Goal: Task Accomplishment & Management: Manage account settings

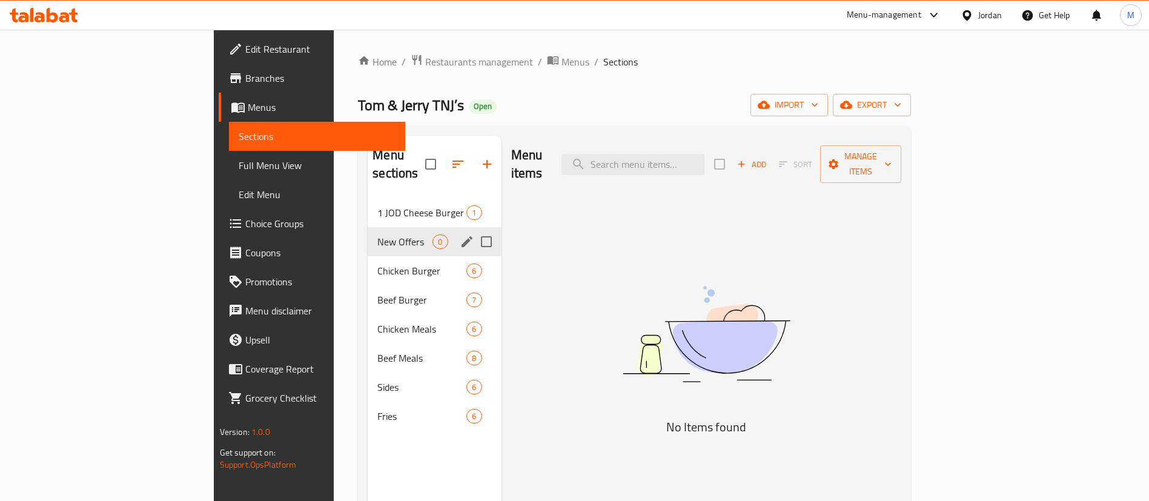
click at [462, 236] on icon "edit" at bounding box center [467, 241] width 11 height 11
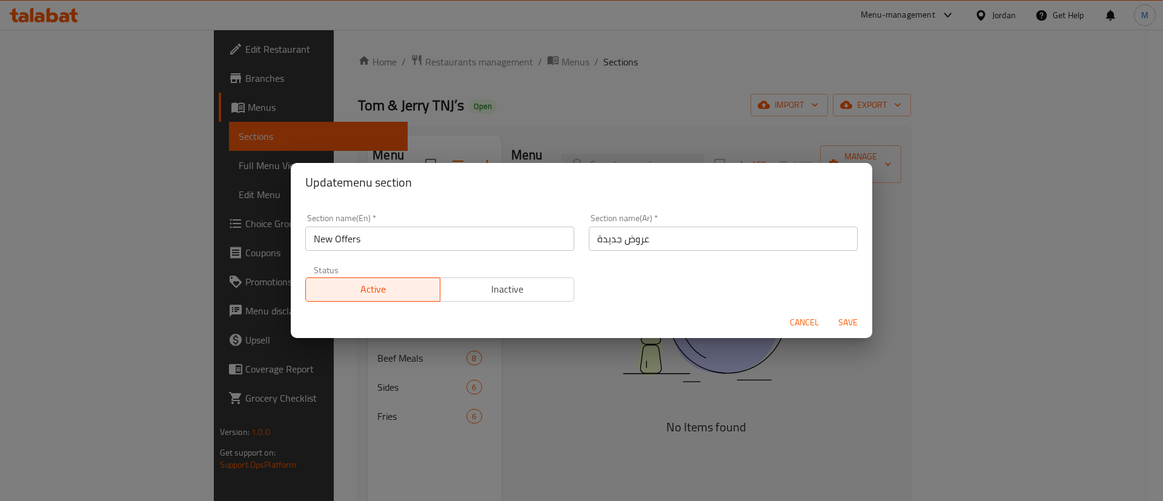
click at [461, 290] on span "Inactive" at bounding box center [507, 289] width 125 height 18
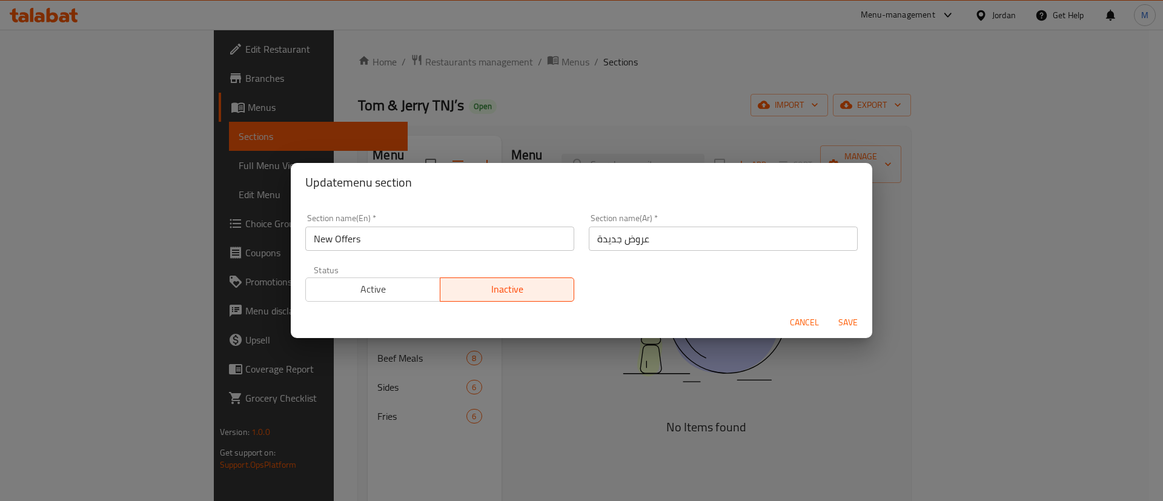
click at [848, 323] on span "Save" at bounding box center [848, 322] width 29 height 15
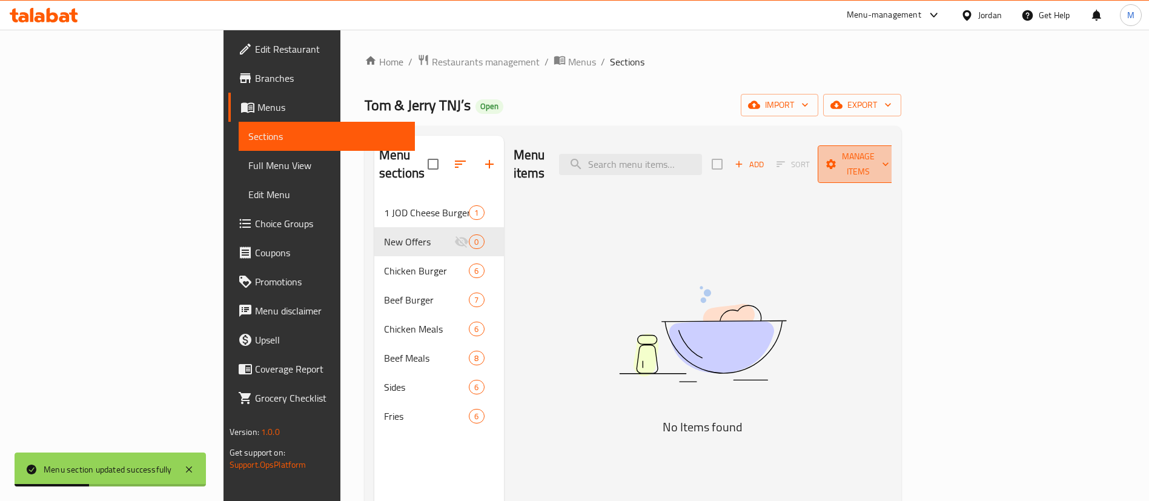
click at [899, 165] on button "Manage items" at bounding box center [858, 164] width 81 height 38
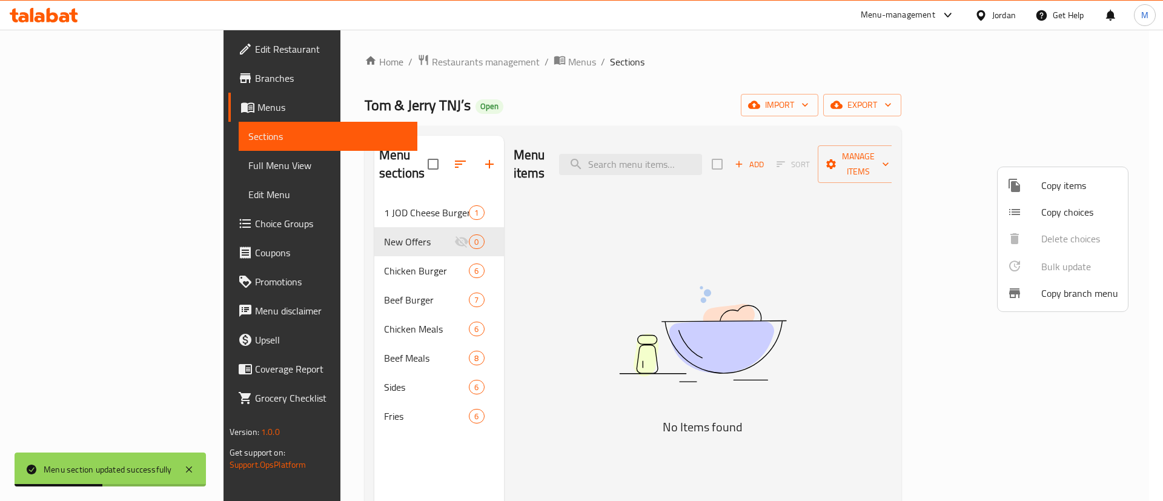
click at [1065, 181] on span "Copy items" at bounding box center [1079, 185] width 77 height 15
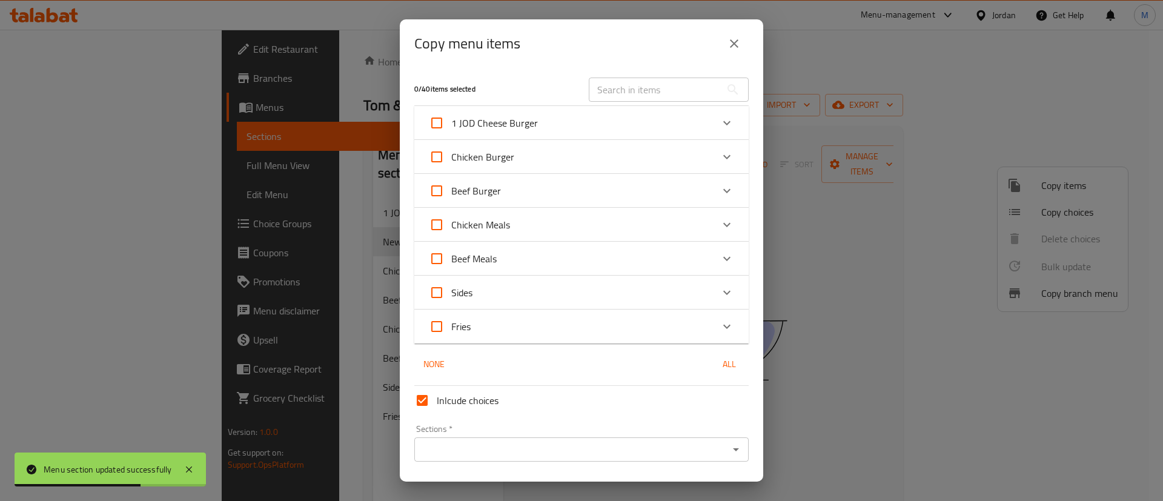
click at [698, 228] on div "Chicken Meals" at bounding box center [571, 224] width 284 height 29
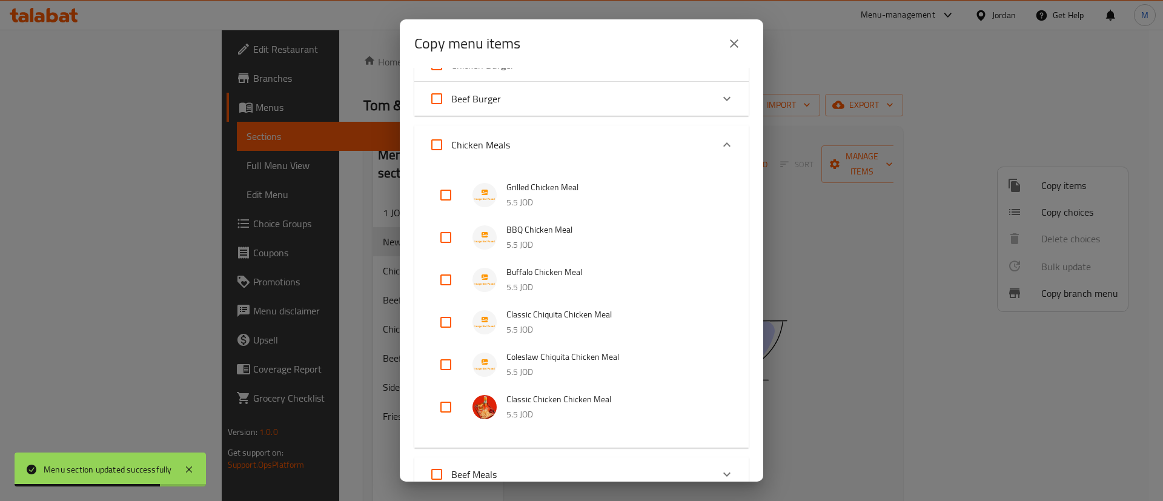
scroll to position [100, 0]
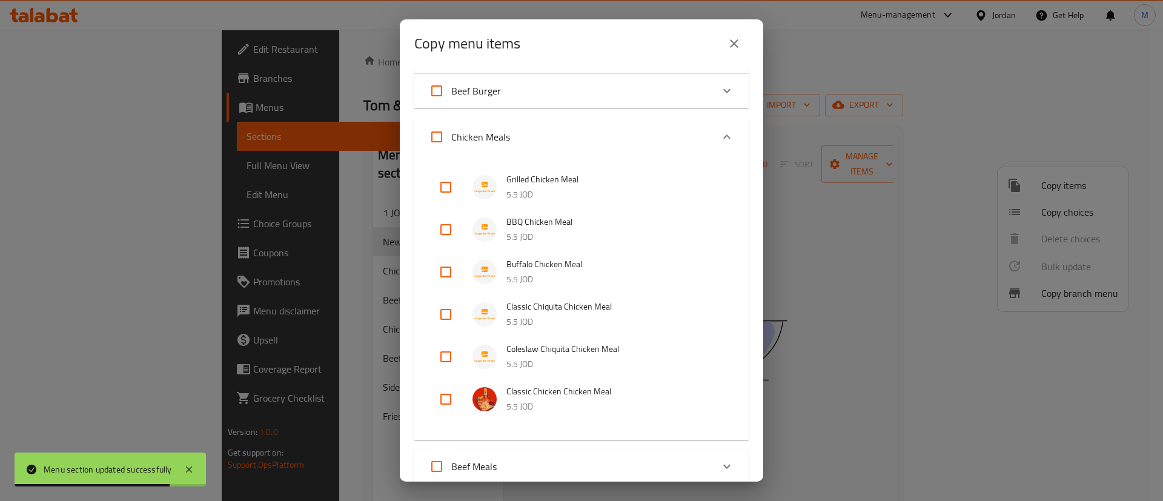
click at [431, 133] on input "Chicken Meals" at bounding box center [436, 136] width 29 height 29
checkbox input "true"
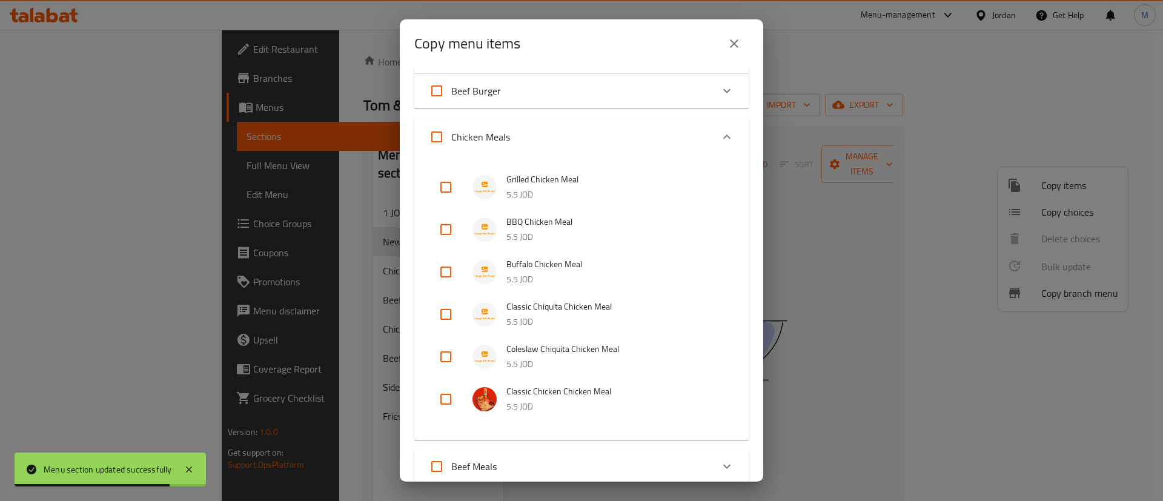
checkbox input "true"
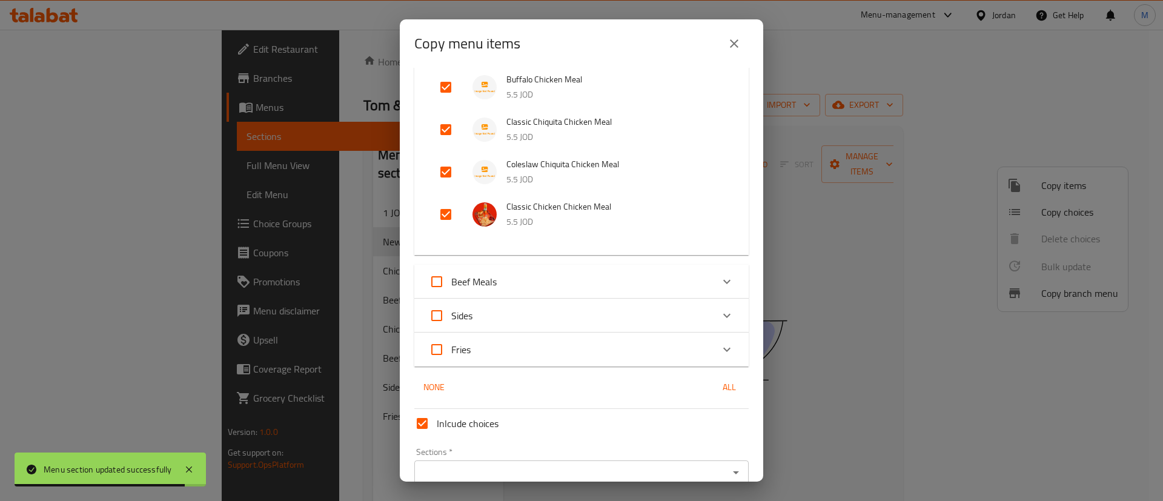
scroll to position [285, 0]
click at [433, 275] on input "Beef Meals" at bounding box center [436, 281] width 29 height 29
checkbox input "true"
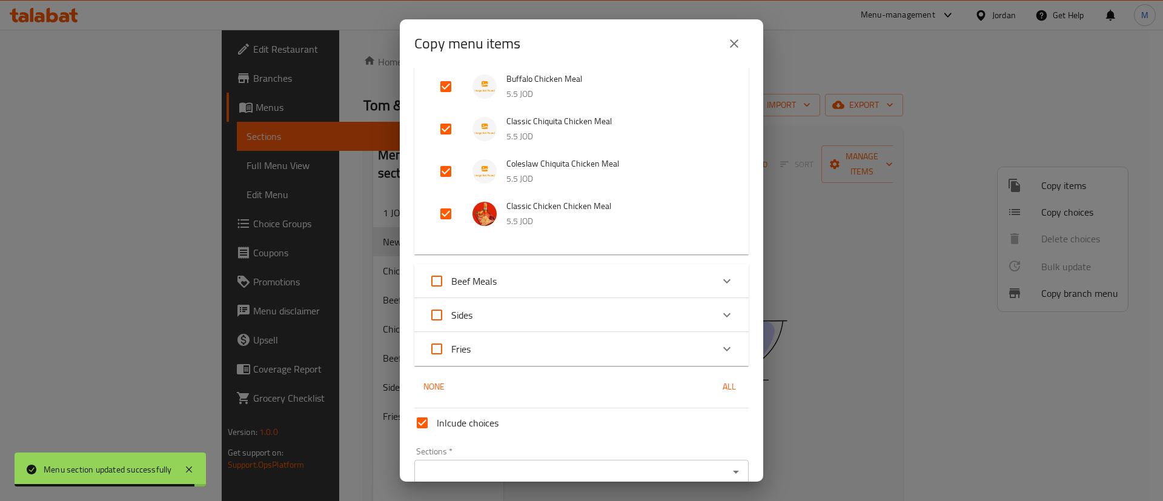
checkbox input "true"
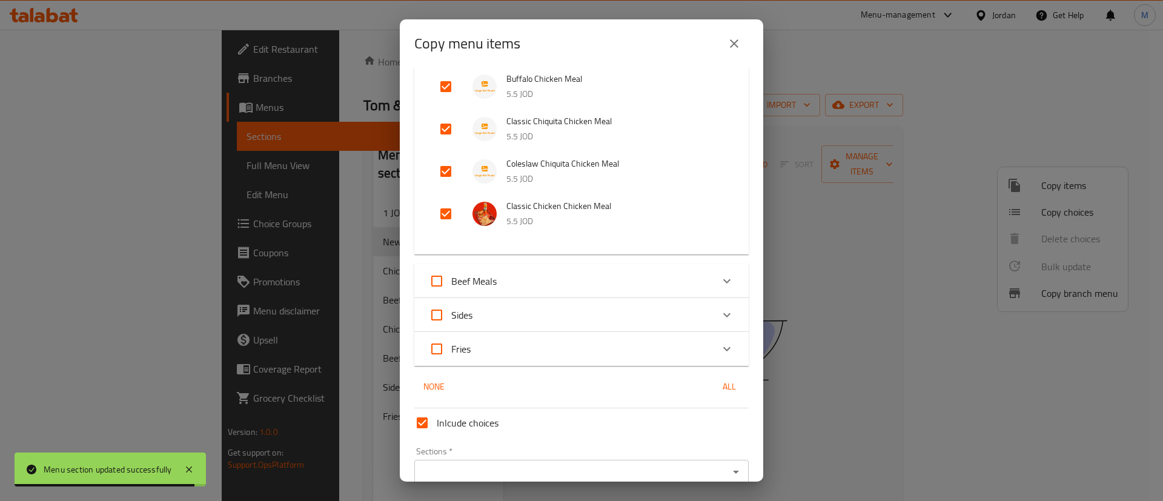
checkbox input "true"
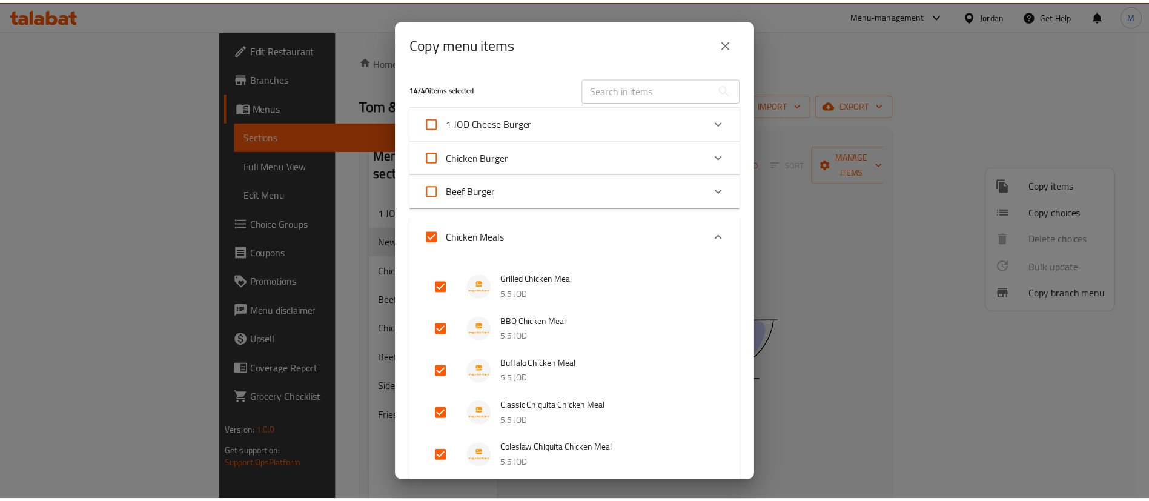
scroll to position [344, 0]
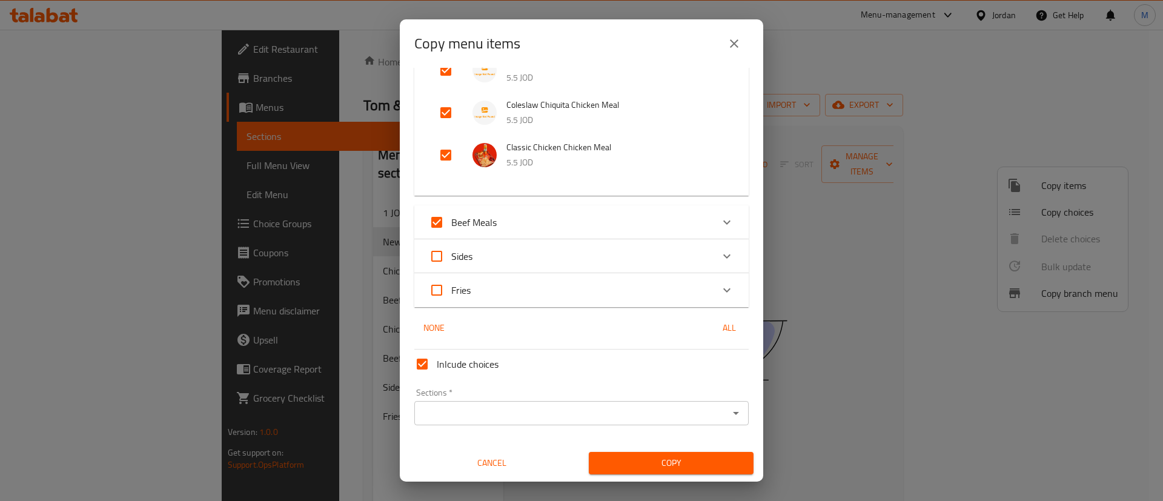
click at [514, 405] on input "Sections   *" at bounding box center [571, 413] width 307 height 17
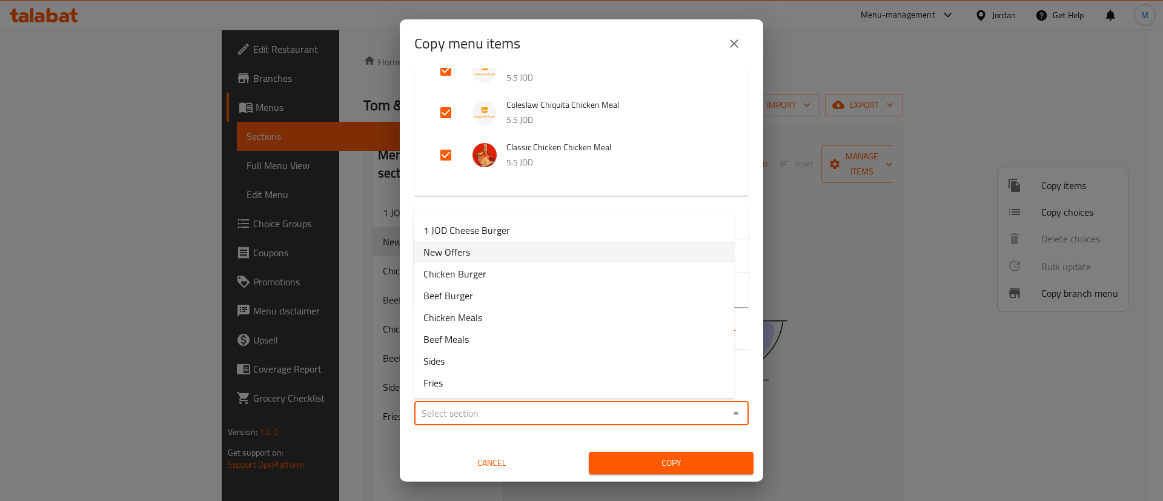
click at [474, 248] on li "New Offers" at bounding box center [574, 252] width 320 height 22
type input "New Offers"
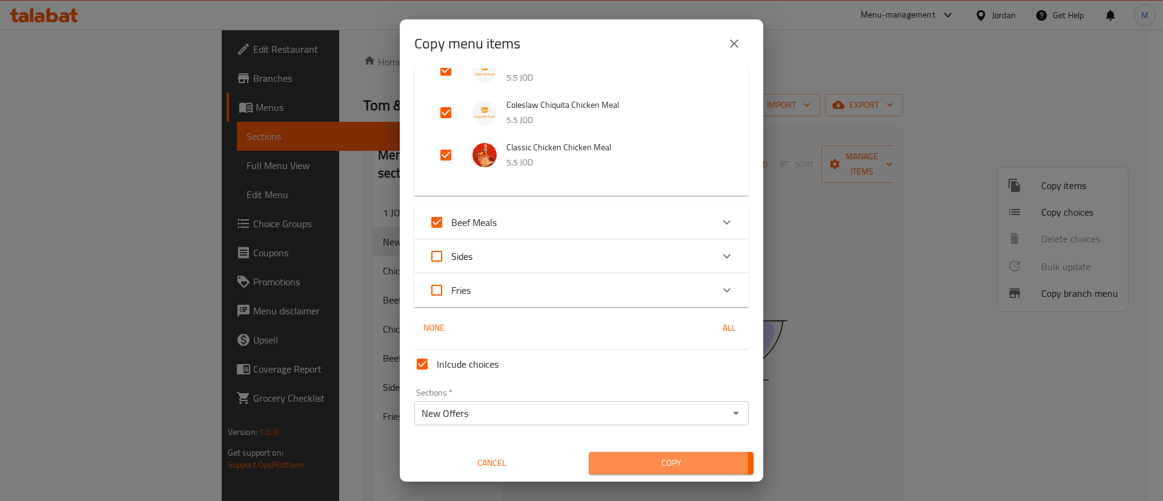
click at [619, 463] on span "Copy" at bounding box center [671, 463] width 145 height 15
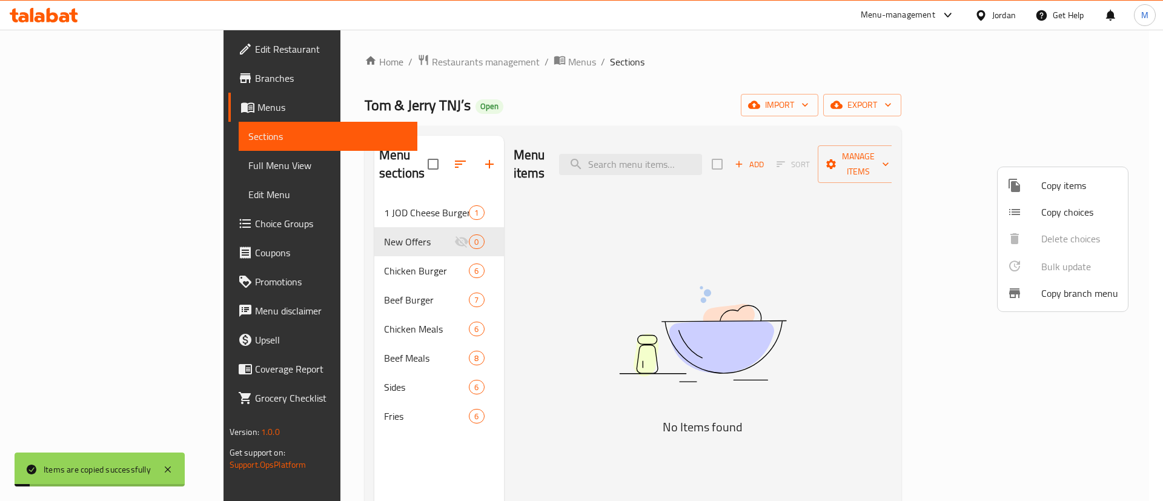
click at [764, 68] on div at bounding box center [581, 250] width 1163 height 501
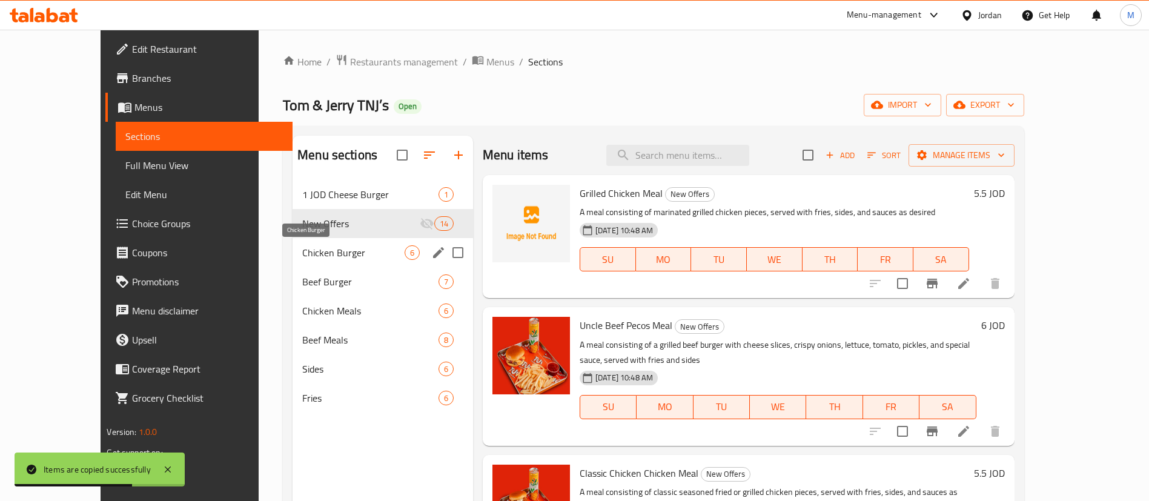
click at [339, 258] on span "Chicken Burger" at bounding box center [353, 252] width 102 height 15
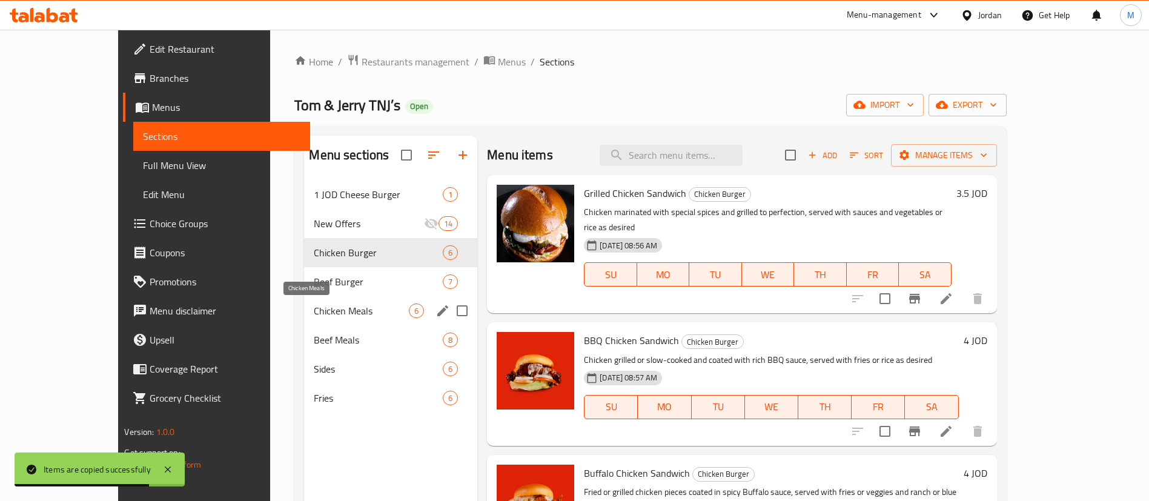
click at [327, 310] on span "Chicken Meals" at bounding box center [361, 311] width 95 height 15
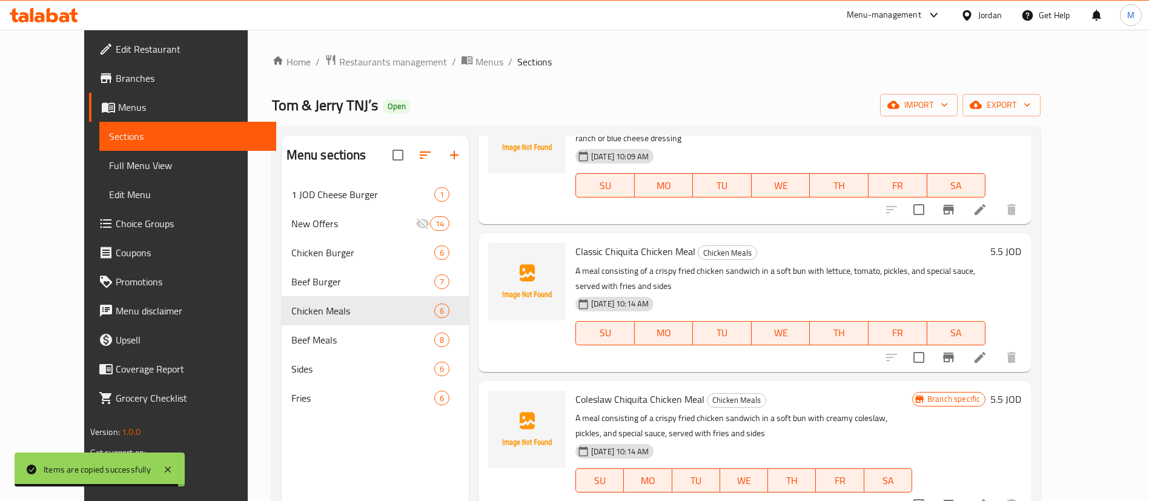
scroll to position [170, 0]
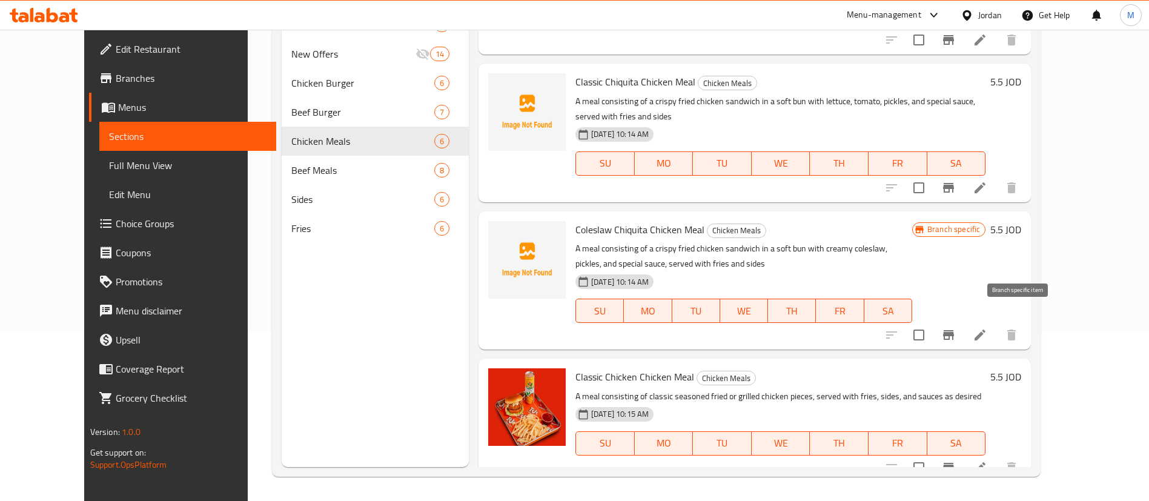
click at [963, 329] on button "Branch-specific-item" at bounding box center [948, 334] width 29 height 29
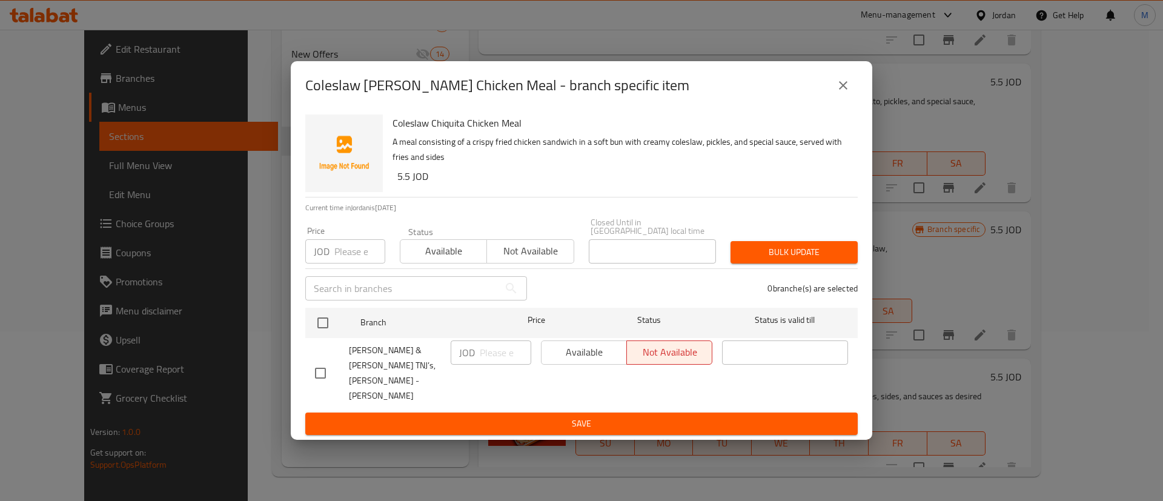
click at [842, 90] on icon "close" at bounding box center [843, 85] width 8 height 8
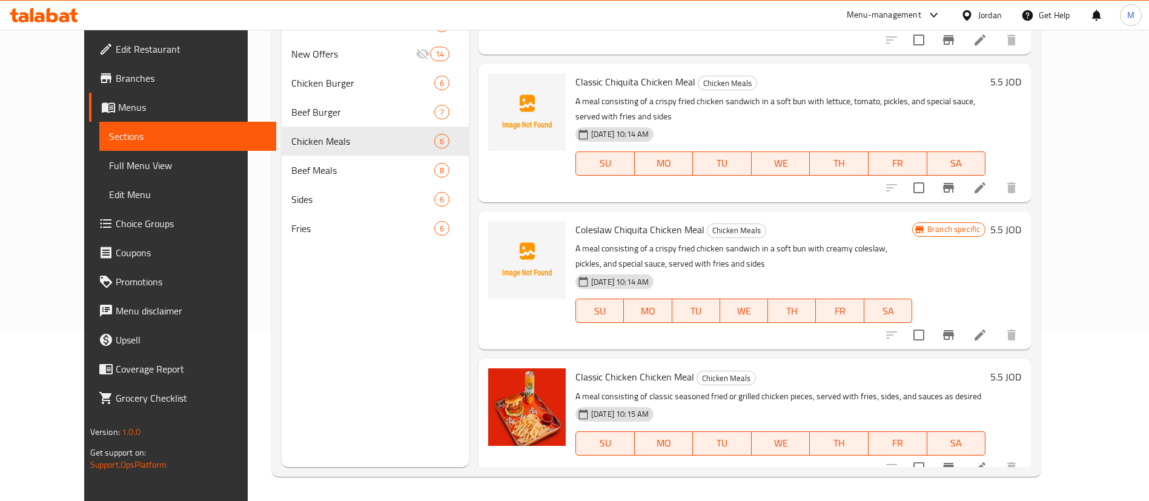
click at [605, 221] on span "Coleslaw Chiquita Chicken Meal" at bounding box center [640, 230] width 129 height 18
copy h6 "Coleslaw Chiquita Chicken Meal"
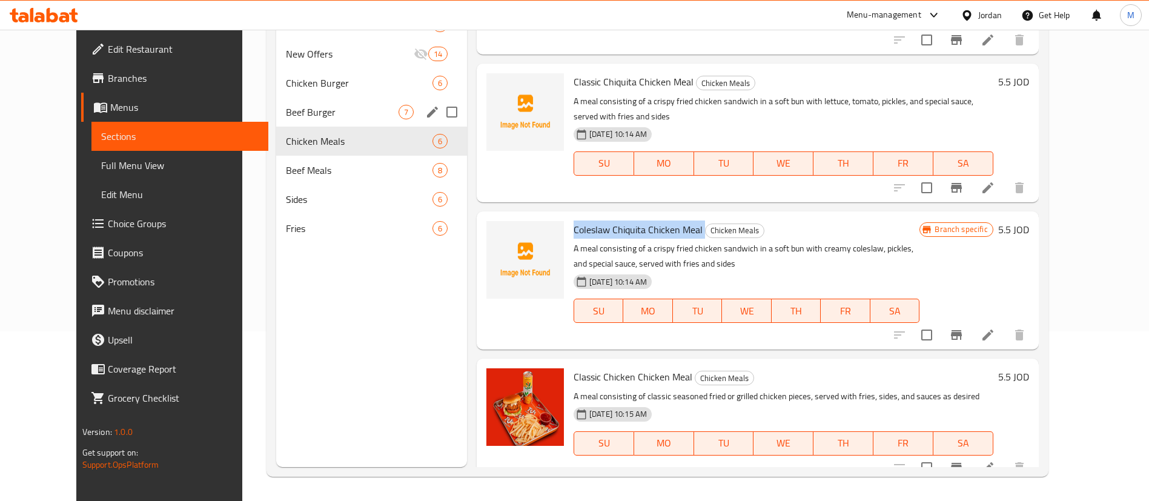
scroll to position [0, 0]
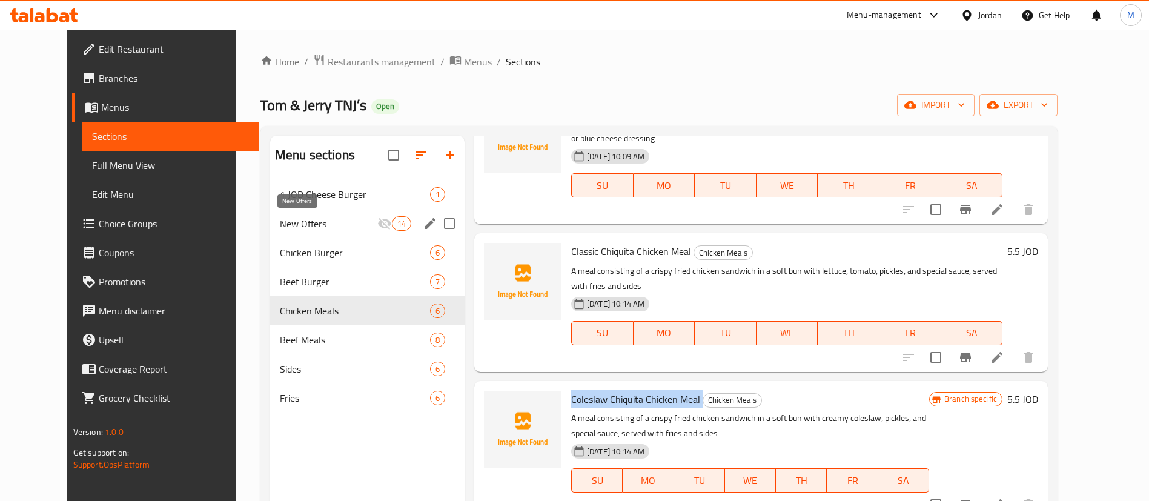
click at [319, 223] on span "New Offers" at bounding box center [329, 223] width 98 height 15
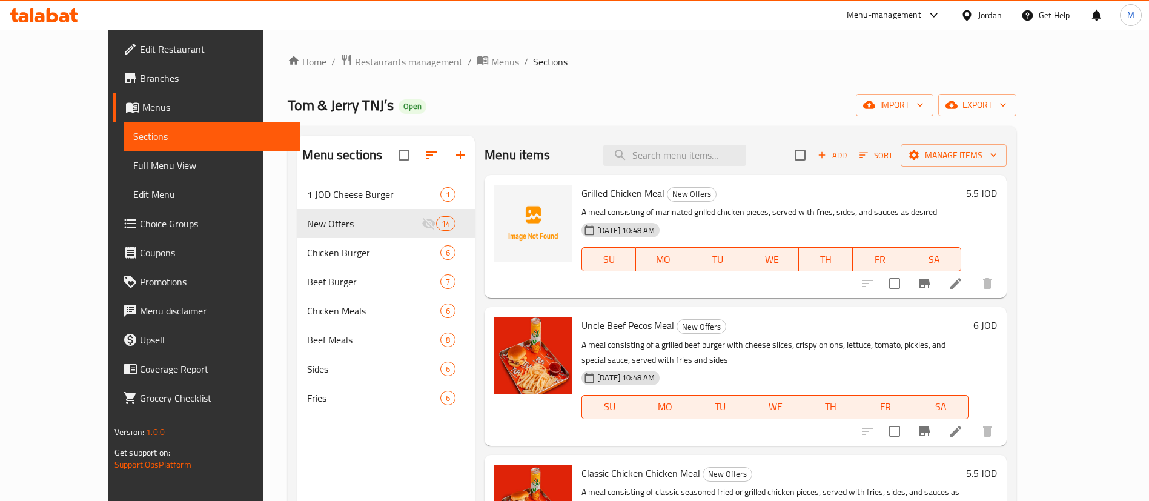
click at [743, 140] on div "Menu items Add Sort Manage items" at bounding box center [746, 155] width 522 height 39
click at [717, 158] on input "search" at bounding box center [674, 155] width 143 height 21
click at [721, 153] on input "search" at bounding box center [674, 155] width 143 height 21
paste input "Coleslaw Chiquita Chicken Meal"
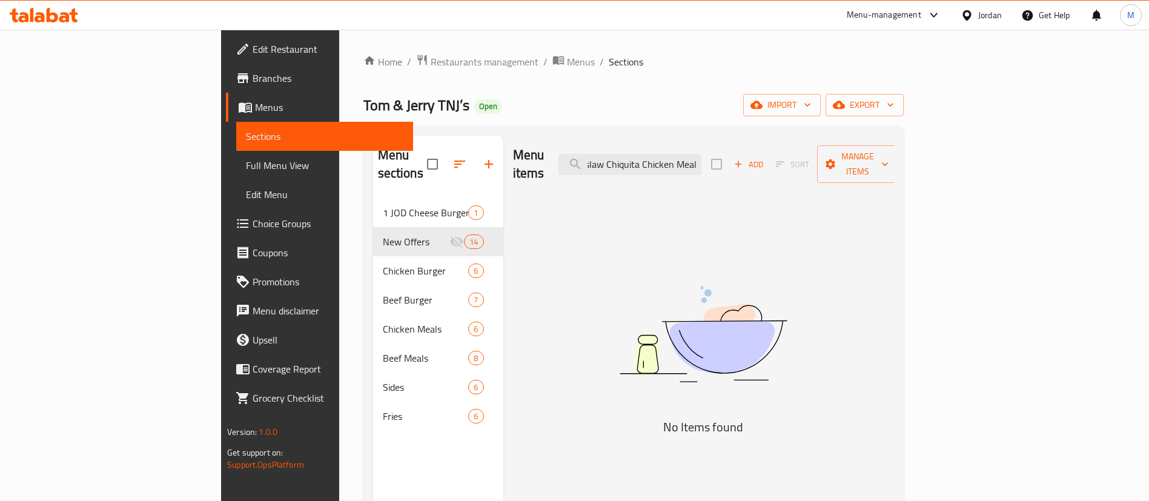
scroll to position [0, 19]
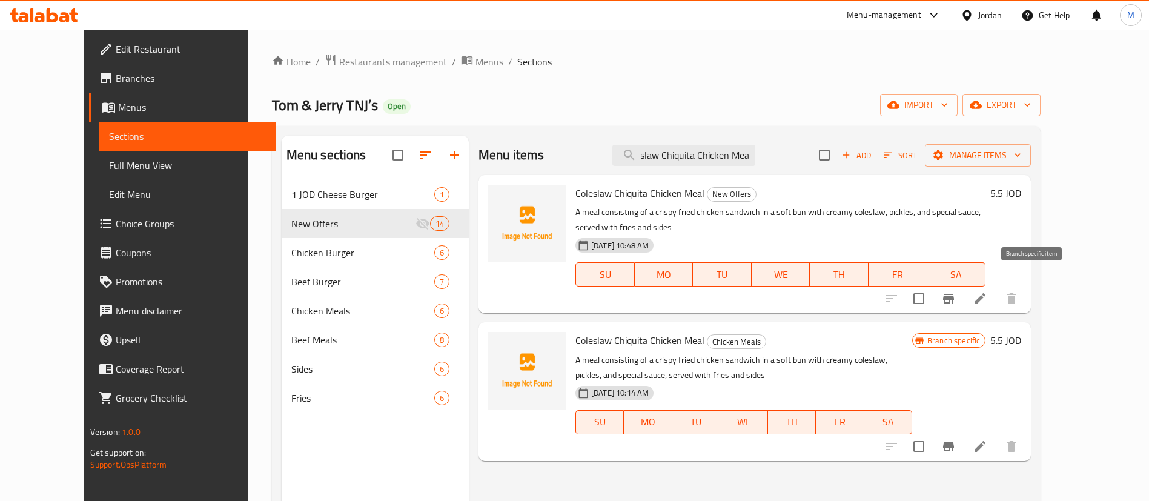
type input "Coleslaw Chiquita Chicken Meal"
click at [963, 285] on button "Branch-specific-item" at bounding box center [948, 298] width 29 height 29
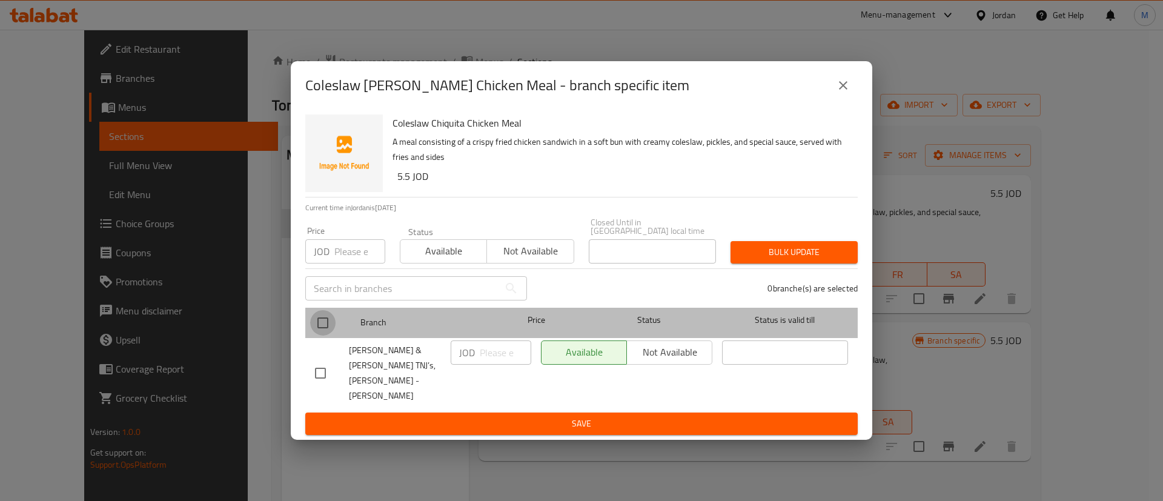
click at [321, 336] on input "checkbox" at bounding box center [322, 322] width 25 height 25
checkbox input "true"
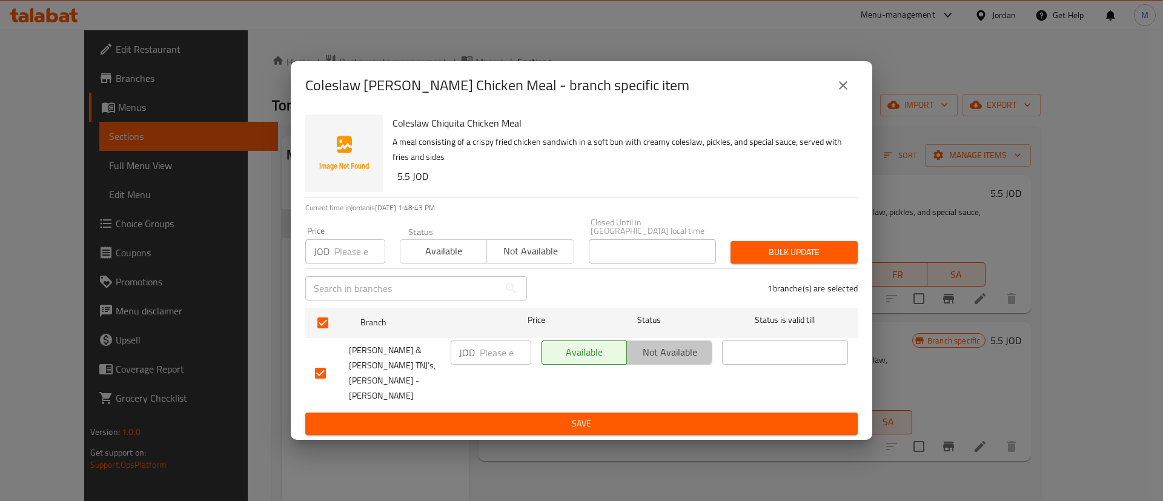
click at [661, 353] on button "Not available" at bounding box center [669, 352] width 86 height 24
click at [649, 416] on span "Save" at bounding box center [581, 423] width 533 height 15
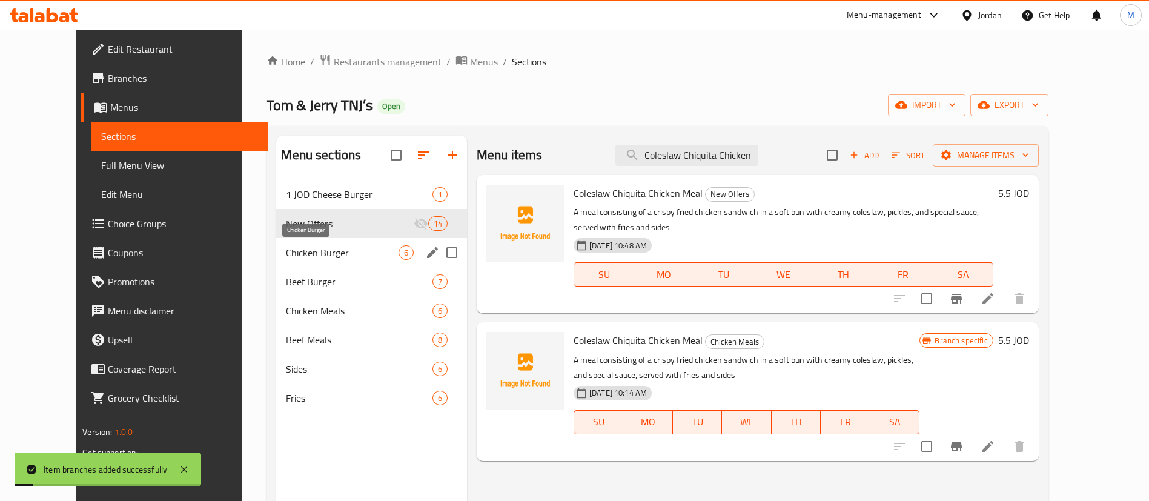
click at [333, 252] on span "Chicken Burger" at bounding box center [342, 252] width 112 height 15
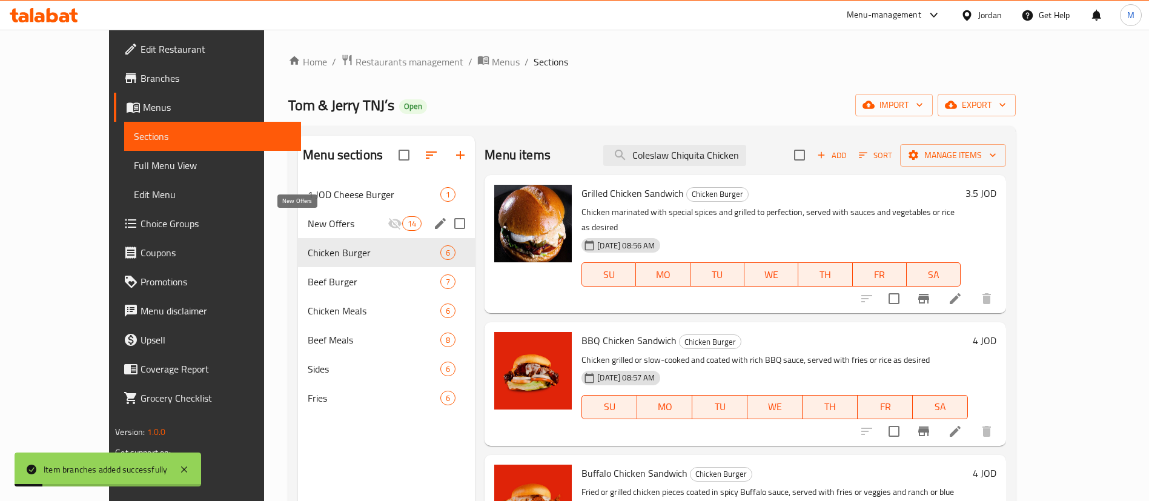
click at [338, 224] on span "New Offers" at bounding box center [348, 223] width 80 height 15
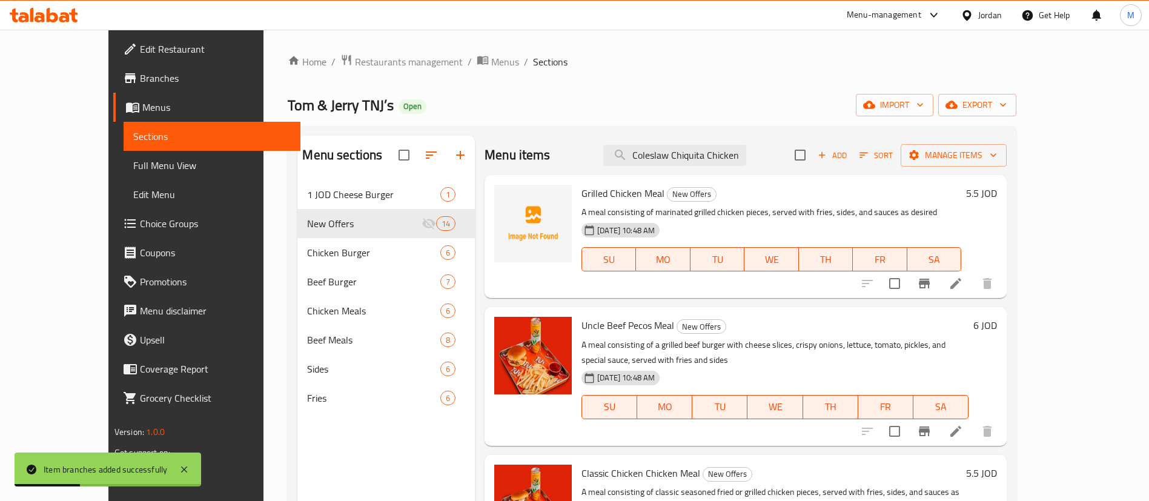
click at [1002, 294] on div at bounding box center [927, 283] width 149 height 29
click at [961, 286] on icon at bounding box center [955, 283] width 11 height 11
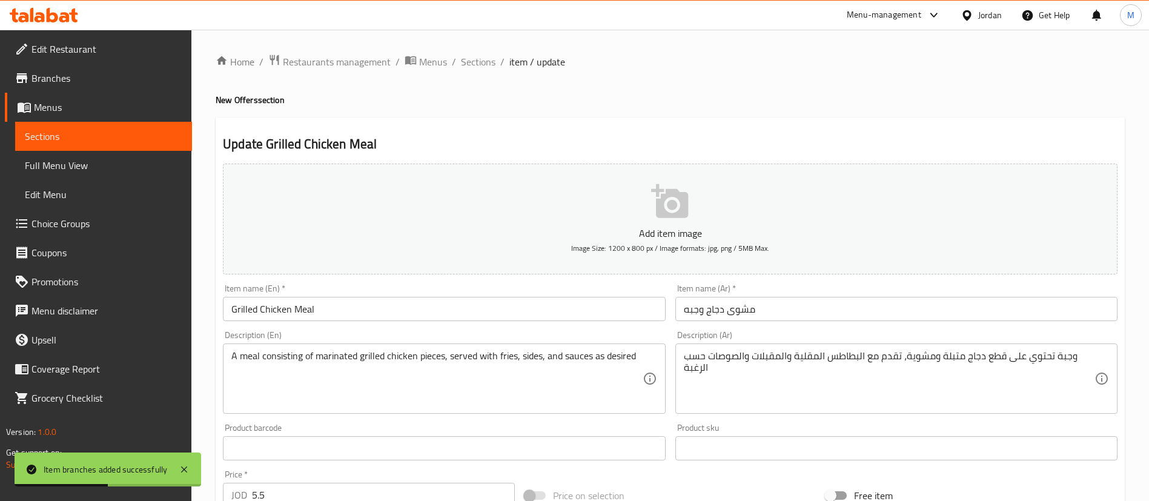
click at [554, 315] on input "Grilled Chicken Meal" at bounding box center [444, 309] width 442 height 24
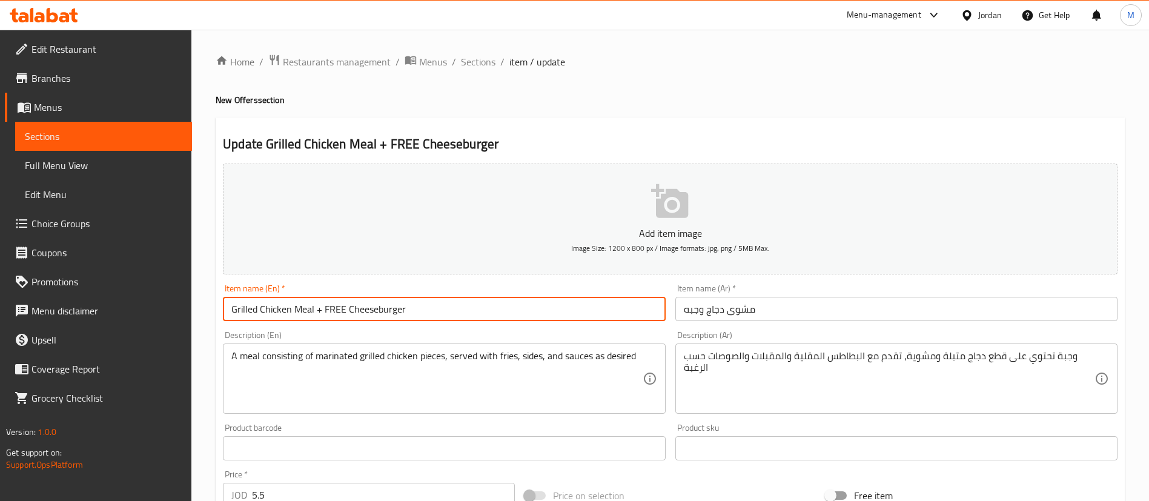
drag, startPoint x: 421, startPoint y: 310, endPoint x: 325, endPoint y: 309, distance: 96.3
click at [325, 309] on input "Grilled Chicken Meal + FREE Cheeseburger" at bounding box center [444, 309] width 442 height 24
type input "Grilled Chicken Meal + FREE Cheeseburger"
click at [831, 308] on input "مشوى دجاج وجبه" at bounding box center [896, 309] width 442 height 24
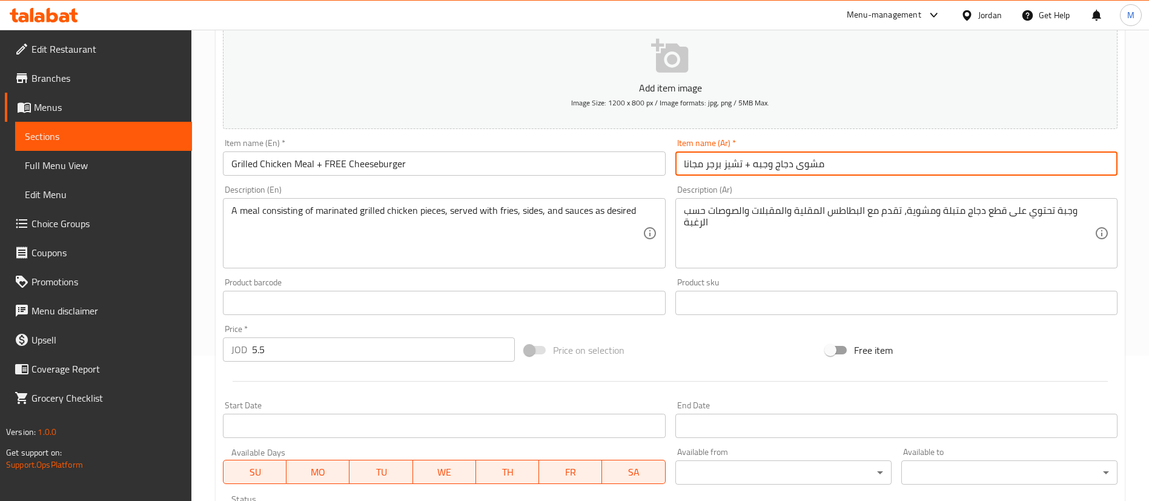
scroll to position [355, 0]
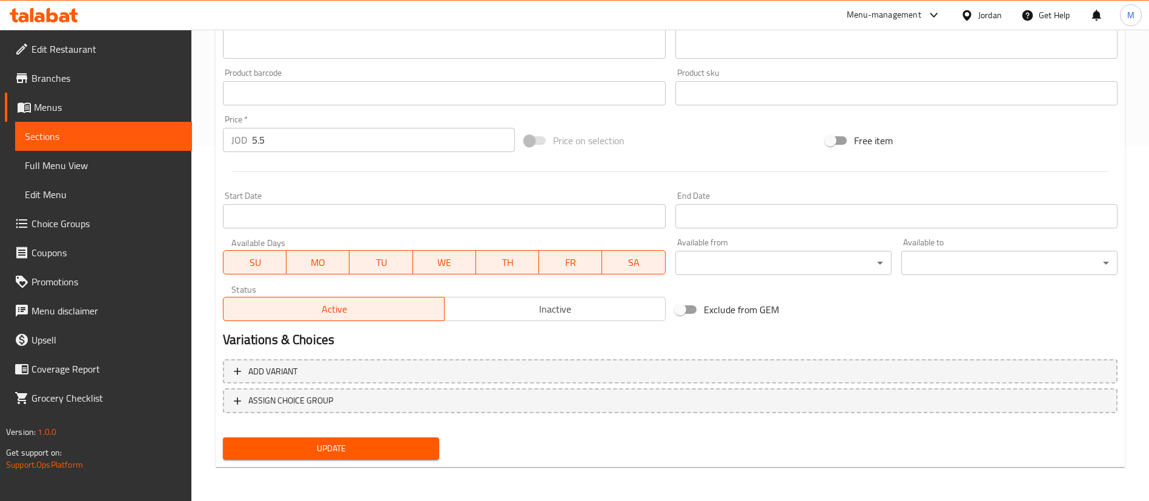
type input "مشوى دجاج وجبه + تشيز برجر مجانا"
click at [333, 455] on span "Update" at bounding box center [331, 448] width 197 height 15
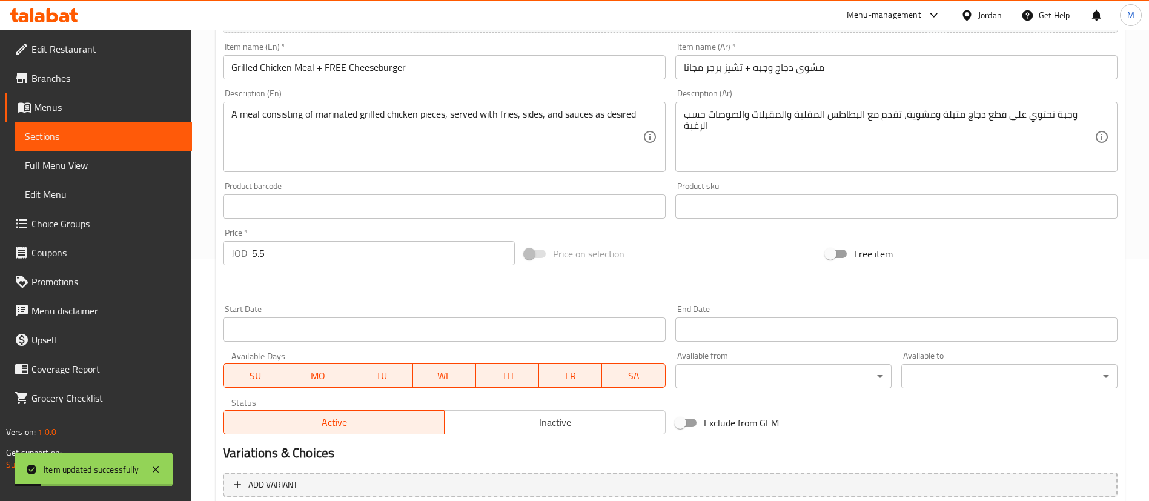
scroll to position [0, 0]
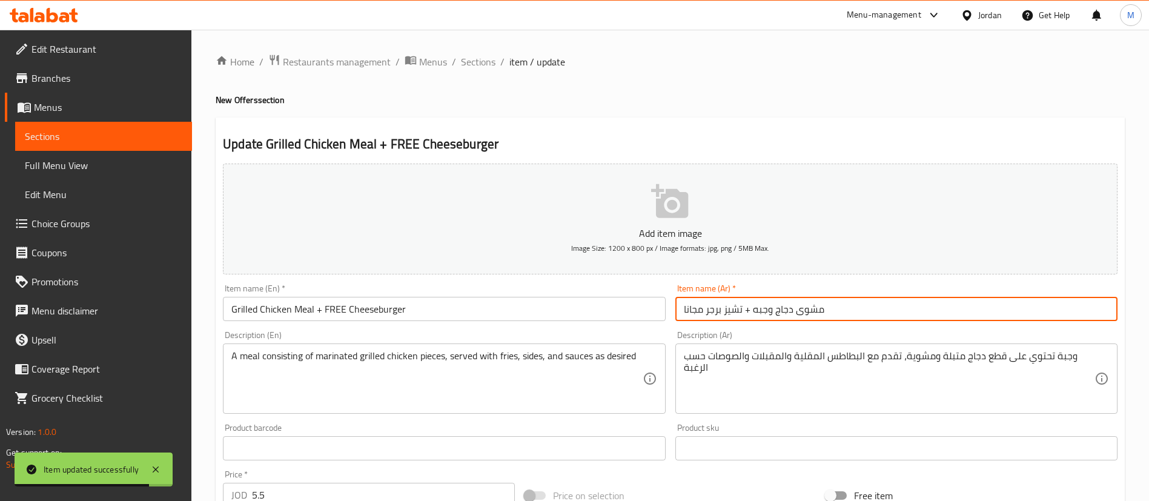
drag, startPoint x: 746, startPoint y: 310, endPoint x: 677, endPoint y: 320, distance: 69.8
click at [677, 320] on input "مشوى دجاج وجبه + تشيز برجر مجانا" at bounding box center [896, 309] width 442 height 24
click at [480, 58] on span "Sections" at bounding box center [478, 62] width 35 height 15
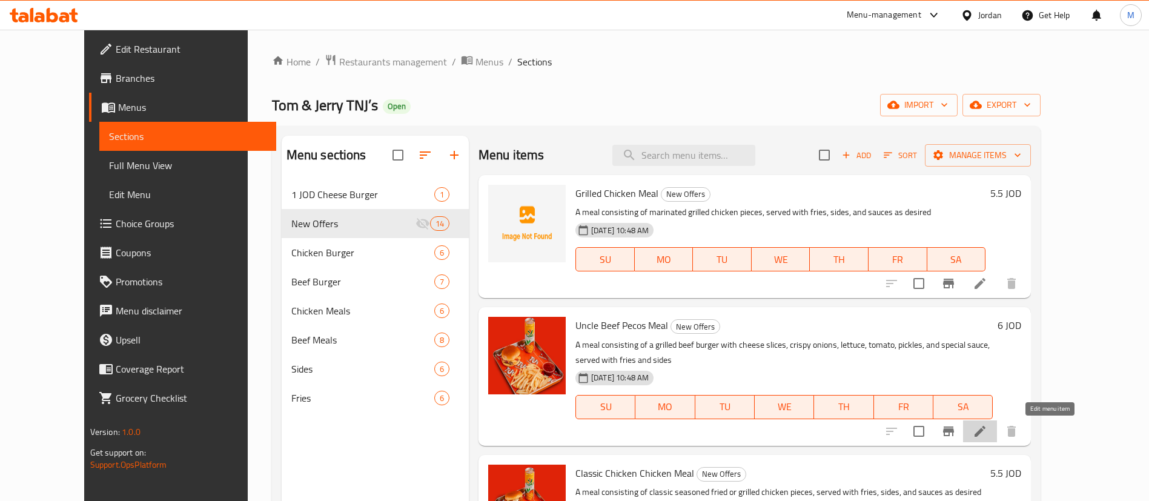
click at [987, 433] on icon at bounding box center [980, 431] width 15 height 15
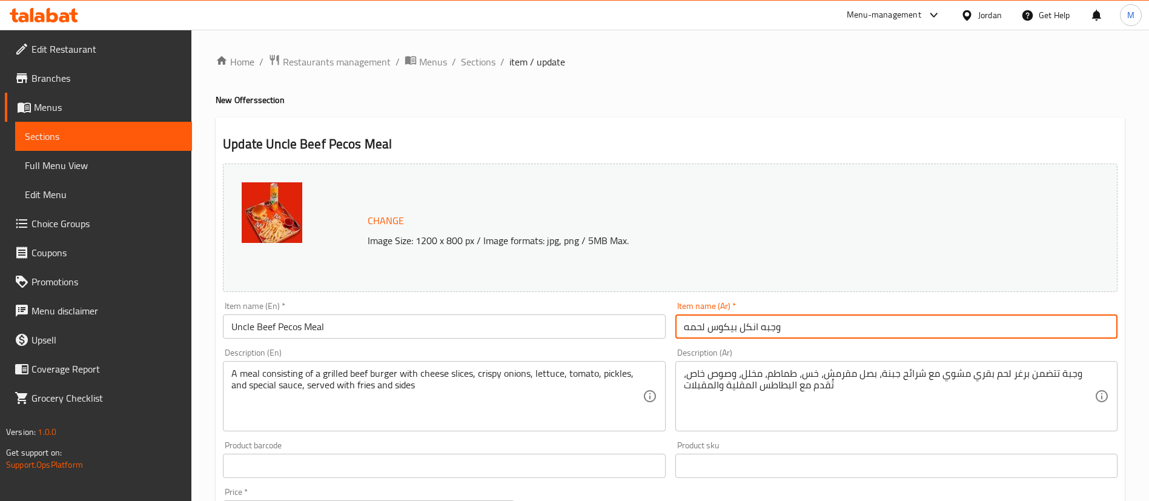
click at [841, 319] on input "وجبه انكل بيكوس لحمه" at bounding box center [896, 326] width 442 height 24
paste input "تشيز برجر مجانا"
type input "وجبه انكل بيكوس لحمه + تشيز برجر مجانا"
click at [526, 322] on input "Uncle Beef Pecos Meal" at bounding box center [444, 326] width 442 height 24
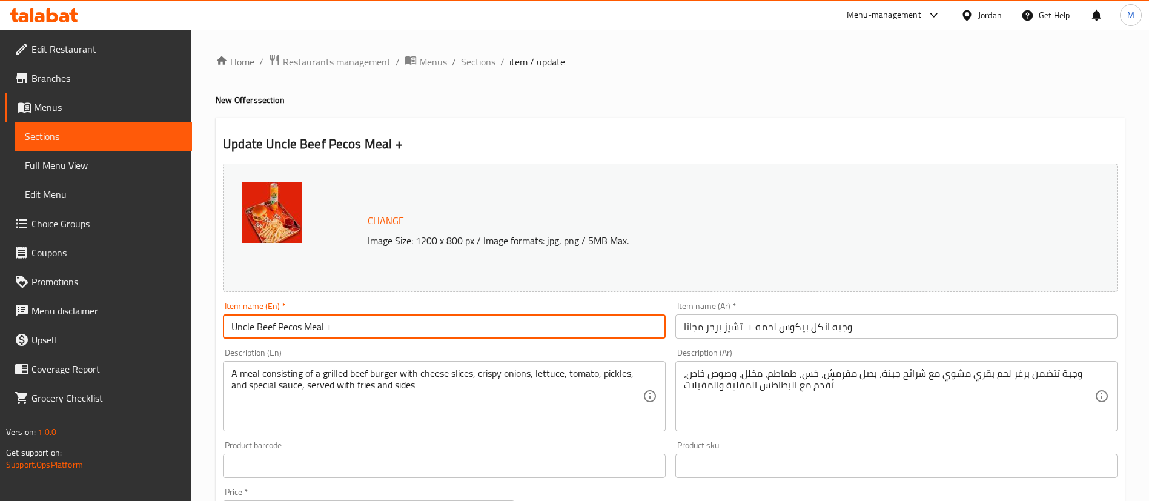
paste input "FREE Cheeseburger"
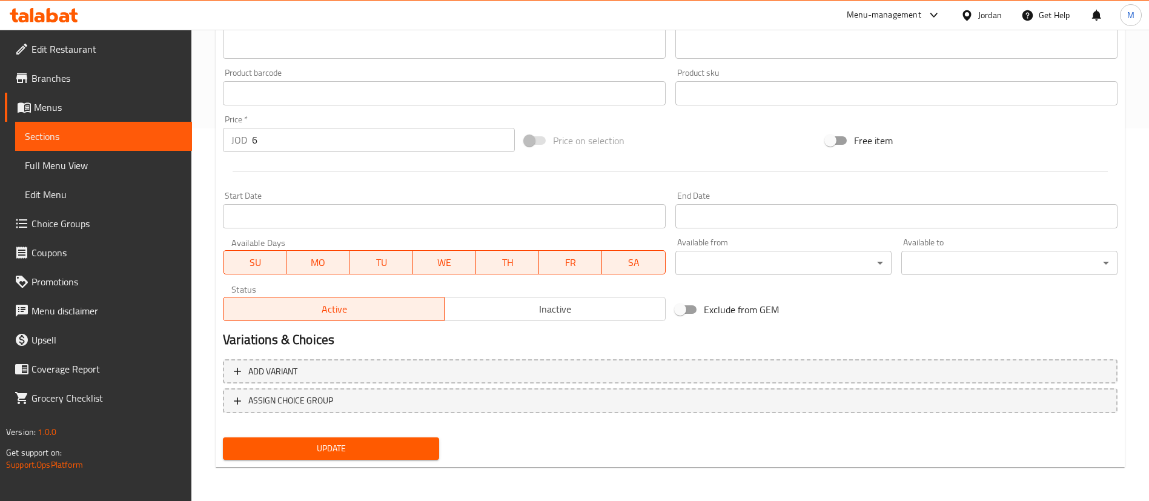
type input "Uncle Beef Pecos Meal + FREE Cheeseburger"
click at [405, 448] on span "Update" at bounding box center [331, 448] width 197 height 15
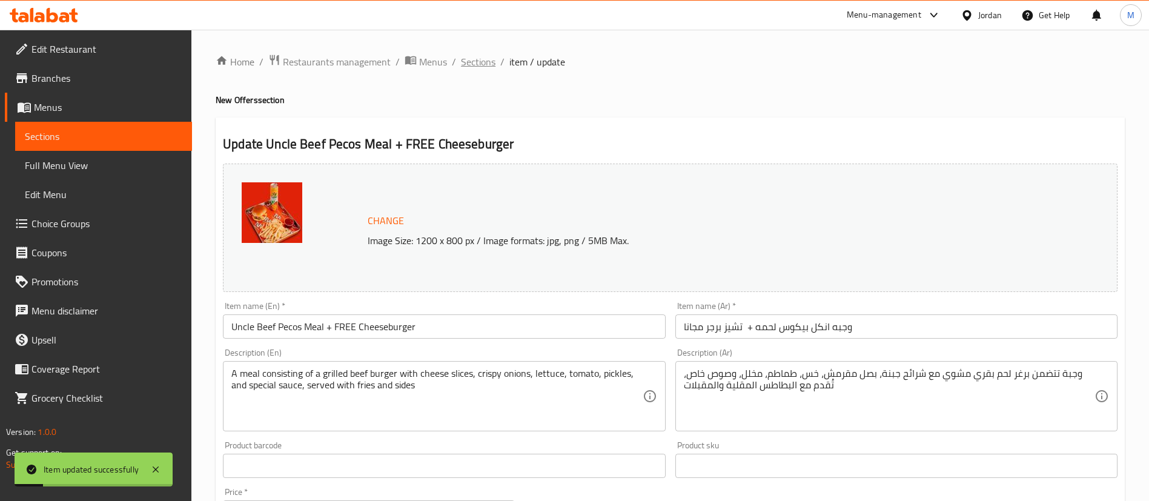
click at [474, 57] on span "Sections" at bounding box center [478, 62] width 35 height 15
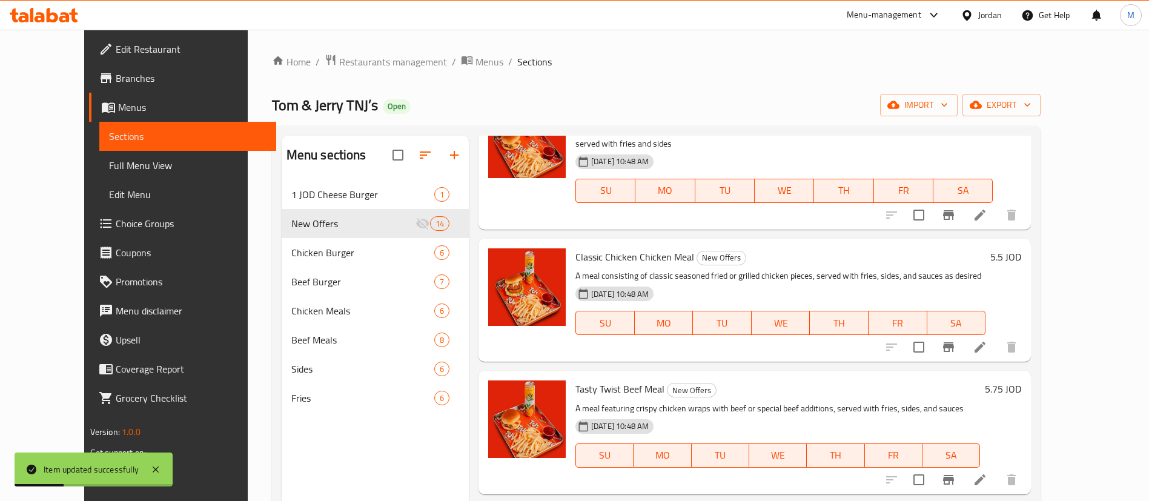
scroll to position [217, 0]
click at [987, 340] on icon at bounding box center [980, 346] width 15 height 15
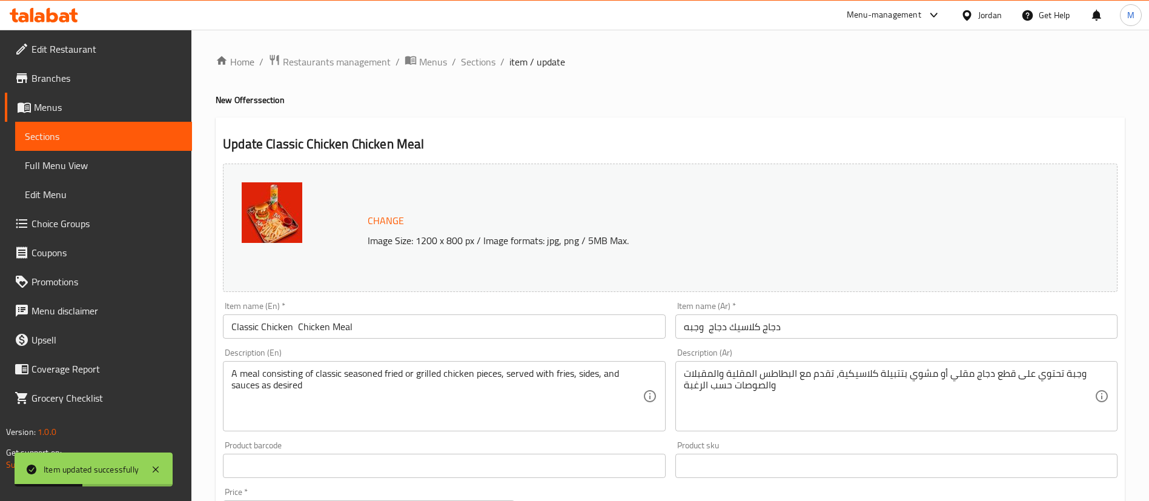
click at [574, 332] on input "Classic Chicken Chicken Meal" at bounding box center [444, 326] width 442 height 24
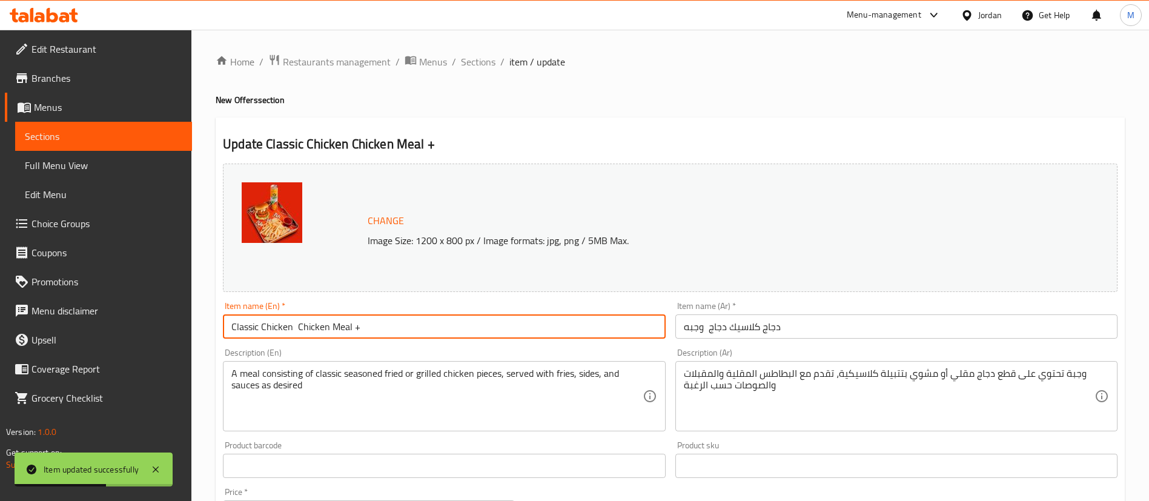
paste input "FREE Cheeseburger"
drag, startPoint x: 572, startPoint y: 332, endPoint x: 615, endPoint y: 16, distance: 318.6
click at [615, 30] on div "​ Menu-management Jordan Get Help M Edit Restaurant Branches Menus Sections Ful…" at bounding box center [574, 265] width 1149 height 471
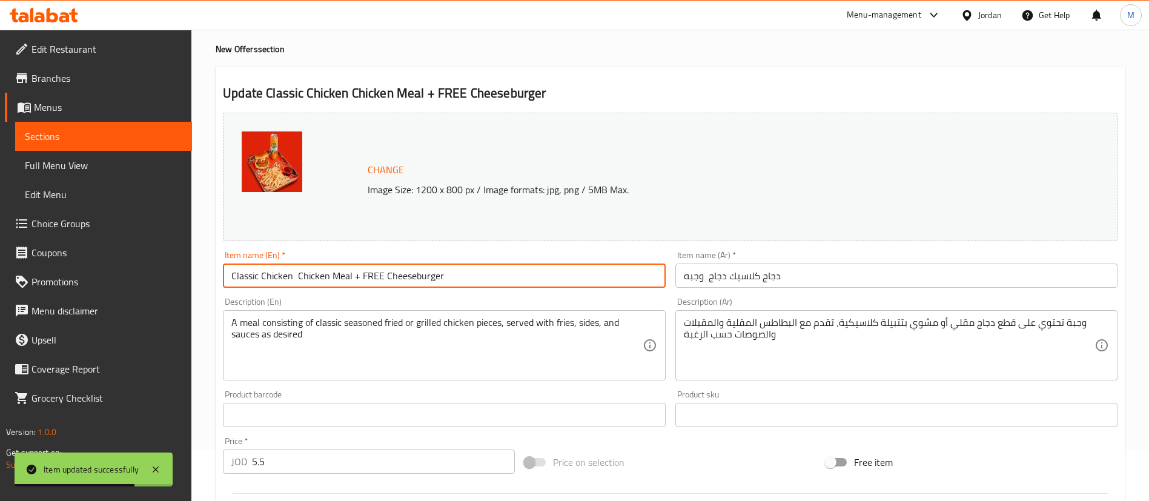
scroll to position [50, 0]
type input "Classic Chicken Chicken Meal + FREE Cheeseburger"
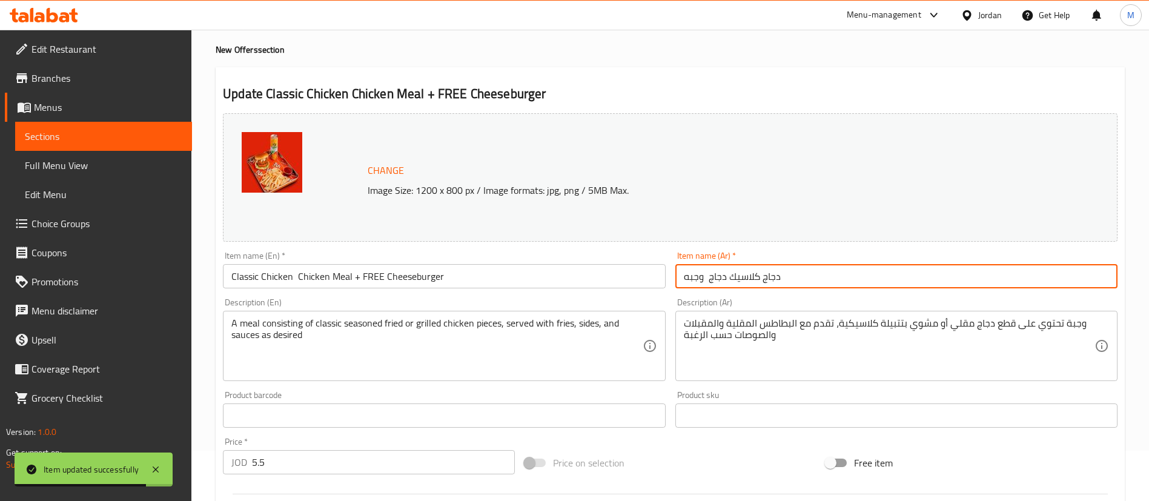
click at [886, 274] on input "دجاج كلاسيك دجاج وجبه" at bounding box center [896, 276] width 442 height 24
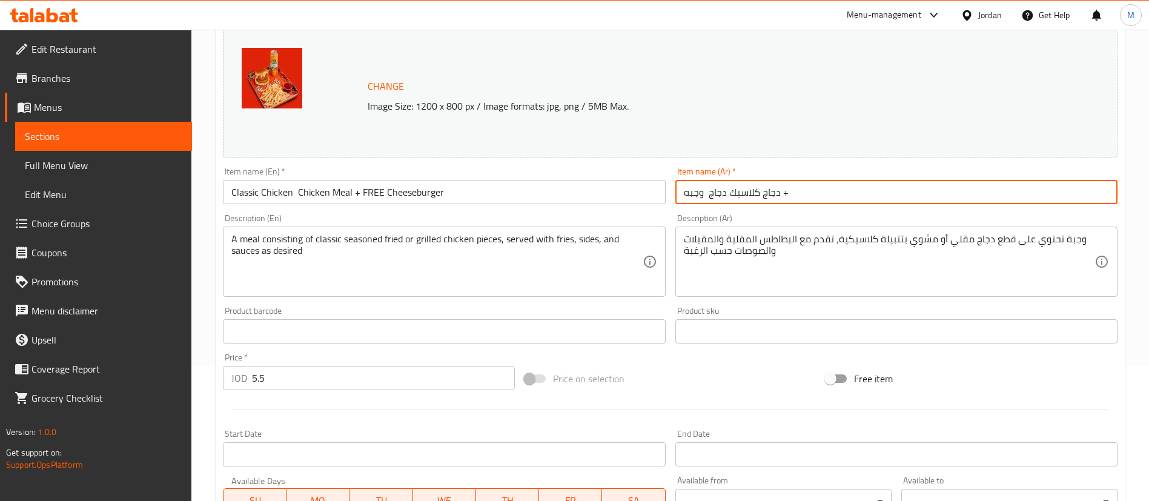
scroll to position [0, 0]
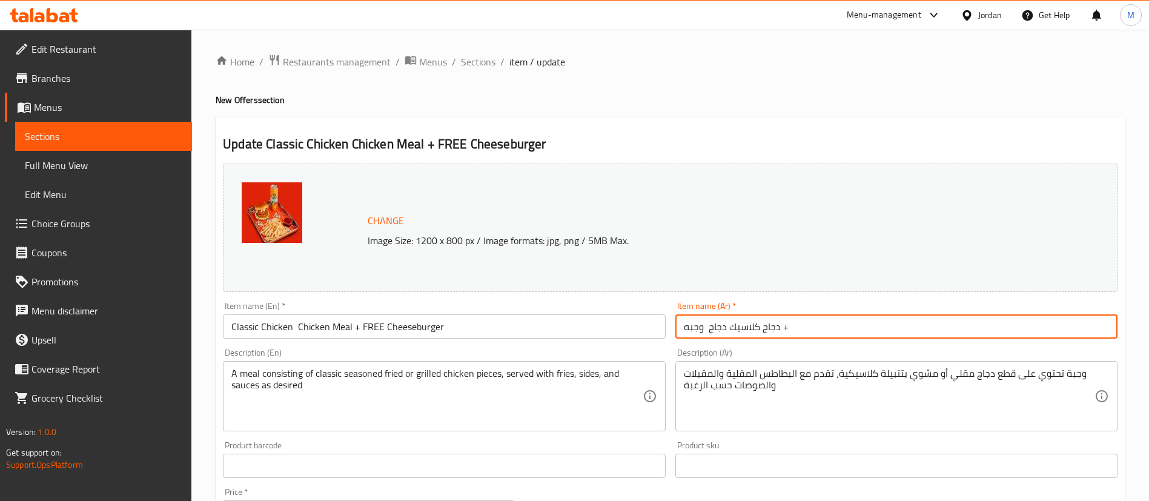
paste input "تشيز برجر مجانا"
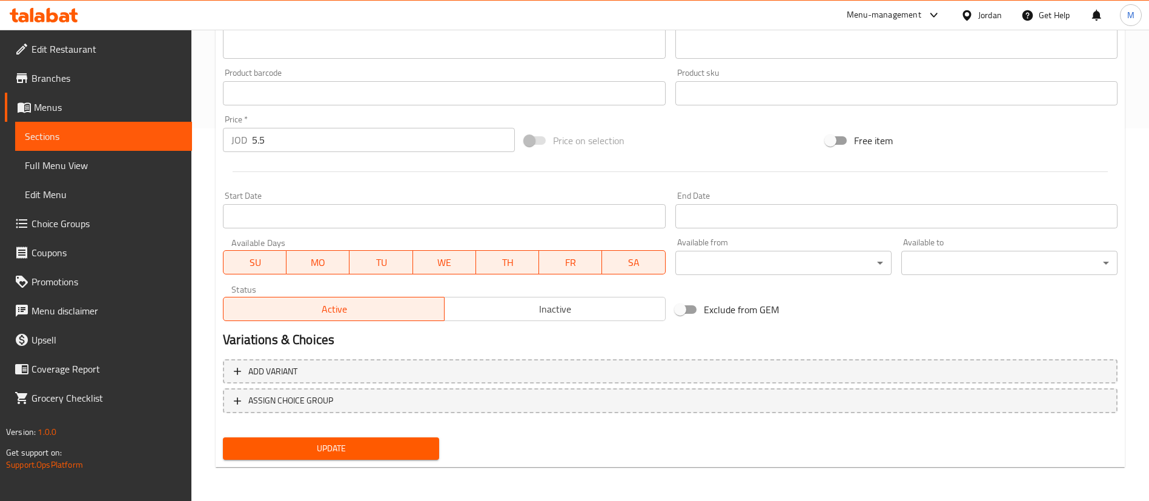
type input "دجاج كلاسيك دجاج وجبه + تشيز برجر مجانا"
click at [409, 445] on span "Update" at bounding box center [331, 448] width 197 height 15
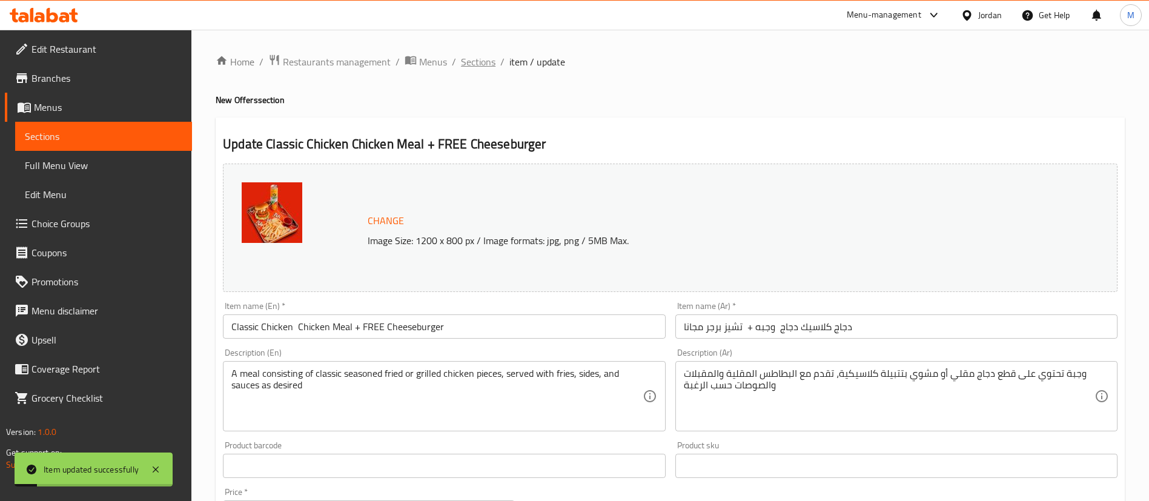
click at [481, 56] on span "Sections" at bounding box center [478, 62] width 35 height 15
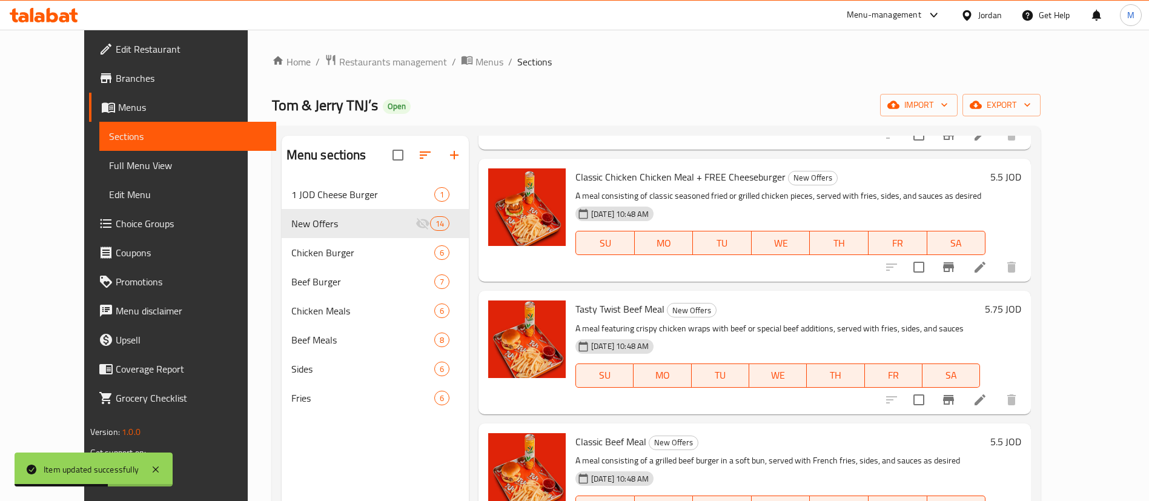
scroll to position [297, 0]
click at [986, 395] on icon at bounding box center [980, 398] width 11 height 11
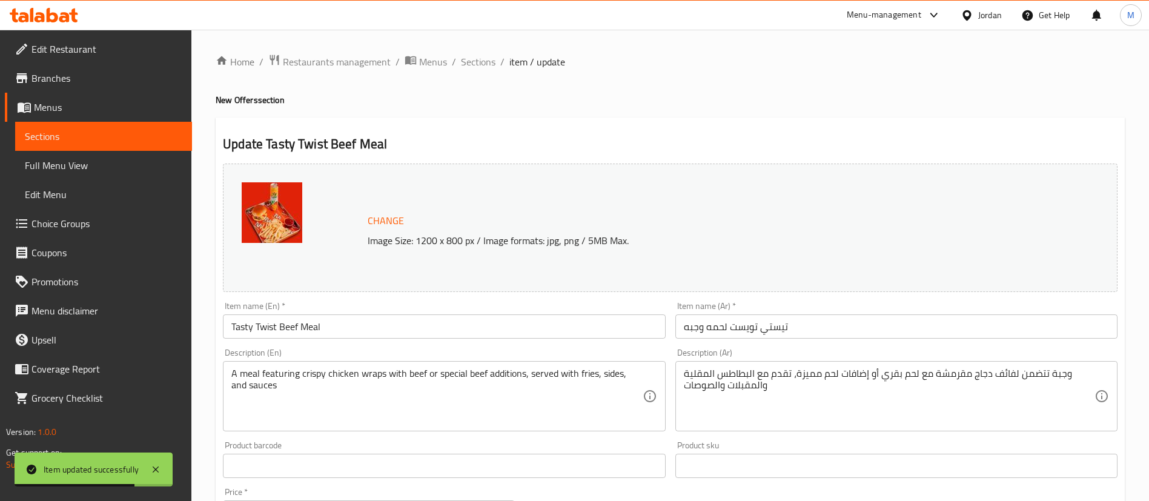
click at [852, 311] on div "Item name (Ar)   * [PERSON_NAME] لحمه وجبه Item name (Ar) *" at bounding box center [896, 320] width 442 height 37
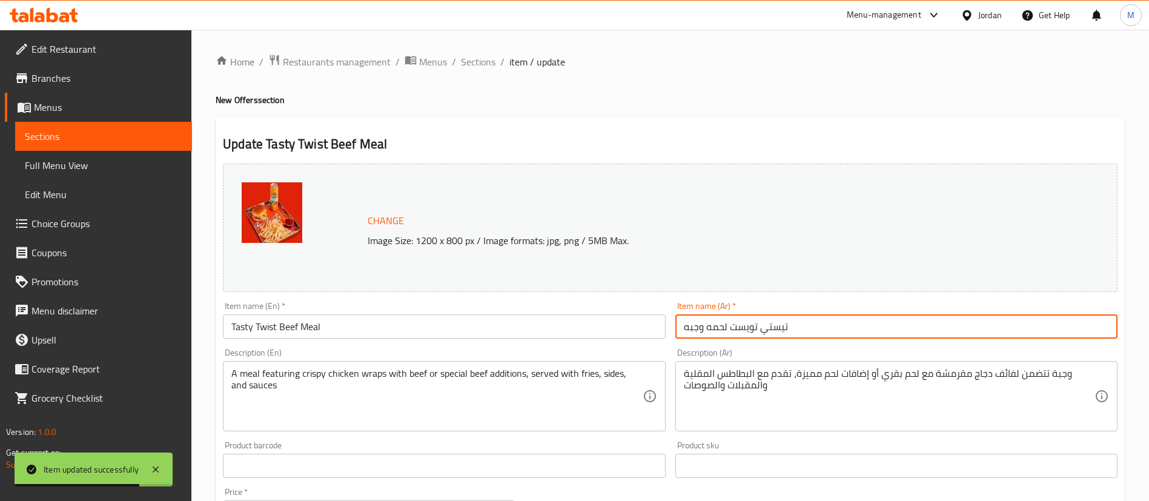
click at [867, 325] on input "تيستي تويست لحمه وجبه" at bounding box center [896, 326] width 442 height 24
paste input "تشيز برجر مجانا"
type input "تيستي تويست لحمه وجبه + تشيز برجر مجانا"
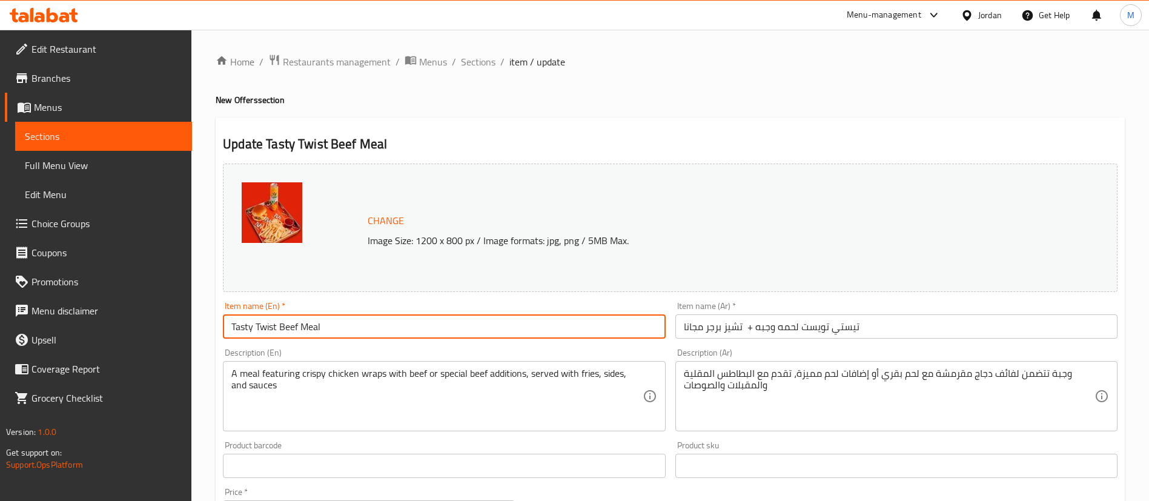
drag, startPoint x: 464, startPoint y: 332, endPoint x: 464, endPoint y: 325, distance: 7.3
click at [464, 328] on input "Tasty Twist Beef Meal" at bounding box center [444, 326] width 442 height 24
paste input "FREE Cheeseburger"
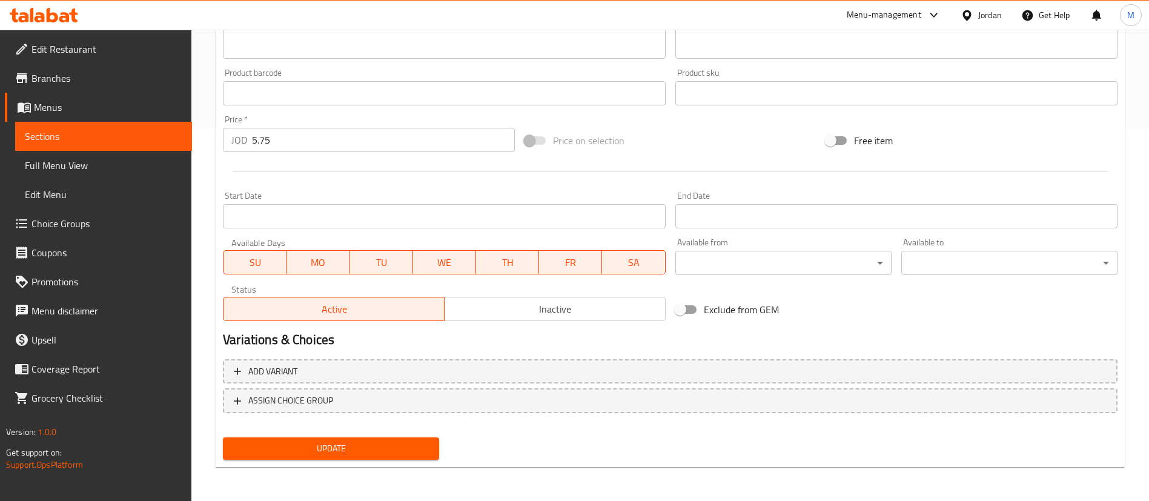
type input "Tasty Twist Beef Meal + FREE Cheeseburger"
click at [377, 453] on span "Update" at bounding box center [331, 448] width 197 height 15
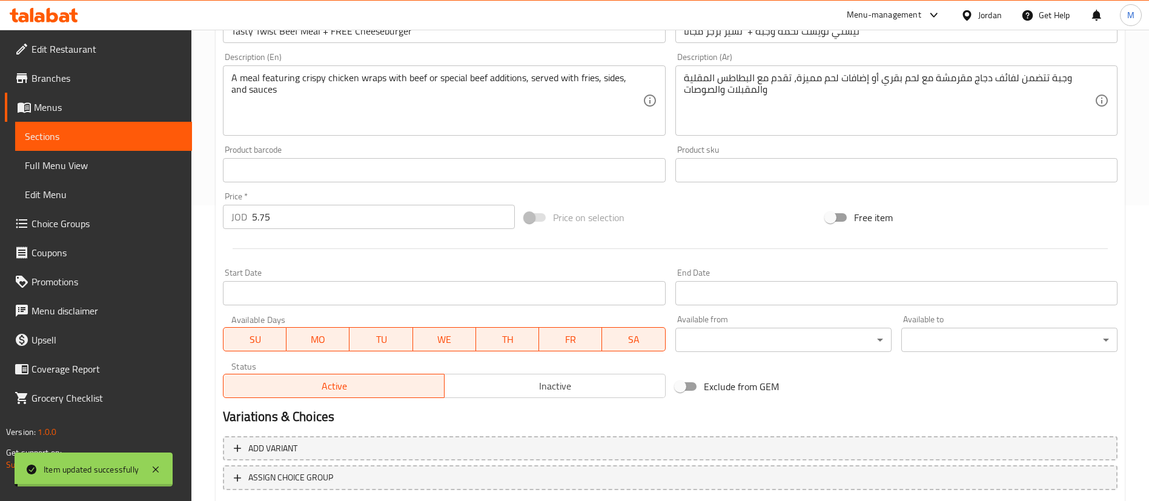
scroll to position [0, 0]
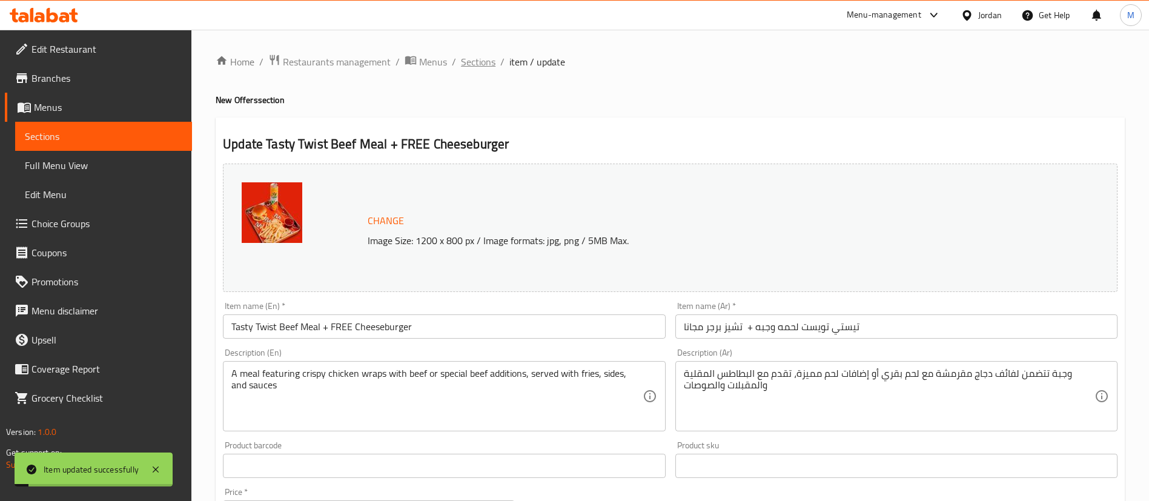
click at [486, 55] on span "Sections" at bounding box center [478, 62] width 35 height 15
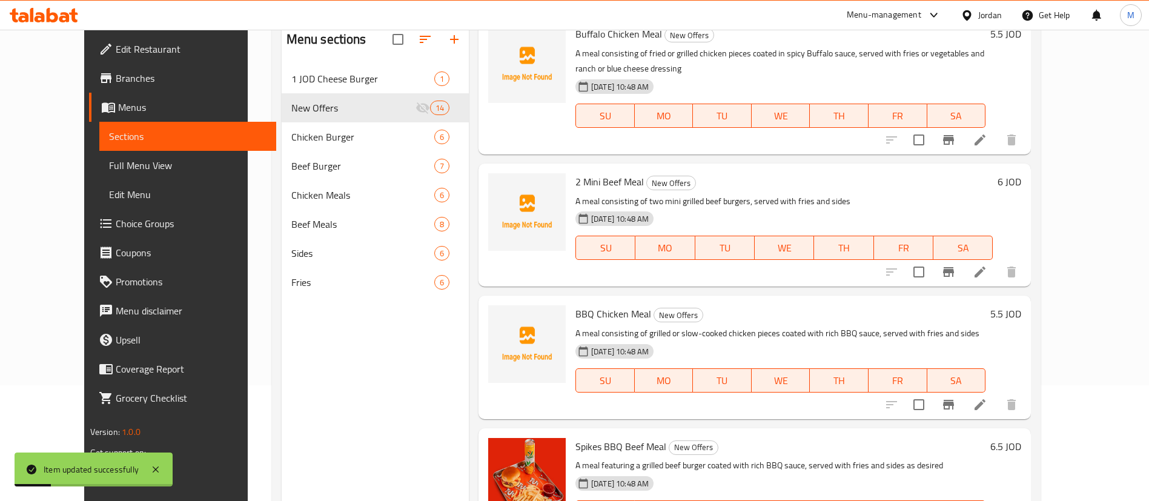
scroll to position [170, 0]
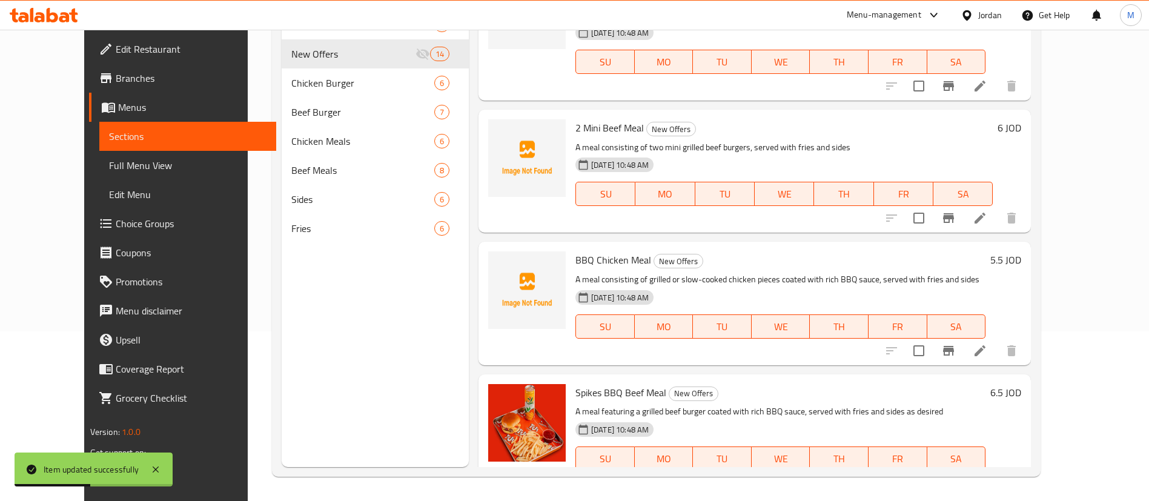
click at [986, 477] on icon at bounding box center [980, 482] width 11 height 11
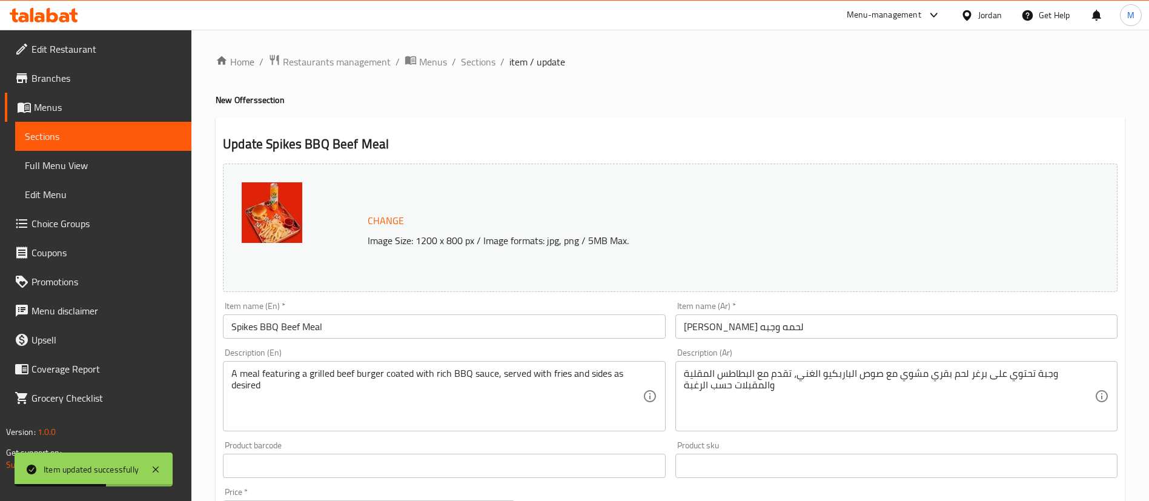
click at [561, 333] on input "Spikes BBQ Beef Meal" at bounding box center [444, 326] width 442 height 24
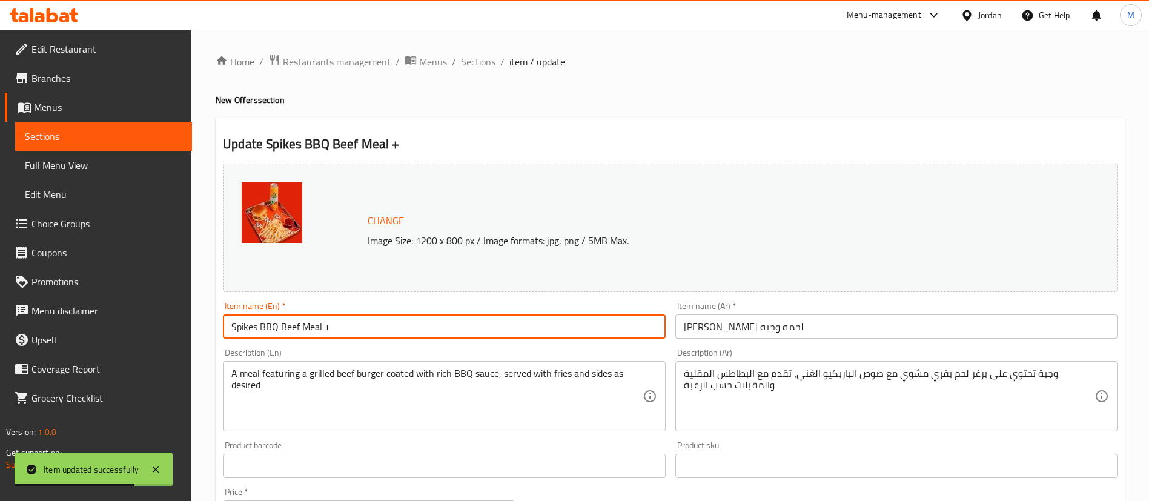
paste input "FREE Cheeseburger"
type input "Spikes BBQ Beef Meal + FREE Cheeseburger"
click at [883, 327] on input "[PERSON_NAME] لحمه وجبه" at bounding box center [896, 326] width 442 height 24
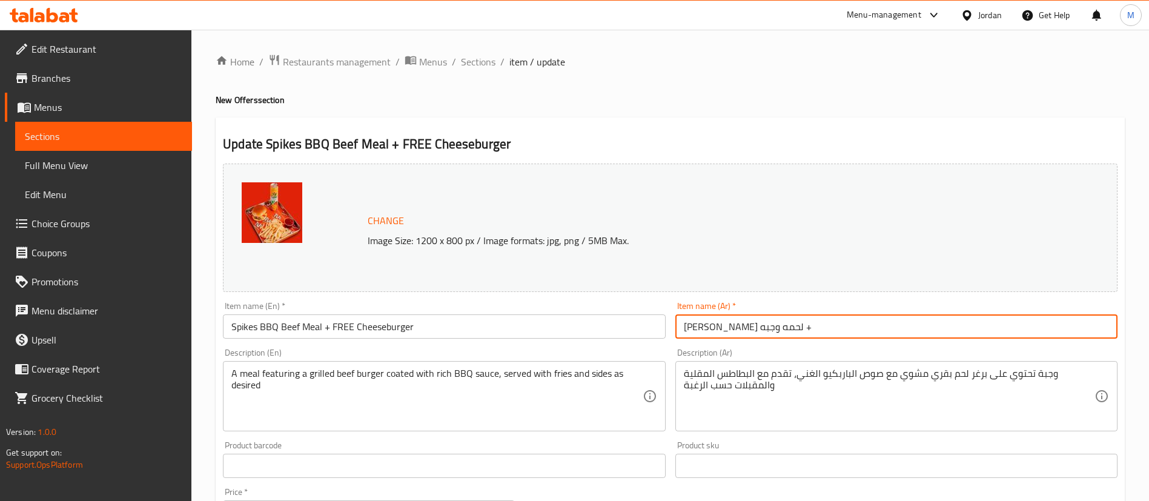
paste input "تشيز برجر مجانا"
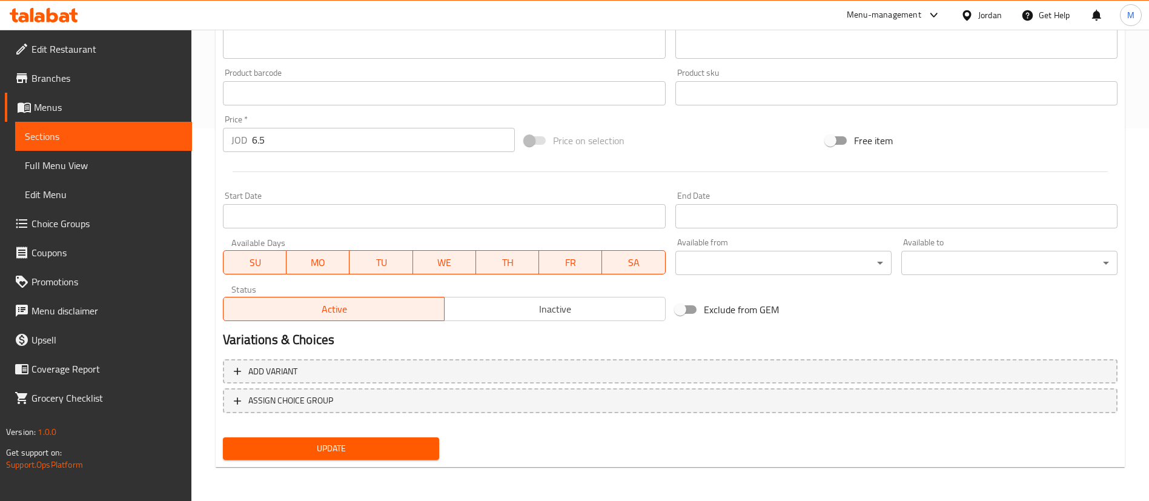
type input "سبايكس باربيكيو لحمه وجبه + تشيز برجر مجانا"
click at [390, 451] on span "Update" at bounding box center [331, 448] width 197 height 15
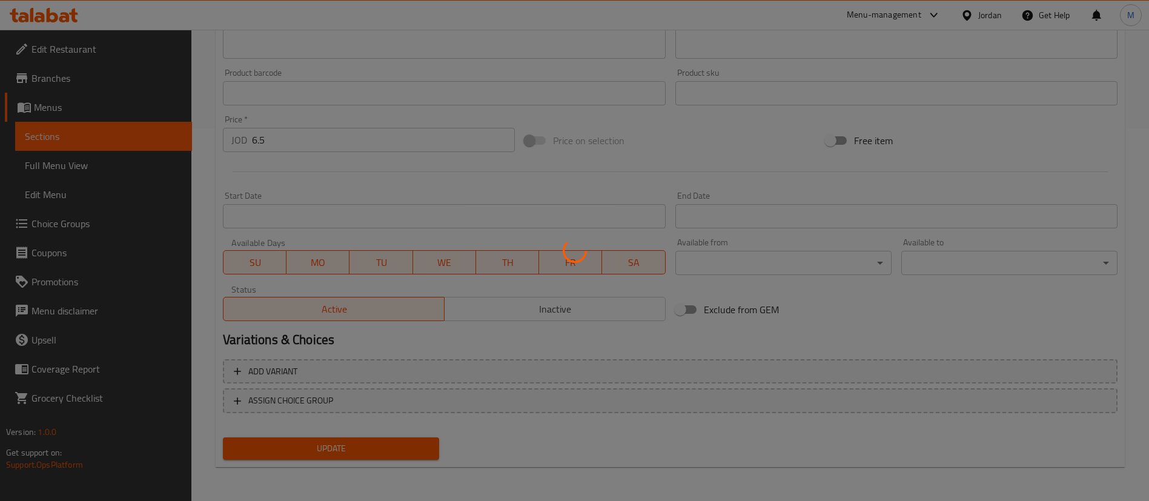
scroll to position [0, 0]
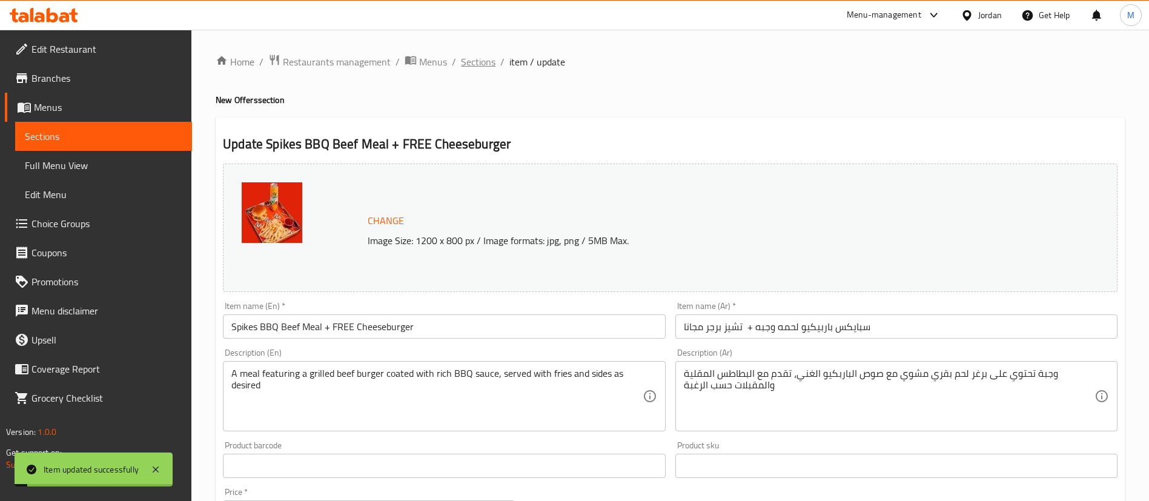
click at [480, 60] on span "Sections" at bounding box center [478, 62] width 35 height 15
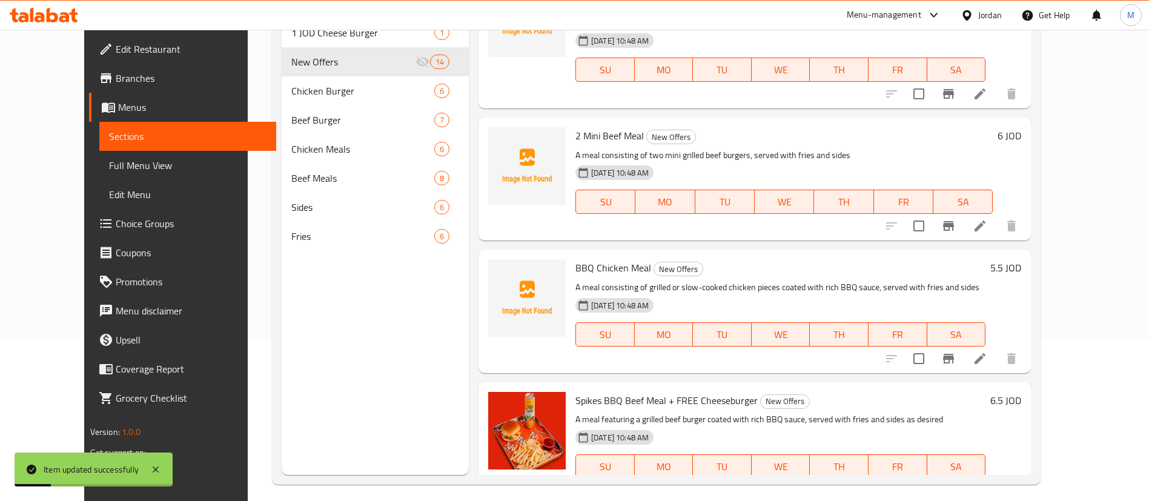
scroll to position [170, 0]
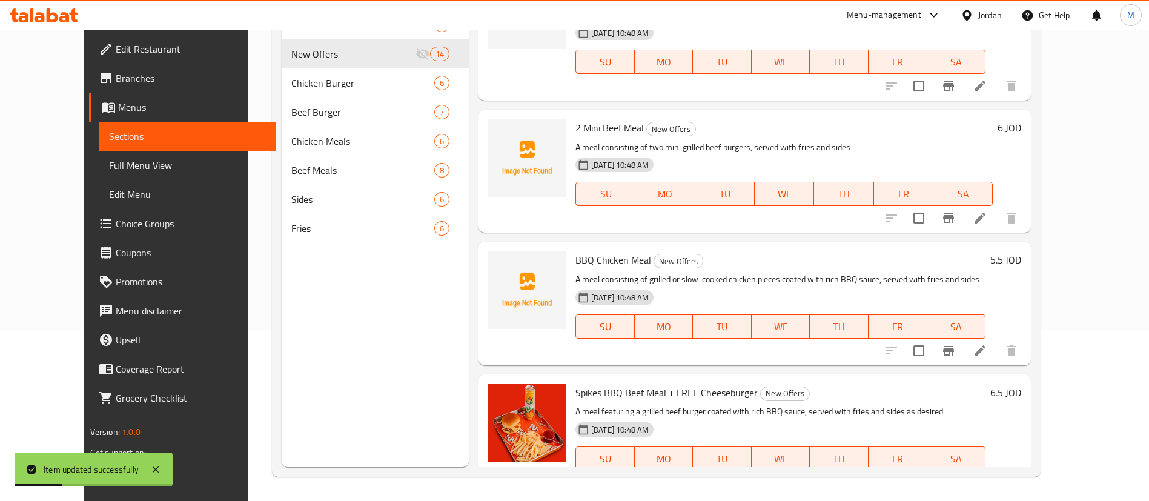
click at [997, 340] on li at bounding box center [980, 351] width 34 height 22
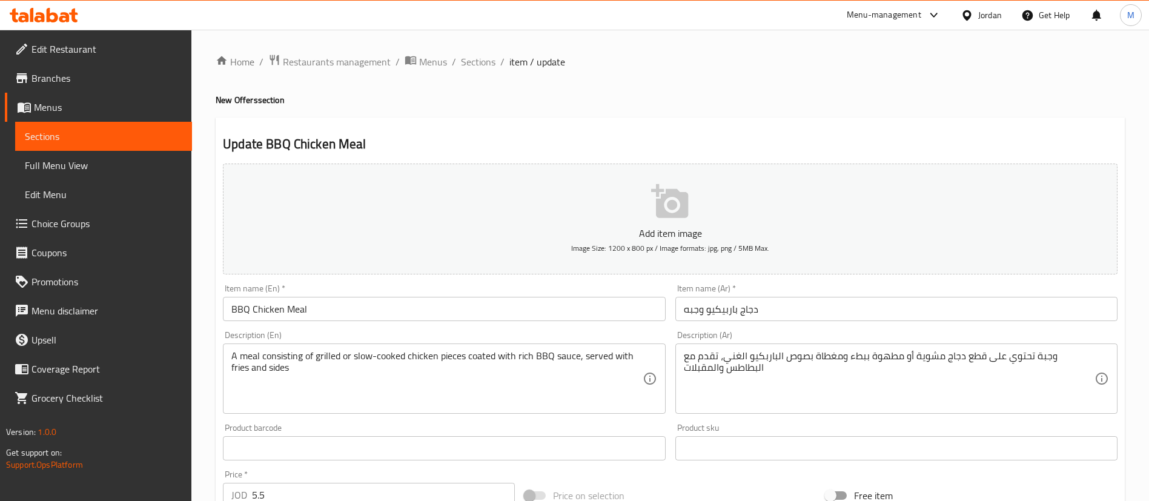
click at [835, 309] on input "دجاج باربيكيو وجبه" at bounding box center [896, 309] width 442 height 24
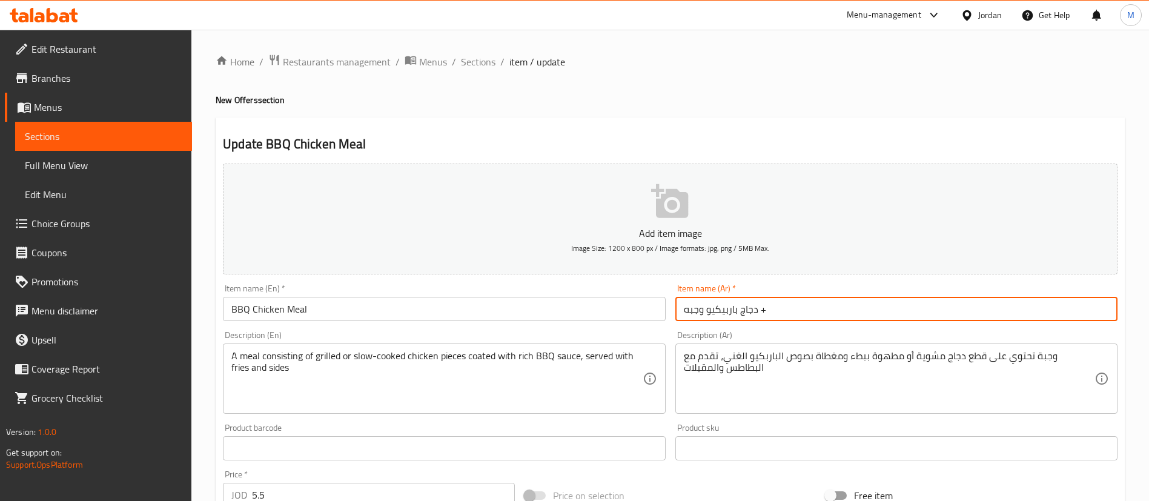
paste input "تشيز برجر مجانا"
type input "دجاج باربيكيو وجبه + تشيز برجر مجانا"
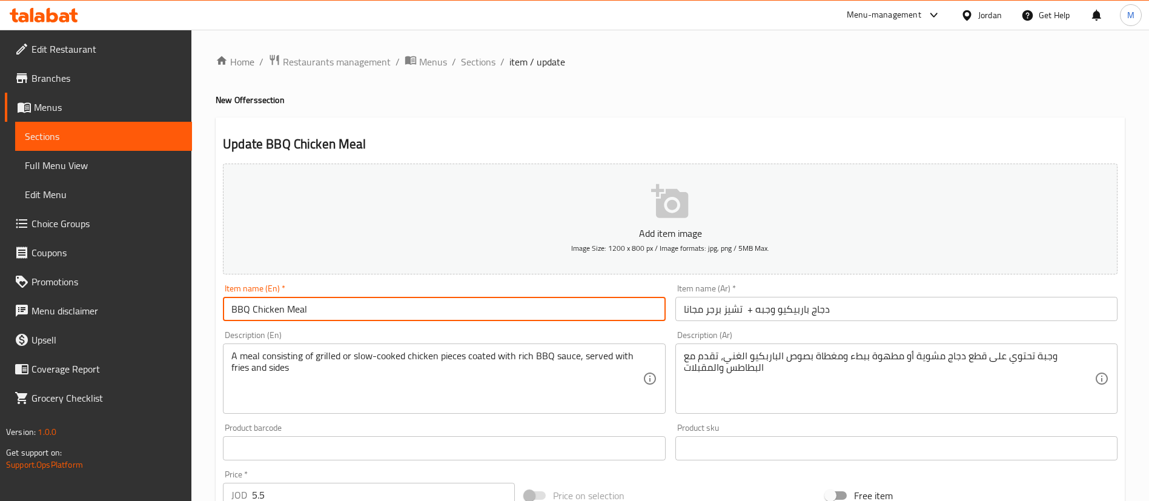
click at [393, 300] on input "BBQ Chicken Meal" at bounding box center [444, 309] width 442 height 24
paste input "FREE Cheeseburger"
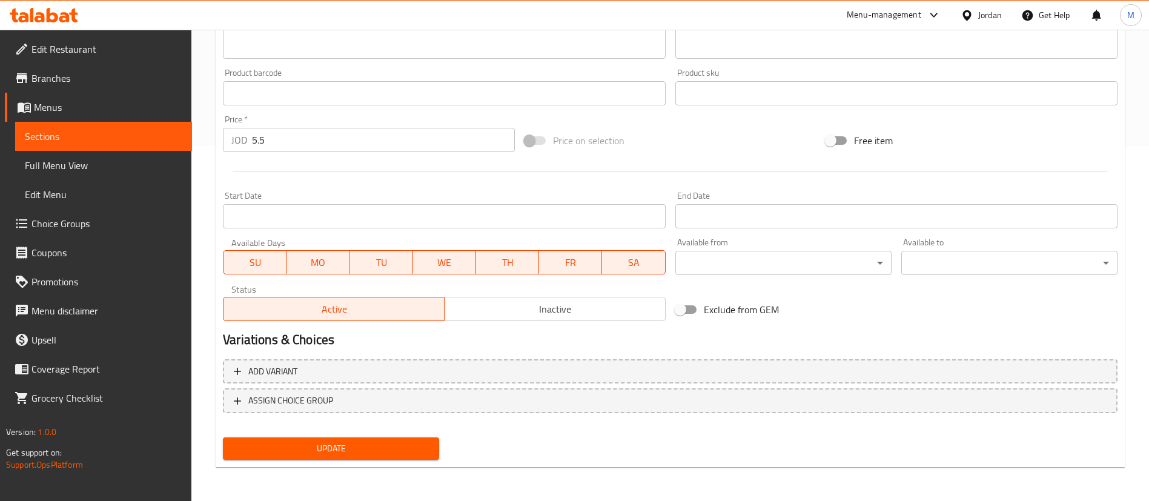
type input "BBQ Chicken Meal + FREE Cheeseburger"
click at [368, 442] on span "Update" at bounding box center [331, 448] width 197 height 15
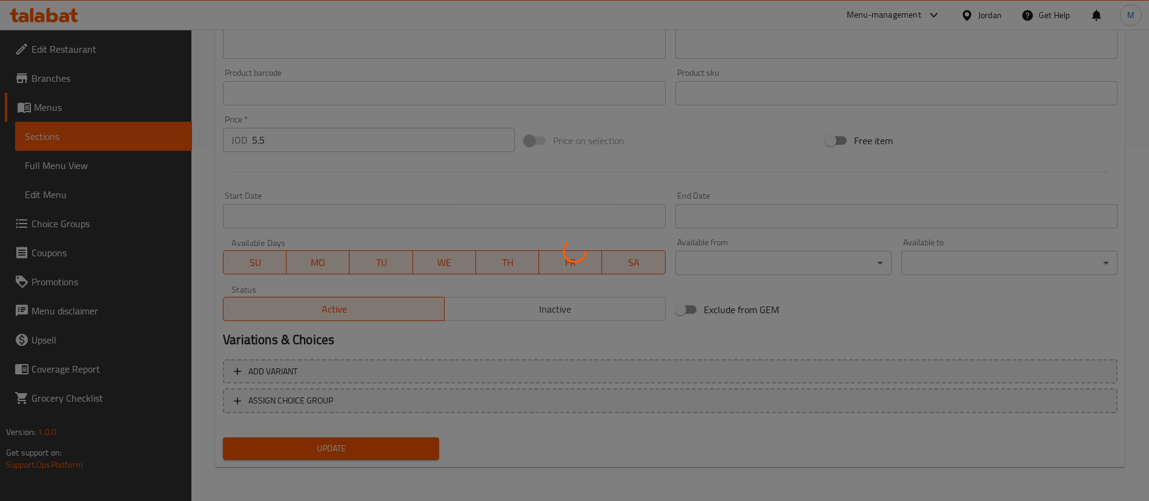
scroll to position [0, 0]
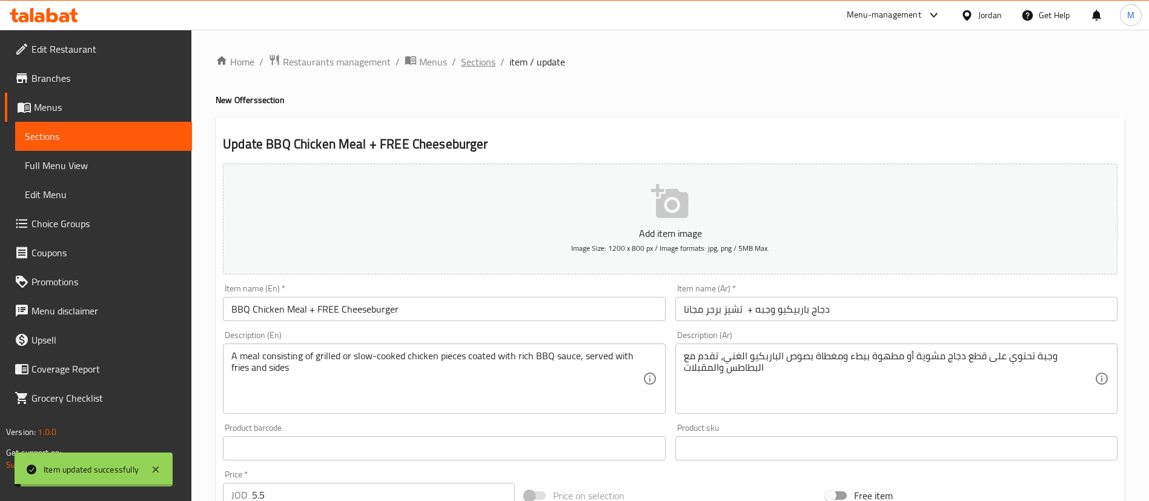
click at [468, 63] on span "Sections" at bounding box center [478, 62] width 35 height 15
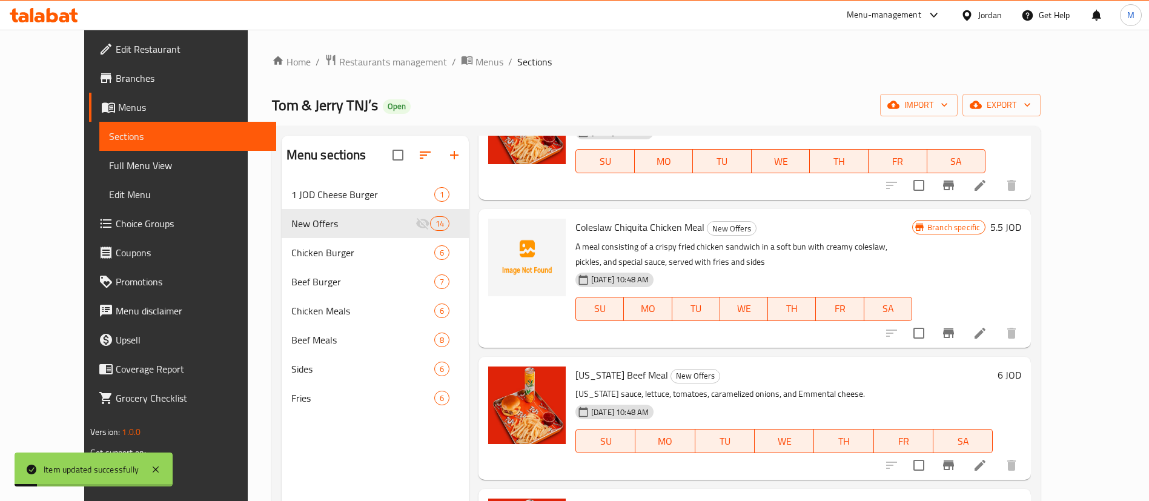
scroll to position [1037, 0]
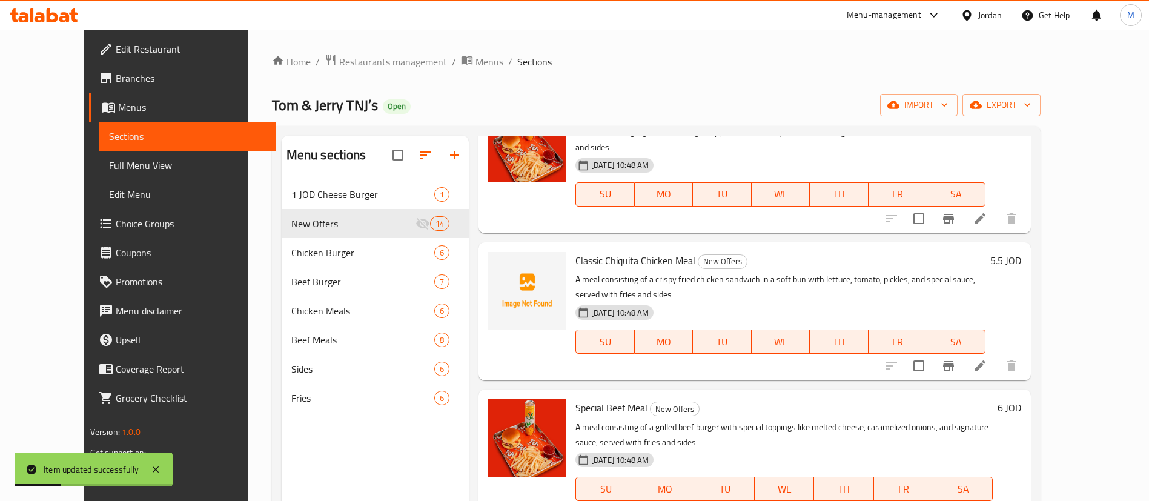
click at [986, 360] on icon at bounding box center [980, 365] width 11 height 11
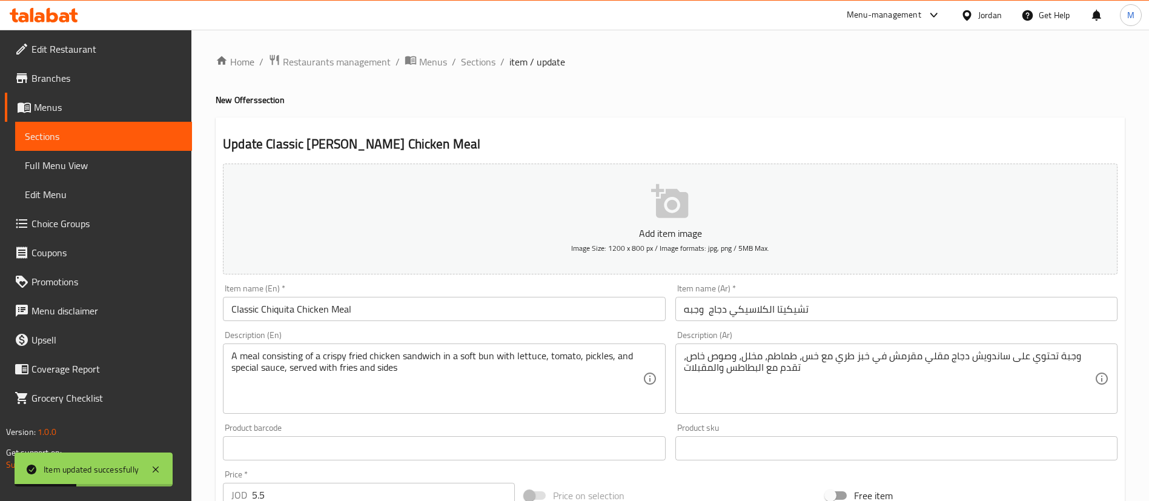
click at [445, 326] on div "Description (En) A meal consisting of a crispy fried chicken sandwich in a soft…" at bounding box center [444, 372] width 452 height 93
click at [451, 317] on input "Classic Chiquita Chicken Meal" at bounding box center [444, 309] width 442 height 24
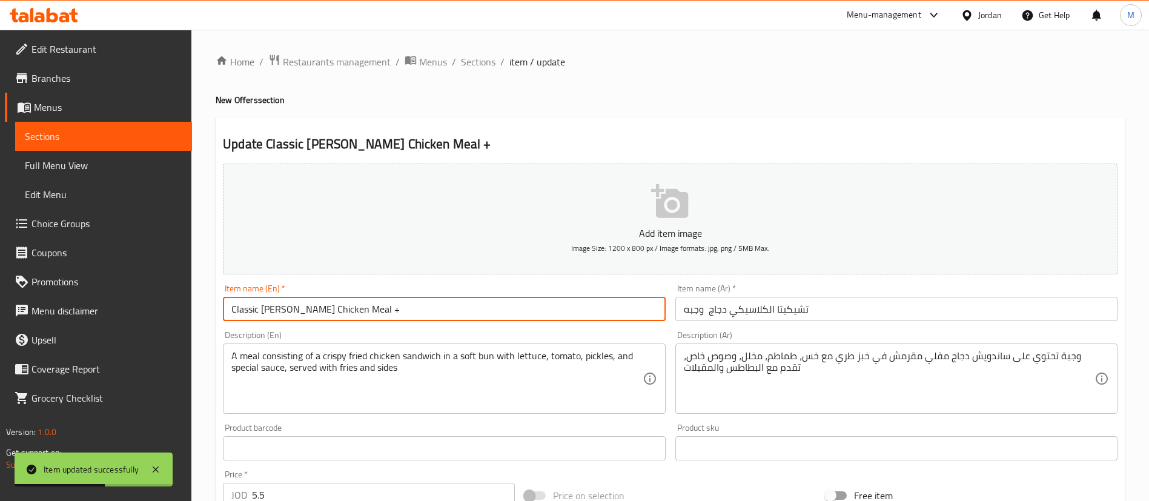
paste input "FREE Cheeseburger"
type input "Classic Chiquita Chicken Meal + FREE Cheeseburger"
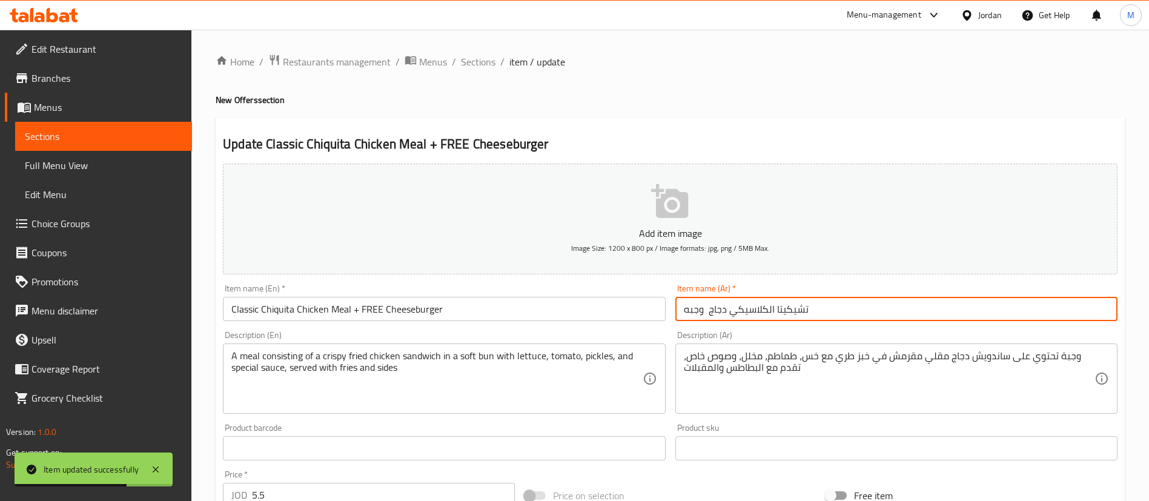
click at [898, 307] on input "تشيكيتا الكلاسيكي دجاج وجبه" at bounding box center [896, 309] width 442 height 24
paste input "تشيز برجر مجانا"
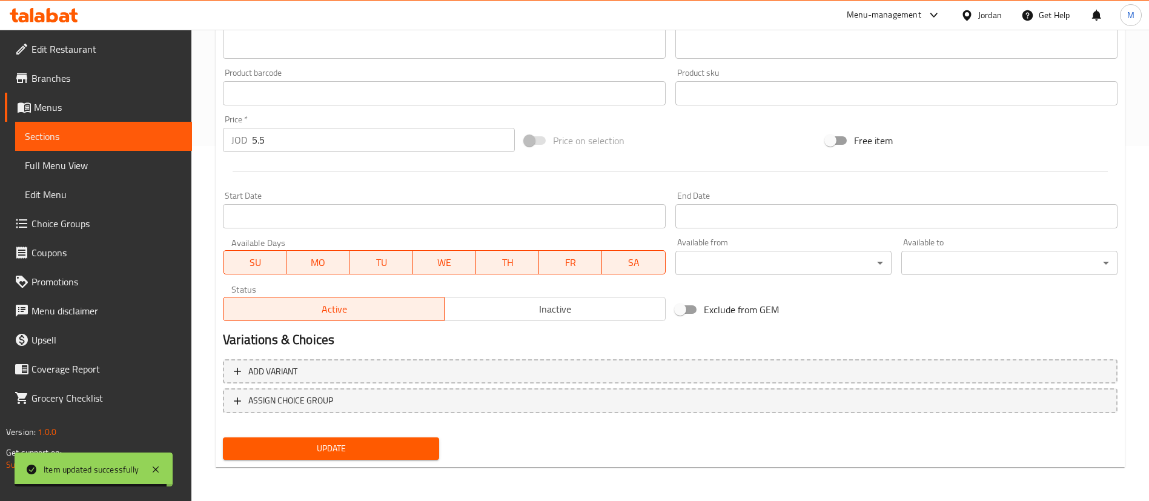
type input "تشيكيتا الكلاسيكي دجاج وجبه + تشيز برجر مجانا"
click at [406, 448] on span "Update" at bounding box center [331, 448] width 197 height 15
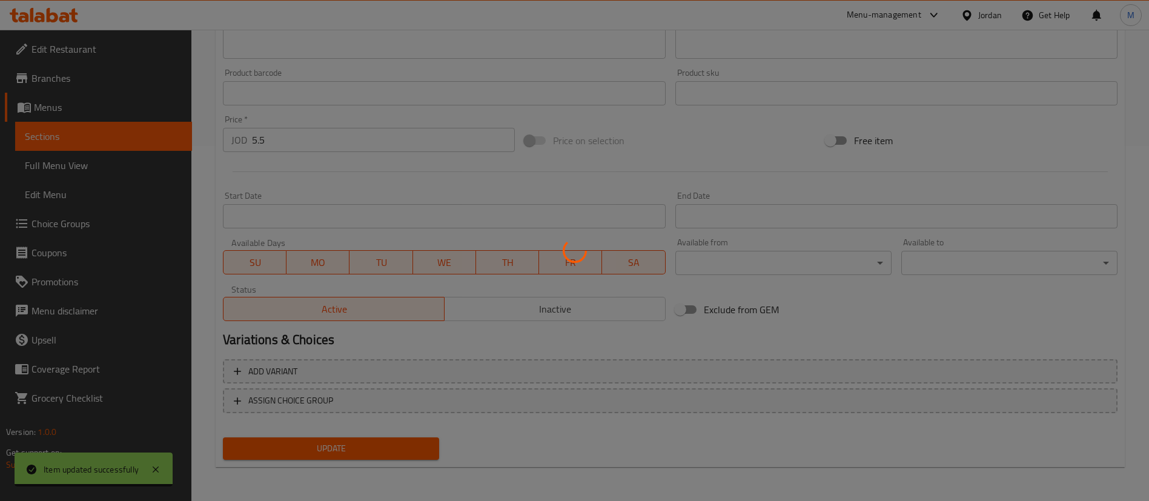
scroll to position [0, 0]
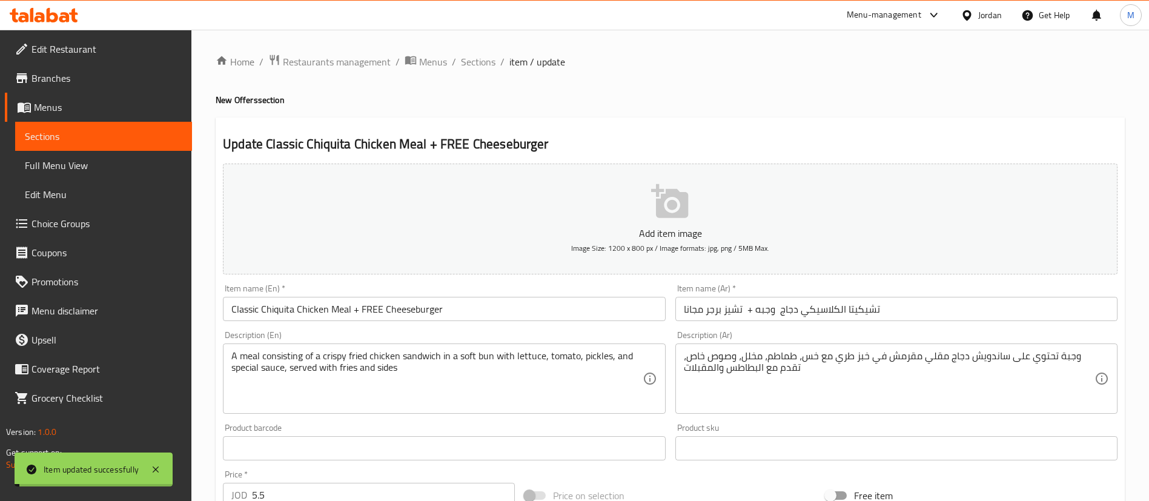
click at [486, 55] on span "Sections" at bounding box center [478, 62] width 35 height 15
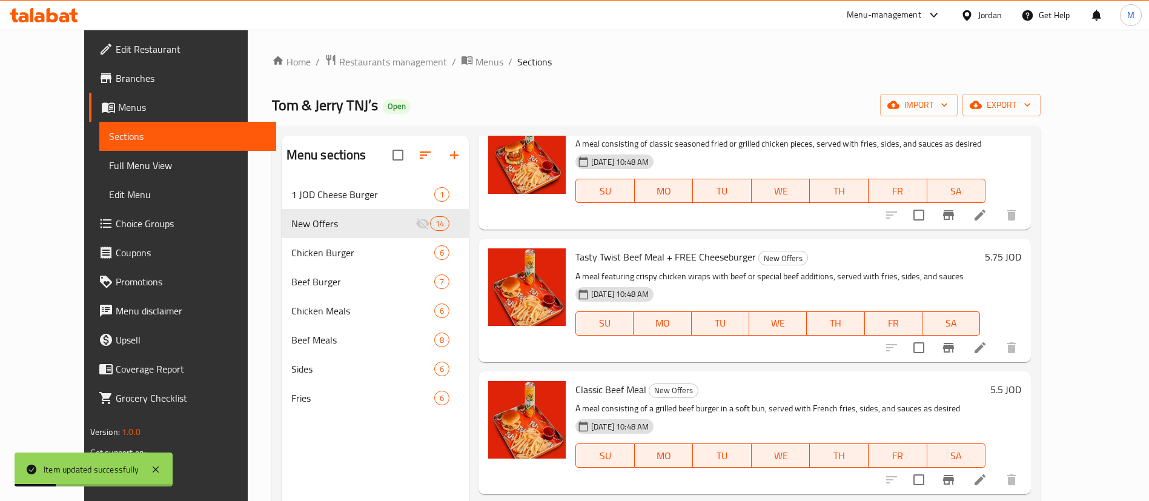
scroll to position [354, 0]
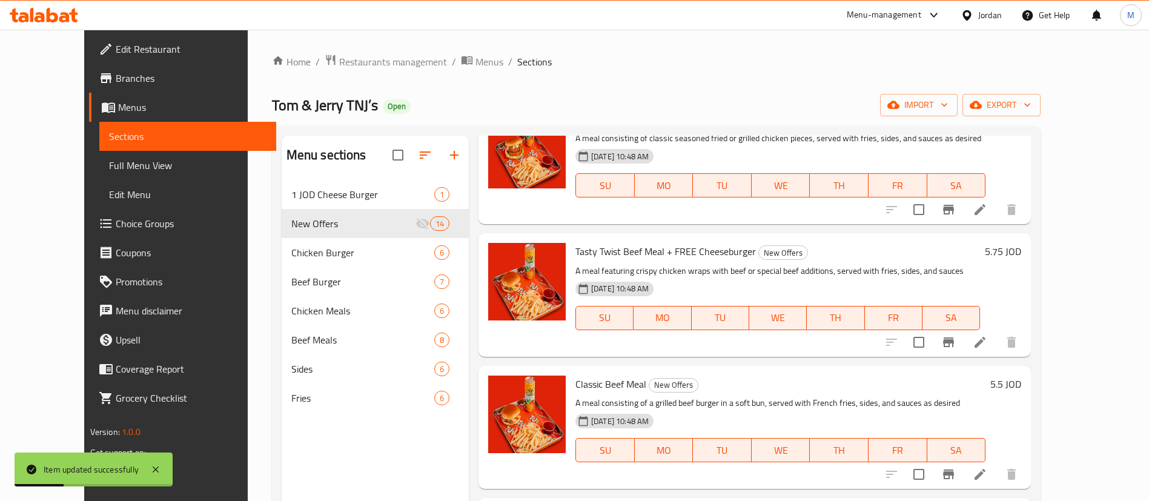
click at [986, 471] on icon at bounding box center [980, 474] width 11 height 11
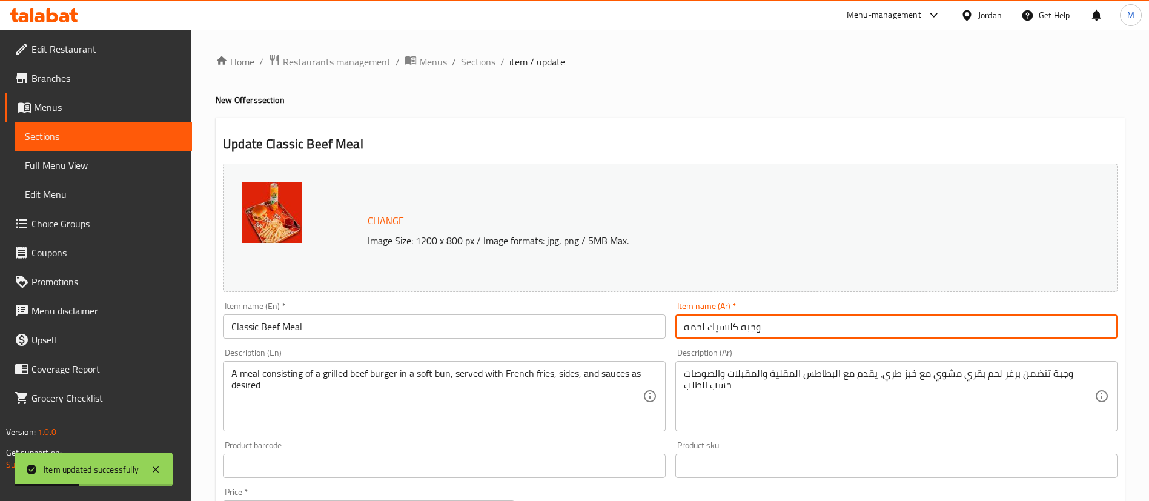
click at [835, 327] on input "وجبه كلاسيك لحمه" at bounding box center [896, 326] width 442 height 24
paste input "تشيز برجر مجانا"
type input "وجبه كلاسيك لحمه + تشيز برجر مجانا"
click at [388, 331] on input "Classic Beef Meal" at bounding box center [444, 326] width 442 height 24
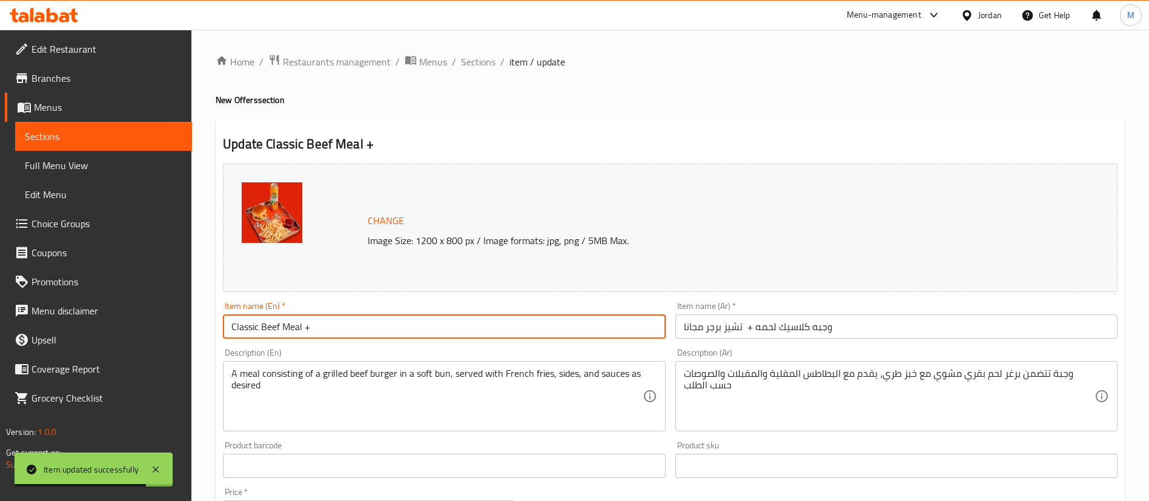
paste input "FREE Cheeseburger"
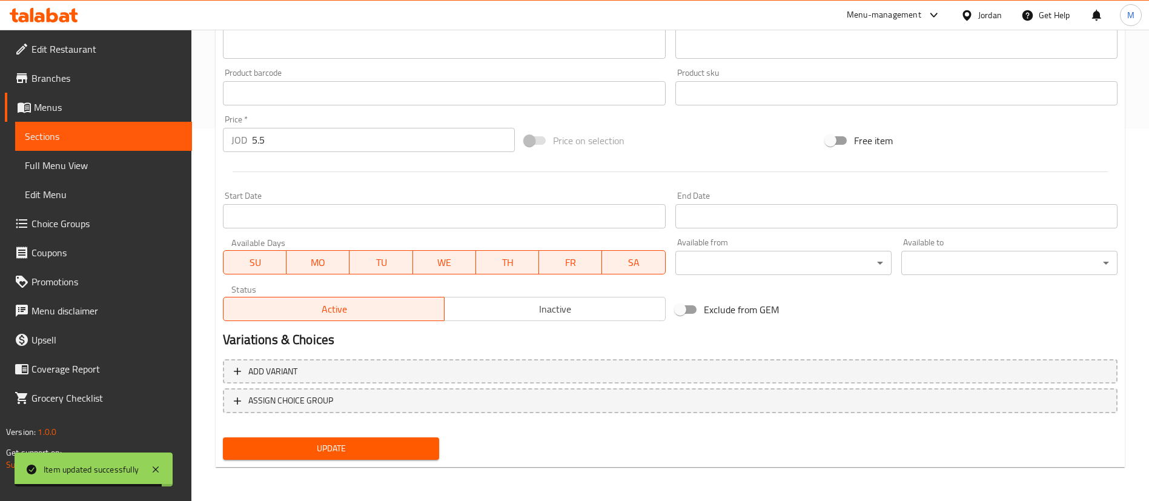
type input "Classic Beef Meal + FREE Cheeseburger"
click at [359, 454] on span "Update" at bounding box center [331, 448] width 197 height 15
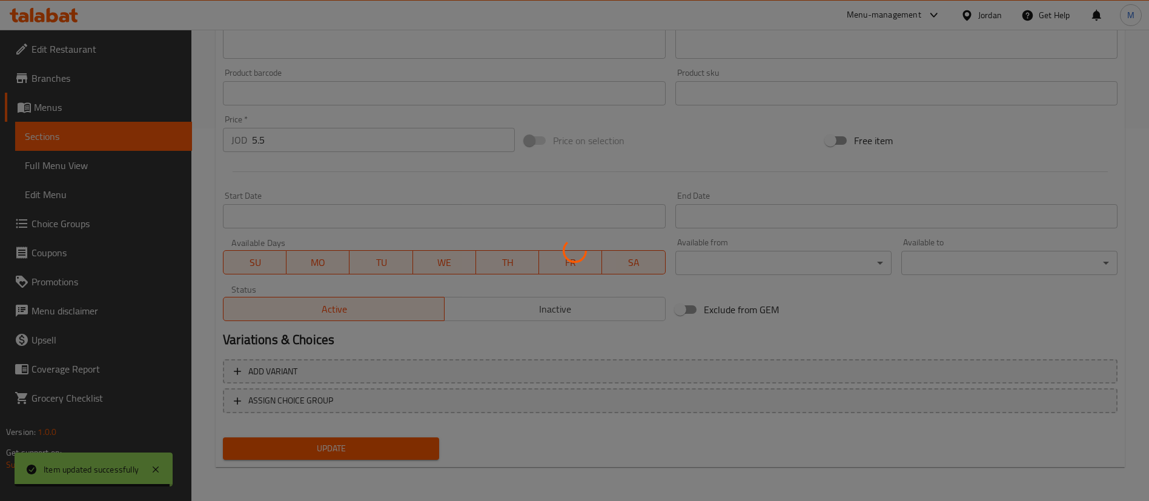
scroll to position [0, 0]
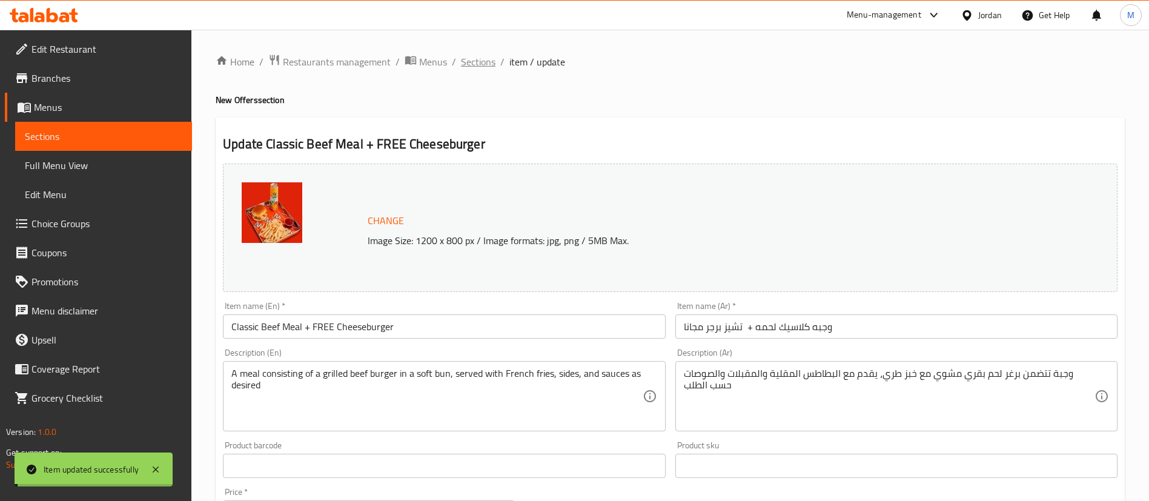
click at [486, 55] on span "Sections" at bounding box center [478, 62] width 35 height 15
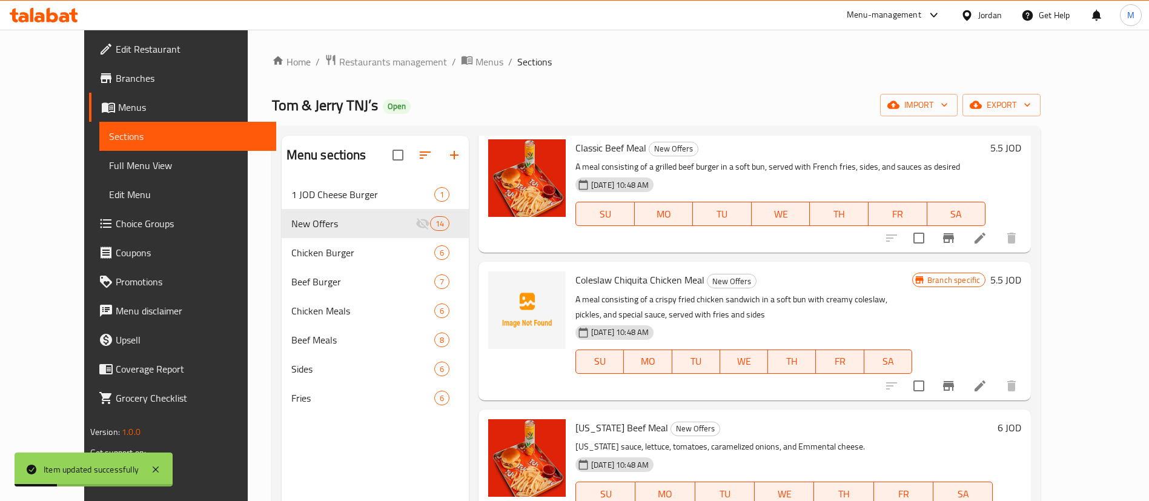
scroll to position [592, 0]
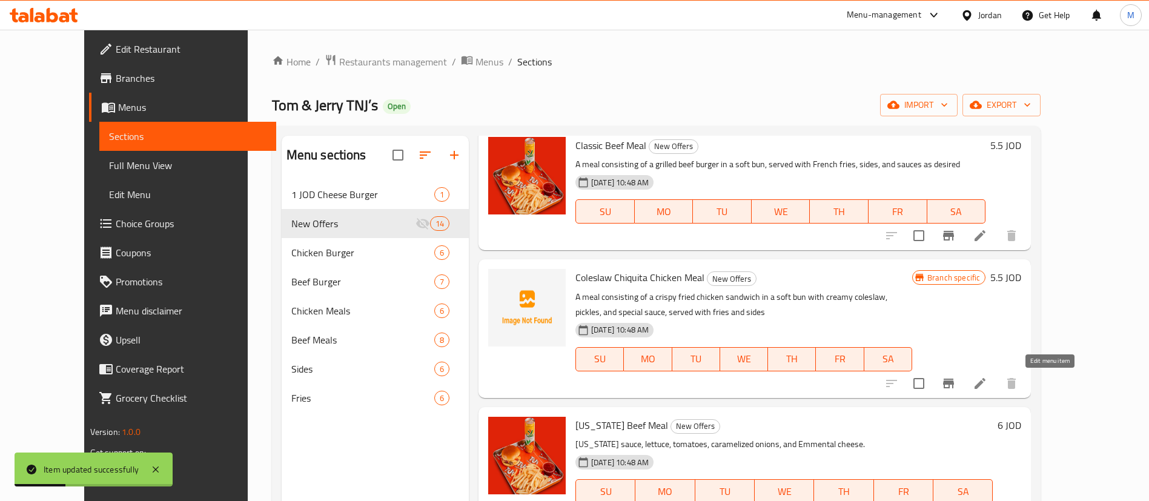
click at [987, 380] on icon at bounding box center [980, 383] width 15 height 15
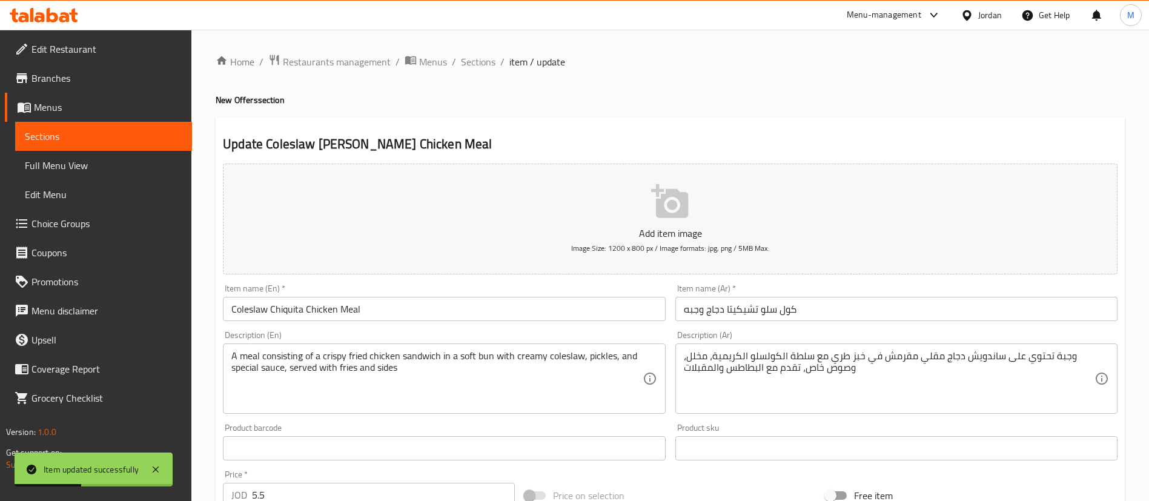
click at [464, 303] on input "Coleslaw Chiquita Chicken Meal" at bounding box center [444, 309] width 442 height 24
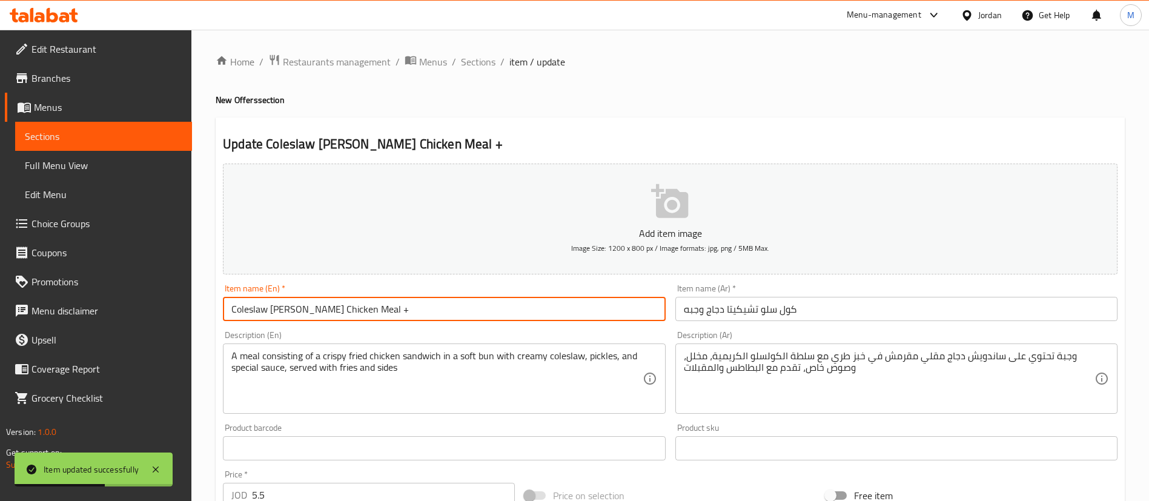
paste input "FREE Cheeseburger"
type input "Coleslaw Chiquita Chicken Meal + FREE Cheeseburger"
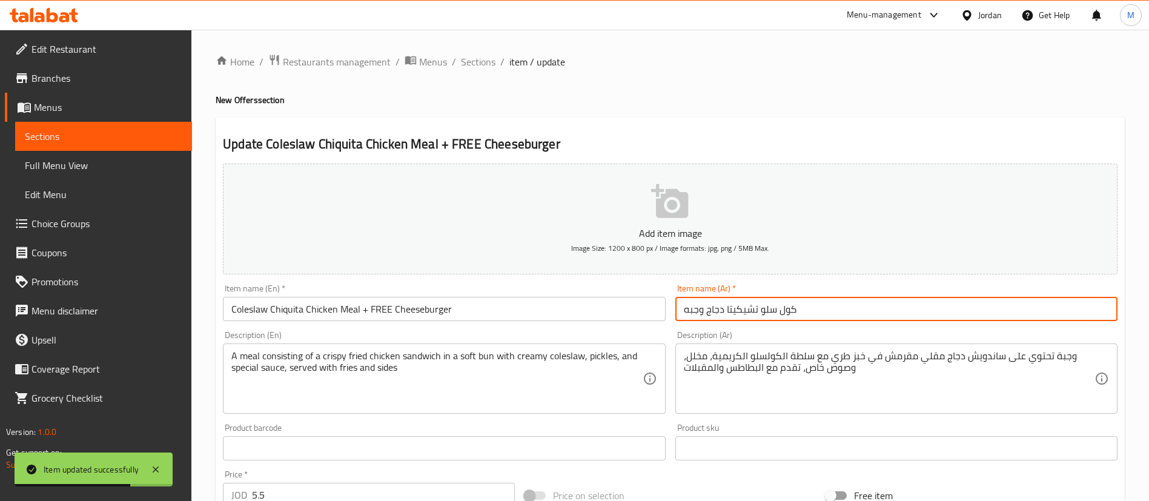
click at [867, 313] on input "كول سلو تشيكيتا دجاج وجبه" at bounding box center [896, 309] width 442 height 24
paste input "تشيز برجر مجانا"
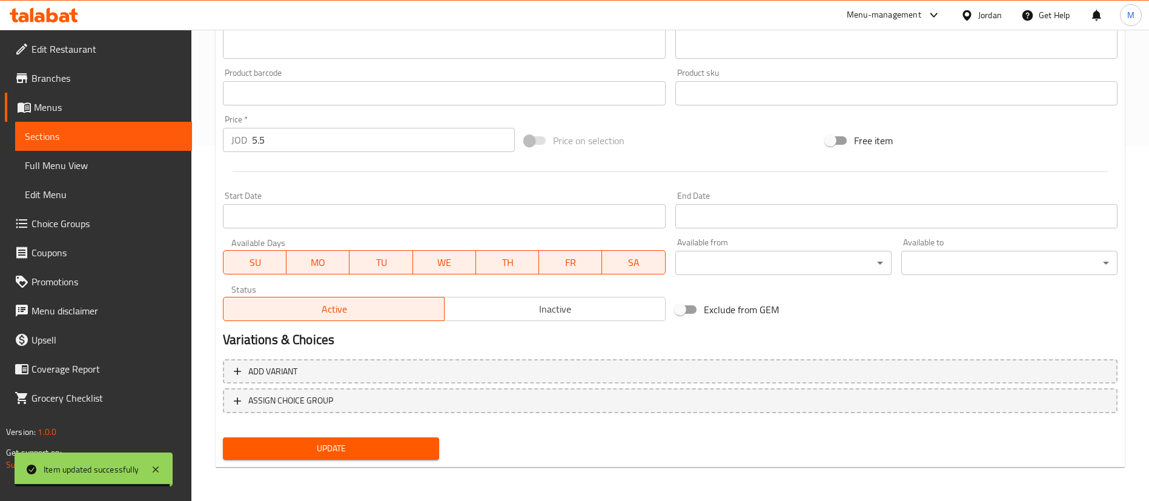
type input "كول سلو تشيكيتا دجاج وجبه + تشيز برجر مجانا"
click at [417, 446] on span "Update" at bounding box center [331, 448] width 197 height 15
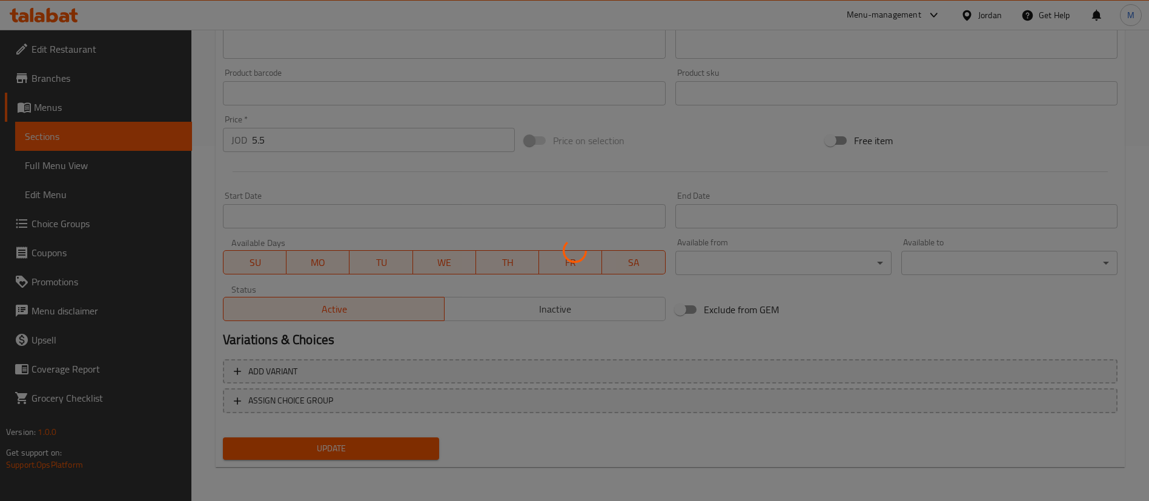
scroll to position [0, 0]
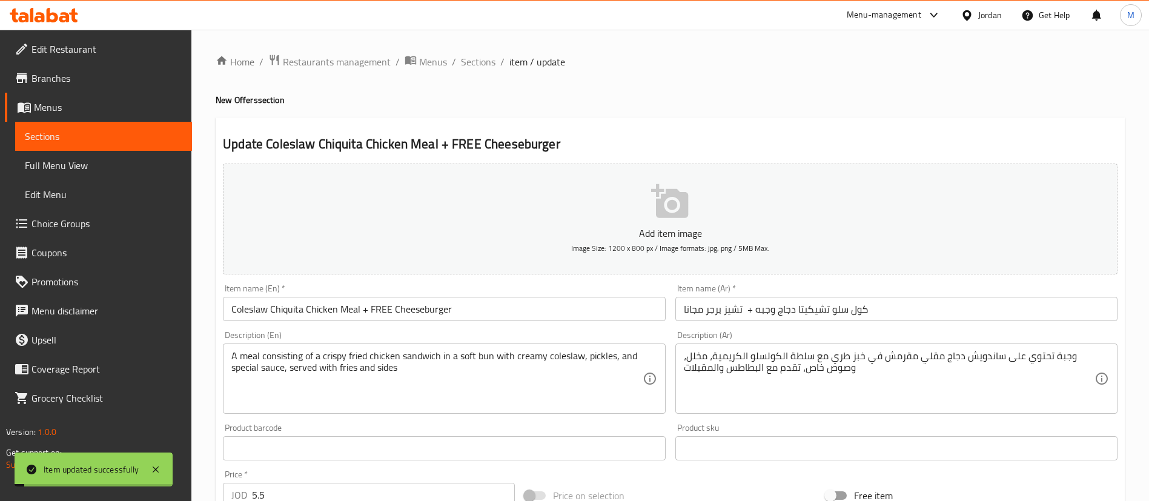
click at [476, 64] on span "Sections" at bounding box center [478, 62] width 35 height 15
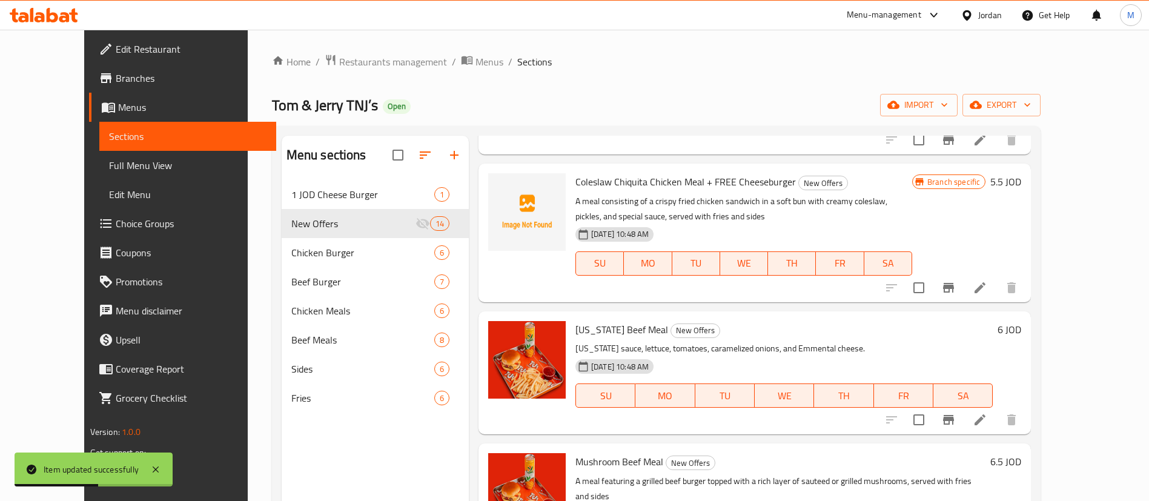
scroll to position [691, 0]
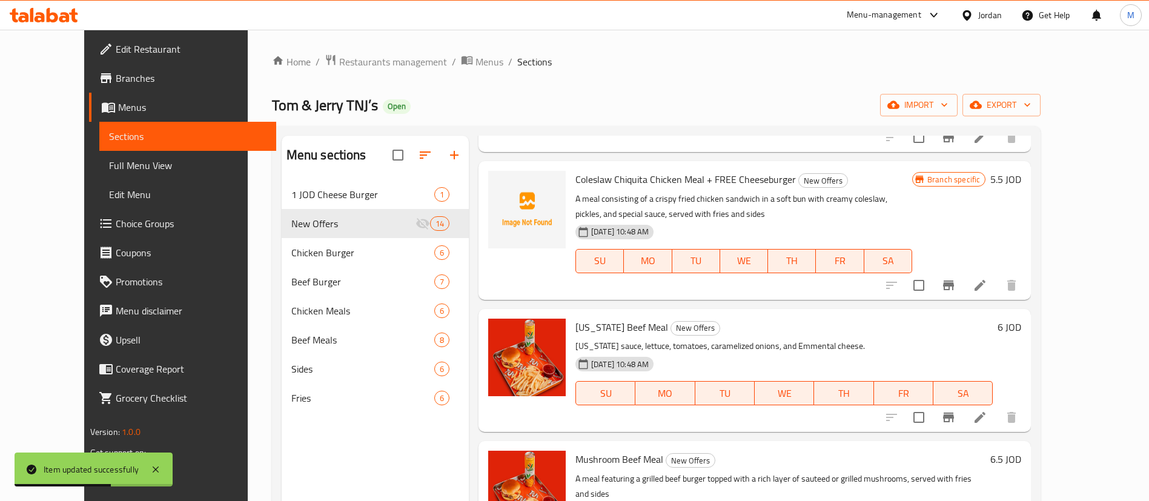
click at [986, 416] on icon at bounding box center [980, 417] width 11 height 11
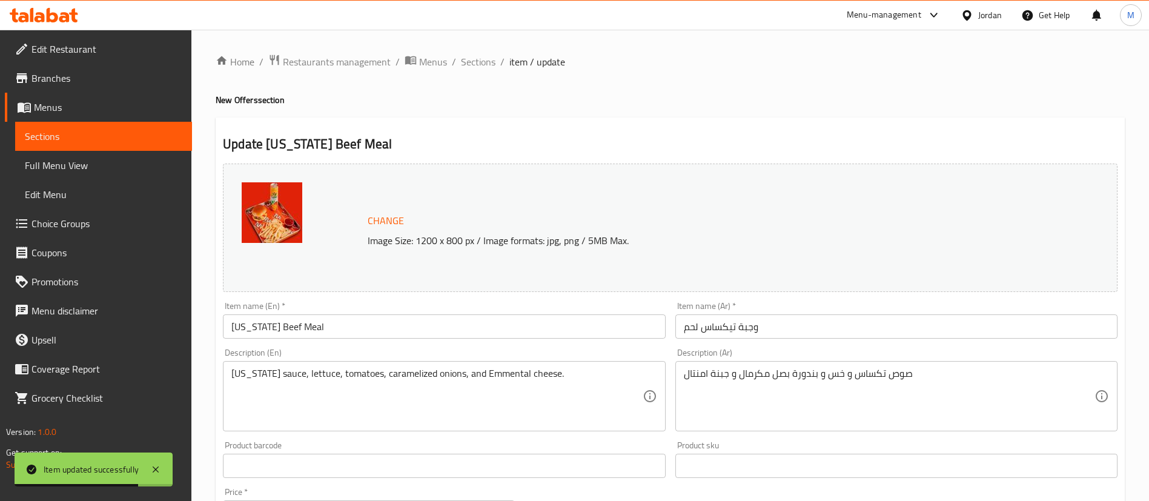
click at [814, 330] on input "وجبة تيكساس لحم" at bounding box center [896, 326] width 442 height 24
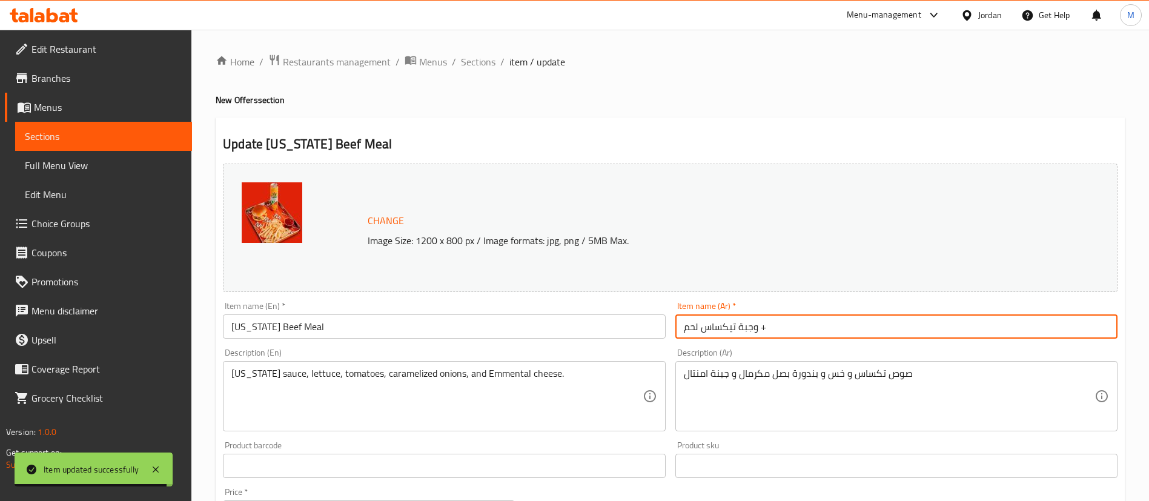
paste input "تشيز برجر مجانا"
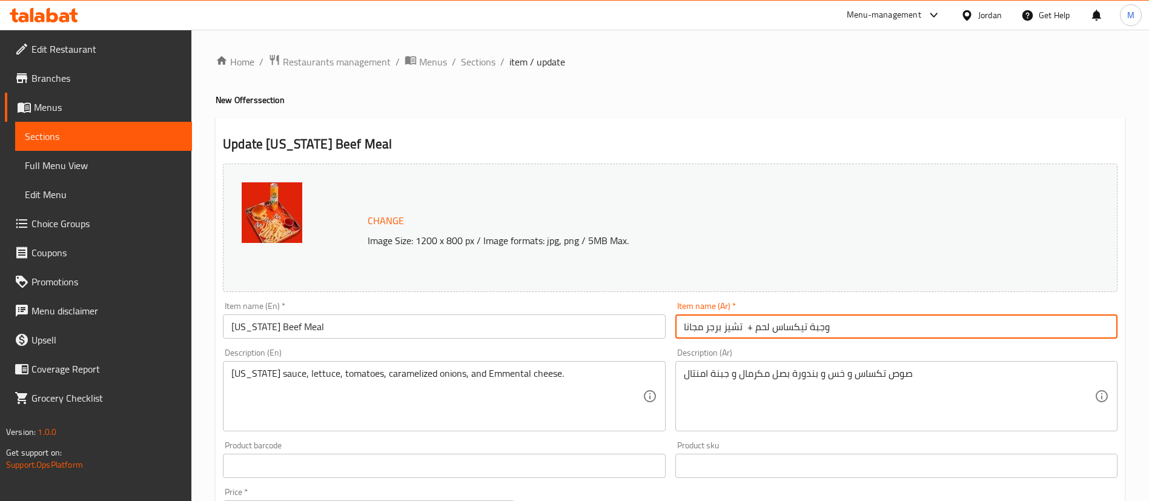
type input "وجبة تيكساس لحم + تشيز برجر مجانا"
click at [419, 322] on input "[US_STATE] Beef Meal" at bounding box center [444, 326] width 442 height 24
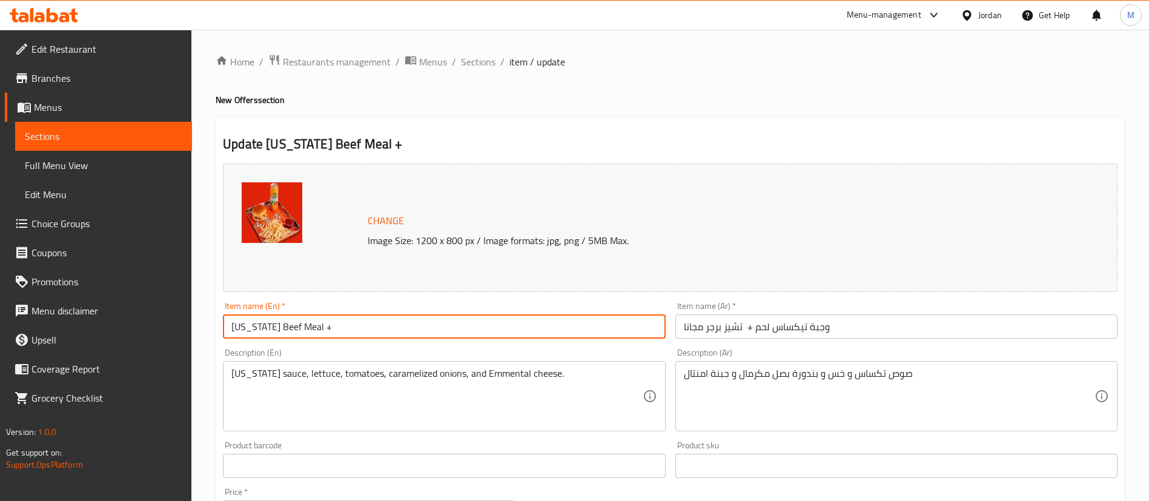
paste input "FREE Cheeseburger"
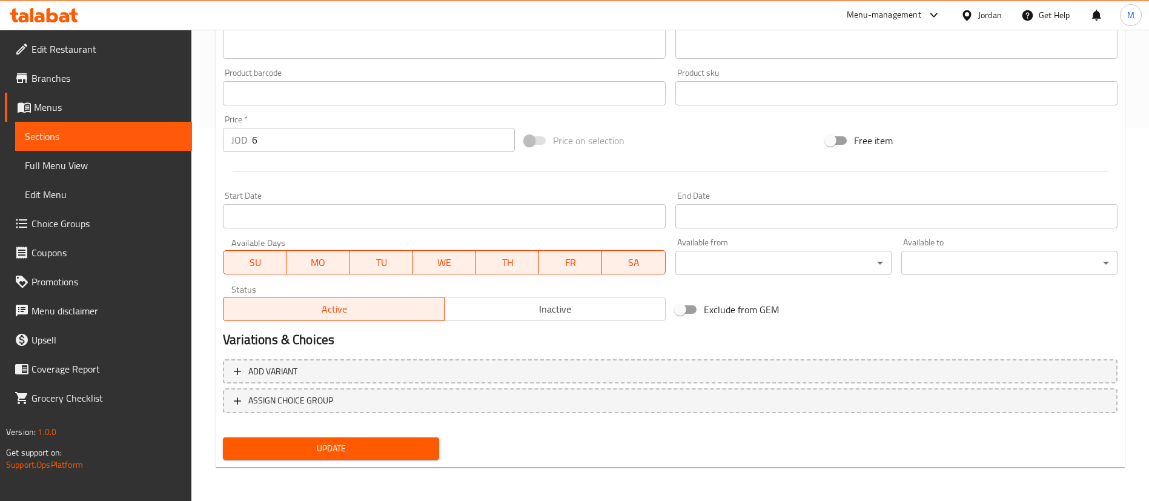
type input "[US_STATE] Beef Meal + FREE Cheeseburger"
click at [379, 456] on span "Update" at bounding box center [331, 448] width 197 height 15
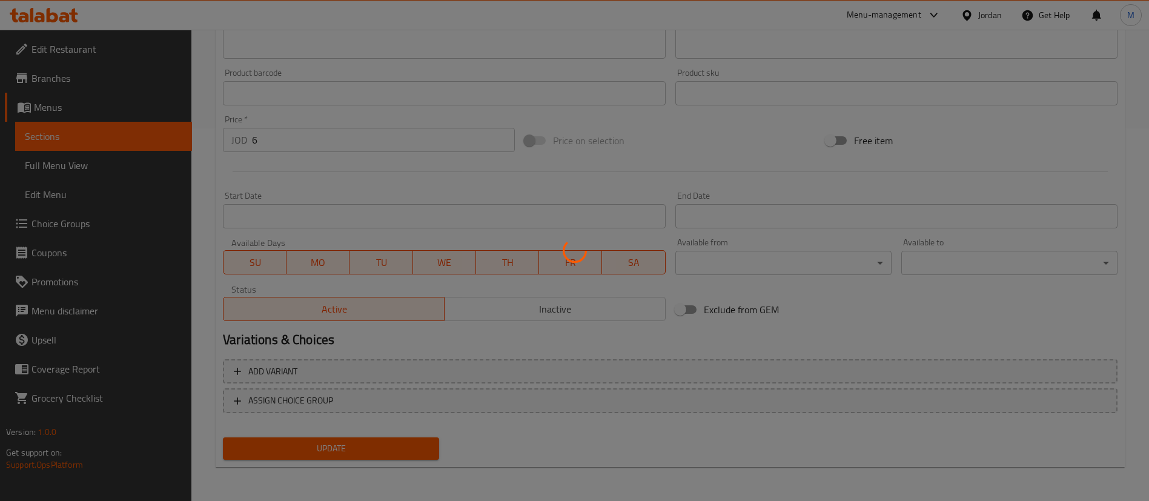
scroll to position [0, 0]
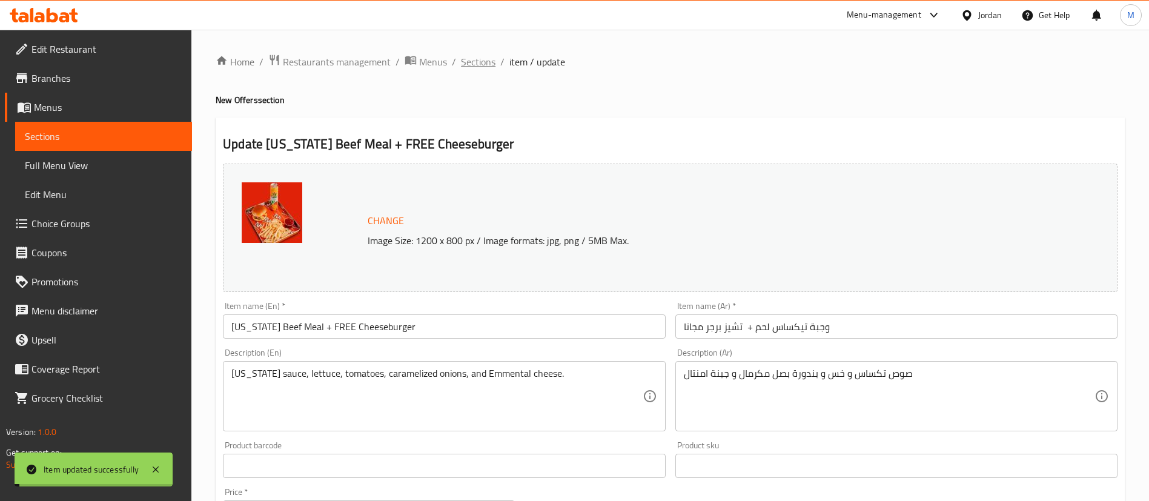
click at [483, 59] on span "Sections" at bounding box center [478, 62] width 35 height 15
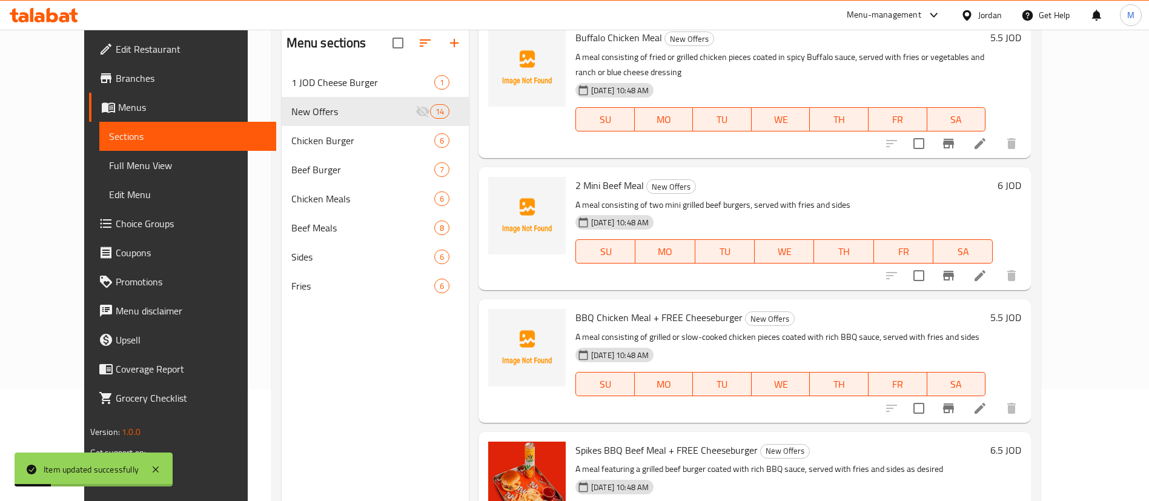
scroll to position [170, 0]
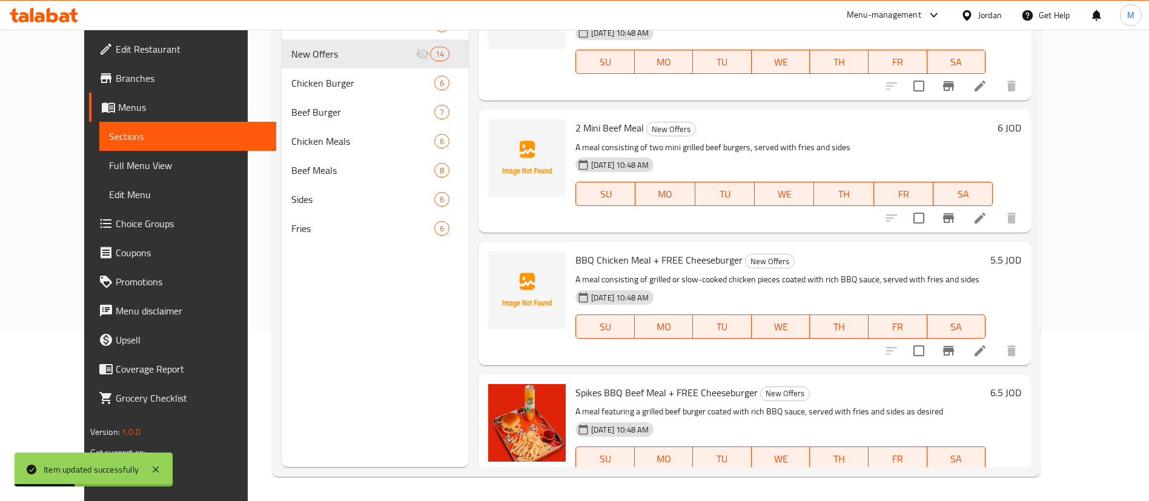
click at [997, 207] on li at bounding box center [980, 218] width 34 height 22
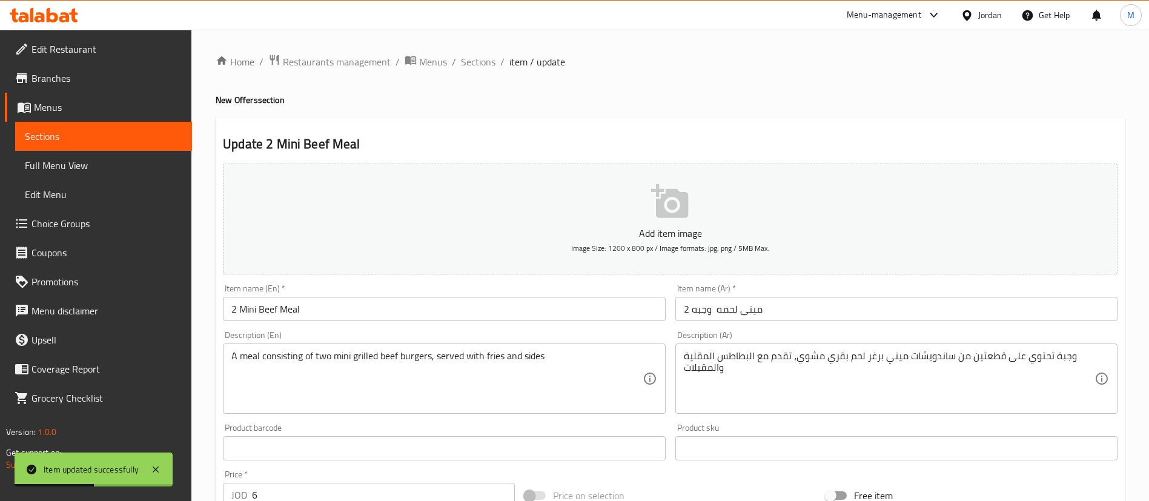
click at [499, 299] on input "2 Mini Beef Meal" at bounding box center [444, 309] width 442 height 24
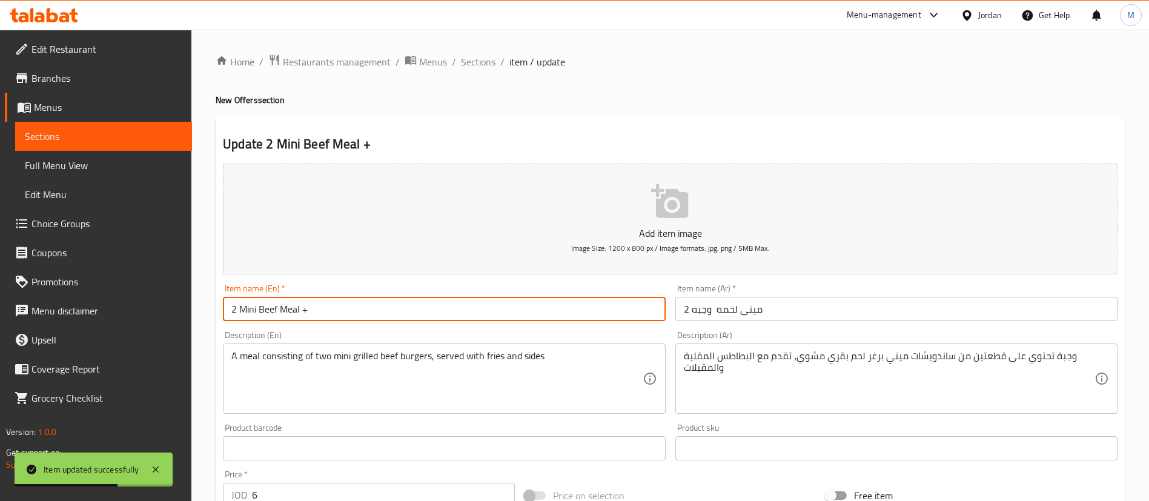
paste input "FREE Cheeseburger"
type input "2 Mini Beef Meal + FREE Cheeseburger"
click at [794, 304] on input "2 مينى لحمه وجبه" at bounding box center [896, 309] width 442 height 24
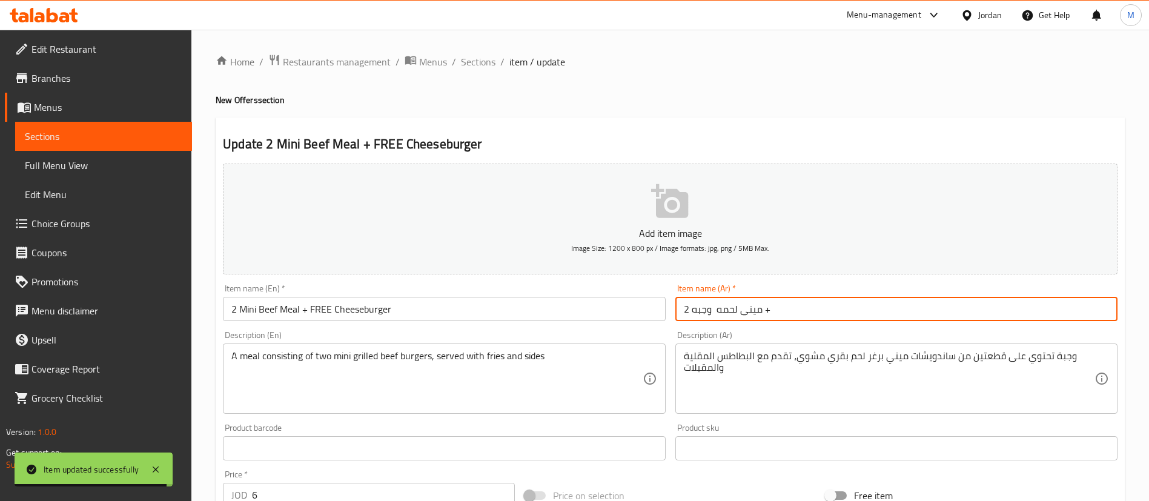
paste input "تشيز برجر مجانا"
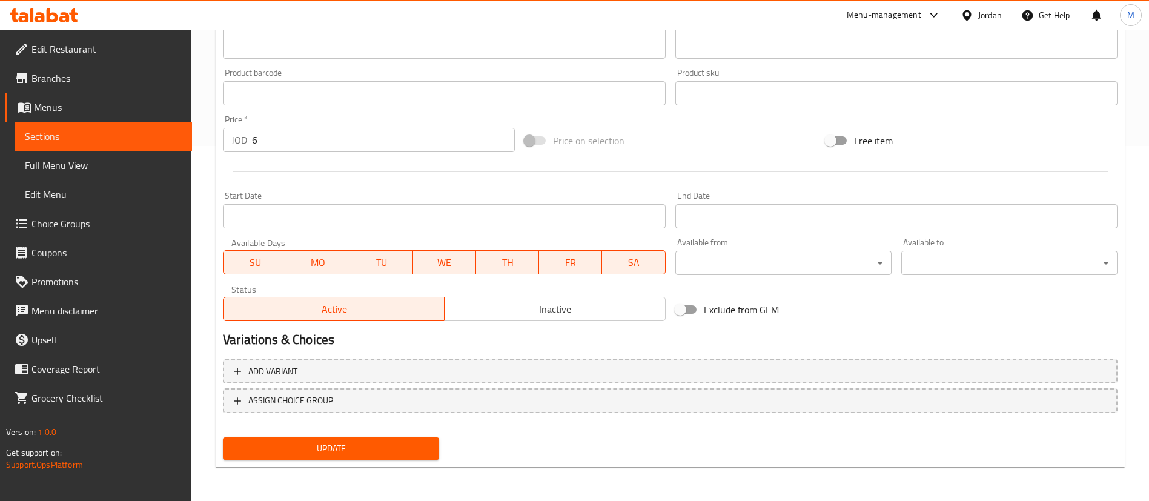
type input "2 مينى لحمه وجبه + تشيز برجر مجانا"
click at [370, 448] on span "Update" at bounding box center [331, 448] width 197 height 15
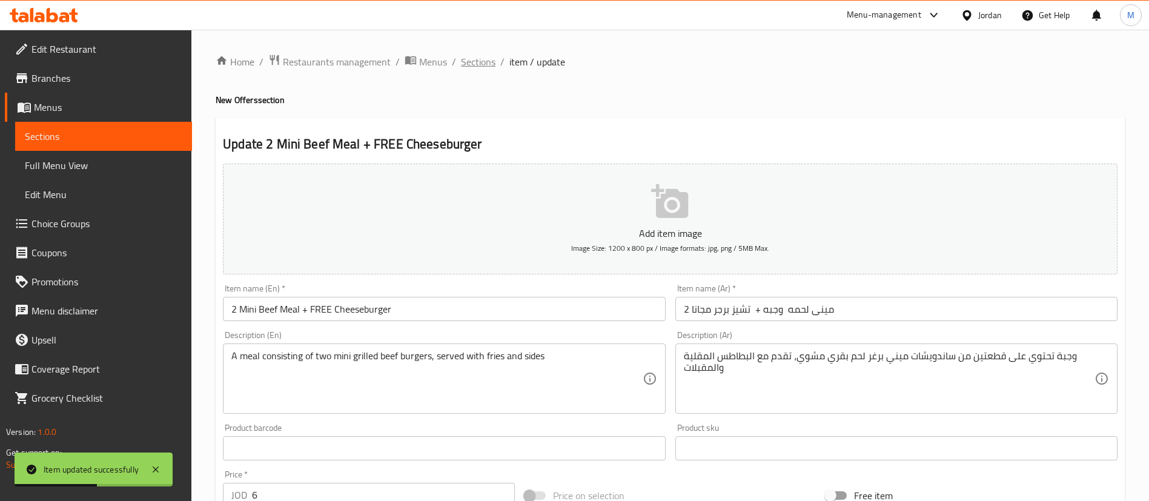
click at [479, 55] on span "Sections" at bounding box center [478, 62] width 35 height 15
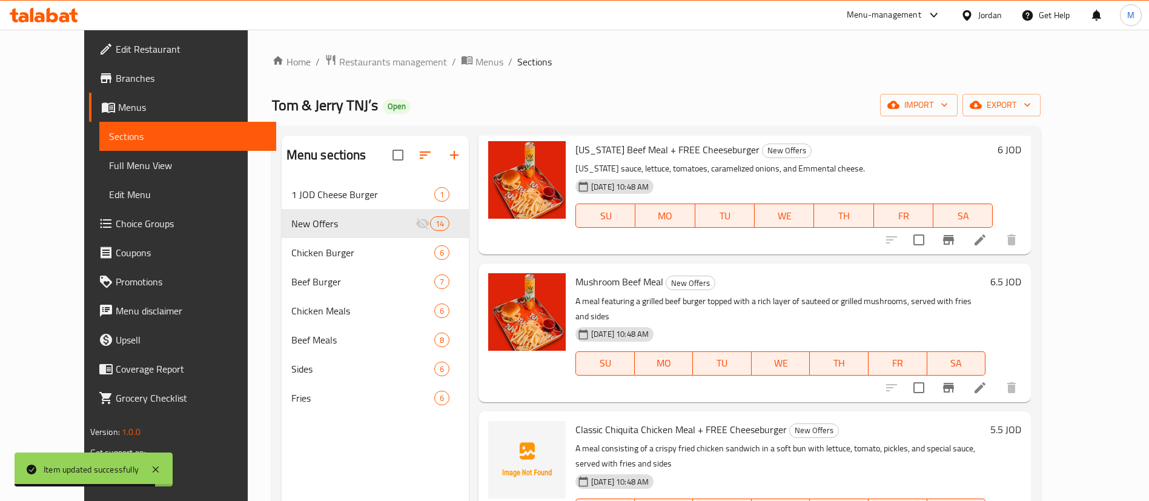
scroll to position [870, 0]
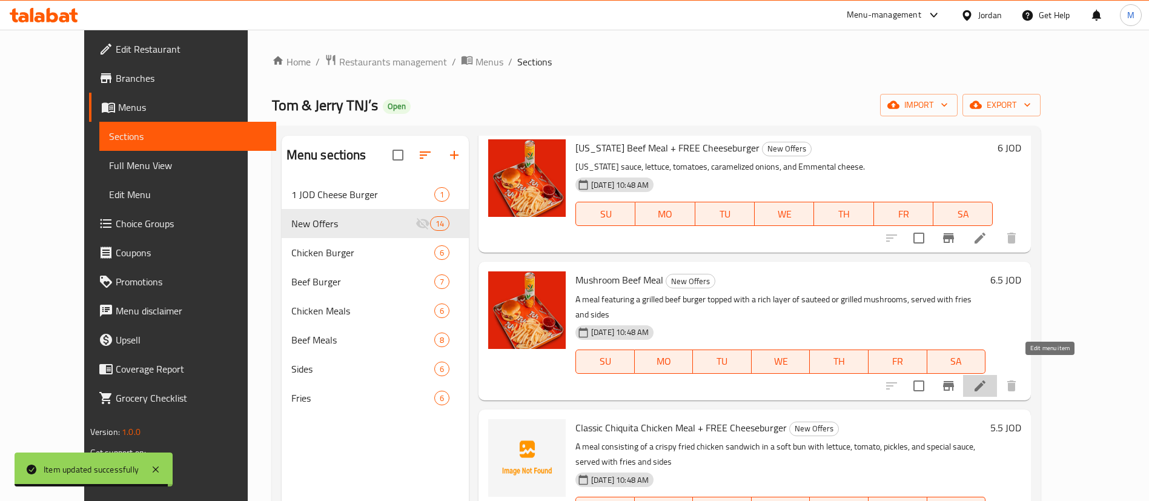
click at [987, 379] on icon at bounding box center [980, 386] width 15 height 15
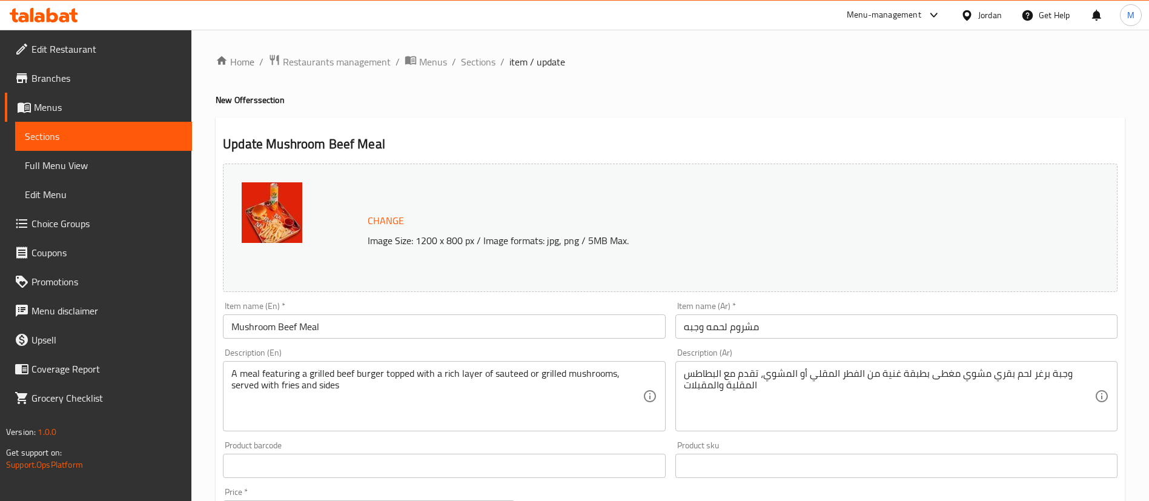
click at [783, 325] on input "مشروم لحمه وجبه" at bounding box center [896, 326] width 442 height 24
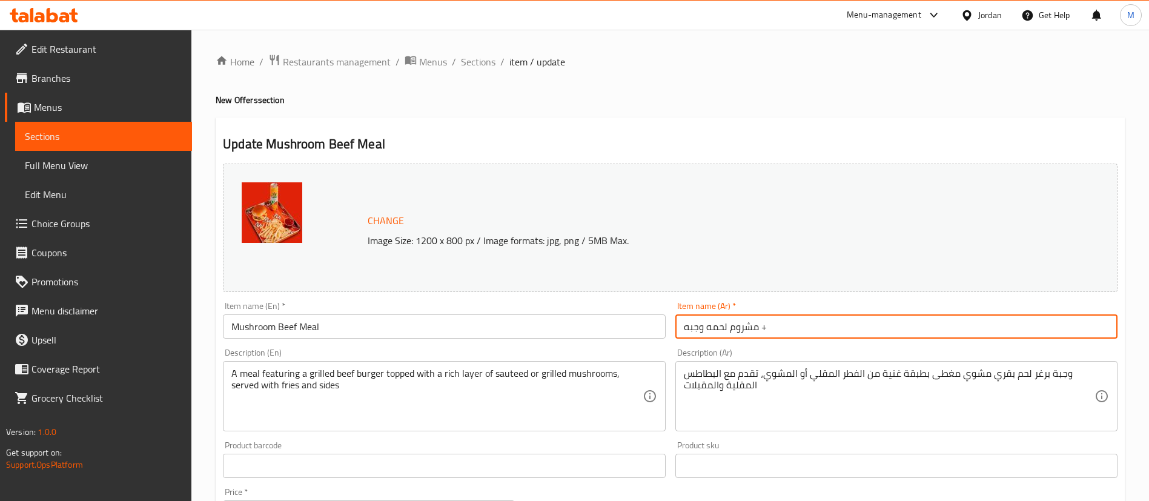
paste input "تشيز برجر مجانا"
type input "مشروم لحمه وجبه + تشيز برجر مجانا"
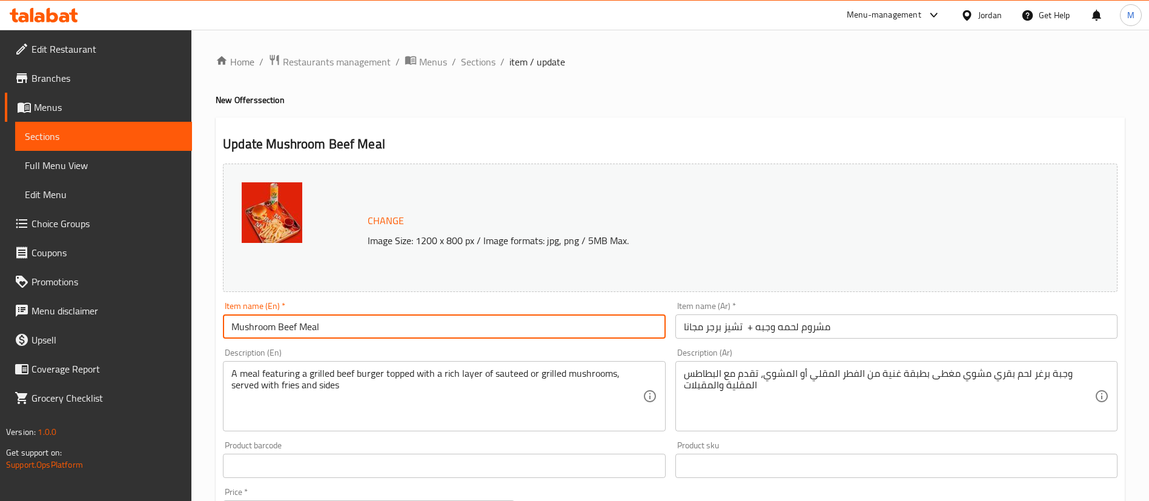
click at [484, 333] on input "Mushroom Beef Meal" at bounding box center [444, 326] width 442 height 24
paste input "FREE Cheeseburger"
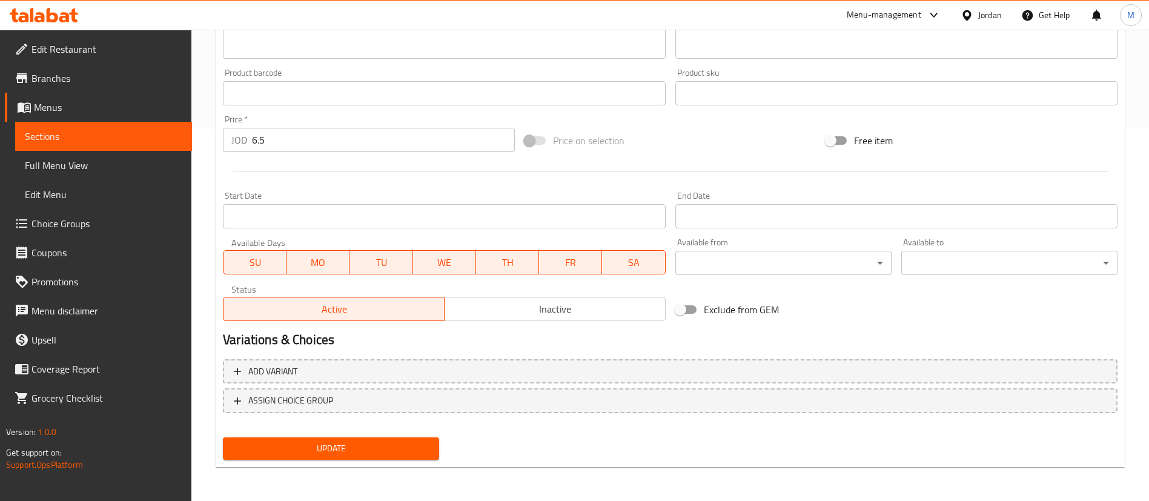
type input "Mushroom Beef Meal + FREE Cheeseburger"
click at [365, 456] on span "Update" at bounding box center [331, 448] width 197 height 15
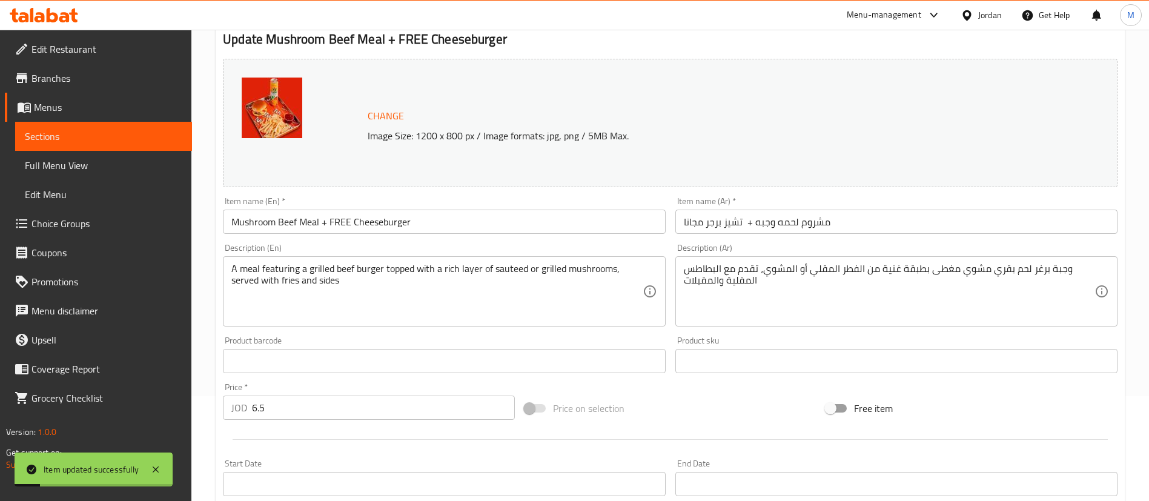
scroll to position [0, 0]
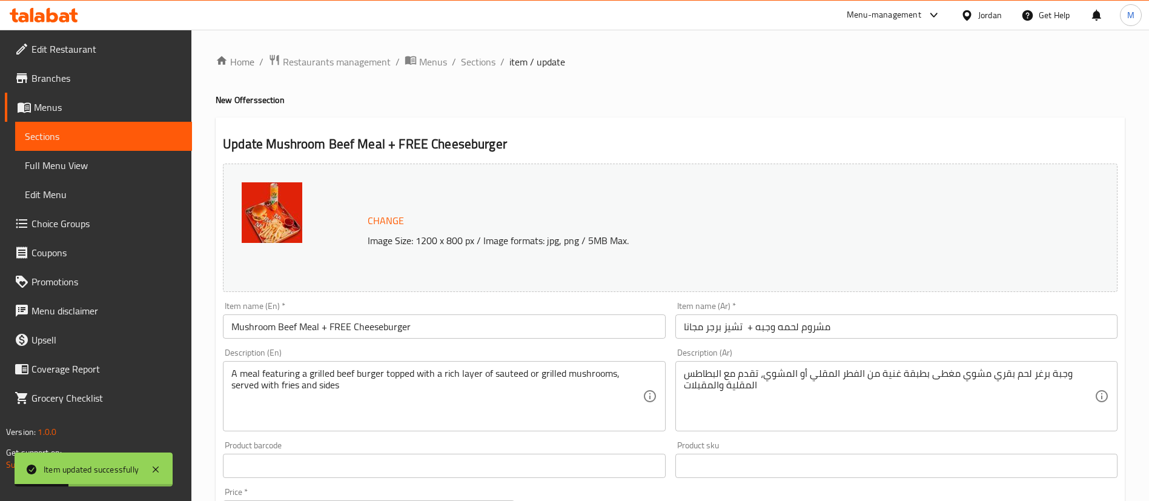
click at [475, 45] on div "Home / Restaurants management / Menus / Sections / item / update New Offers sec…" at bounding box center [670, 452] width 958 height 844
click at [477, 60] on span "Sections" at bounding box center [478, 62] width 35 height 15
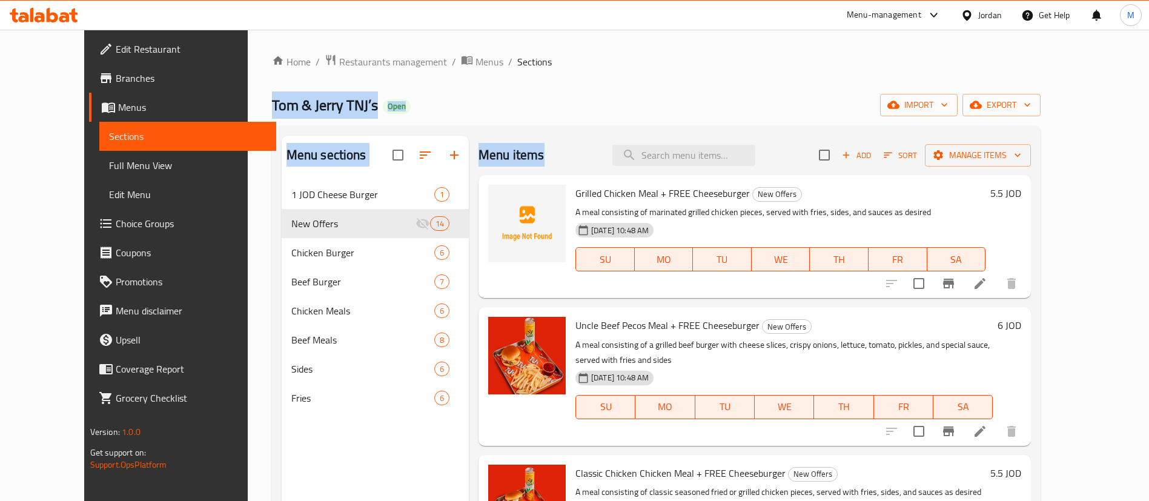
drag, startPoint x: 783, startPoint y: 9, endPoint x: 808, endPoint y: -103, distance: 114.7
click at [808, 0] on html "​ Menu-management Jordan Get Help M Edit Restaurant Branches Menus Sections Ful…" at bounding box center [574, 250] width 1149 height 501
click at [807, 169] on div "Menu items Add Sort Manage items" at bounding box center [755, 155] width 552 height 39
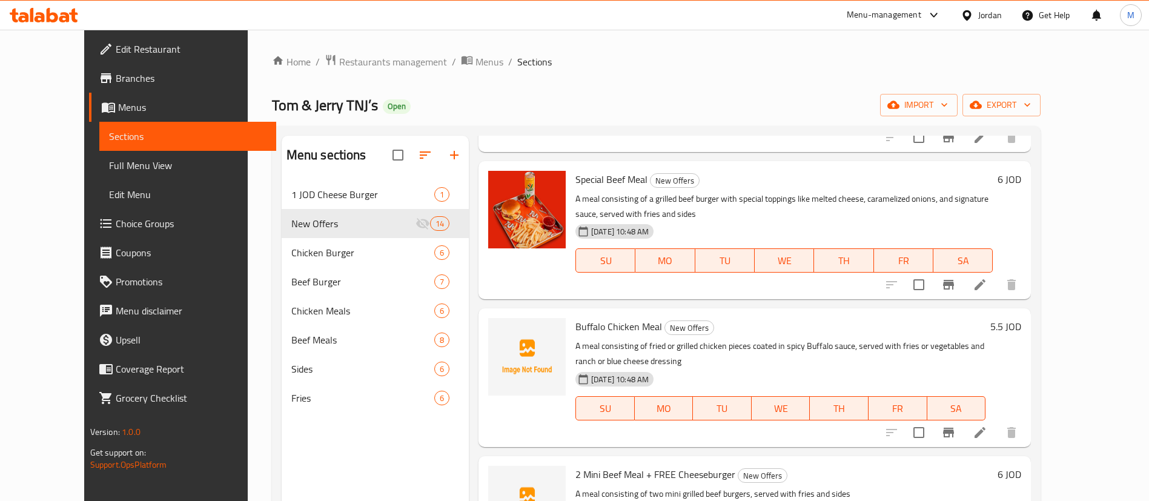
scroll to position [1264, 0]
click at [986, 281] on icon at bounding box center [980, 286] width 11 height 11
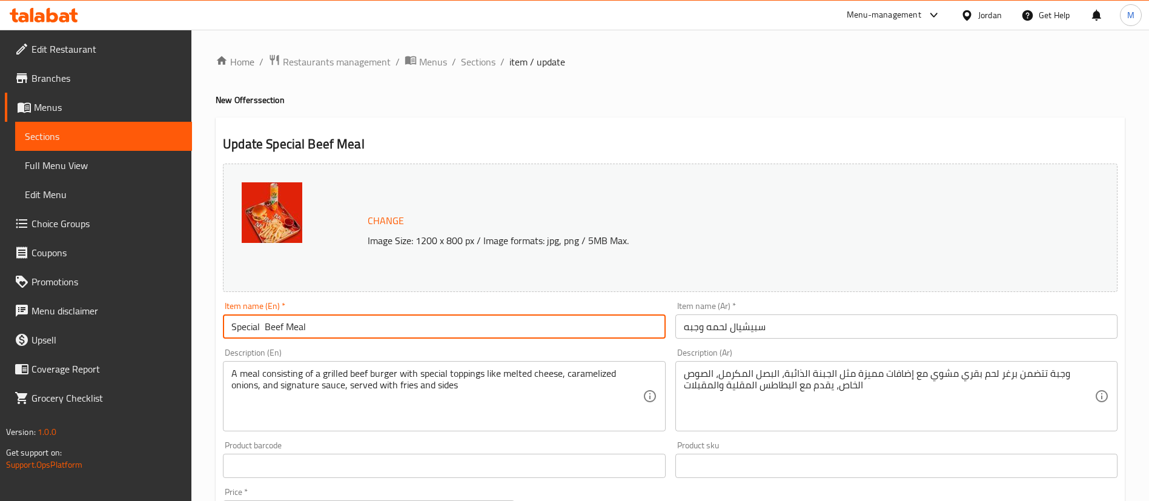
click at [467, 327] on input "Special Beef Meal" at bounding box center [444, 326] width 442 height 24
paste input "FREE Cheeseburger"
type input "Special Beef Meal + FREE Cheeseburger"
click at [829, 324] on input "سبيشيال لحمه وجبه" at bounding box center [896, 326] width 442 height 24
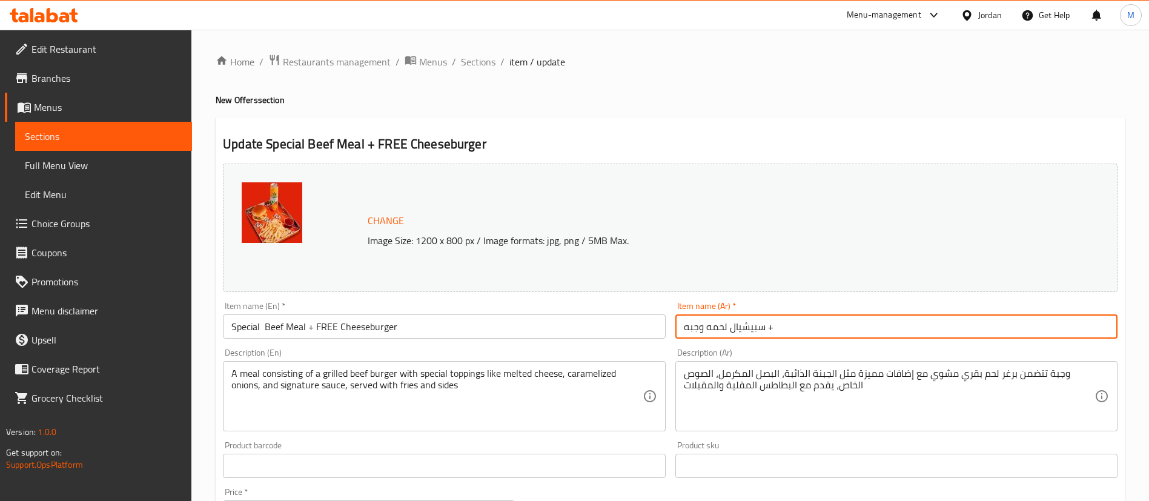
paste input "تشيز برجر مجانا"
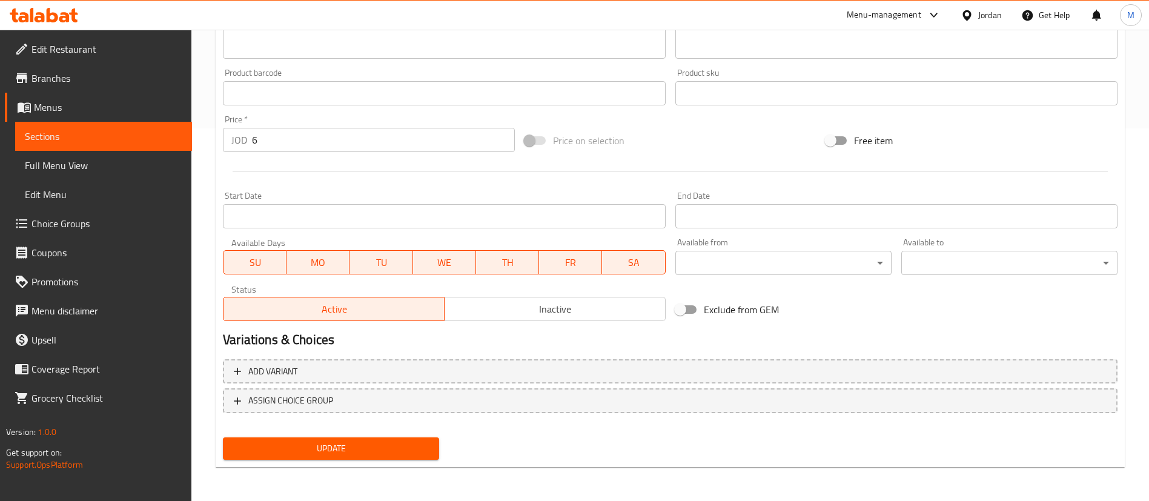
type input "سبيشيال لحمه وجبه + تشيز برجر مجانا"
click at [413, 451] on span "Update" at bounding box center [331, 448] width 197 height 15
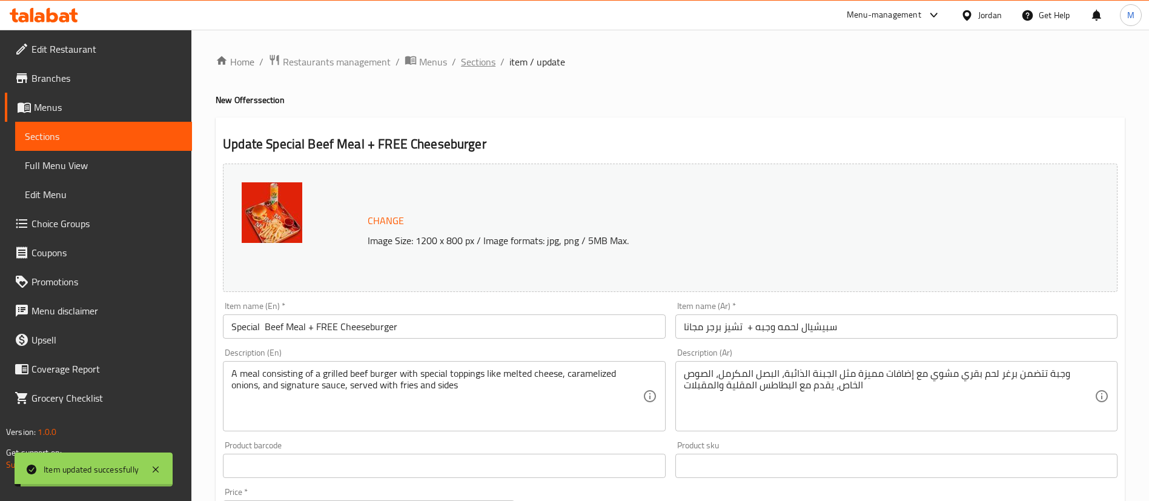
click at [491, 58] on span "Sections" at bounding box center [478, 62] width 35 height 15
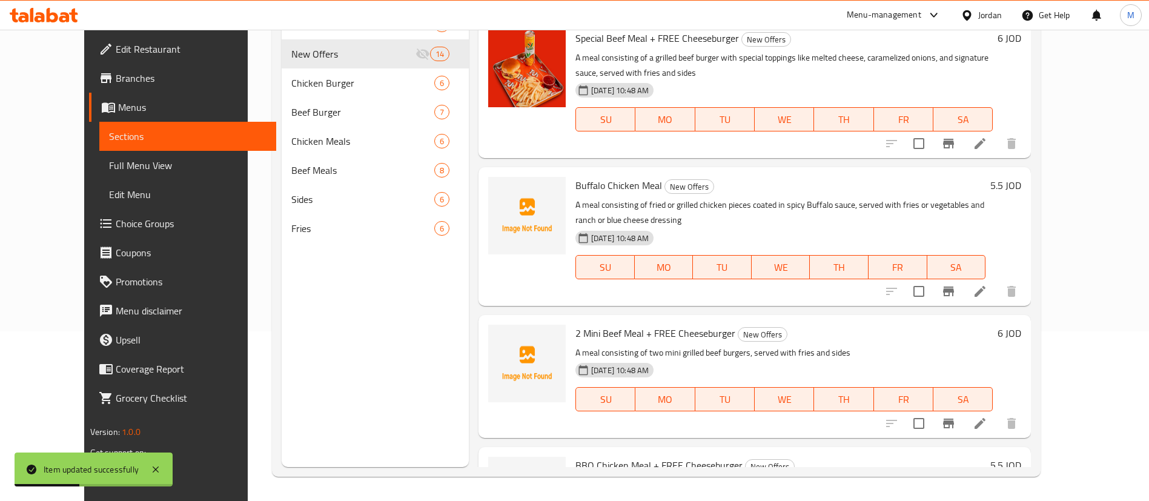
scroll to position [1218, 0]
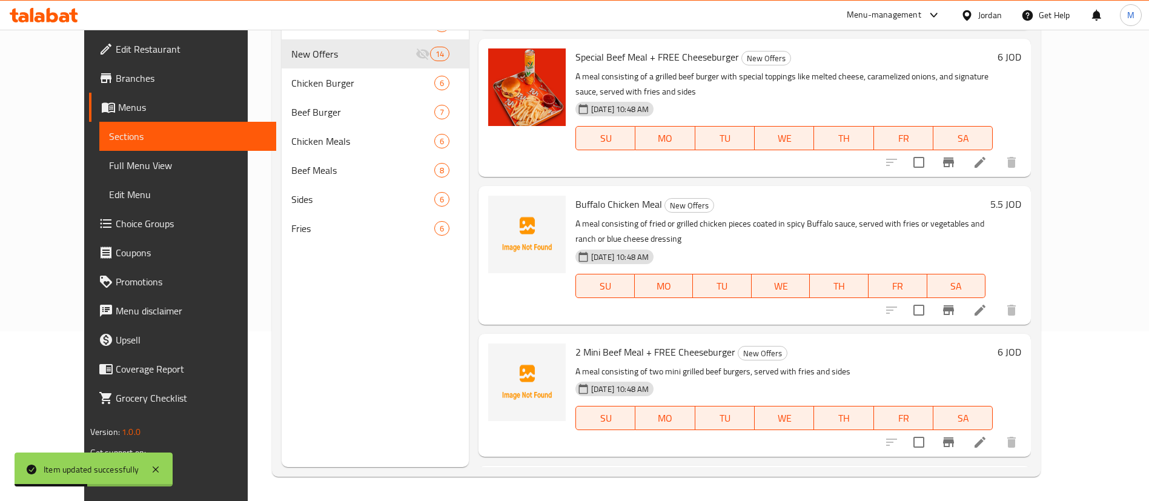
click at [997, 299] on li at bounding box center [980, 310] width 34 height 22
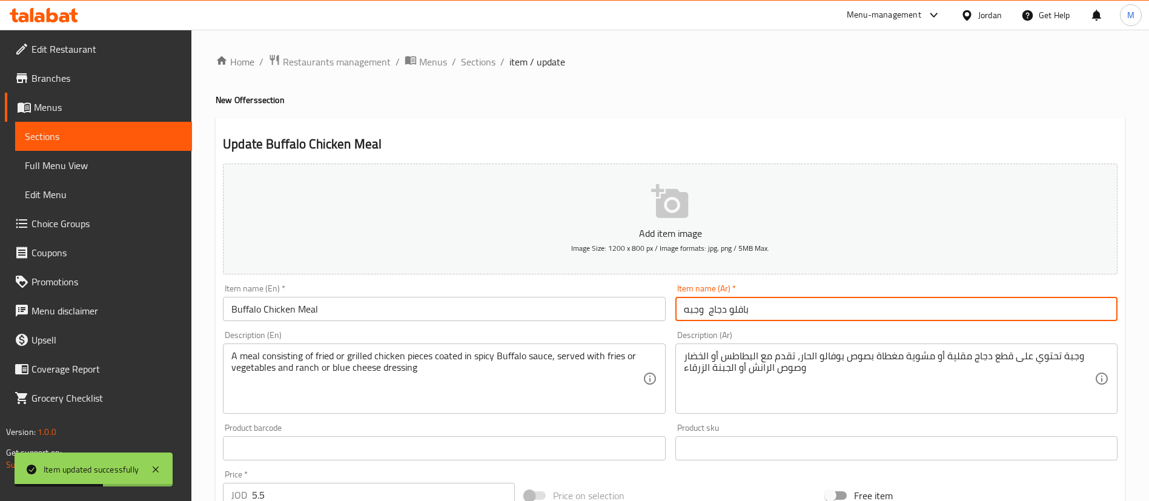
click at [791, 310] on input "بافلو دجاج وجبه" at bounding box center [896, 309] width 442 height 24
paste input "تشيز برجر مجانا"
type input "بافلو دجاج وجبه + تشيز برجر مجانا"
click at [483, 307] on input "Buffalo Chicken Meal" at bounding box center [444, 309] width 442 height 24
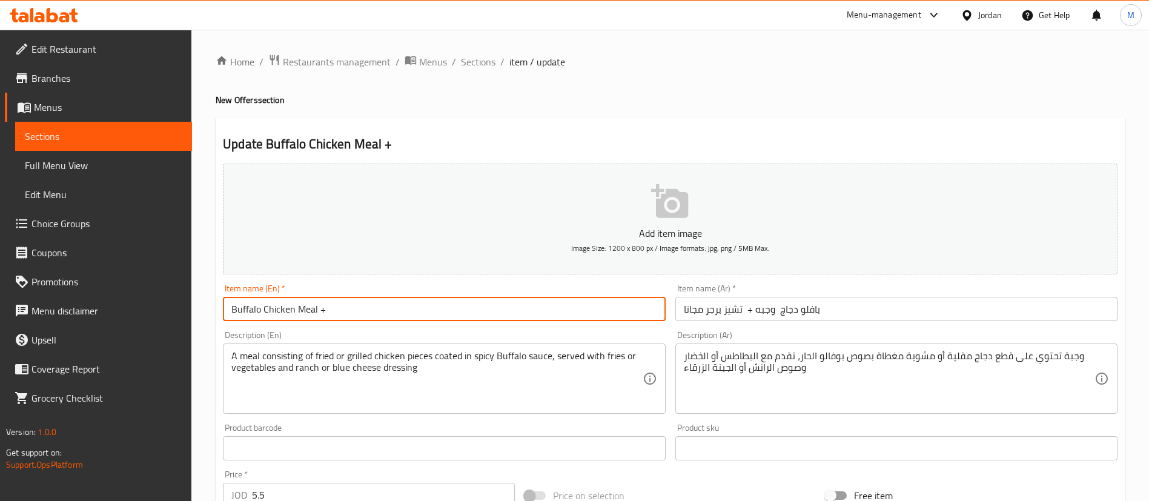
paste input "FREE Cheeseburger"
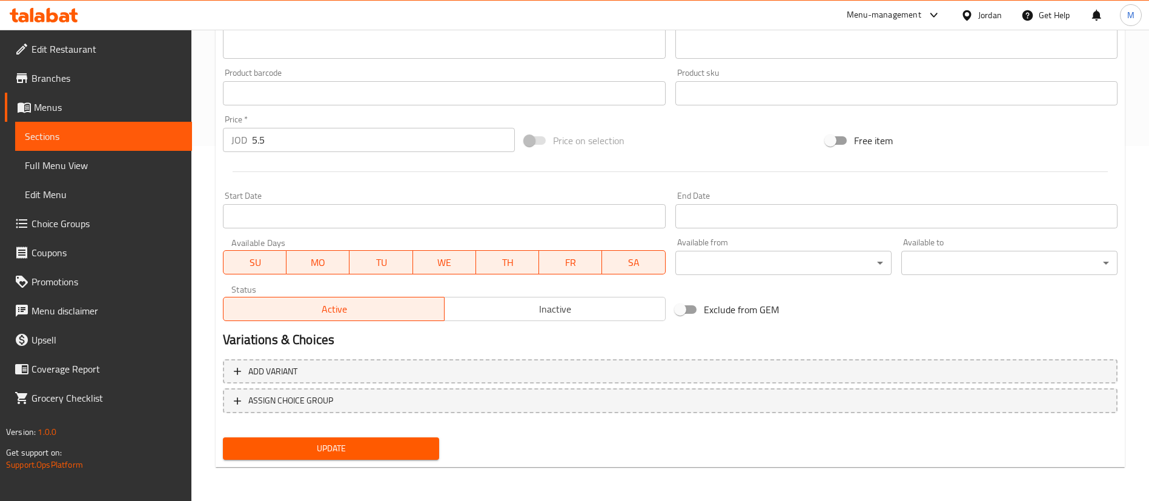
type input "Buffalo Chicken Meal + FREE Cheeseburger"
click at [373, 457] on button "Update" at bounding box center [331, 448] width 216 height 22
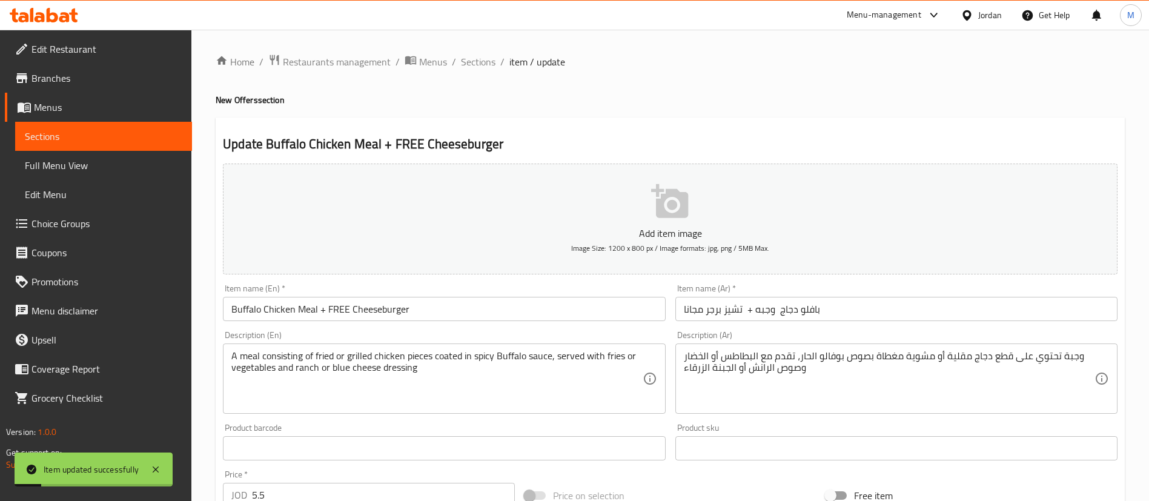
click at [496, 62] on ol "Home / Restaurants management / Menus / Sections / item / update" at bounding box center [670, 62] width 909 height 16
click at [485, 64] on span "Sections" at bounding box center [478, 62] width 35 height 15
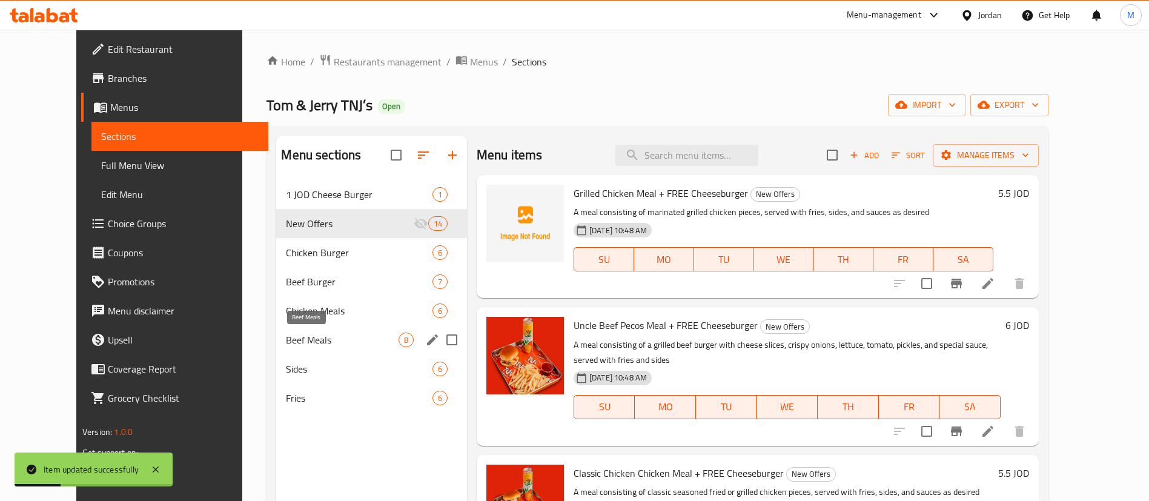
click at [318, 342] on span "Beef Meals" at bounding box center [342, 340] width 112 height 15
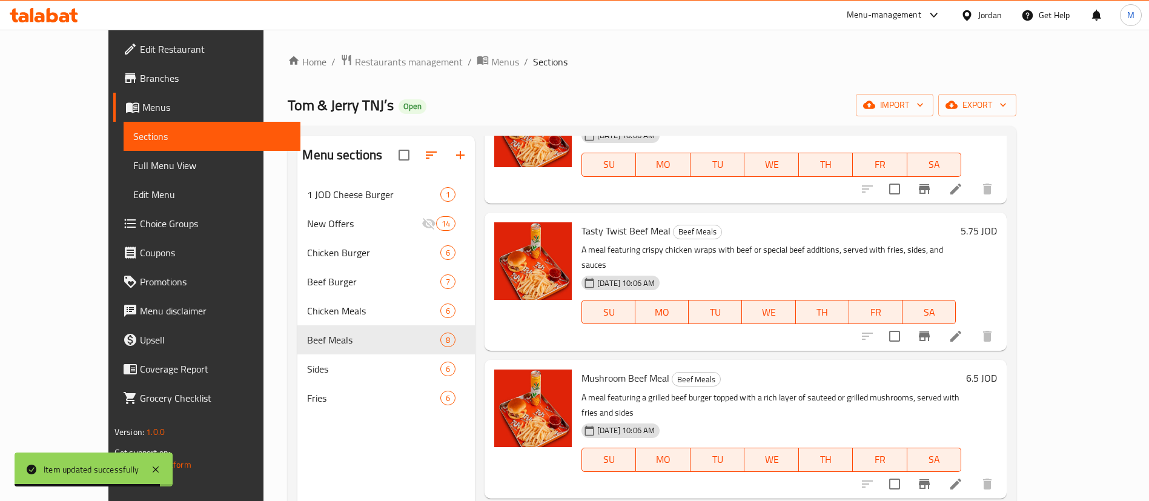
scroll to position [619, 0]
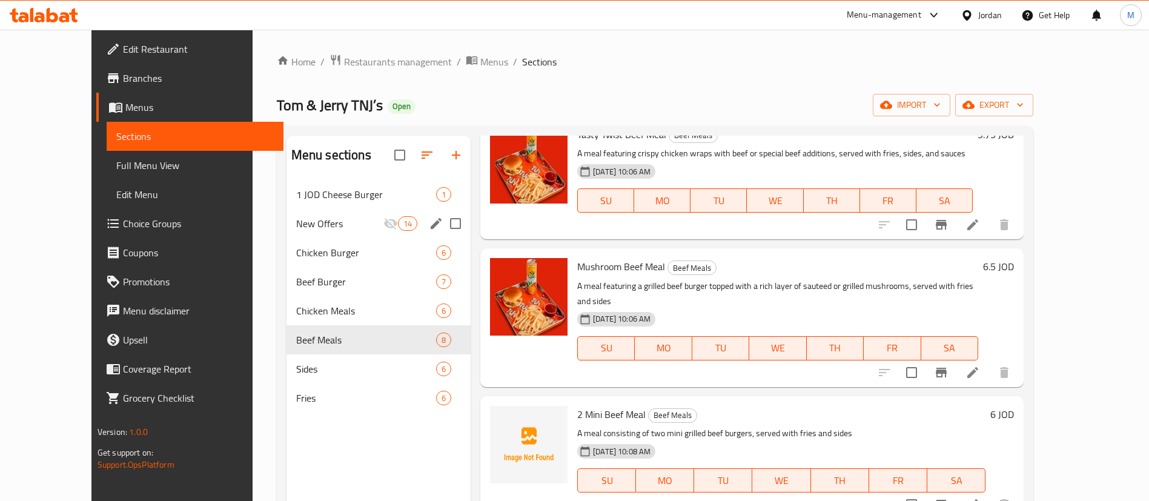
click at [318, 214] on div "New Offers 14" at bounding box center [379, 223] width 184 height 29
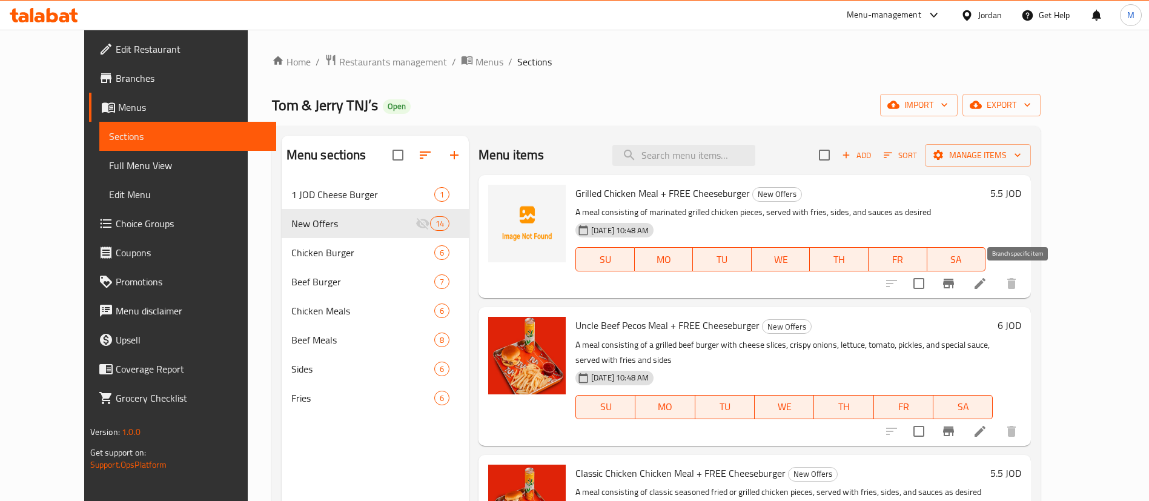
click at [956, 288] on icon "Branch-specific-item" at bounding box center [948, 283] width 15 height 15
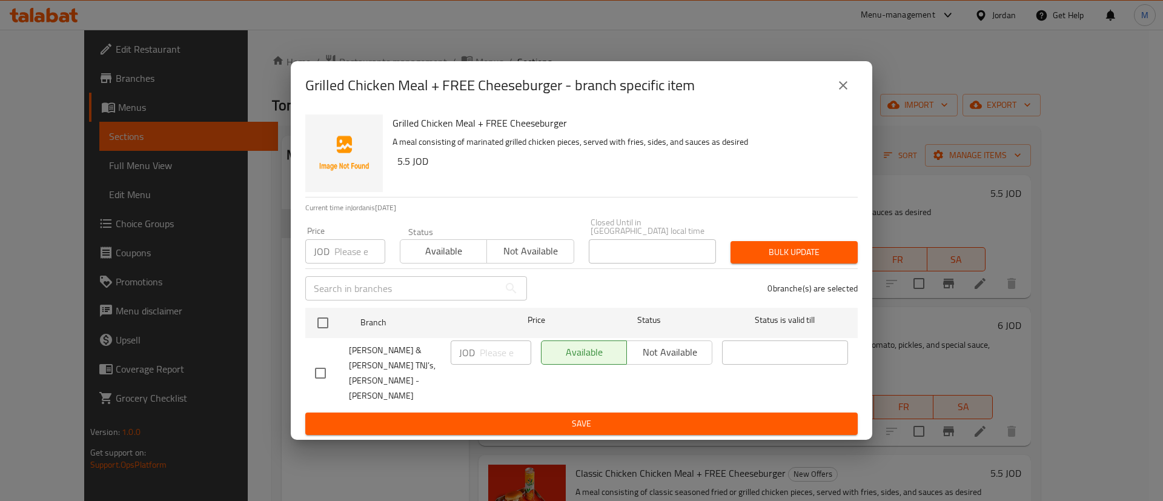
click at [349, 264] on input "number" at bounding box center [359, 251] width 51 height 24
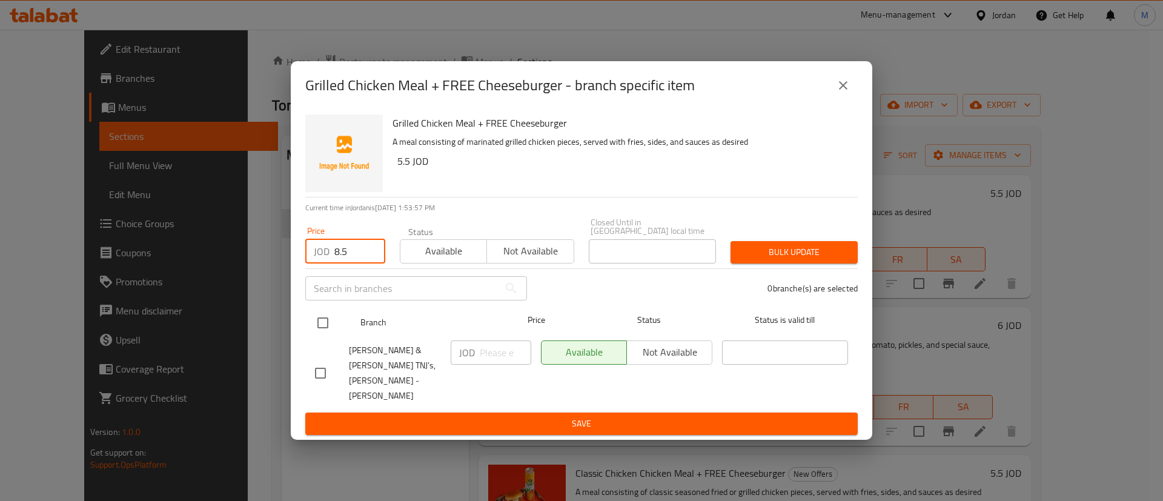
type input "8.5"
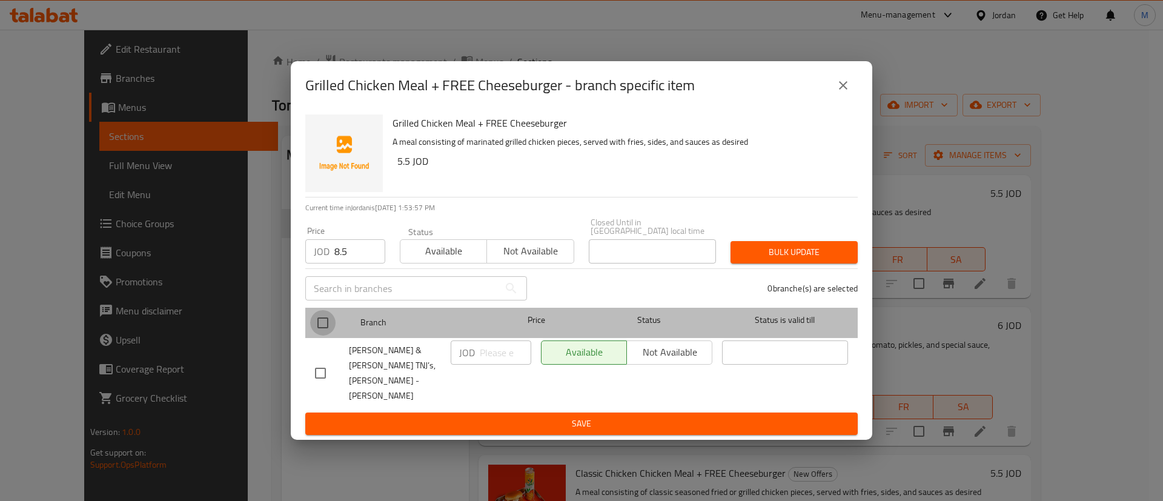
click at [330, 322] on input "checkbox" at bounding box center [322, 322] width 25 height 25
checkbox input "true"
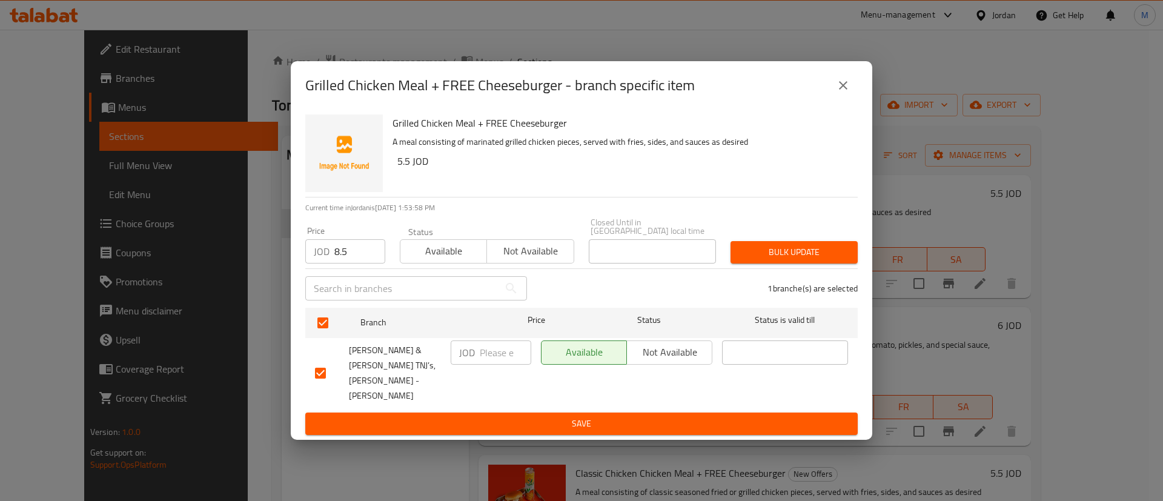
click at [761, 248] on div "Bulk update" at bounding box center [794, 252] width 142 height 37
click at [768, 260] on span "Bulk update" at bounding box center [794, 252] width 108 height 15
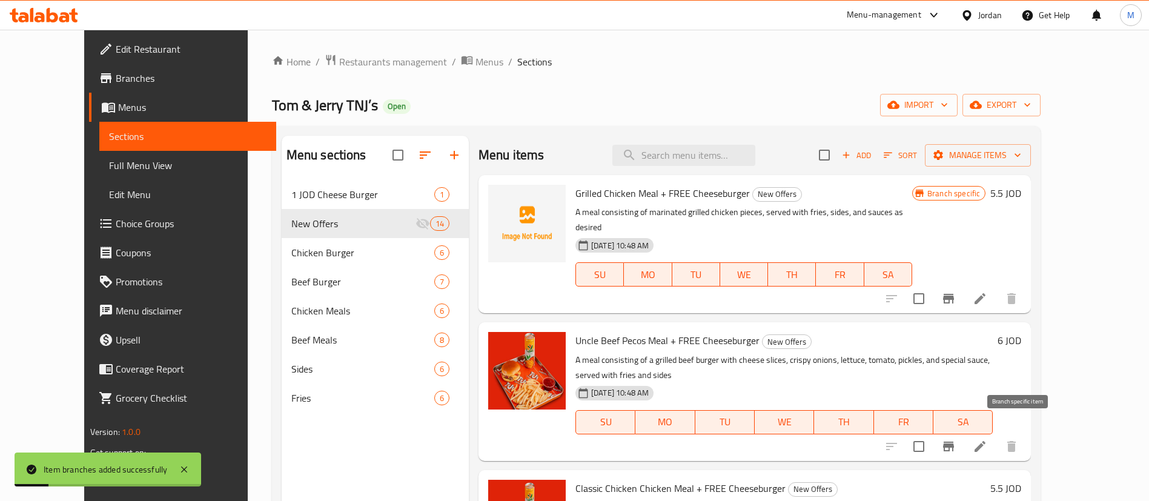
click at [954, 442] on icon "Branch-specific-item" at bounding box center [948, 447] width 11 height 10
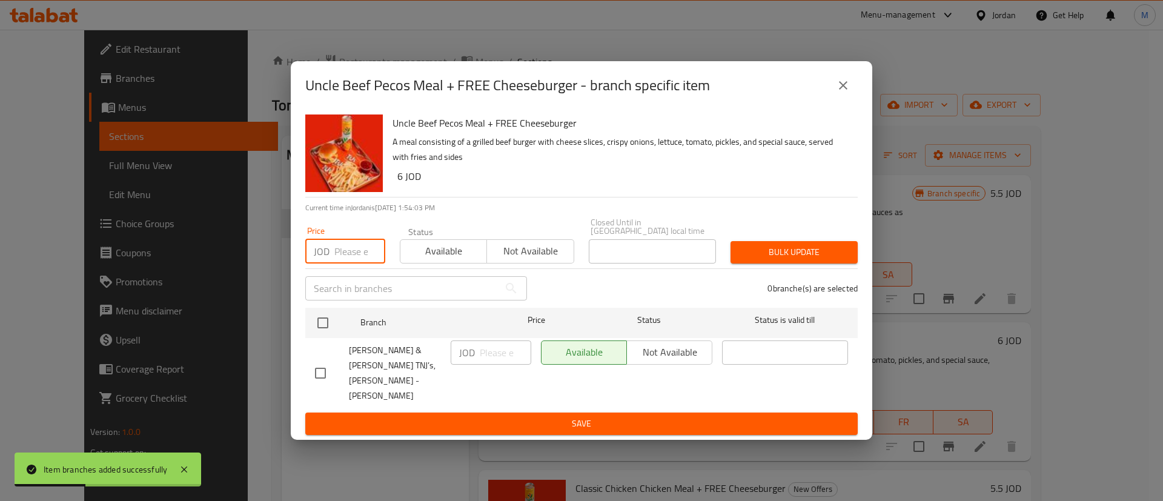
click at [353, 264] on input "number" at bounding box center [359, 251] width 51 height 24
type input "9"
click at [325, 331] on input "checkbox" at bounding box center [322, 322] width 25 height 25
checkbox input "true"
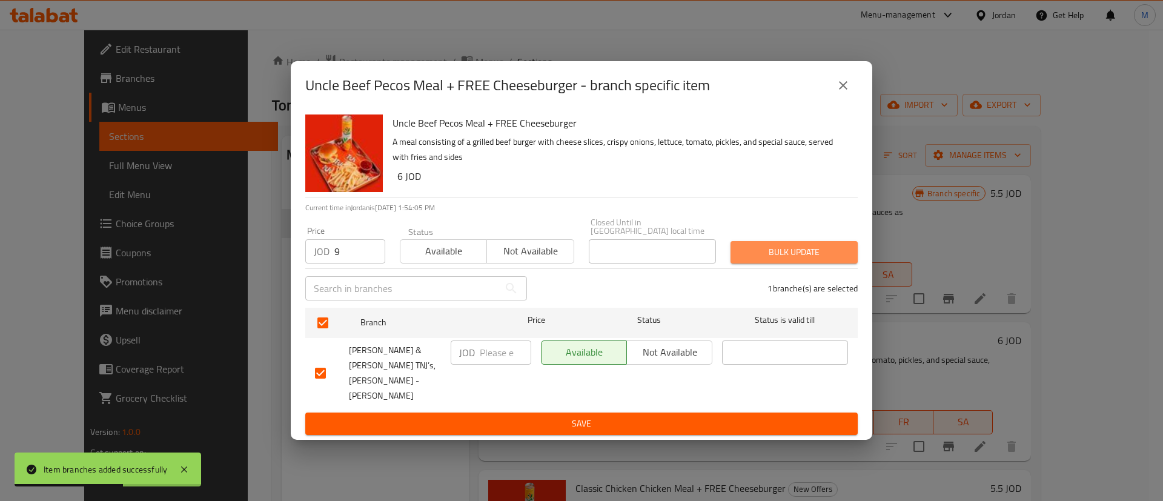
click at [780, 260] on span "Bulk update" at bounding box center [794, 252] width 108 height 15
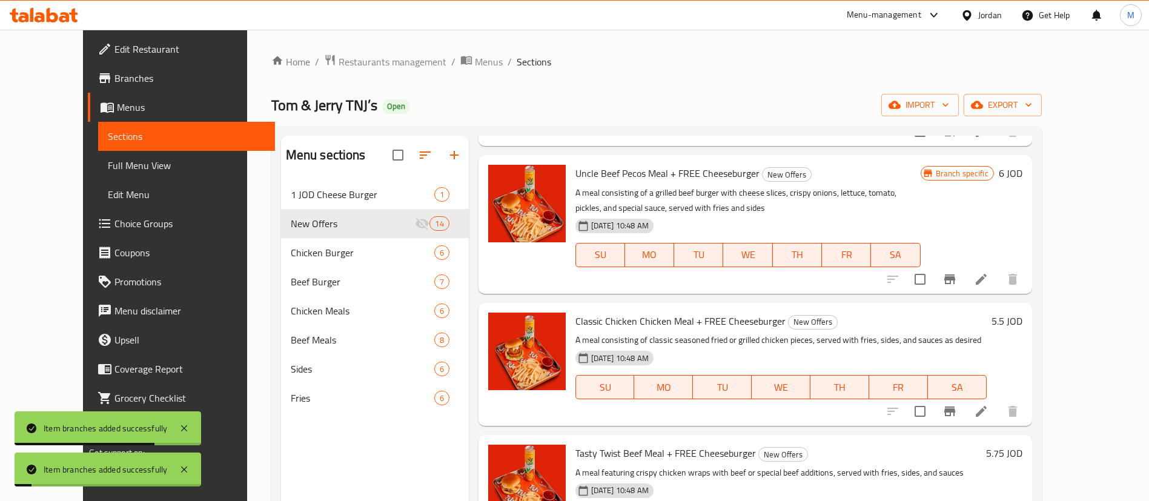
scroll to position [182, 0]
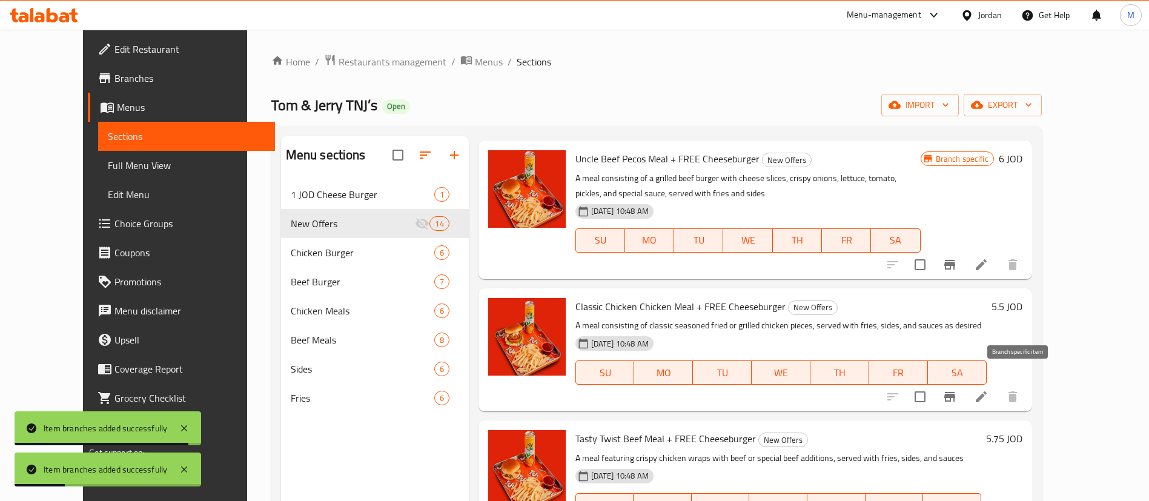
click at [957, 390] on icon "Branch-specific-item" at bounding box center [950, 397] width 15 height 15
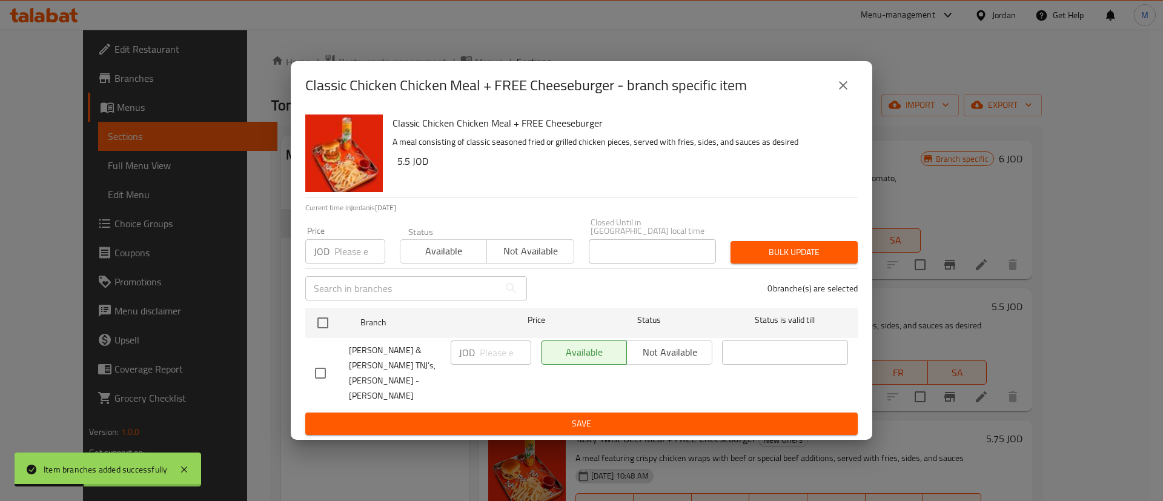
click at [347, 263] on input "number" at bounding box center [359, 251] width 51 height 24
paste input "8.5"
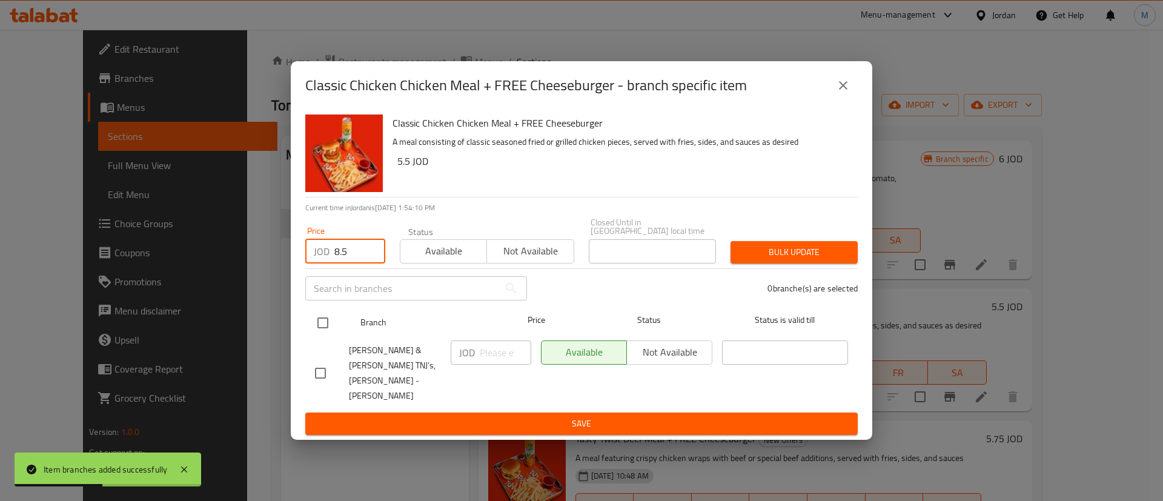
type input "8.5"
click at [329, 334] on input "checkbox" at bounding box center [322, 322] width 25 height 25
checkbox input "true"
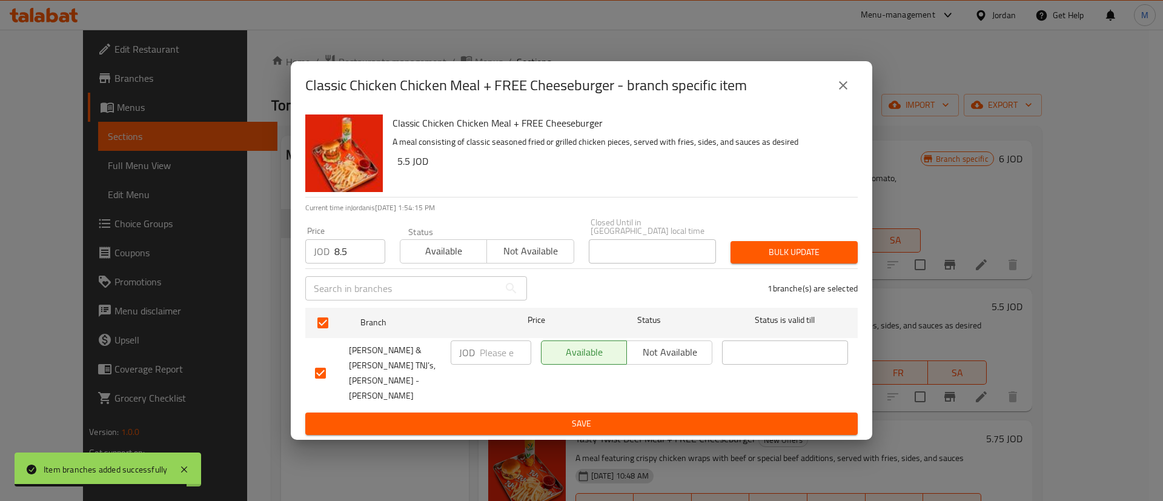
click at [781, 264] on button "Bulk update" at bounding box center [794, 252] width 127 height 22
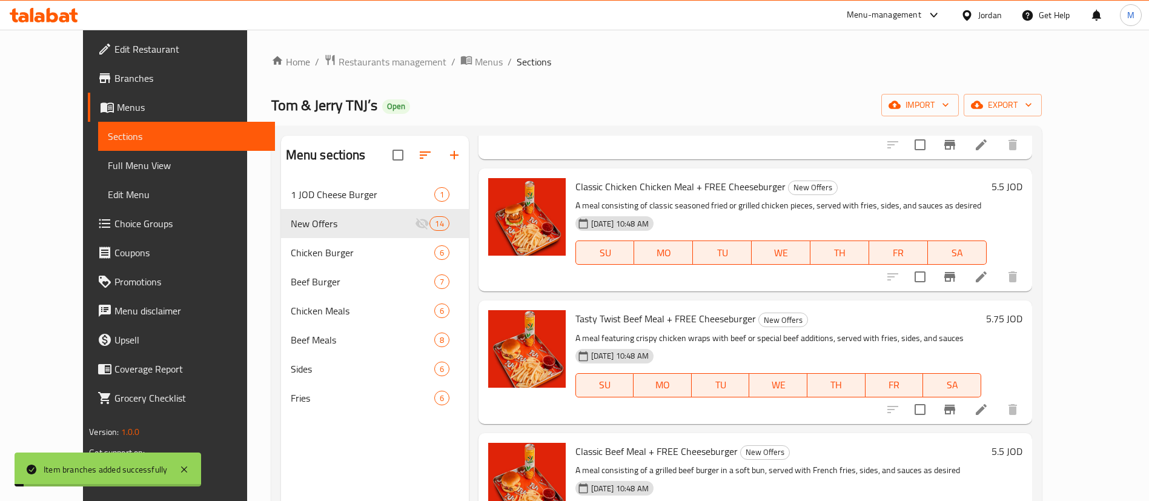
scroll to position [311, 0]
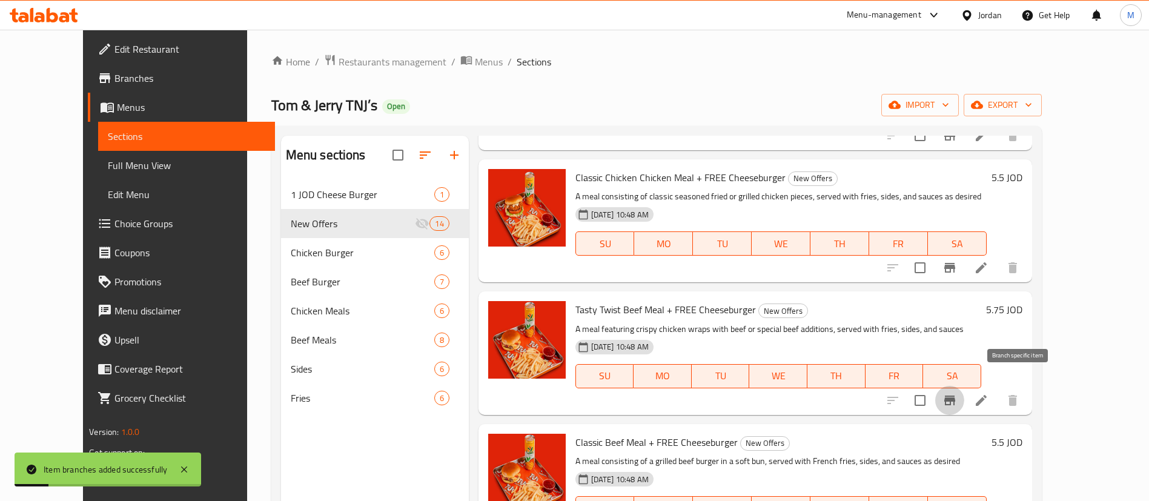
click at [964, 386] on button "Branch-specific-item" at bounding box center [949, 400] width 29 height 29
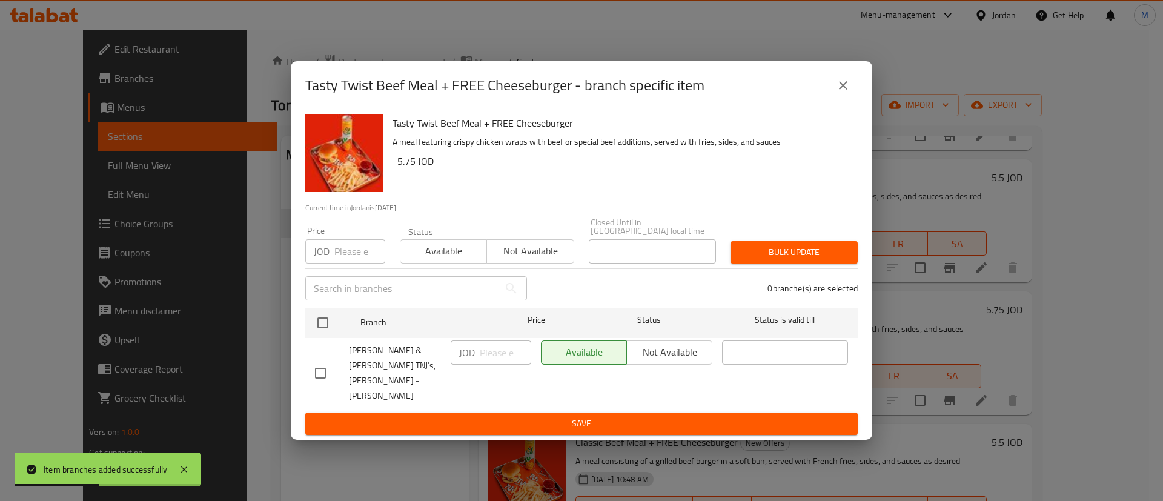
click at [347, 263] on input "number" at bounding box center [359, 251] width 51 height 24
paste input "8.5"
click at [347, 261] on input "8.5" at bounding box center [359, 251] width 51 height 24
click at [343, 257] on input "8.5" at bounding box center [359, 251] width 51 height 24
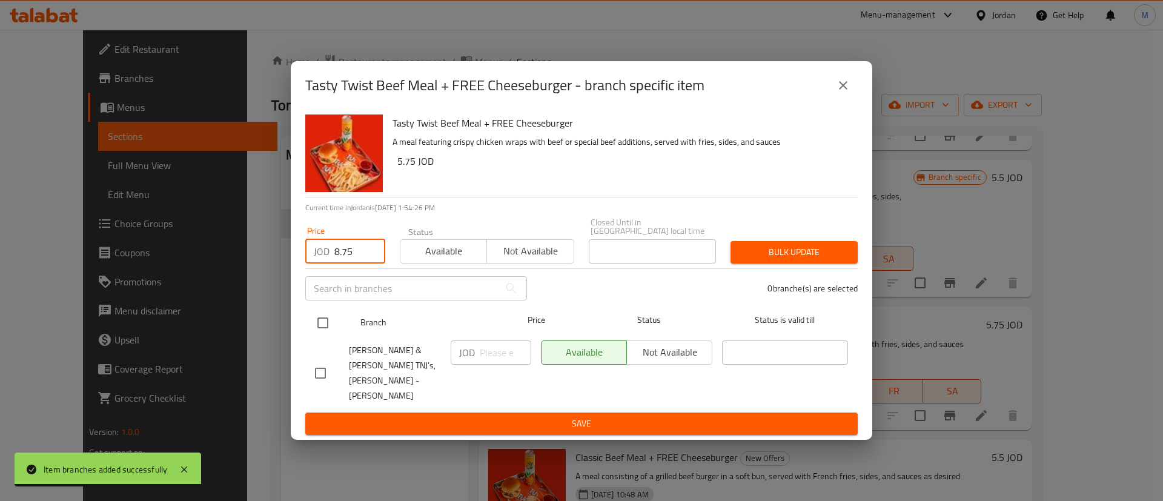
type input "8.75"
click at [327, 333] on input "checkbox" at bounding box center [322, 322] width 25 height 25
checkbox input "true"
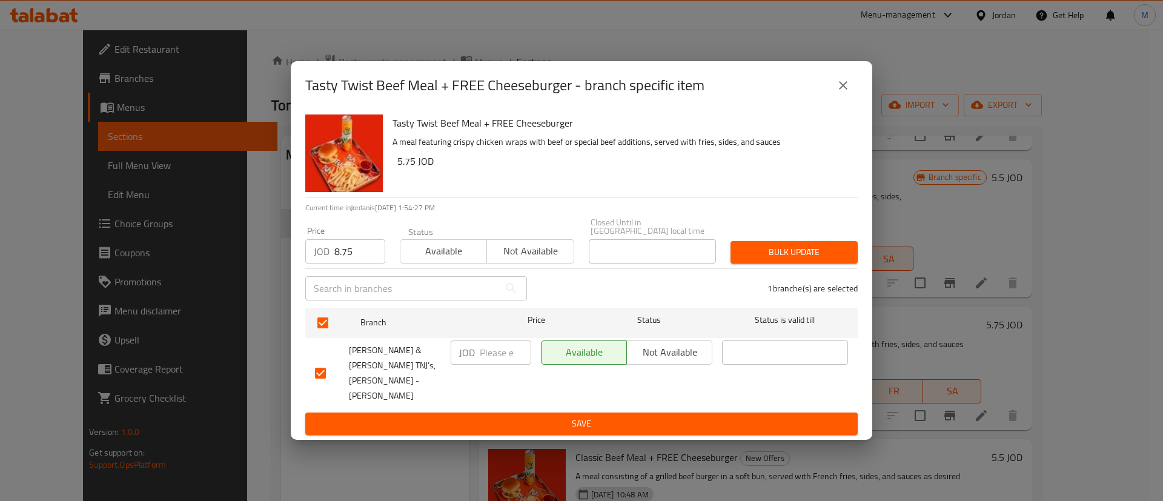
click at [771, 260] on span "Bulk update" at bounding box center [794, 252] width 108 height 15
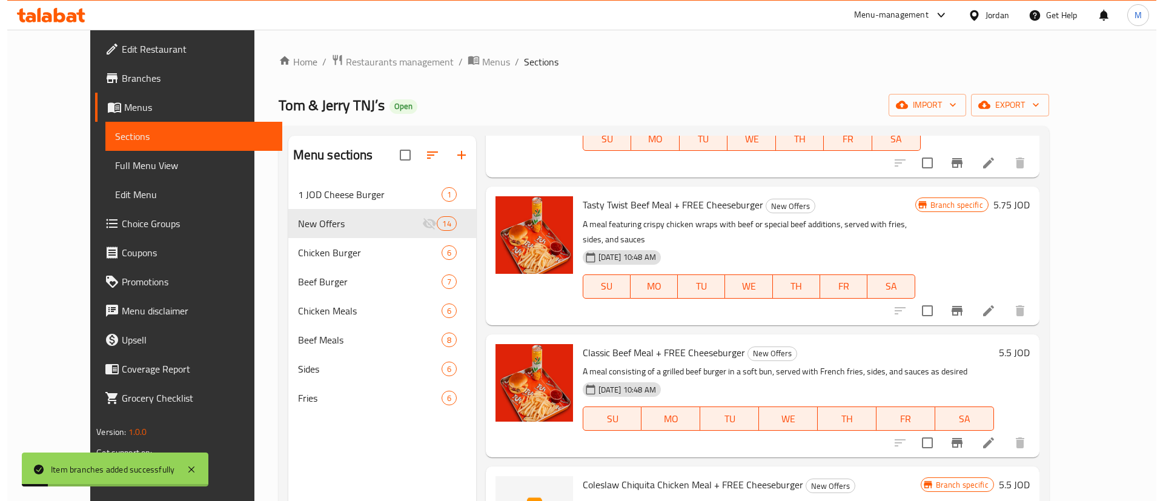
scroll to position [432, 0]
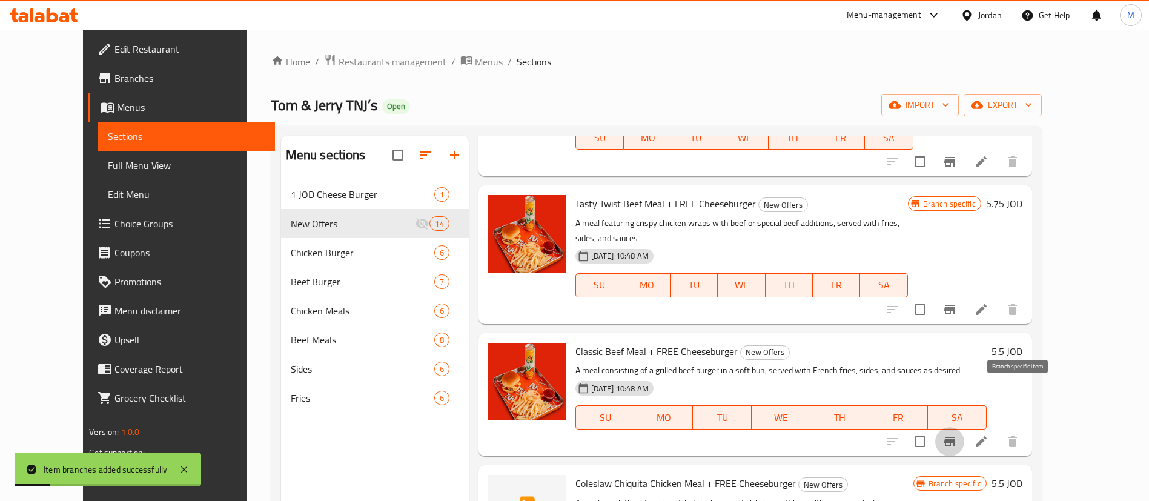
click at [955, 437] on icon "Branch-specific-item" at bounding box center [949, 442] width 11 height 10
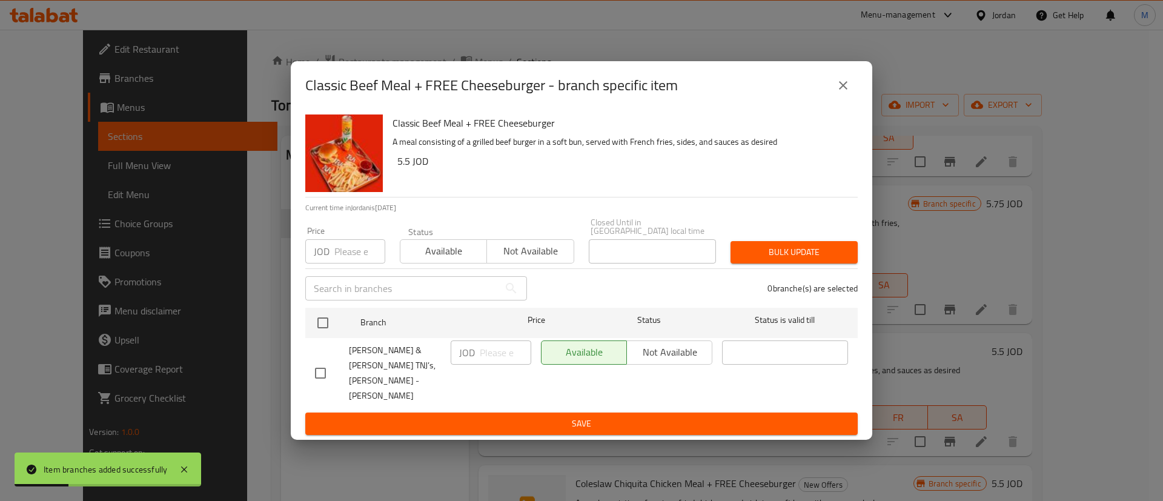
click at [354, 264] on input "number" at bounding box center [359, 251] width 51 height 24
paste input "8.5"
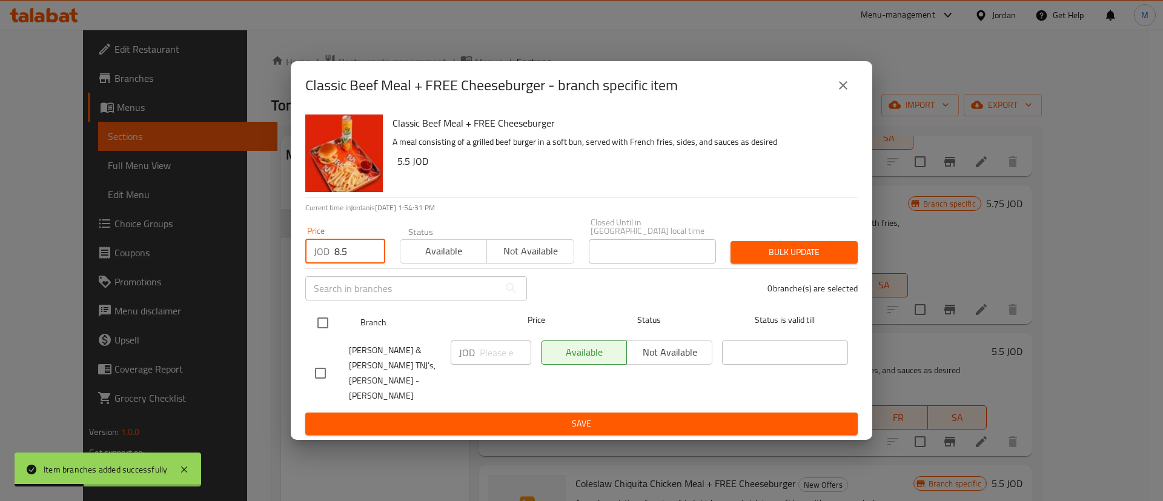
type input "8.5"
click at [320, 333] on input "checkbox" at bounding box center [322, 322] width 25 height 25
checkbox input "true"
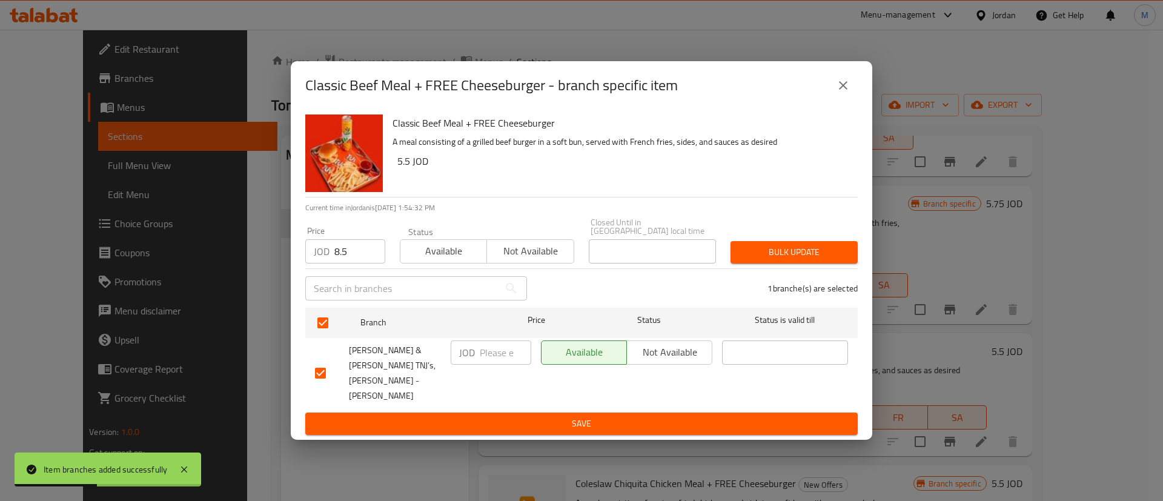
click at [798, 260] on span "Bulk update" at bounding box center [794, 252] width 108 height 15
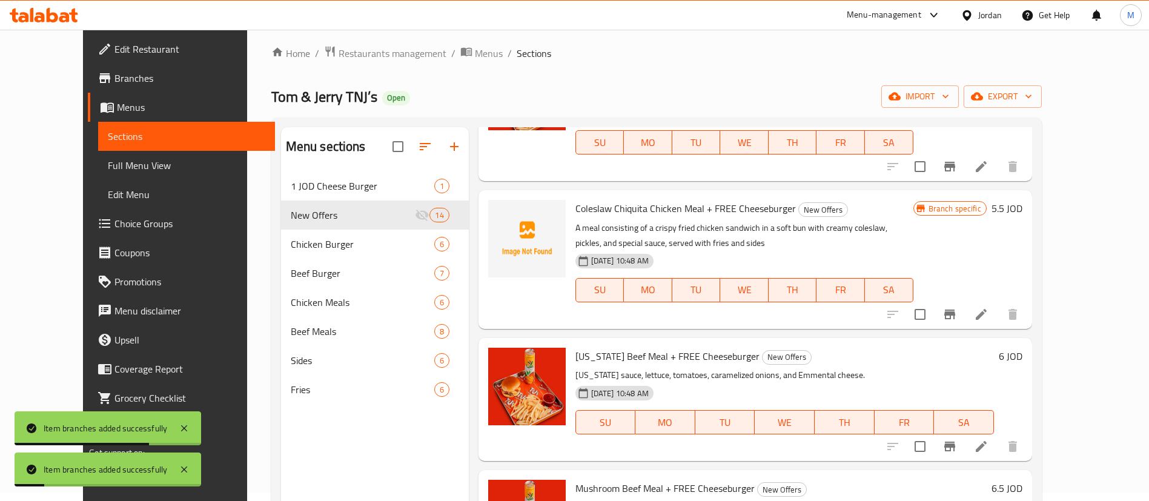
scroll to position [715, 0]
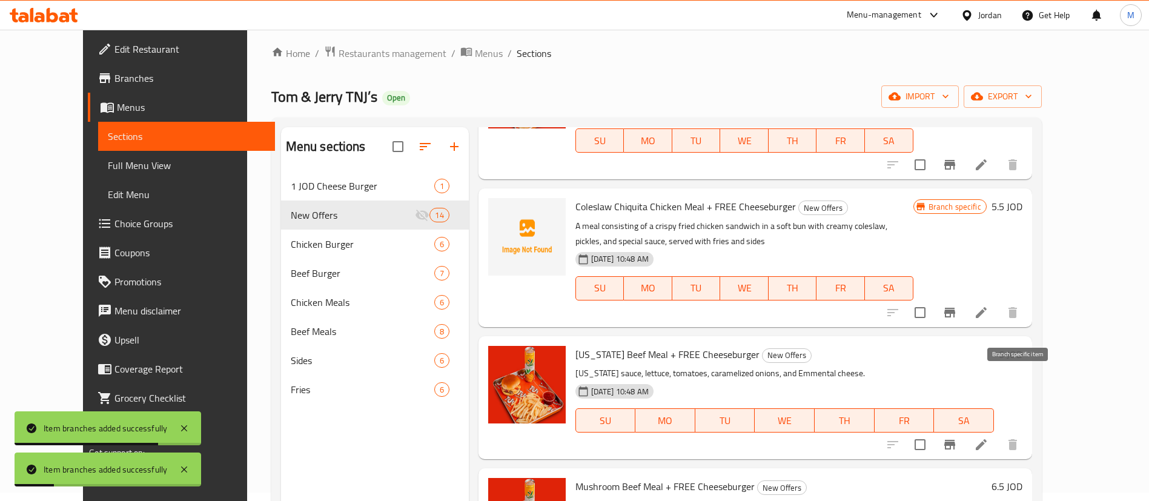
click at [957, 437] on icon "Branch-specific-item" at bounding box center [950, 444] width 15 height 15
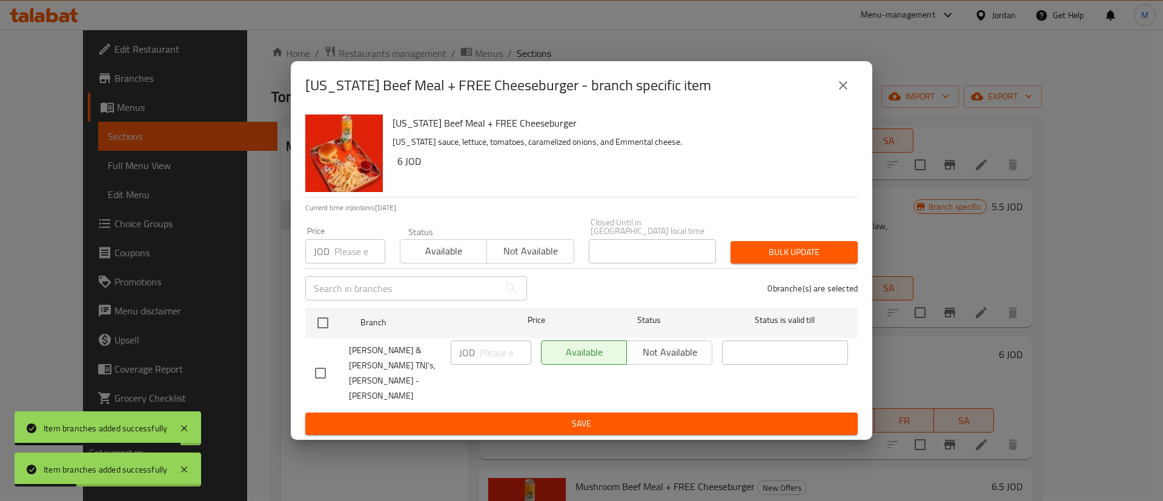
click at [353, 263] on input "number" at bounding box center [359, 251] width 51 height 24
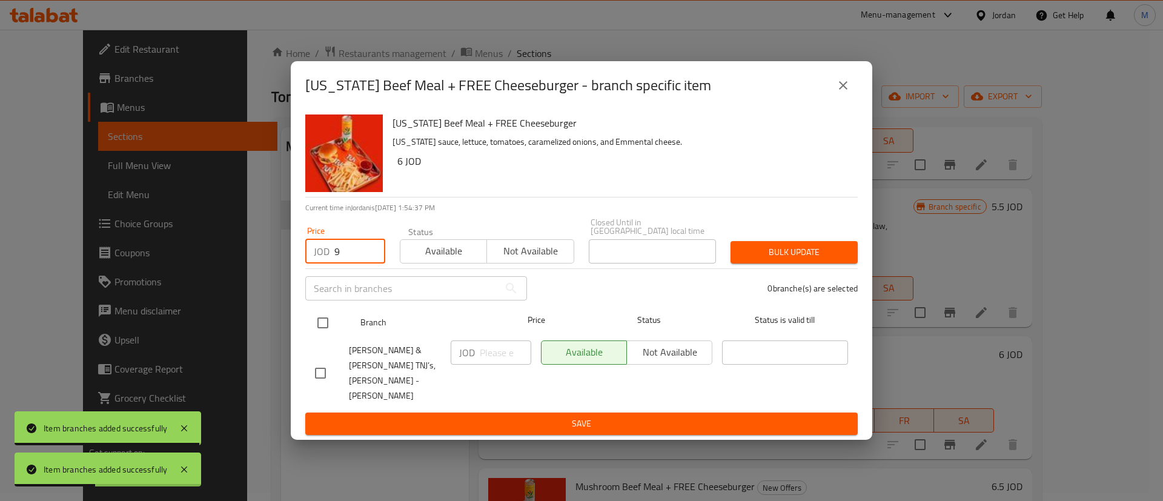
type input "9"
click at [323, 330] on input "checkbox" at bounding box center [322, 322] width 25 height 25
checkbox input "true"
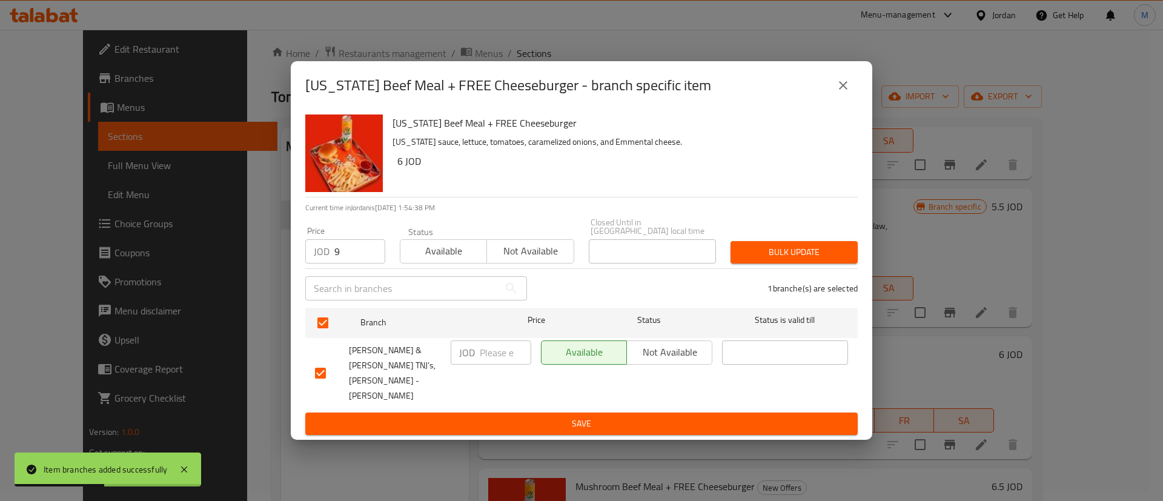
click at [814, 259] on span "Bulk update" at bounding box center [794, 252] width 108 height 15
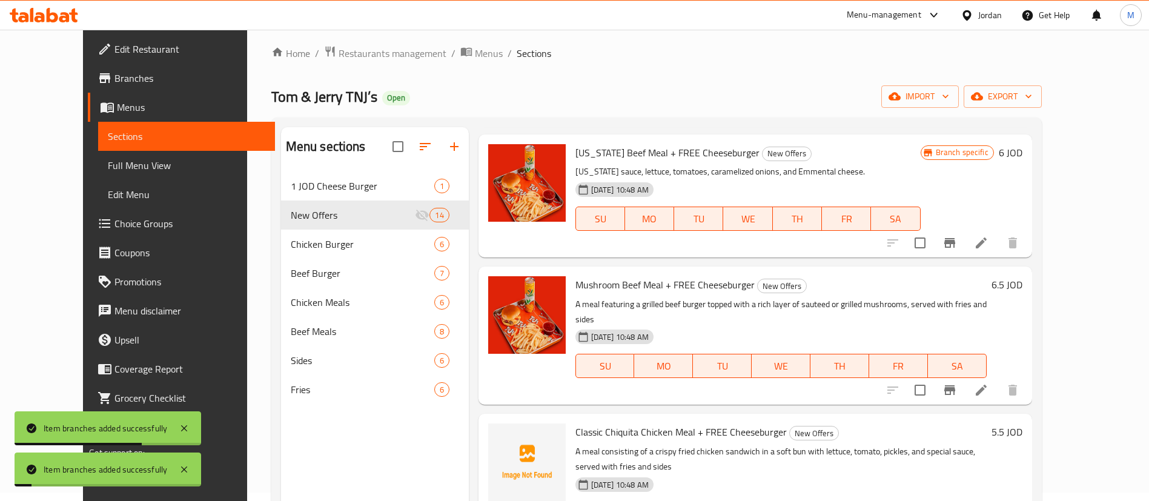
scroll to position [918, 0]
click at [933, 377] on input "checkbox" at bounding box center [919, 389] width 25 height 25
checkbox input "false"
click at [964, 375] on button "Branch-specific-item" at bounding box center [949, 389] width 29 height 29
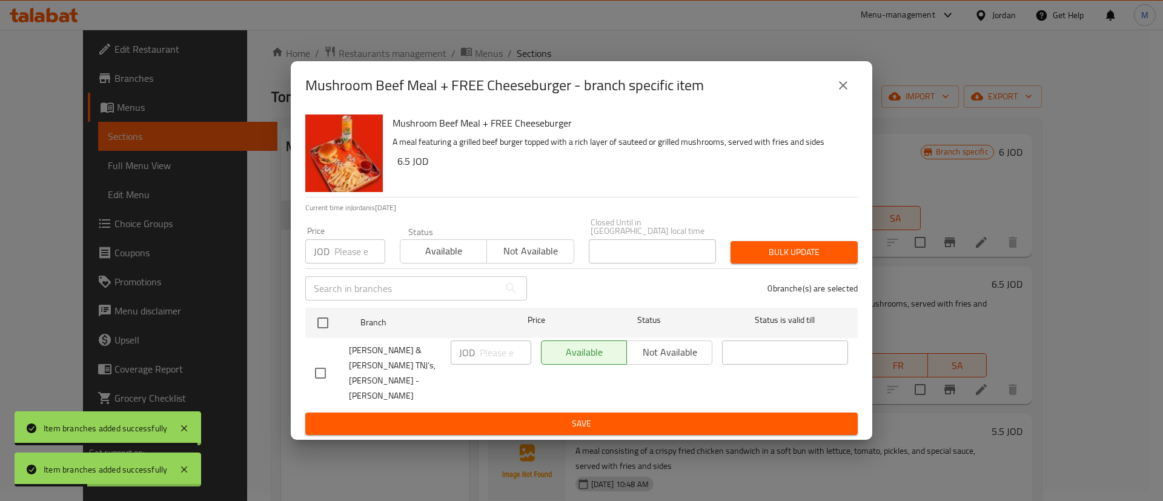
click at [357, 264] on input "number" at bounding box center [359, 251] width 51 height 24
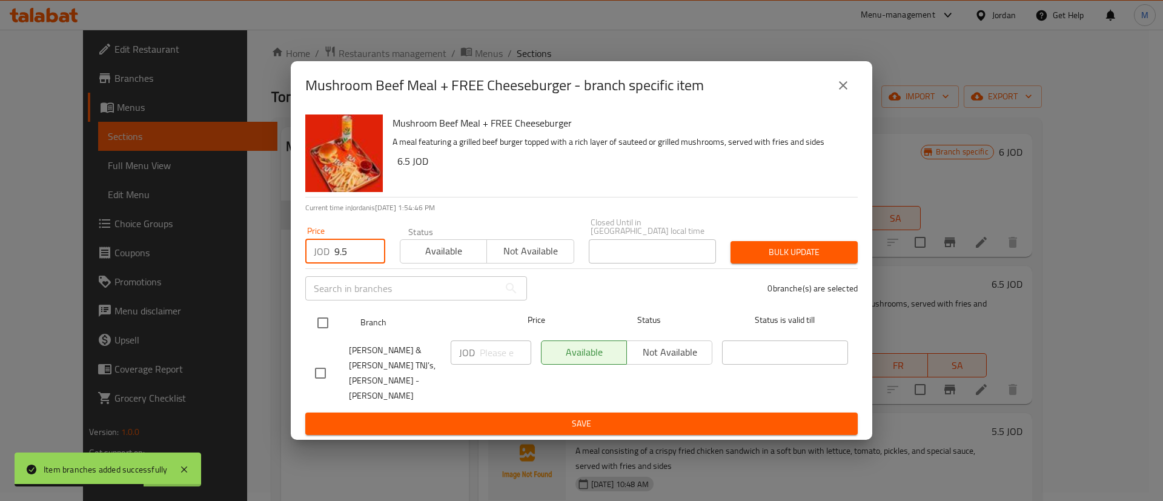
type input "9.5"
click at [323, 336] on input "checkbox" at bounding box center [322, 322] width 25 height 25
checkbox input "true"
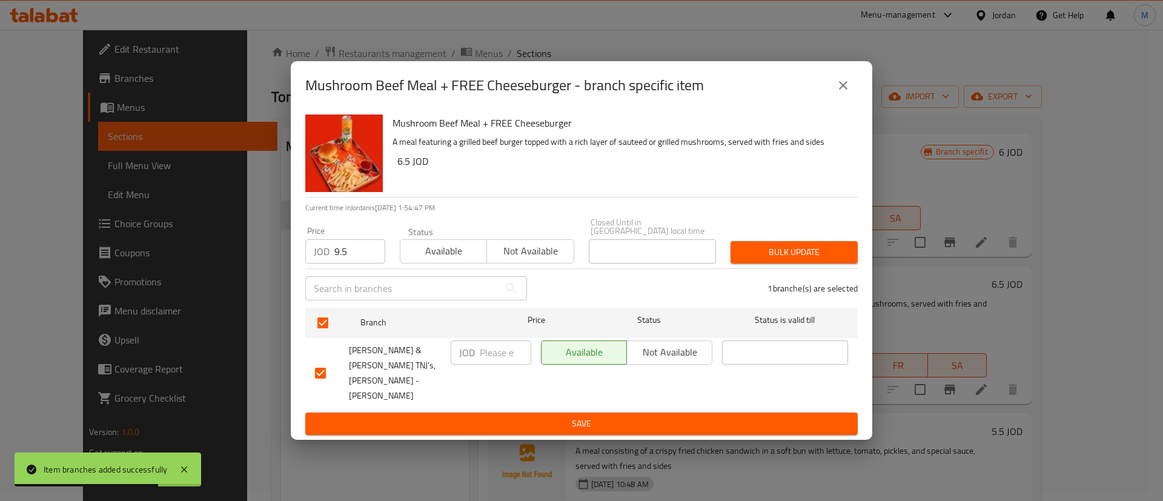
click at [746, 260] on span "Bulk update" at bounding box center [794, 252] width 108 height 15
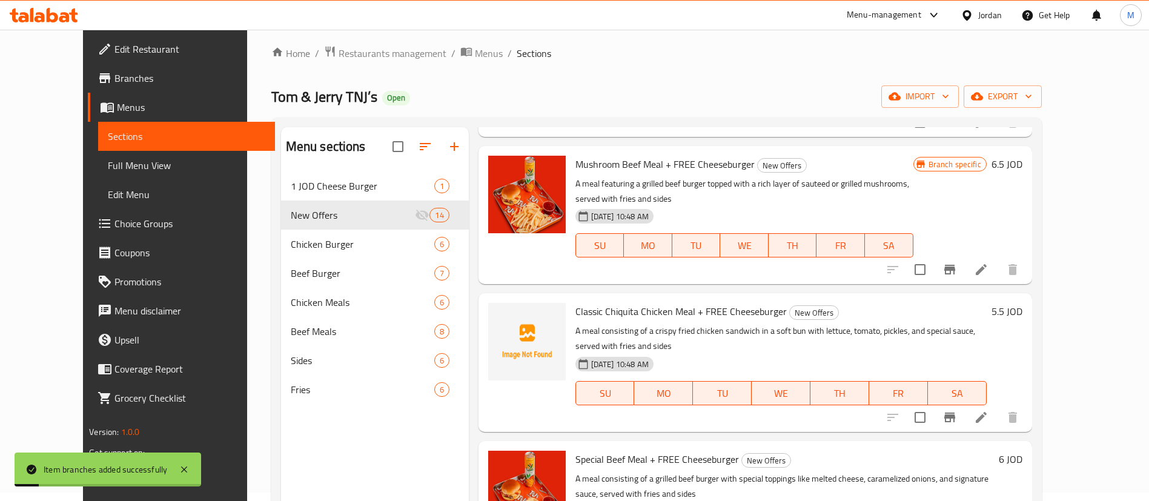
scroll to position [1040, 0]
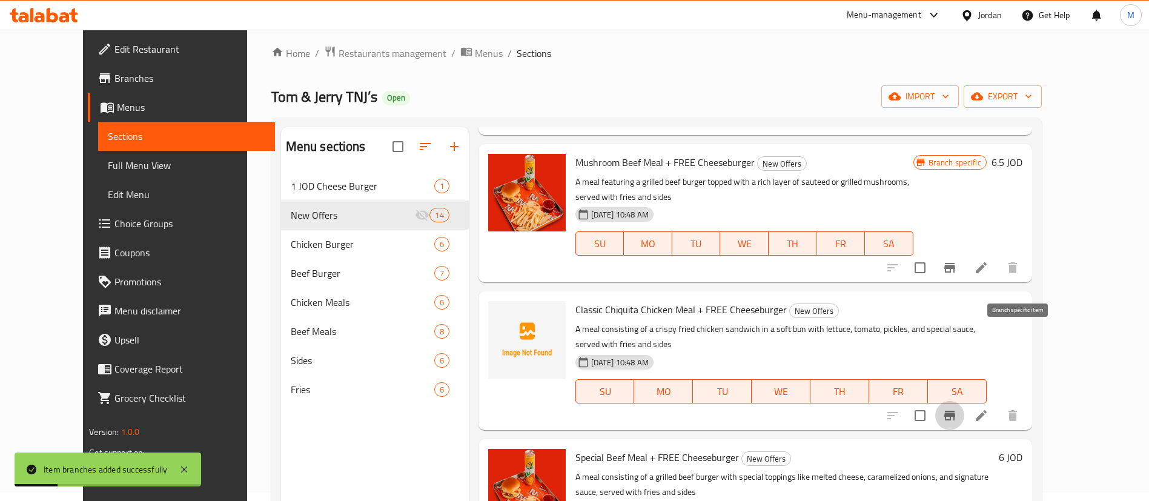
click at [957, 408] on icon "Branch-specific-item" at bounding box center [950, 415] width 15 height 15
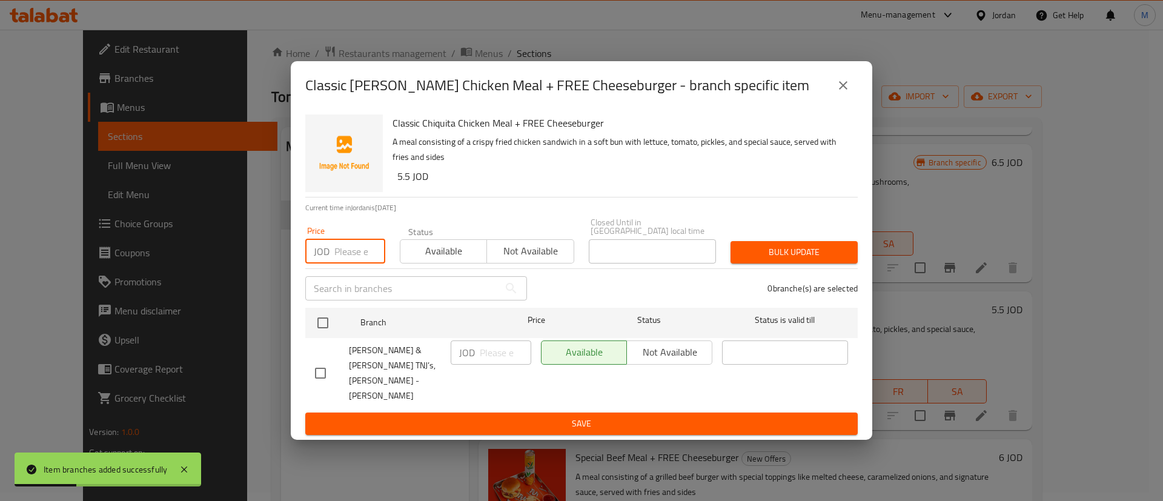
click at [337, 262] on input "number" at bounding box center [359, 251] width 51 height 24
paste input "8.5"
type input "8.5"
click at [321, 334] on input "checkbox" at bounding box center [322, 322] width 25 height 25
checkbox input "true"
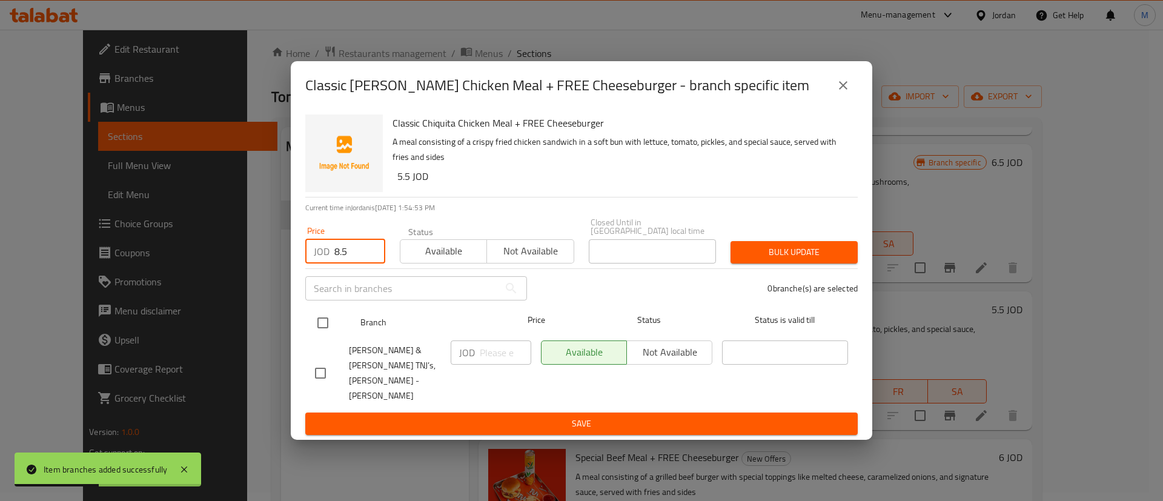
checkbox input "true"
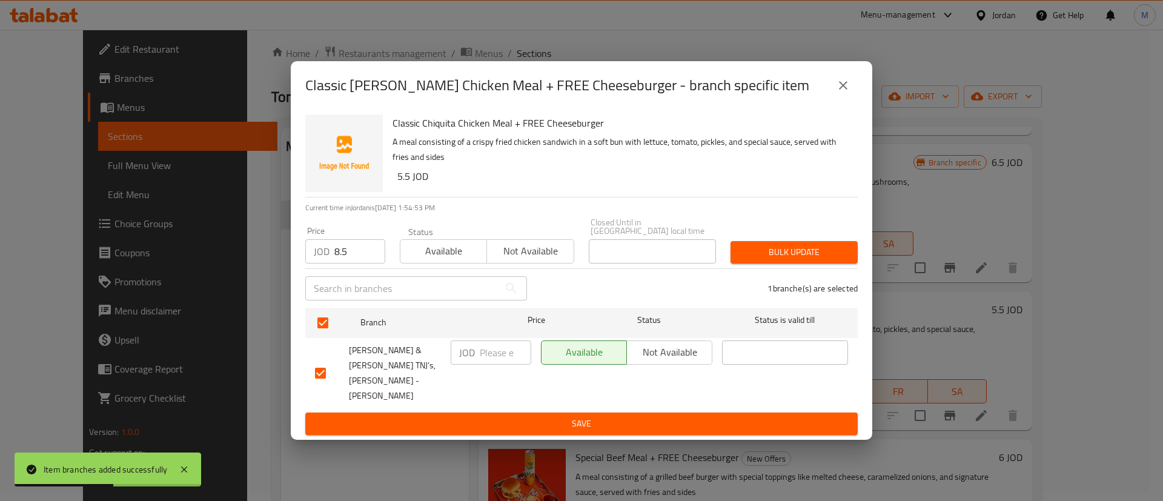
click at [774, 260] on span "Bulk update" at bounding box center [794, 252] width 108 height 15
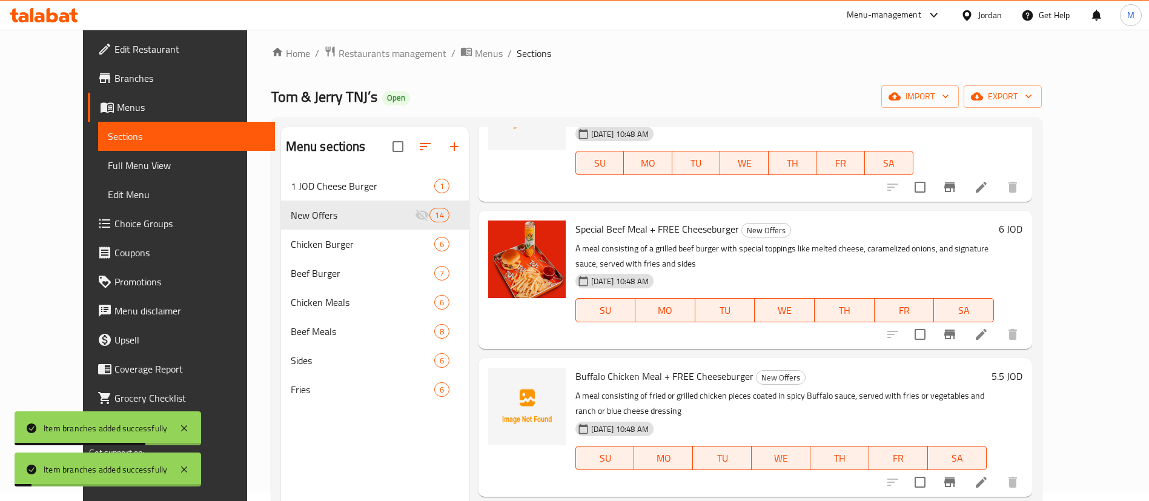
scroll to position [1269, 0]
click at [957, 327] on icon "Branch-specific-item" at bounding box center [950, 334] width 15 height 15
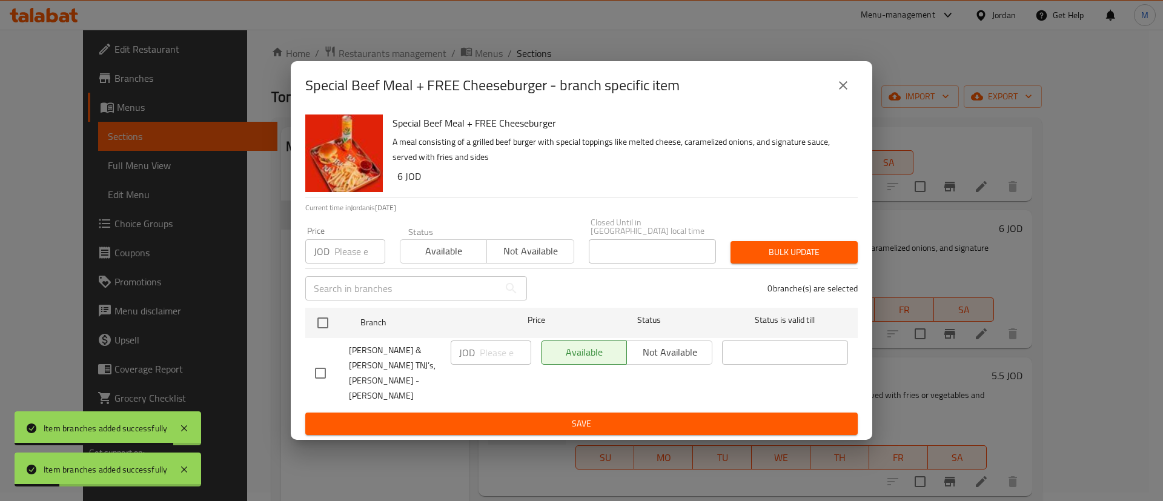
click at [356, 263] on input "number" at bounding box center [359, 251] width 51 height 24
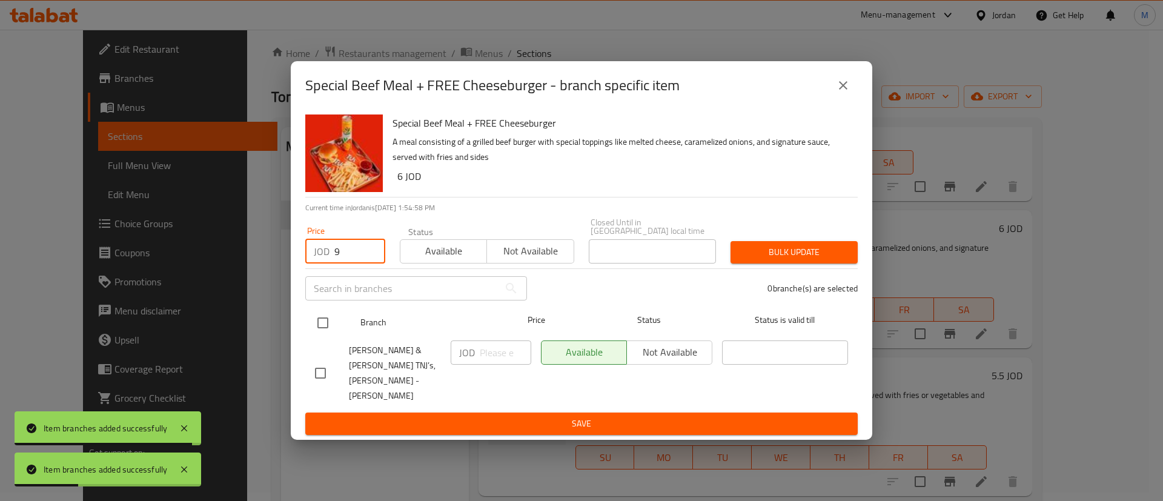
type input "9"
click at [312, 336] on input "checkbox" at bounding box center [322, 322] width 25 height 25
checkbox input "true"
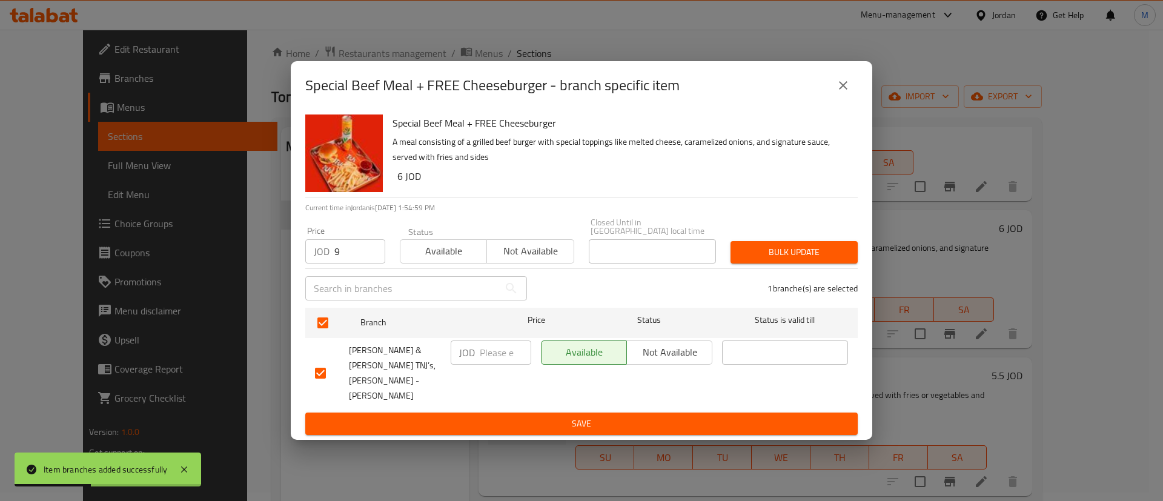
click at [826, 260] on span "Bulk update" at bounding box center [794, 252] width 108 height 15
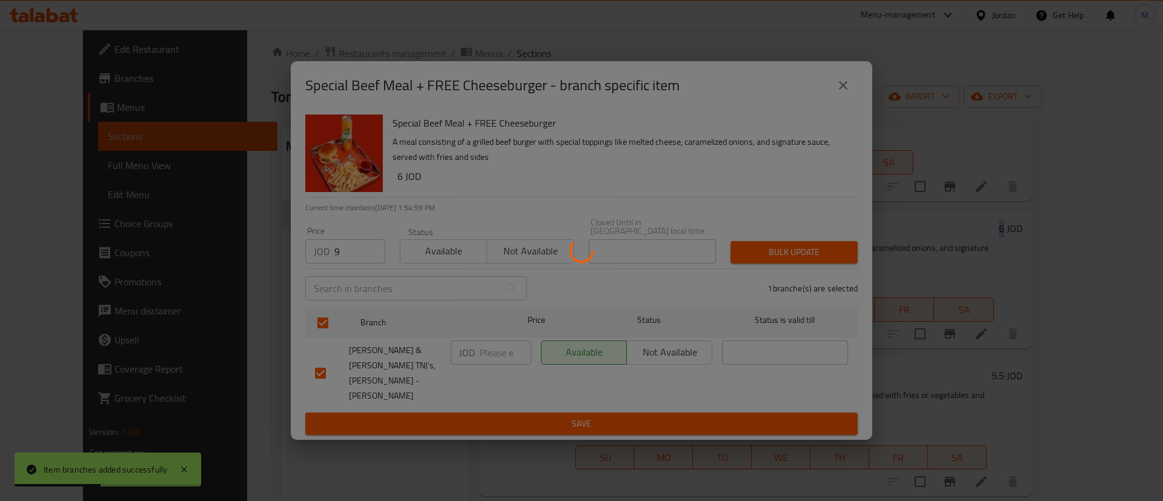
drag, startPoint x: 826, startPoint y: 260, endPoint x: 897, endPoint y: 301, distance: 82.2
click at [888, 296] on div at bounding box center [581, 250] width 1163 height 501
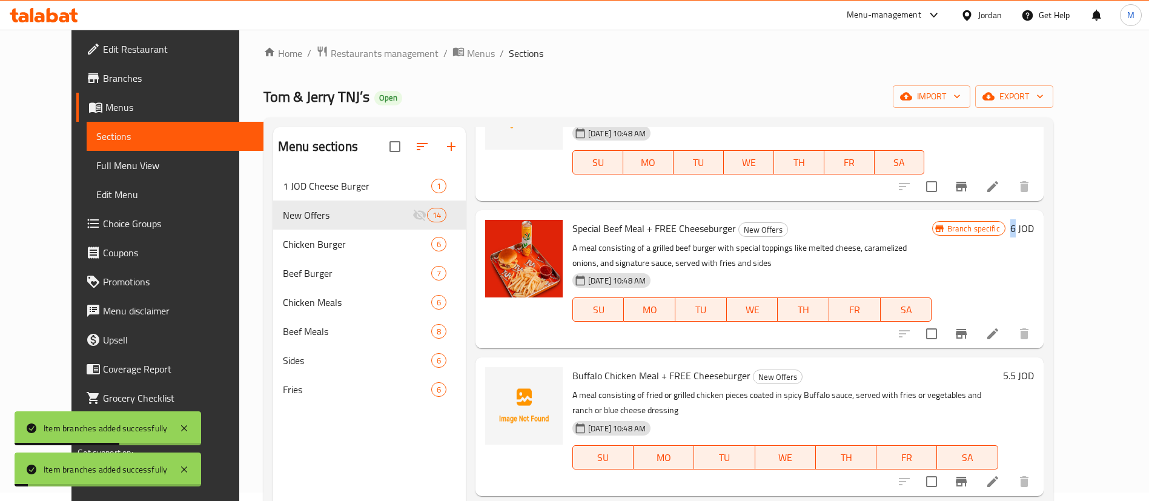
click at [976, 467] on button "Branch-specific-item" at bounding box center [961, 481] width 29 height 29
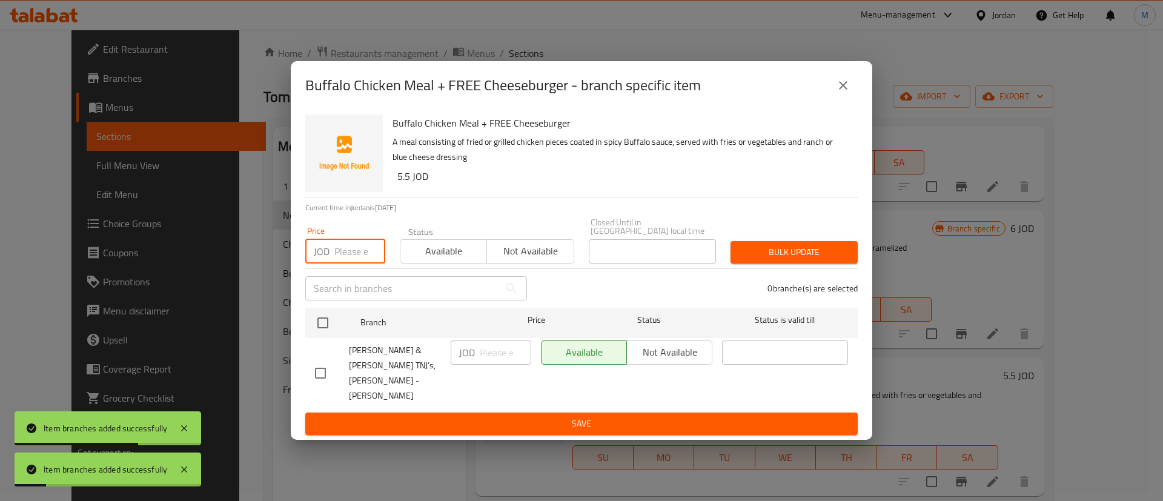
click at [339, 260] on input "number" at bounding box center [359, 251] width 51 height 24
paste input "8.5"
type input "8.5"
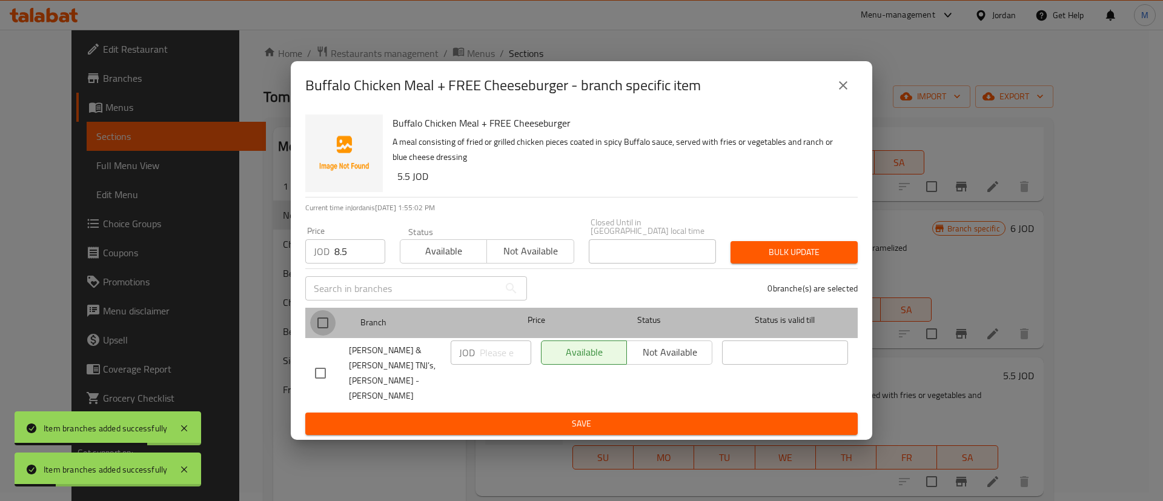
click at [327, 333] on input "checkbox" at bounding box center [322, 322] width 25 height 25
checkbox input "true"
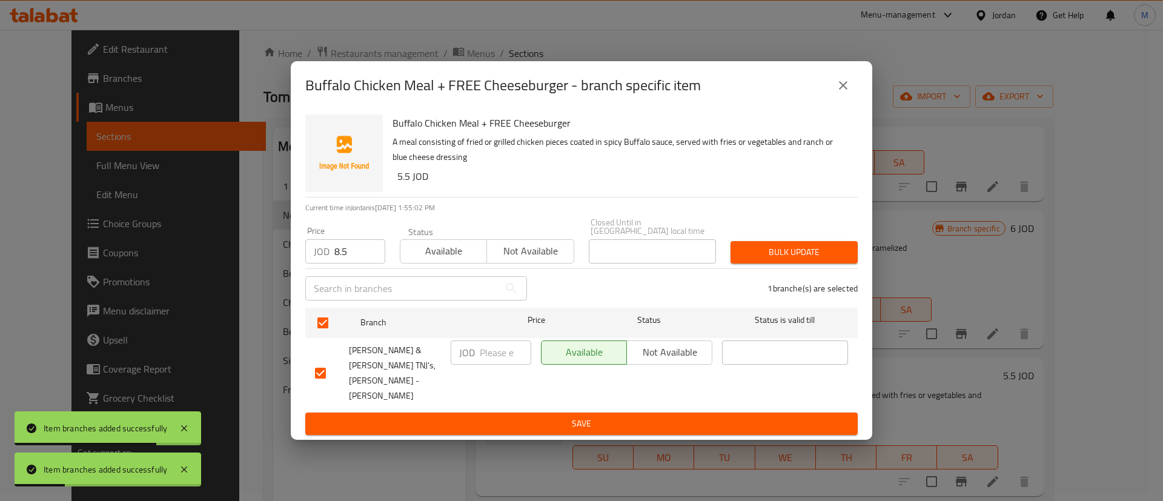
click at [768, 254] on button "Bulk update" at bounding box center [794, 252] width 127 height 22
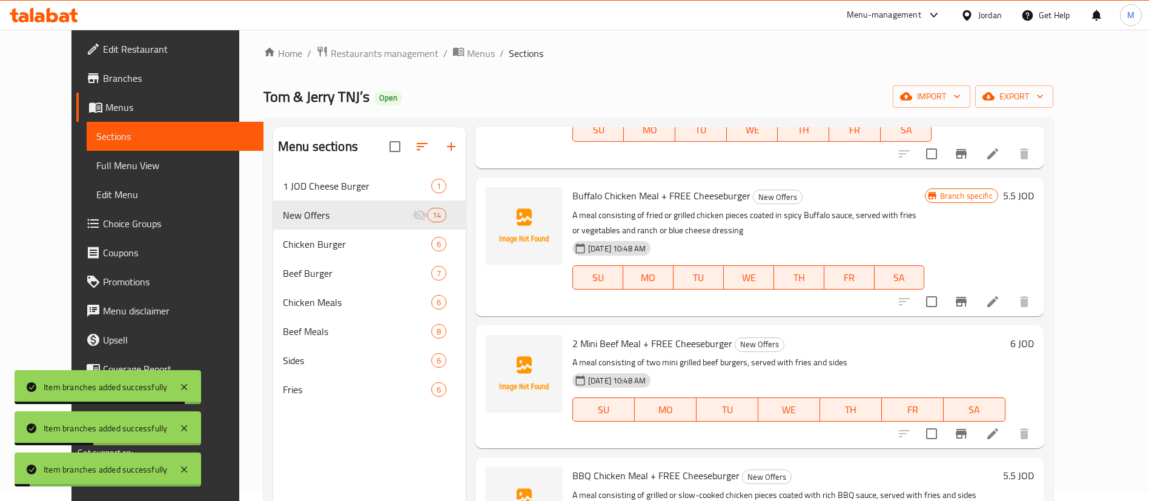
scroll to position [1473, 0]
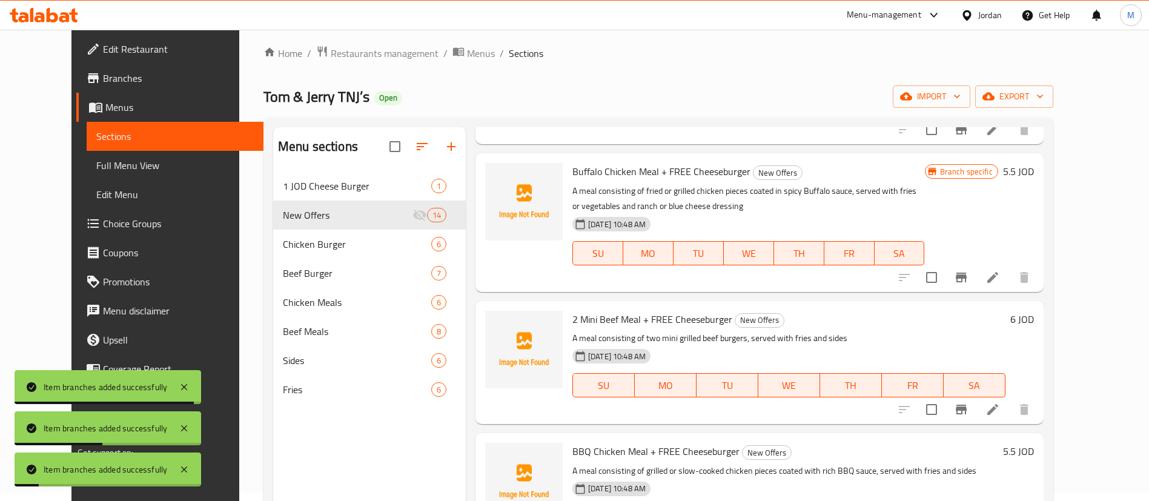
click at [976, 395] on button "Branch-specific-item" at bounding box center [961, 409] width 29 height 29
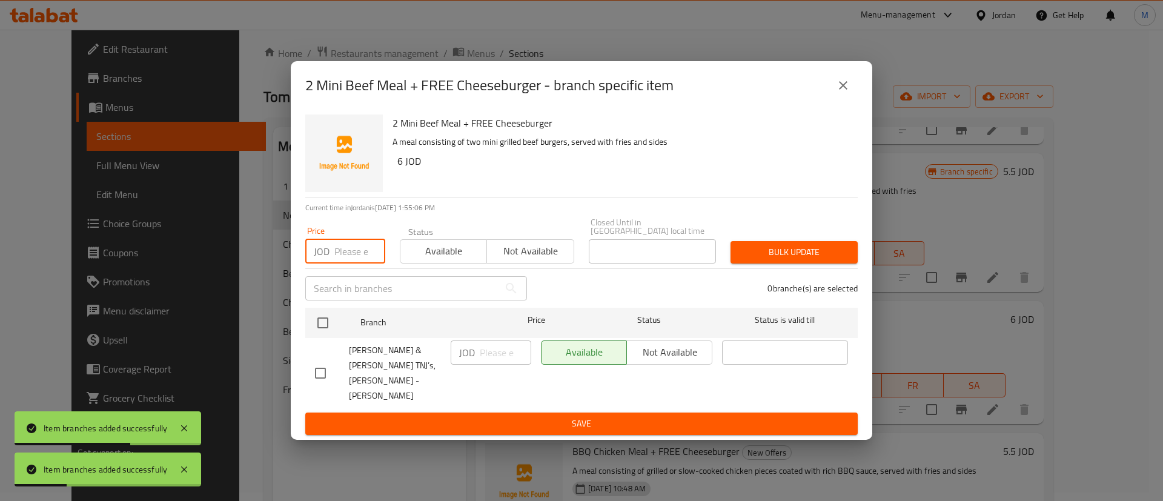
click at [356, 258] on input "number" at bounding box center [359, 251] width 51 height 24
type input "9"
click at [324, 336] on input "checkbox" at bounding box center [322, 322] width 25 height 25
checkbox input "true"
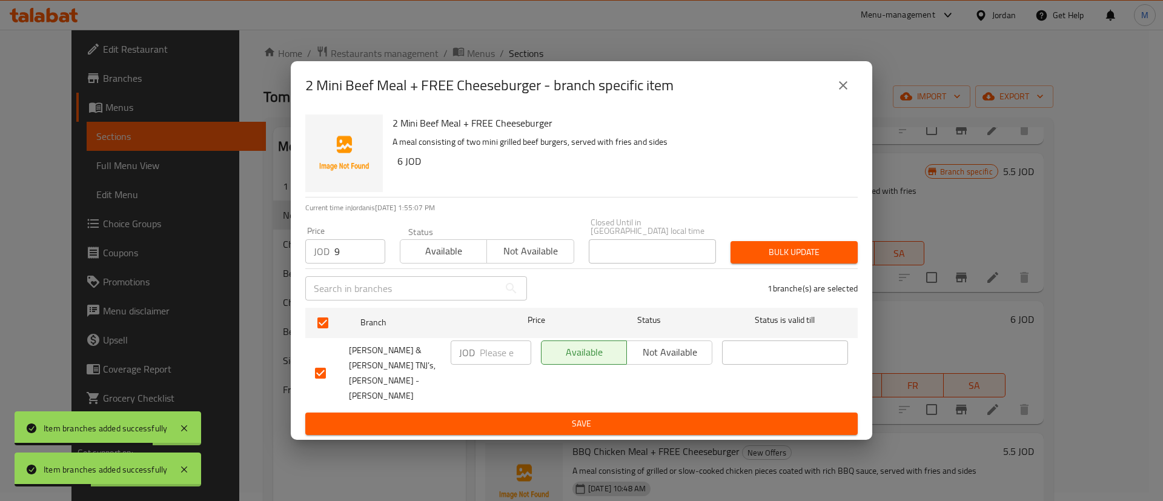
click at [801, 248] on div "Bulk update" at bounding box center [794, 252] width 142 height 37
click at [800, 252] on button "Bulk update" at bounding box center [794, 252] width 127 height 22
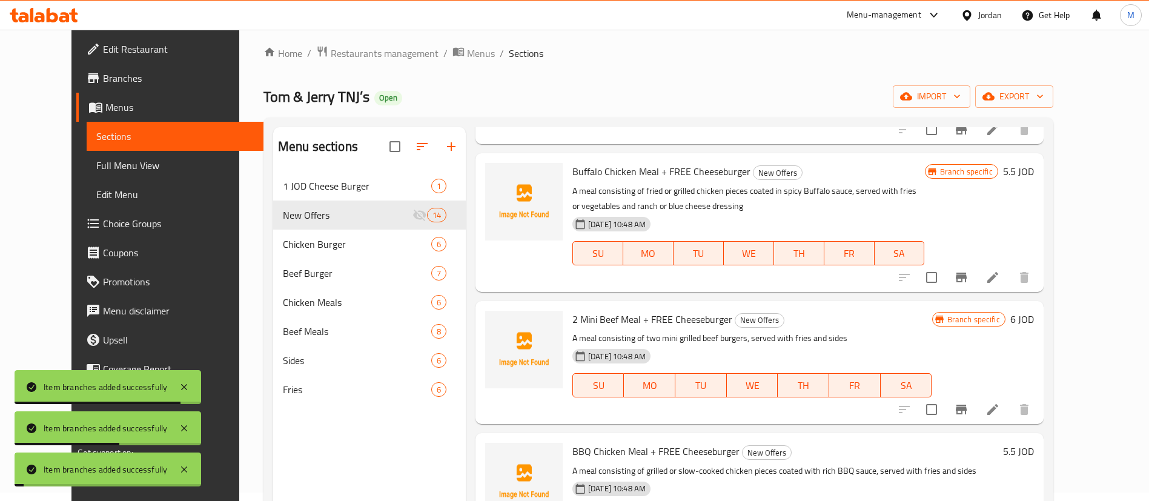
scroll to position [170, 0]
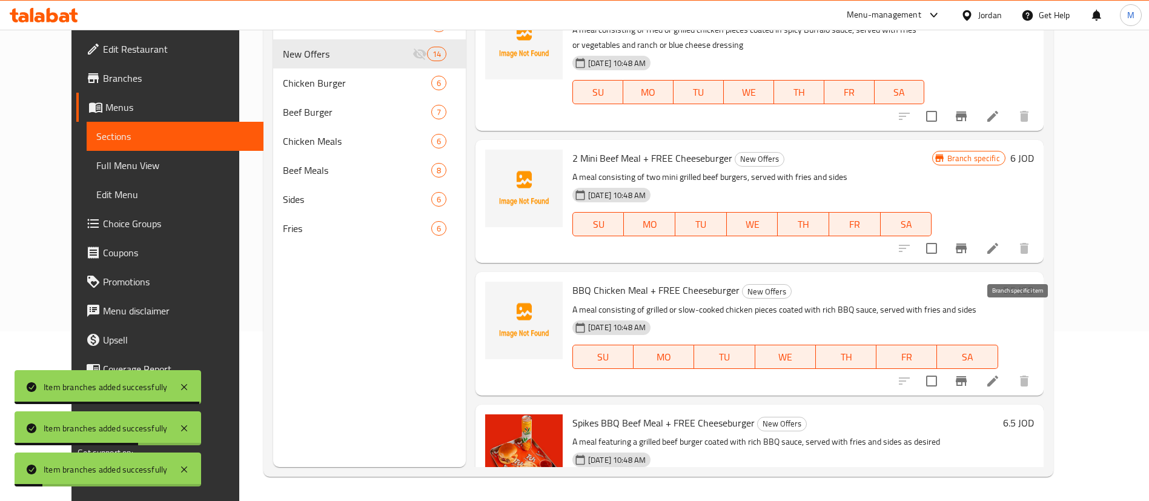
click at [969, 374] on icon "Branch-specific-item" at bounding box center [961, 381] width 15 height 15
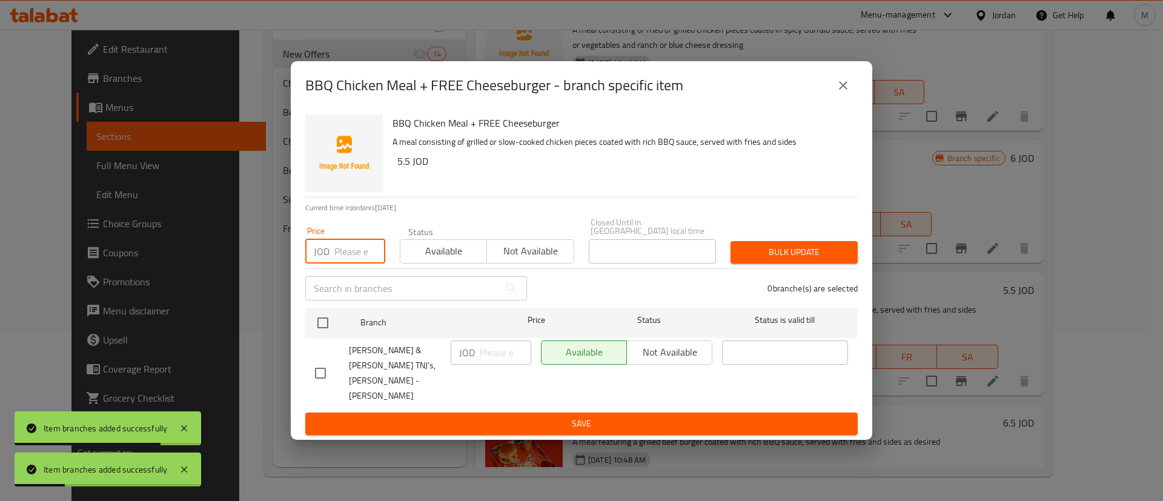
click at [349, 264] on input "number" at bounding box center [359, 251] width 51 height 24
paste input "8.5"
type input "8.5"
click at [320, 326] on input "checkbox" at bounding box center [322, 322] width 25 height 25
checkbox input "true"
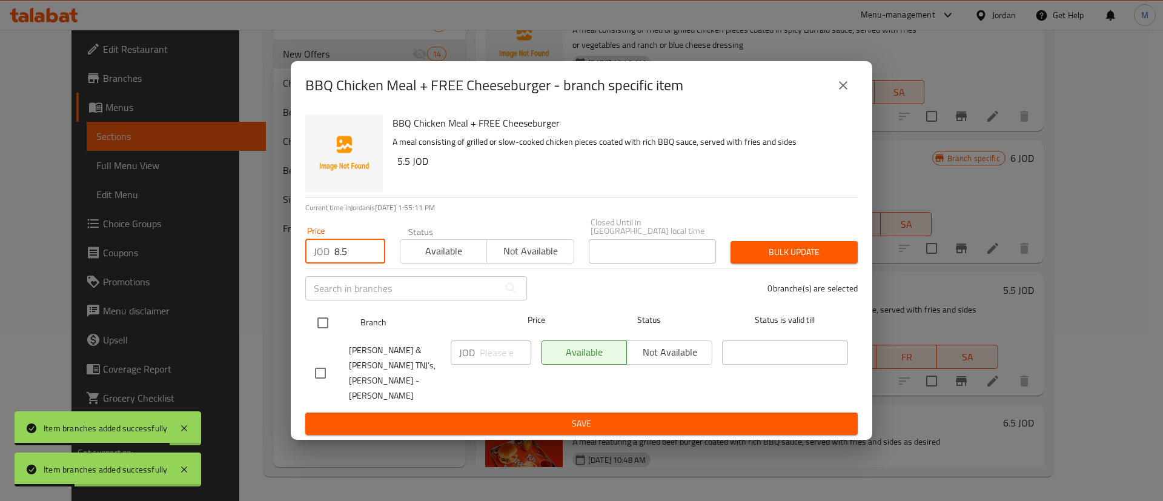
checkbox input "true"
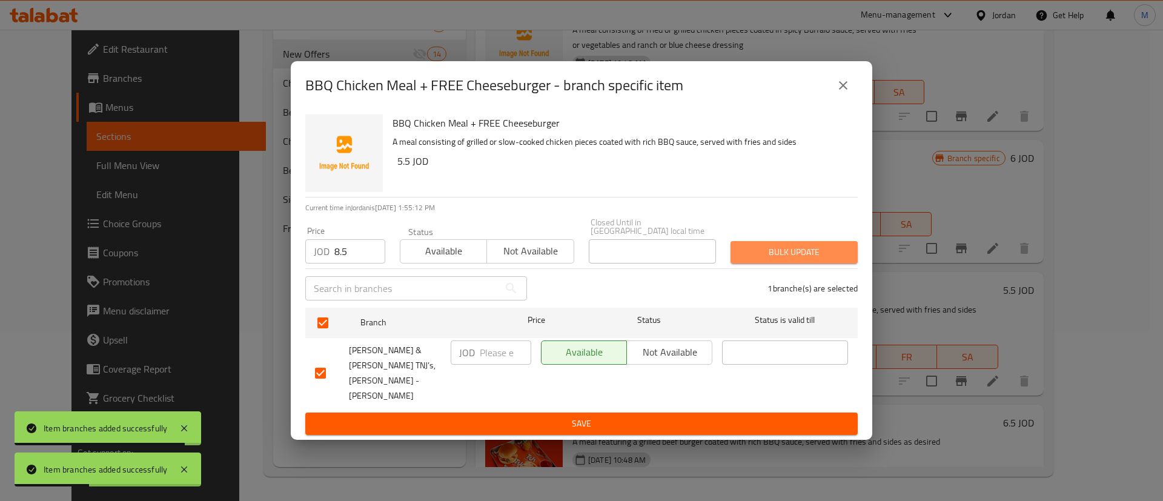
click at [829, 260] on span "Bulk update" at bounding box center [794, 252] width 108 height 15
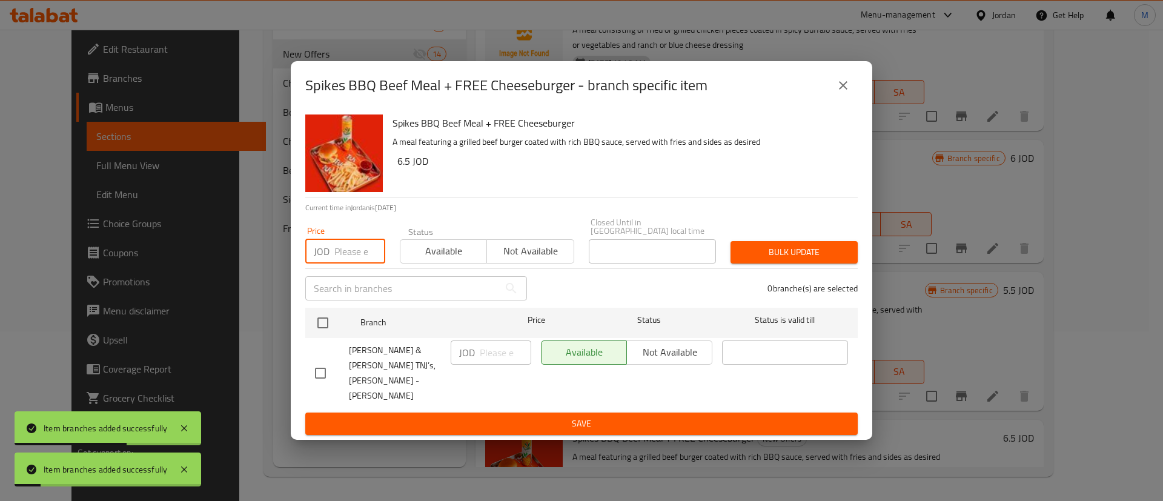
click at [340, 253] on input "number" at bounding box center [359, 251] width 51 height 24
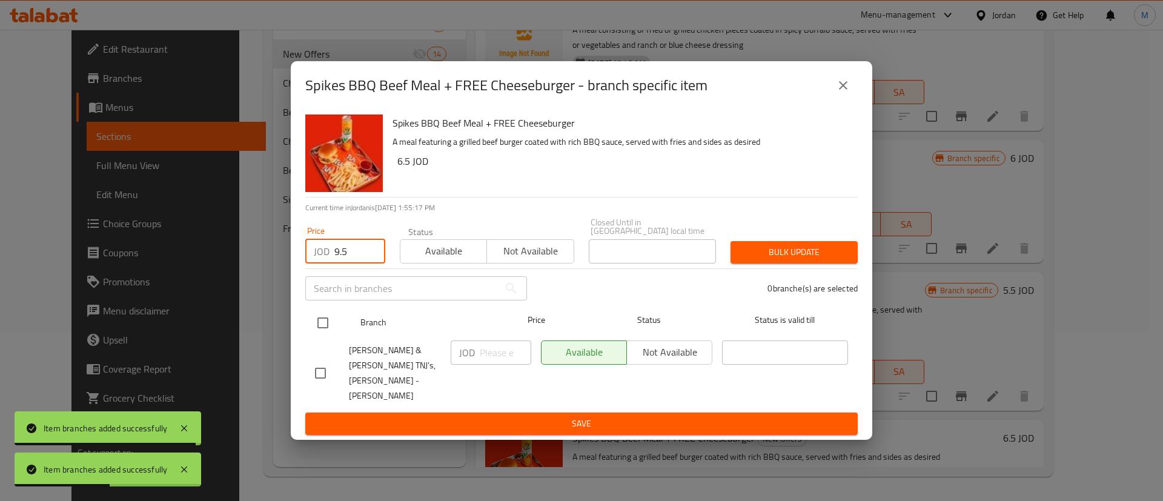
type input "9.5"
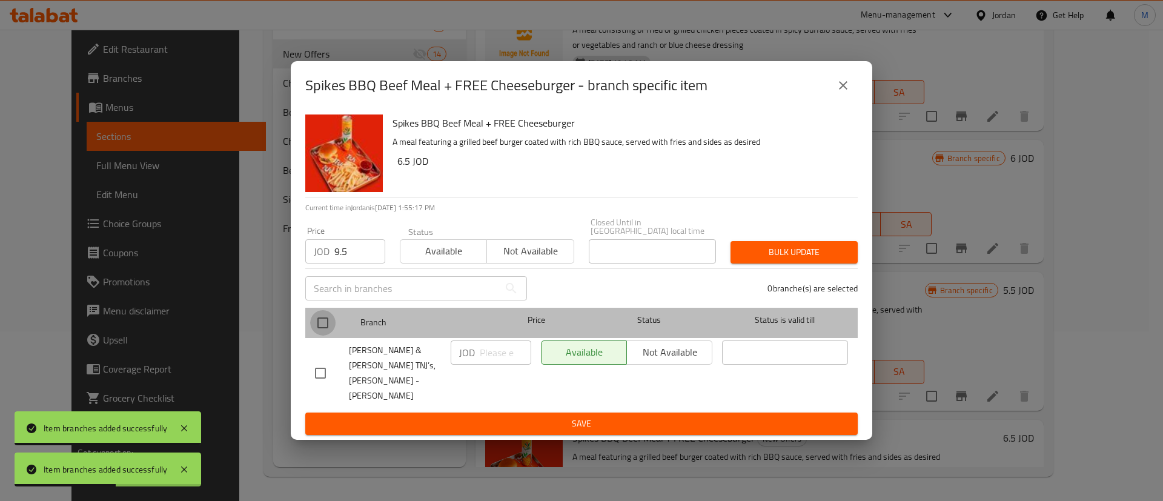
click at [327, 330] on input "checkbox" at bounding box center [322, 322] width 25 height 25
checkbox input "true"
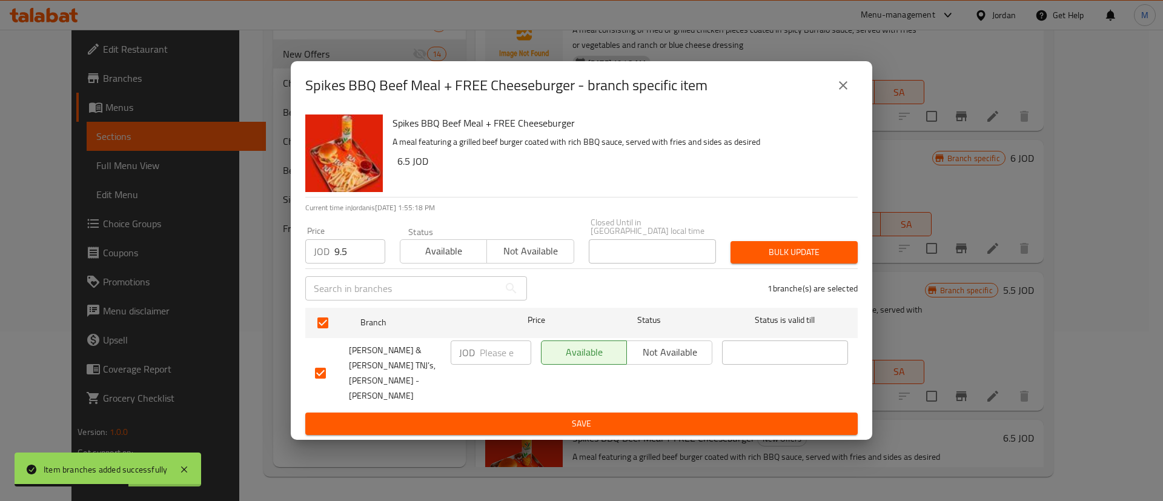
click at [763, 247] on div "Bulk update" at bounding box center [794, 252] width 142 height 37
click at [763, 253] on button "Bulk update" at bounding box center [794, 252] width 127 height 22
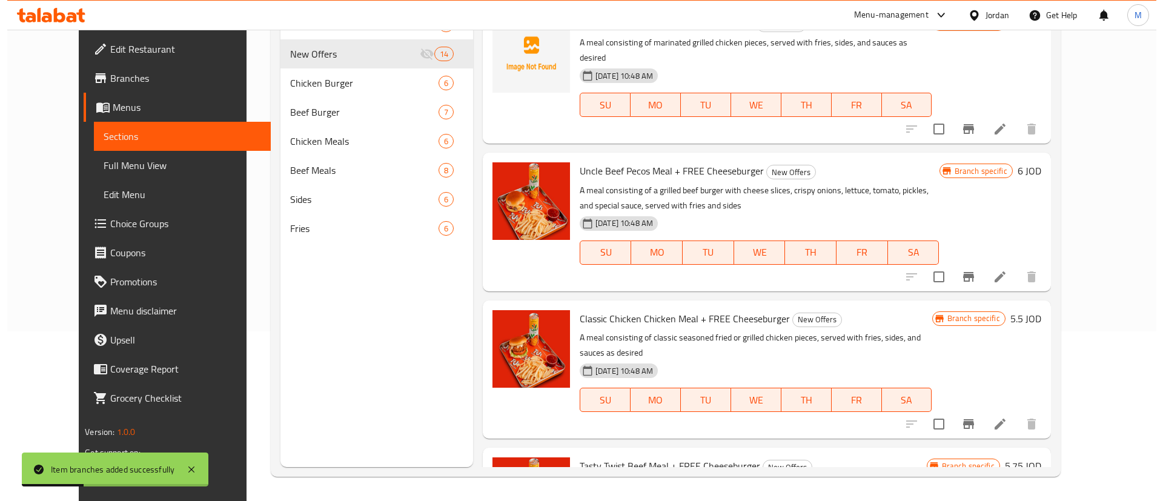
scroll to position [0, 0]
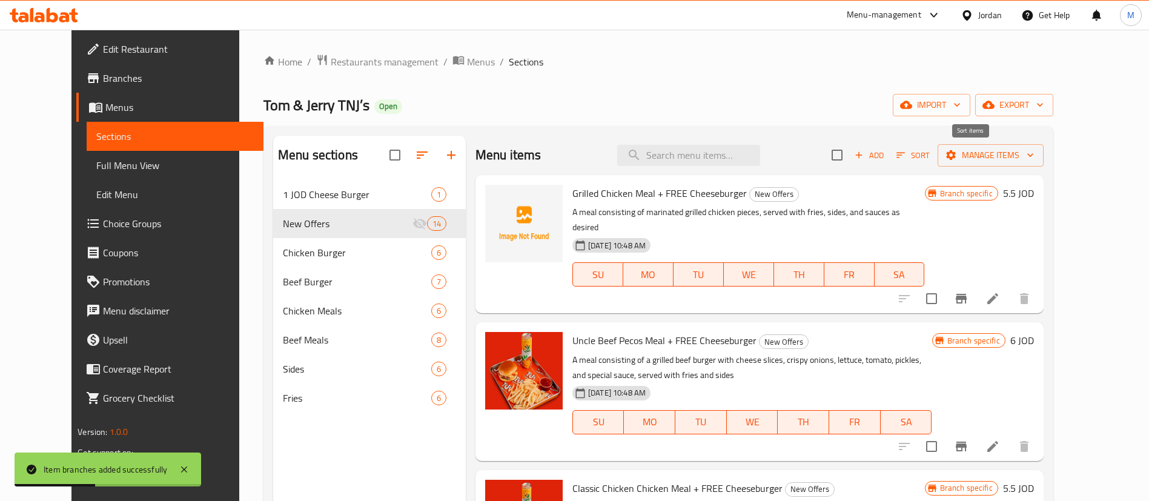
click at [906, 155] on icon "button" at bounding box center [900, 155] width 11 height 11
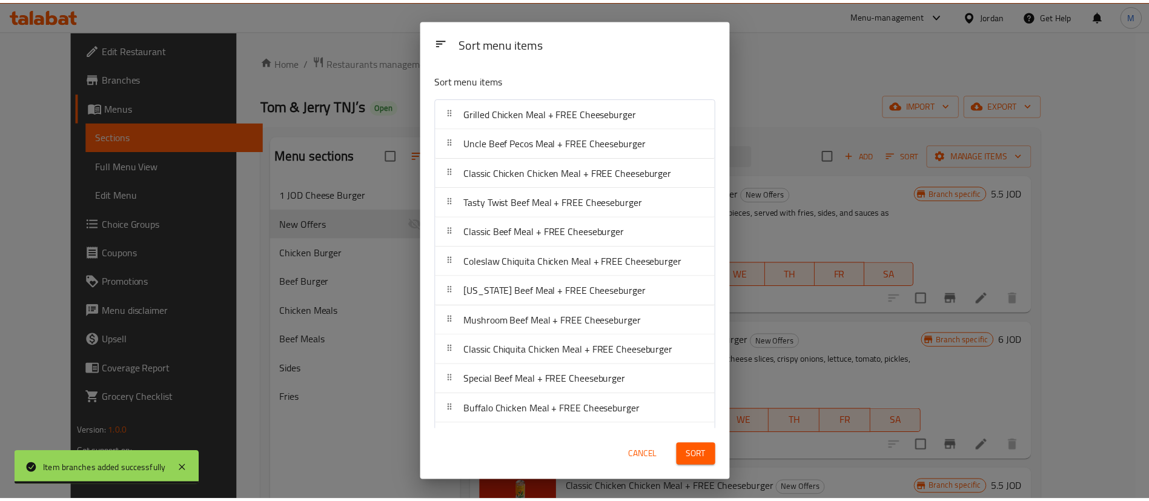
scroll to position [89, 0]
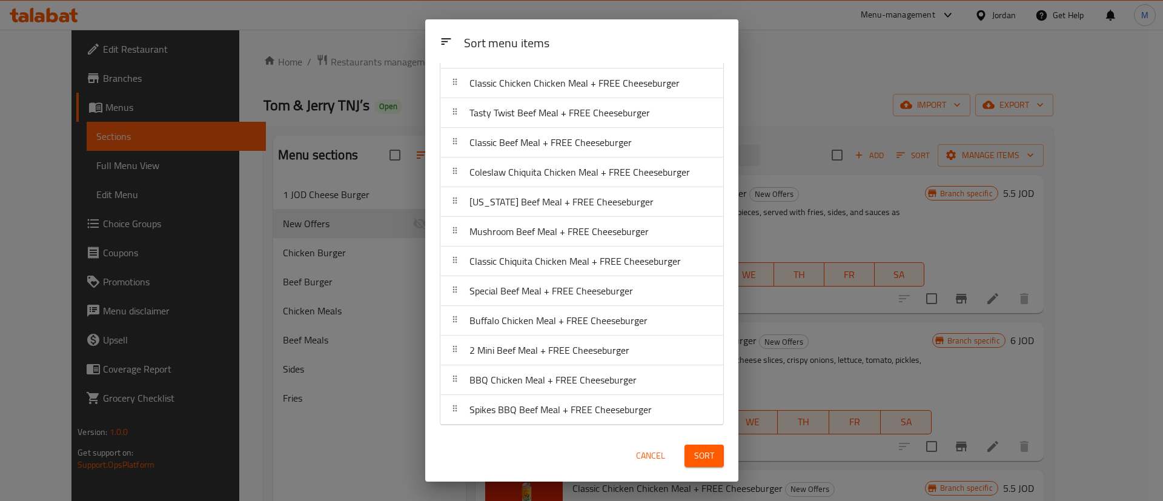
click at [647, 459] on span "Cancel" at bounding box center [650, 455] width 29 height 15
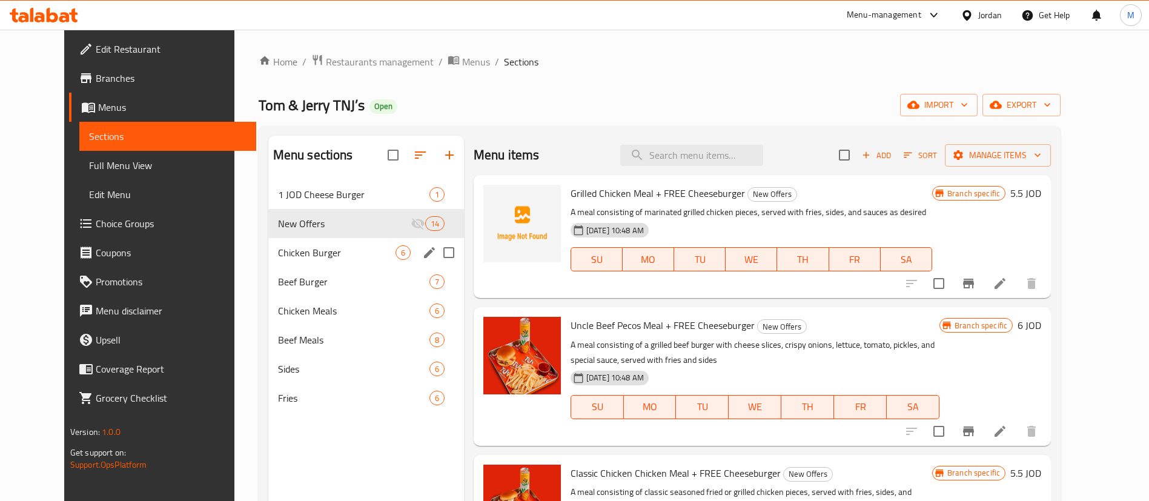
click at [307, 255] on span "Chicken Burger" at bounding box center [337, 252] width 118 height 15
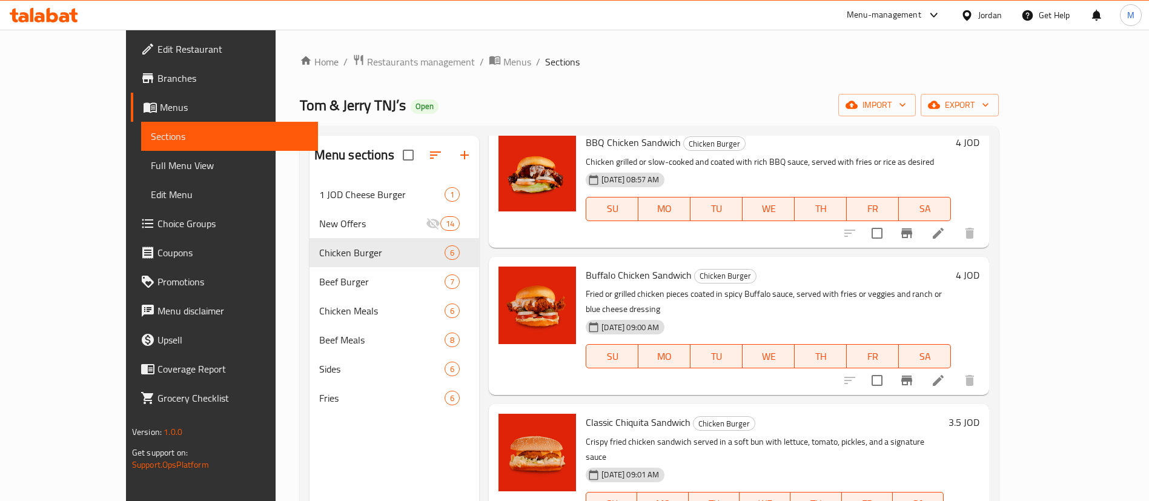
scroll to position [199, 0]
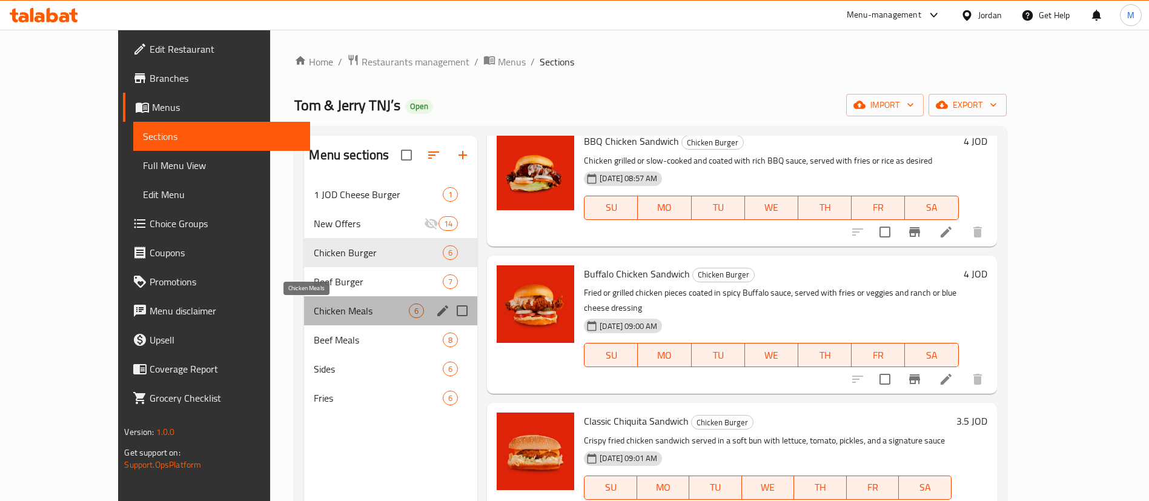
click at [318, 313] on span "Chicken Meals" at bounding box center [361, 311] width 95 height 15
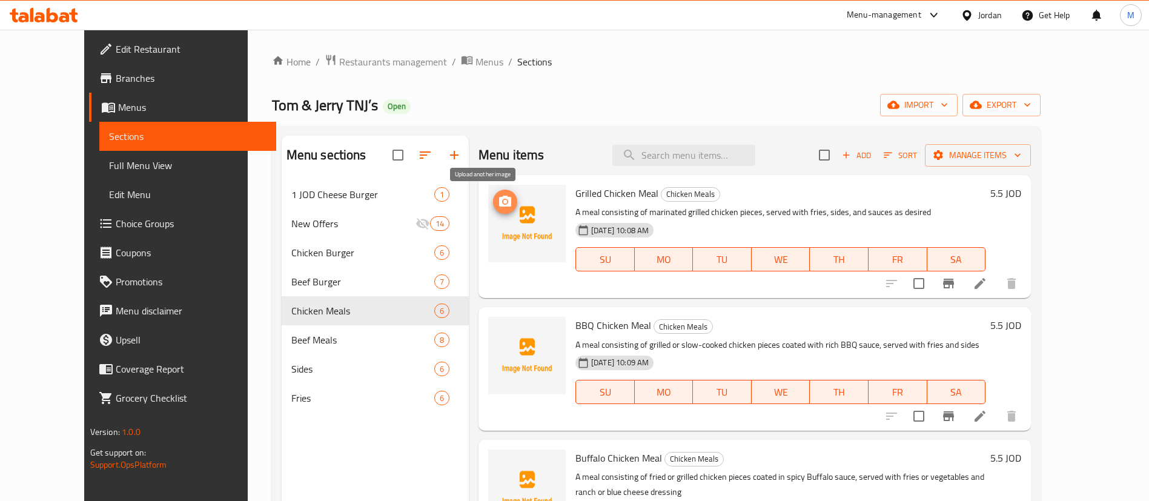
click at [499, 200] on icon "upload picture" at bounding box center [505, 201] width 12 height 11
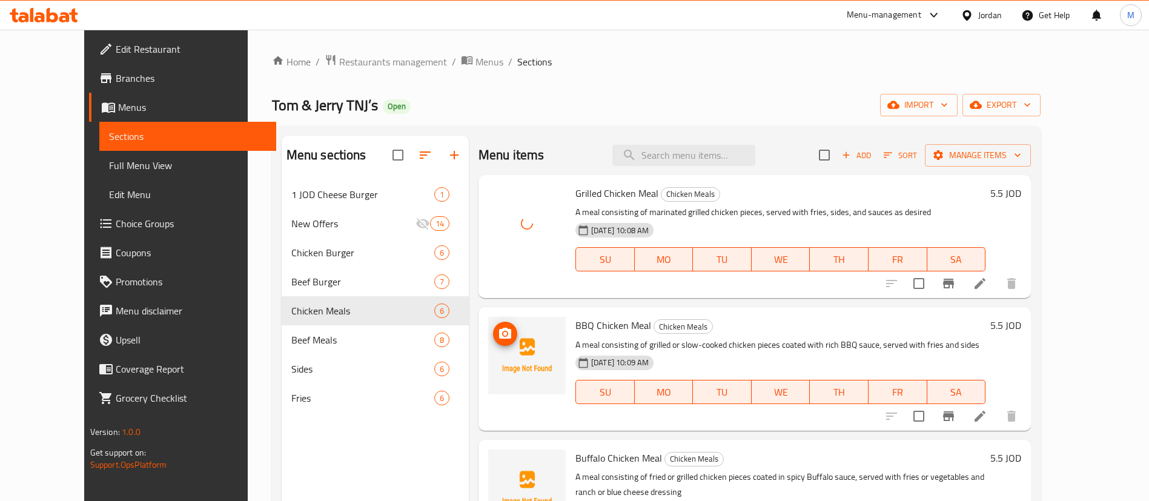
click at [499, 330] on icon "upload picture" at bounding box center [505, 333] width 12 height 11
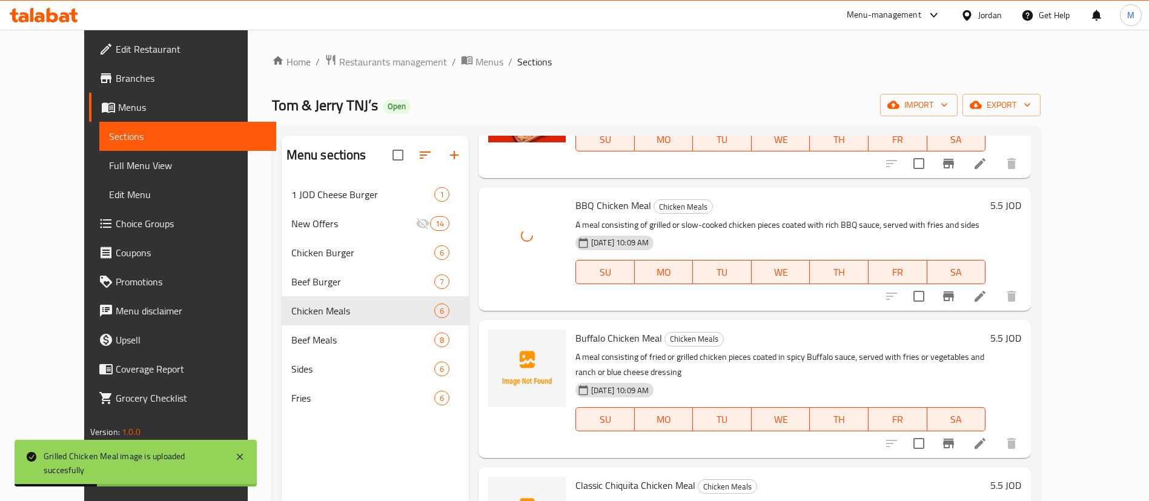
scroll to position [128, 0]
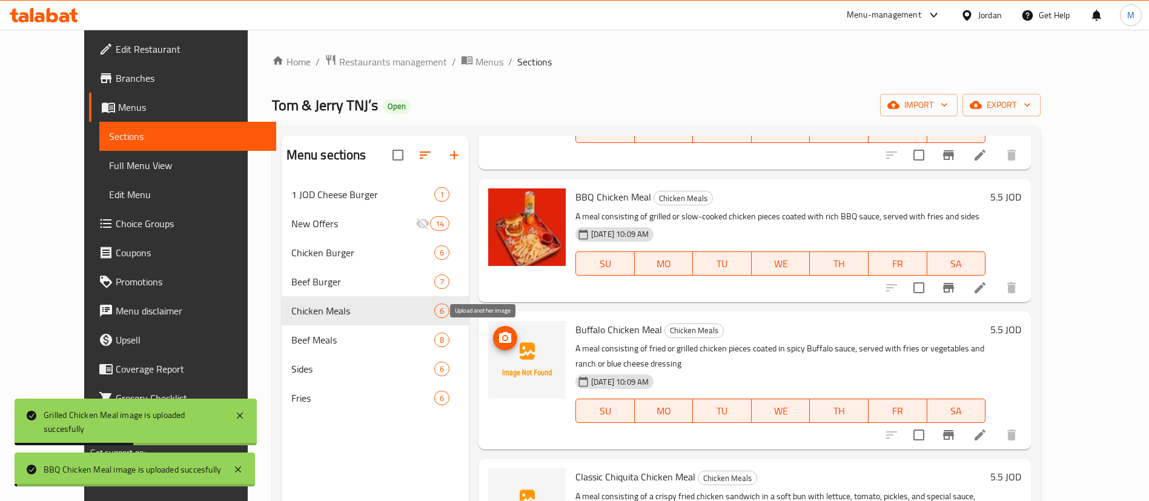
click at [493, 334] on span "upload picture" at bounding box center [505, 338] width 24 height 15
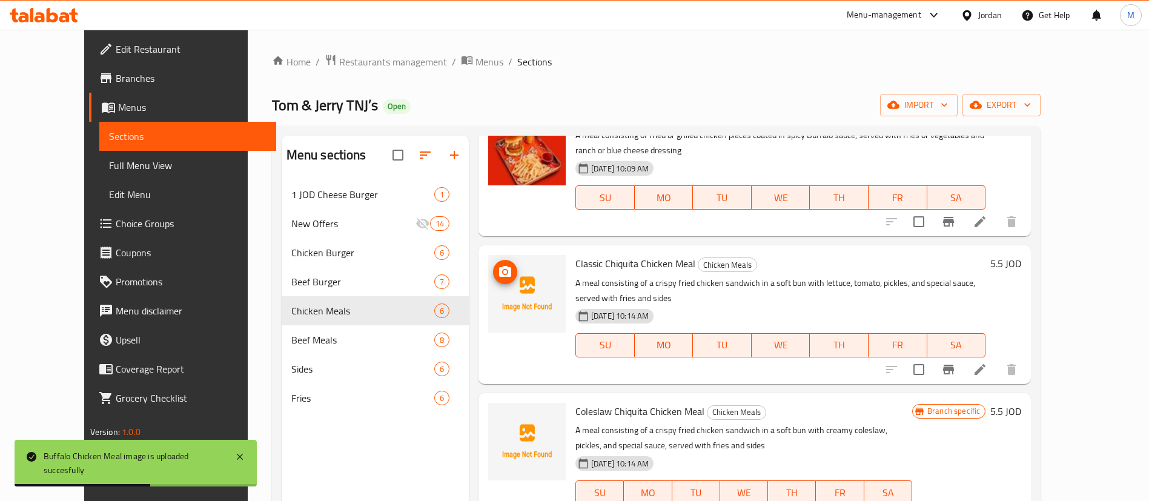
scroll to position [343, 0]
click at [498, 270] on icon "upload picture" at bounding box center [505, 271] width 15 height 15
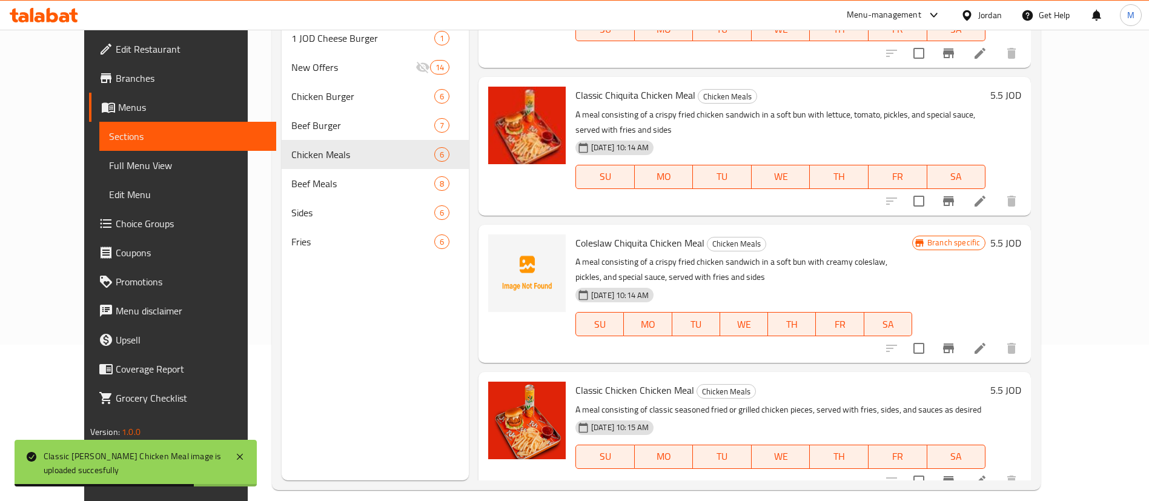
scroll to position [158, 0]
click at [499, 244] on icon "upload picture" at bounding box center [505, 249] width 12 height 11
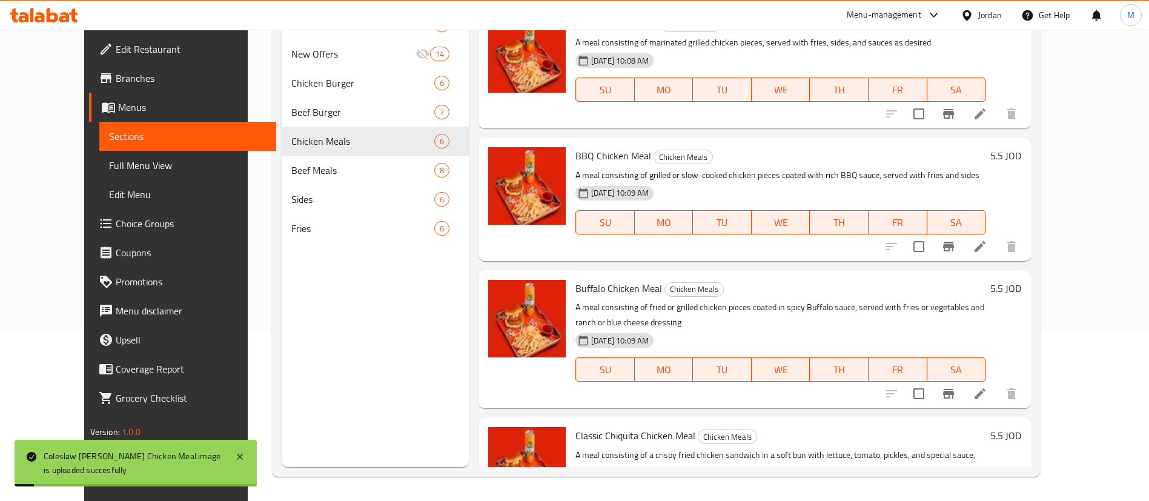
scroll to position [0, 0]
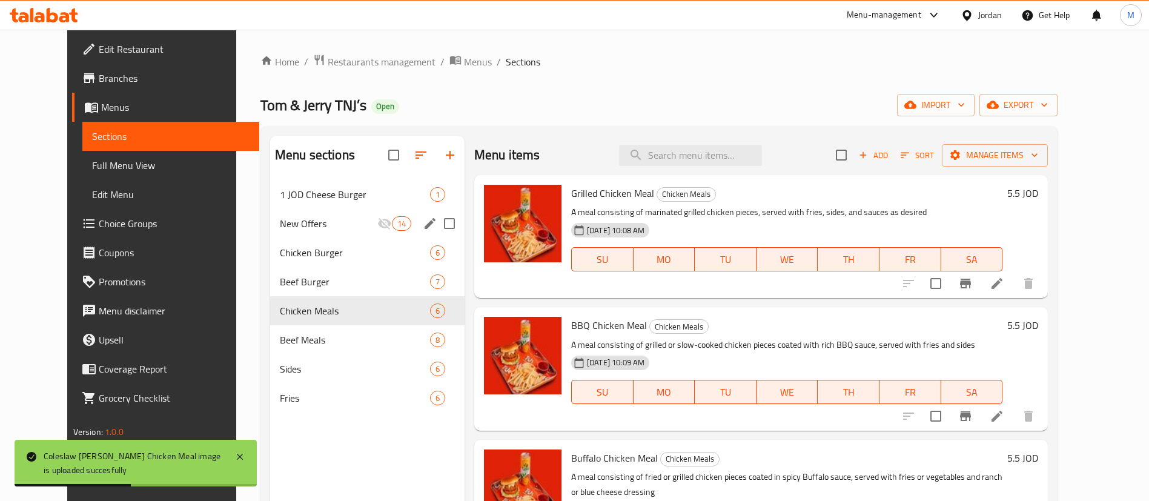
click at [310, 213] on div "New Offers 14" at bounding box center [367, 223] width 194 height 29
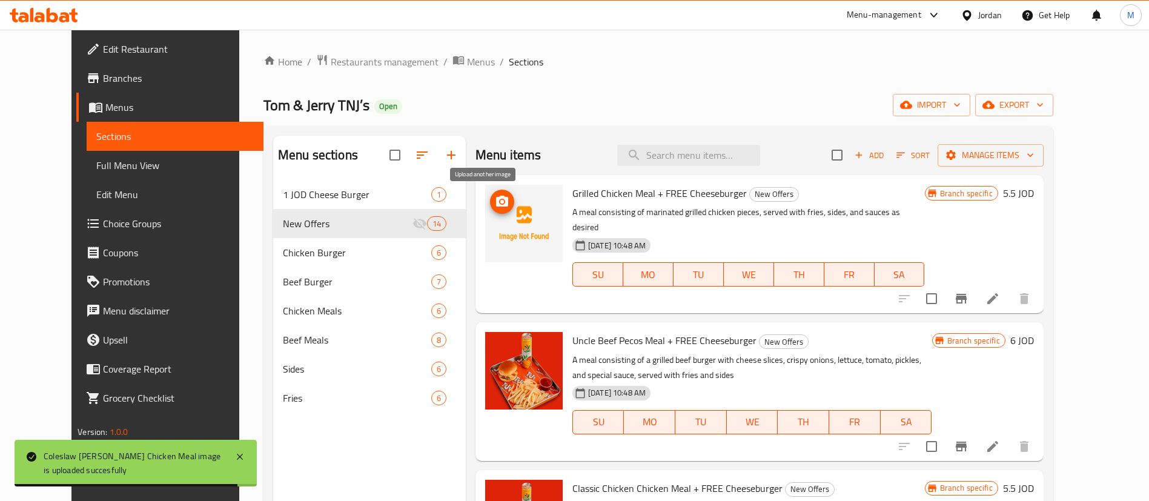
click at [495, 207] on icon "upload picture" at bounding box center [502, 201] width 15 height 15
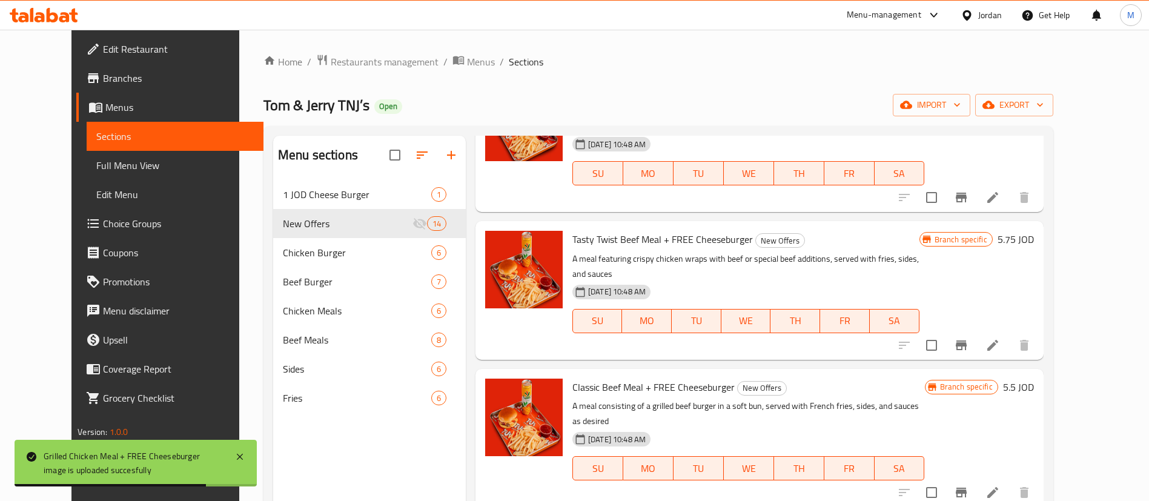
scroll to position [574, 0]
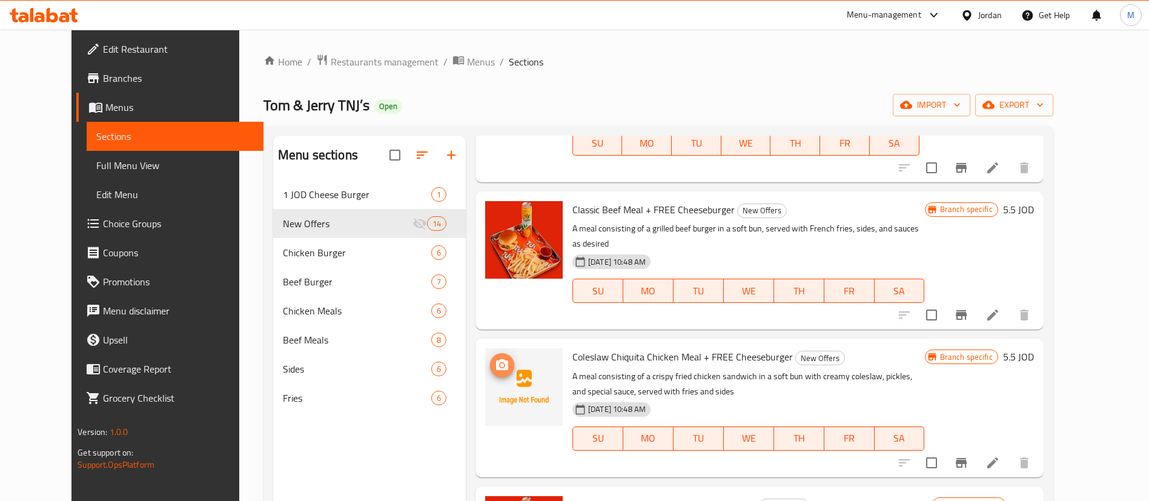
click at [500, 363] on circle "upload picture" at bounding box center [502, 365] width 4 height 4
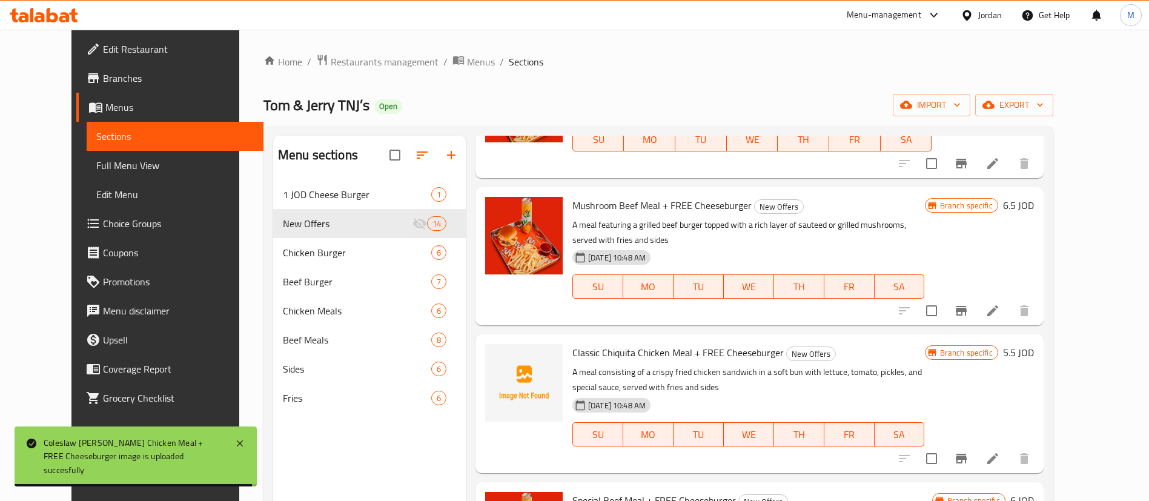
scroll to position [1007, 0]
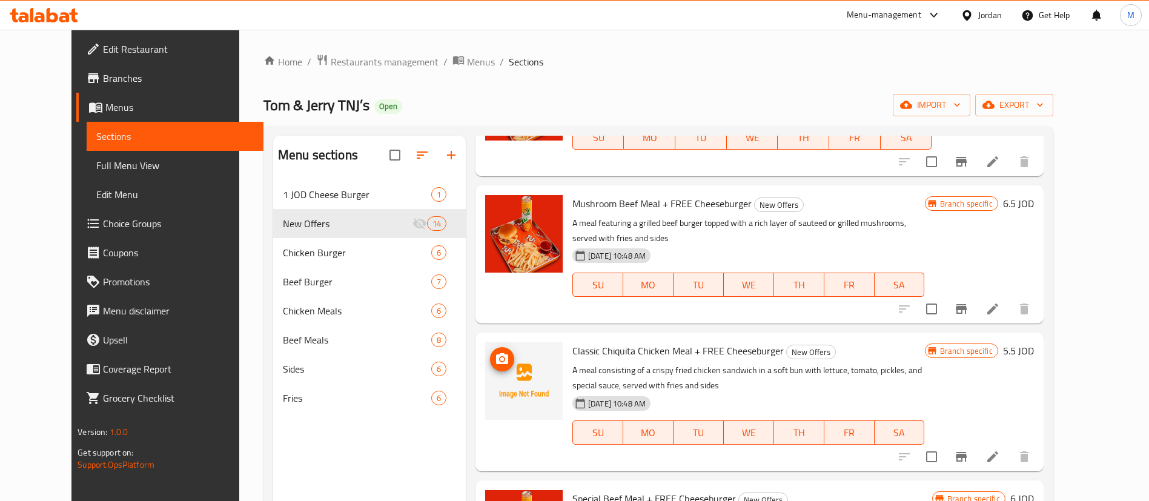
click at [496, 353] on icon "upload picture" at bounding box center [502, 358] width 12 height 11
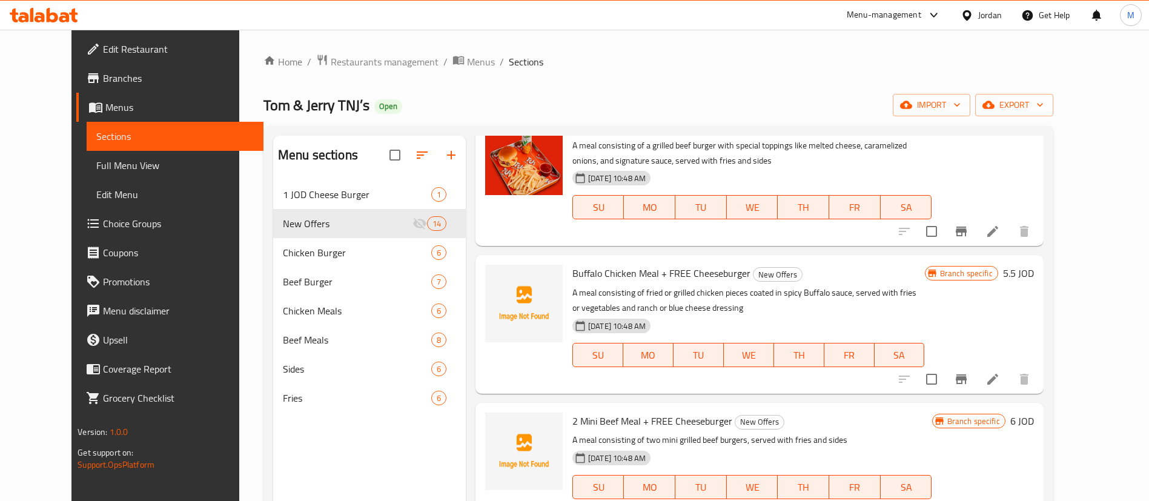
scroll to position [1381, 0]
click at [495, 273] on icon "upload picture" at bounding box center [502, 280] width 15 height 15
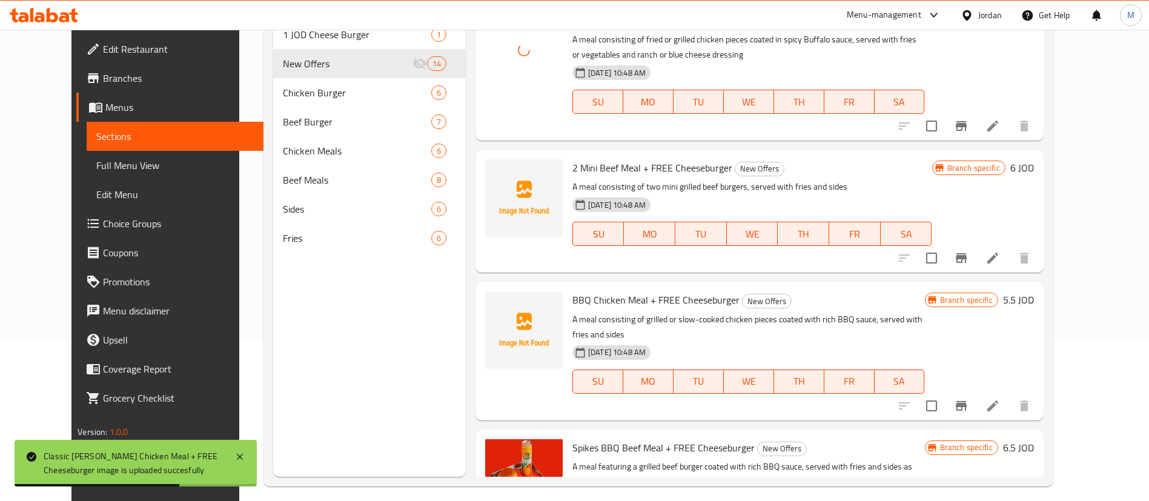
scroll to position [170, 0]
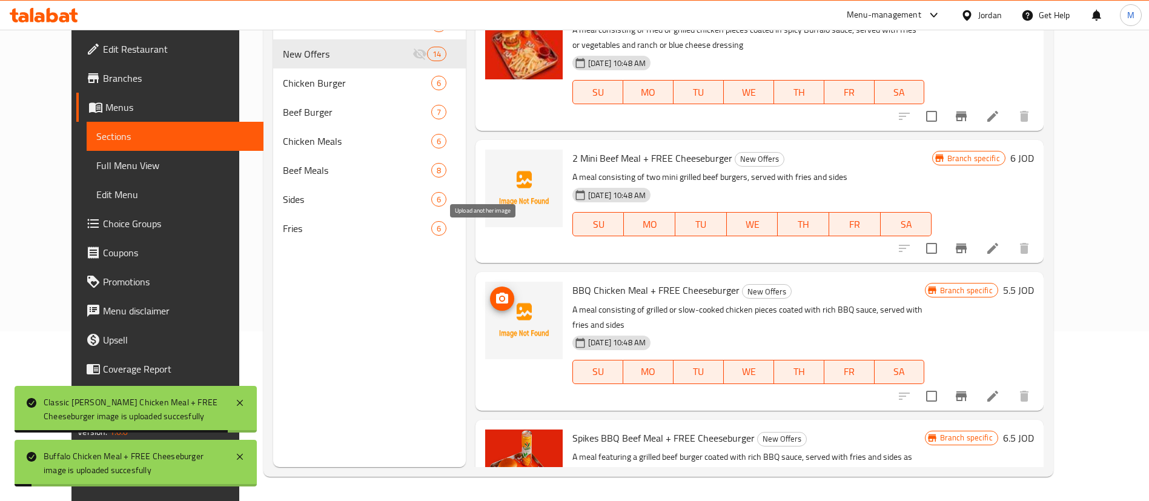
click at [496, 293] on icon "upload picture" at bounding box center [502, 298] width 12 height 11
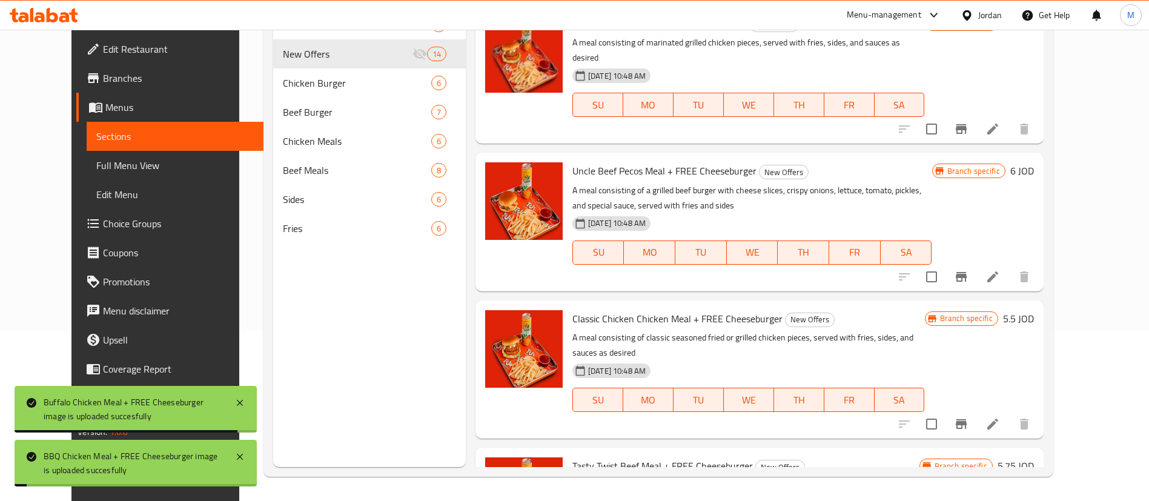
scroll to position [0, 0]
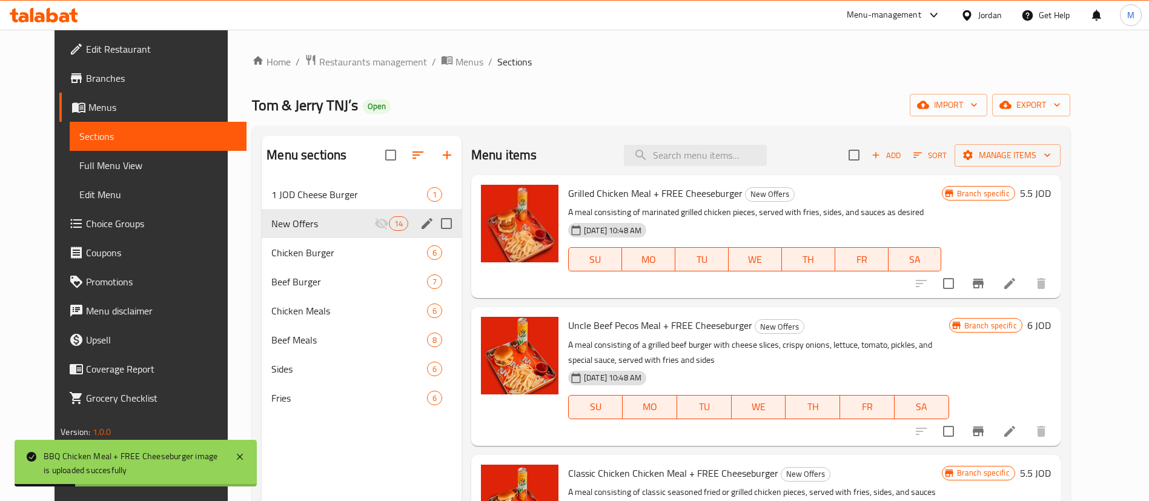
click at [422, 227] on icon "edit" at bounding box center [427, 223] width 11 height 11
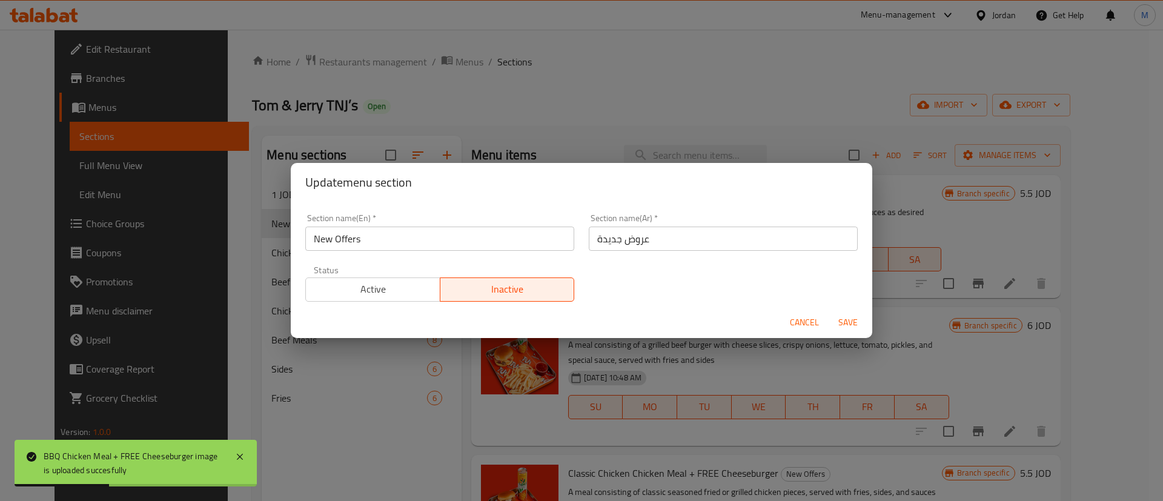
click at [420, 292] on span "Active" at bounding box center [373, 289] width 125 height 18
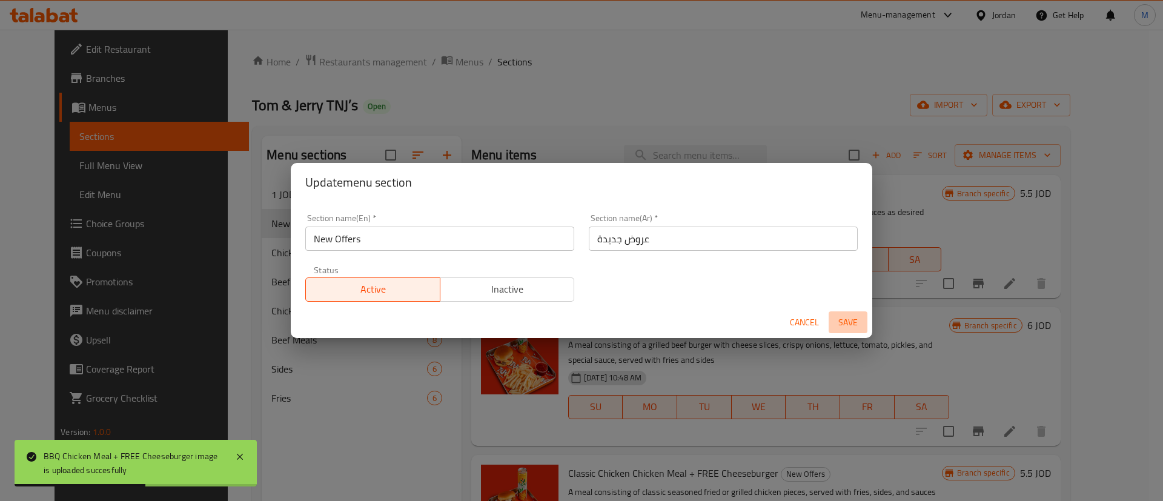
click at [846, 319] on span "Save" at bounding box center [848, 322] width 29 height 15
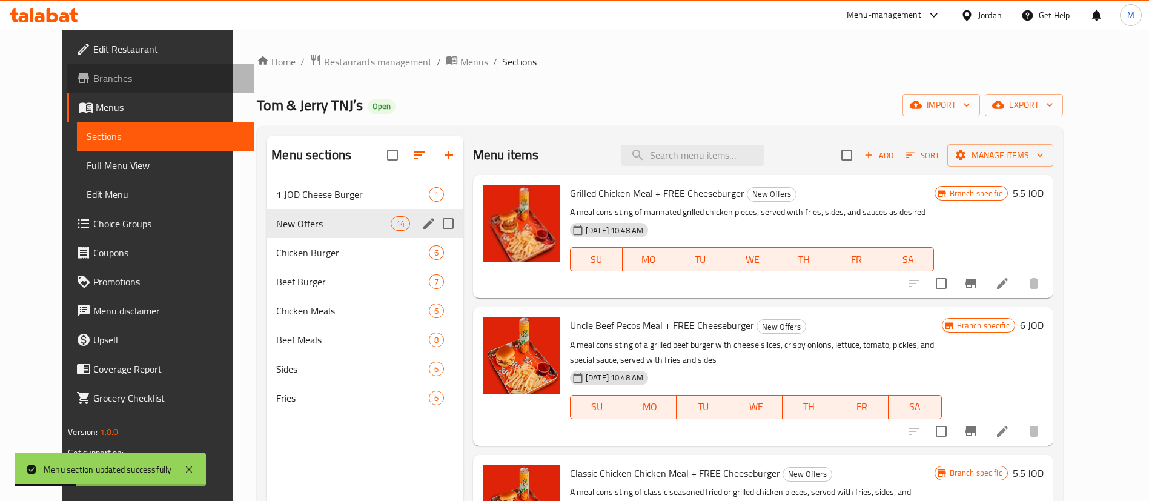
click at [133, 80] on span "Branches" at bounding box center [168, 78] width 151 height 15
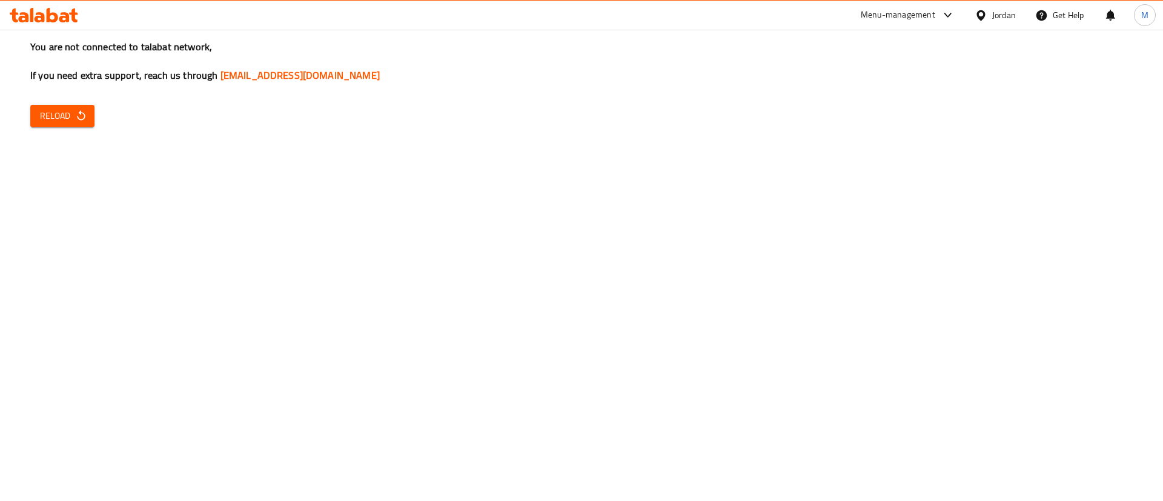
click at [77, 114] on icon "button" at bounding box center [81, 116] width 12 height 12
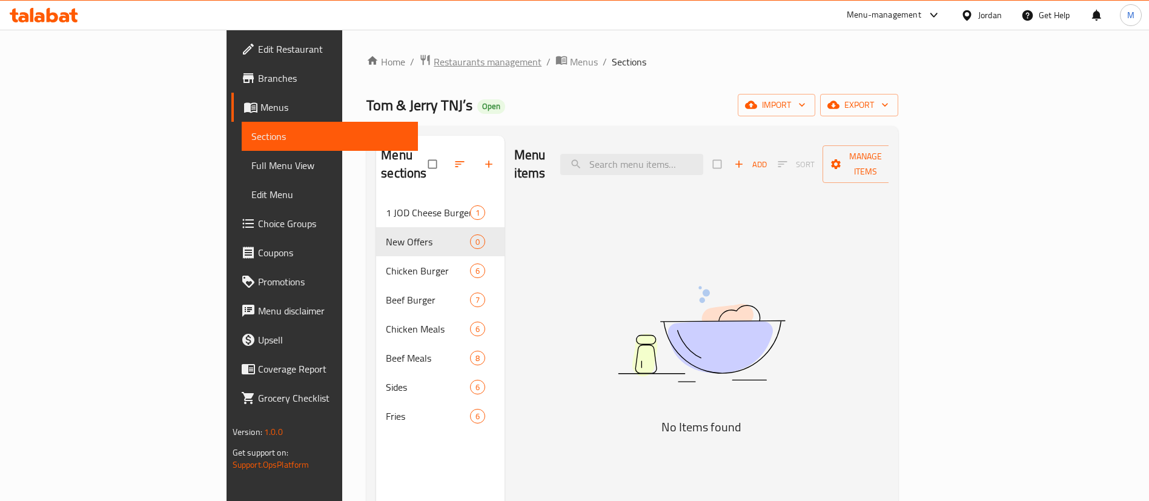
click at [434, 63] on span "Restaurants management" at bounding box center [488, 62] width 108 height 15
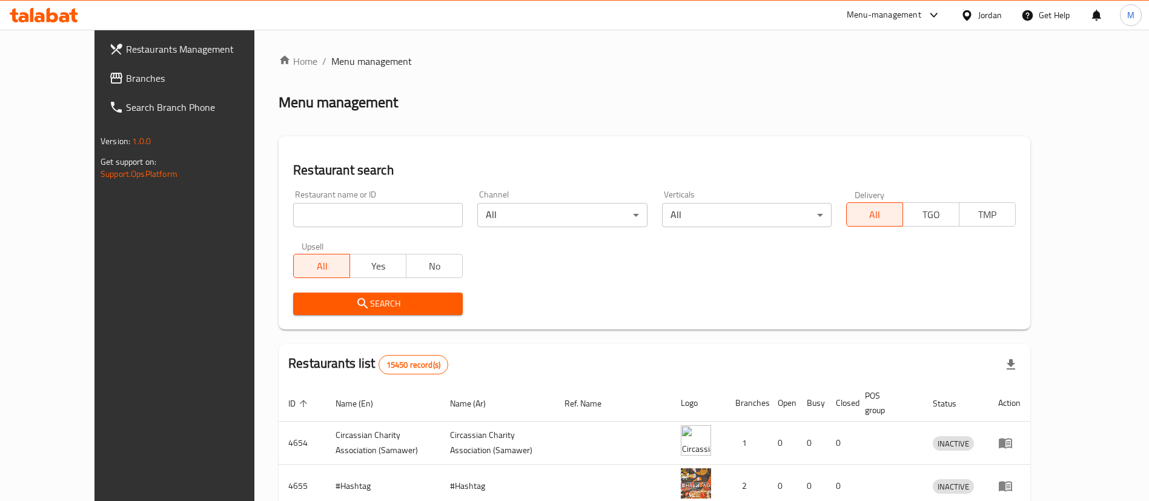
click at [126, 47] on span "Restaurants Management" at bounding box center [201, 49] width 151 height 15
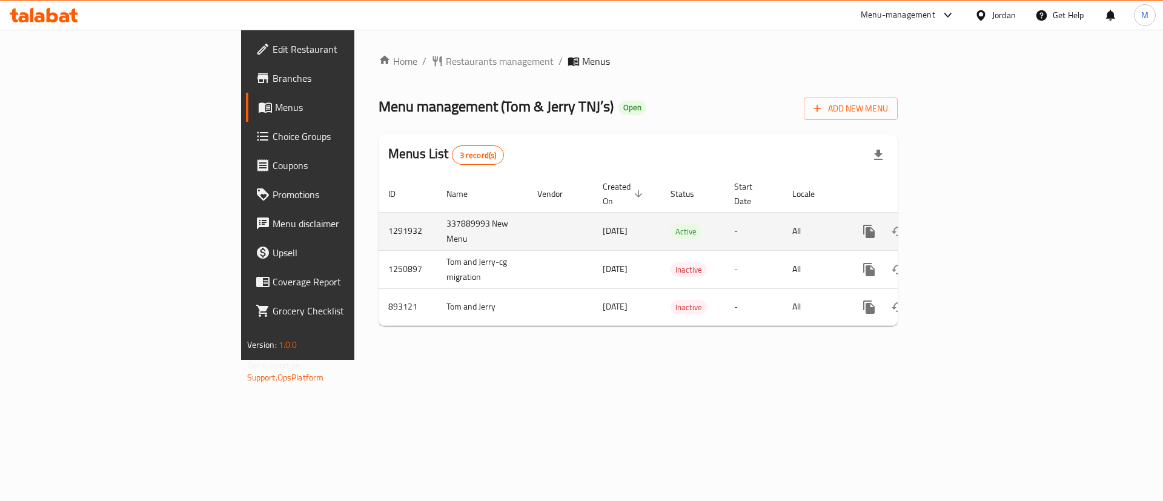
click at [964, 224] on icon "enhanced table" at bounding box center [956, 231] width 15 height 15
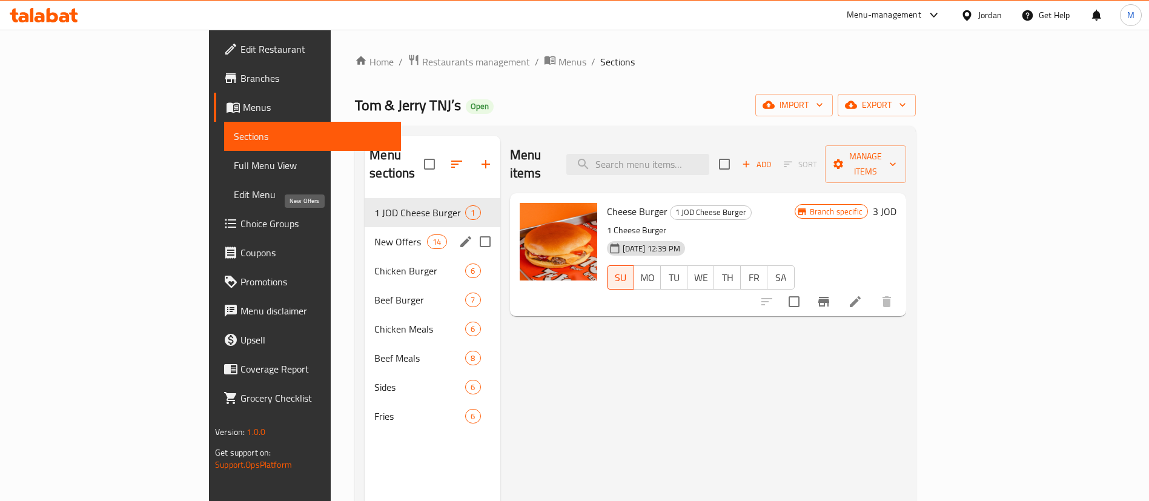
click at [374, 234] on span "New Offers" at bounding box center [400, 241] width 53 height 15
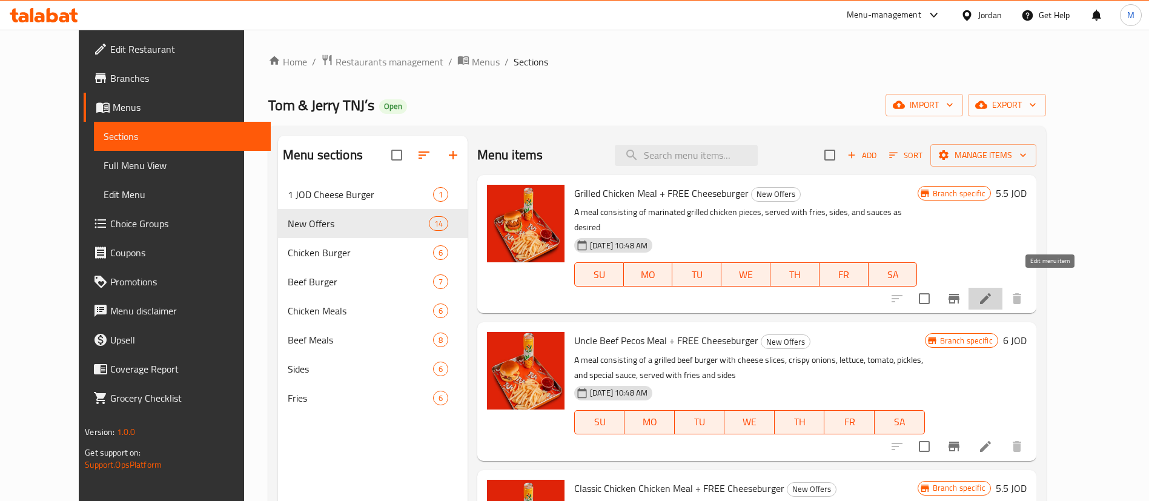
click at [991, 293] on icon at bounding box center [985, 298] width 11 height 11
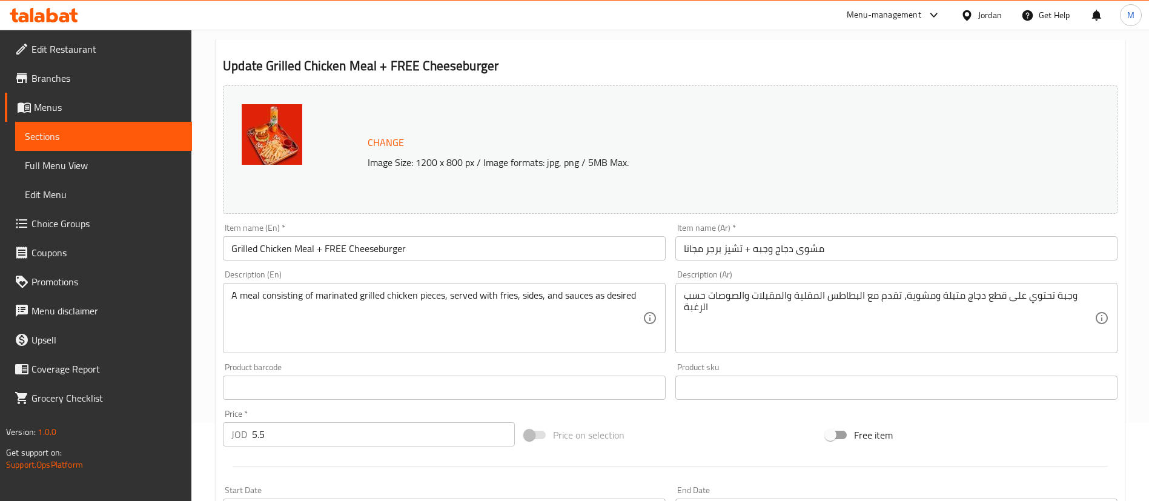
scroll to position [273, 0]
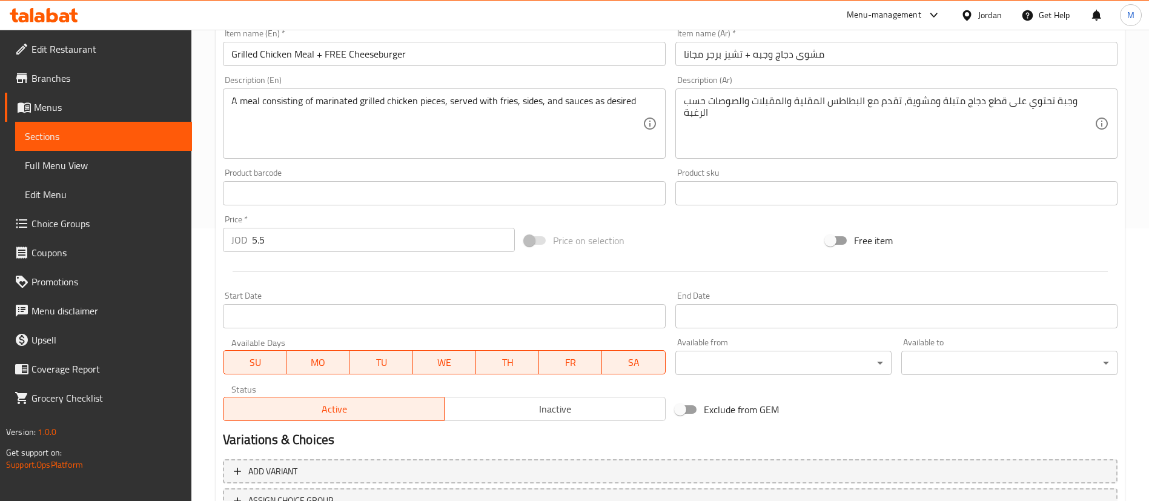
click at [266, 350] on button "SU" at bounding box center [255, 362] width 64 height 24
click at [296, 351] on button "MO" at bounding box center [318, 362] width 64 height 24
click at [378, 363] on span "TU" at bounding box center [380, 363] width 53 height 18
click at [444, 359] on span "WE" at bounding box center [444, 363] width 53 height 18
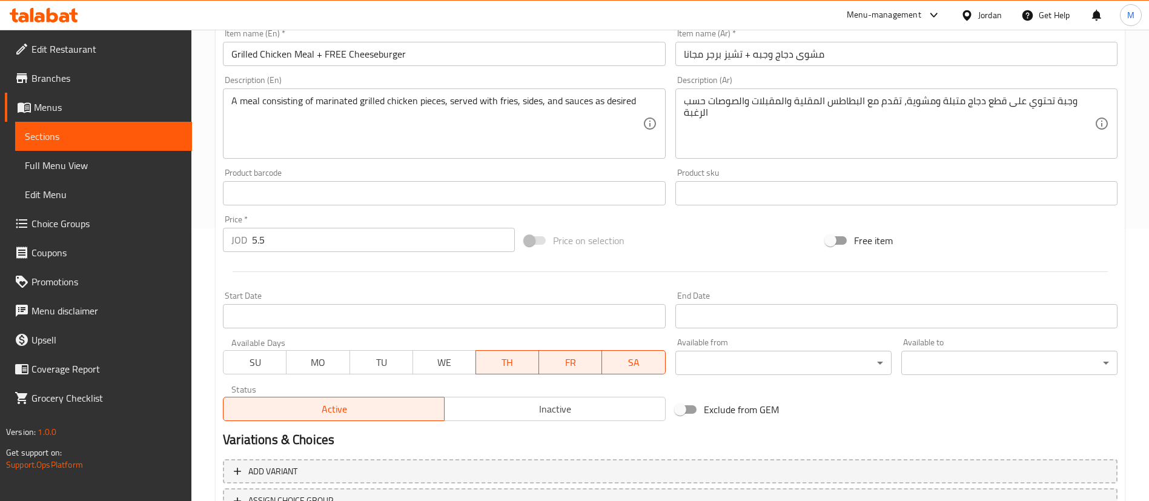
click at [629, 355] on span "SA" at bounding box center [633, 363] width 53 height 18
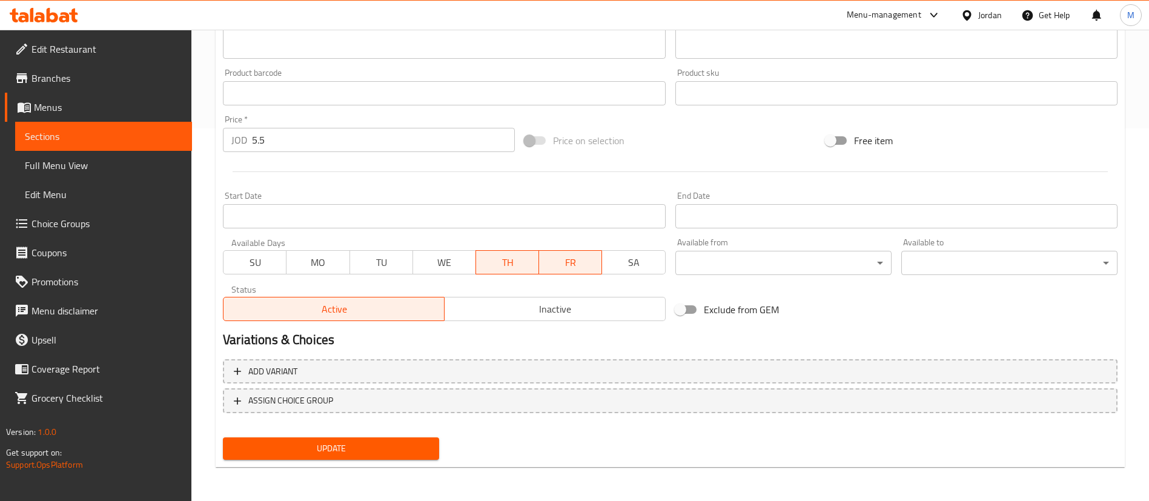
click at [342, 443] on span "Update" at bounding box center [331, 448] width 197 height 15
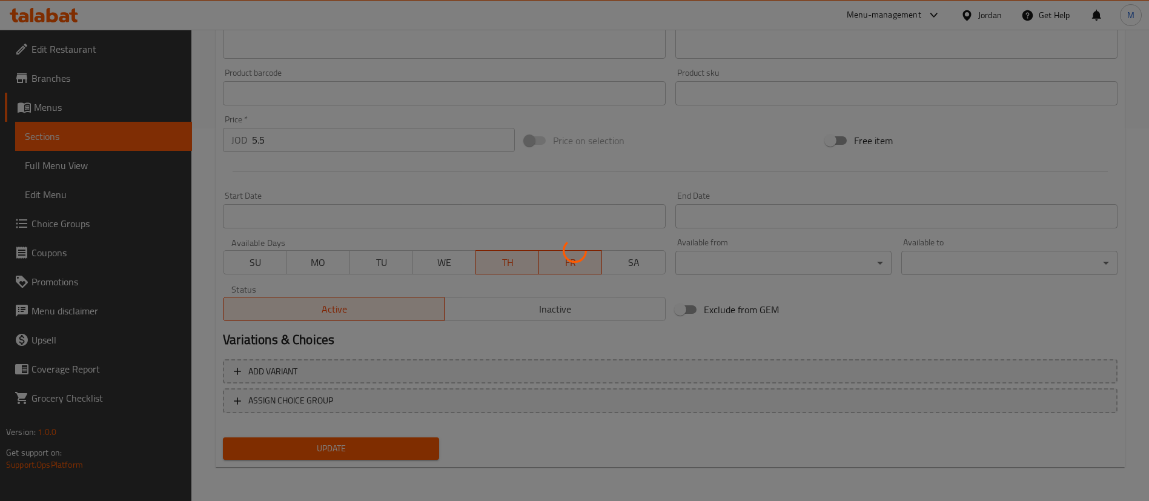
scroll to position [0, 0]
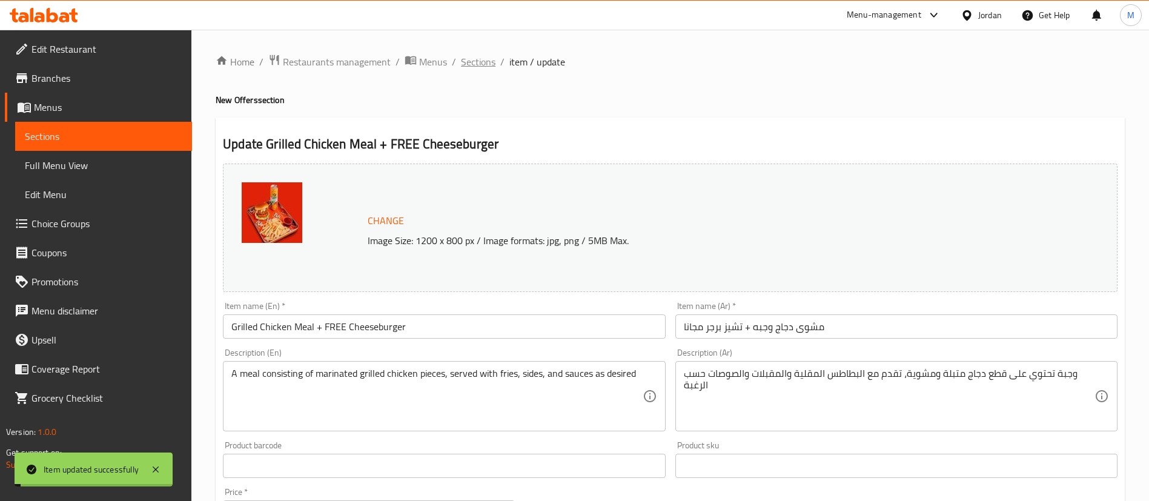
click at [474, 55] on span "Sections" at bounding box center [478, 62] width 35 height 15
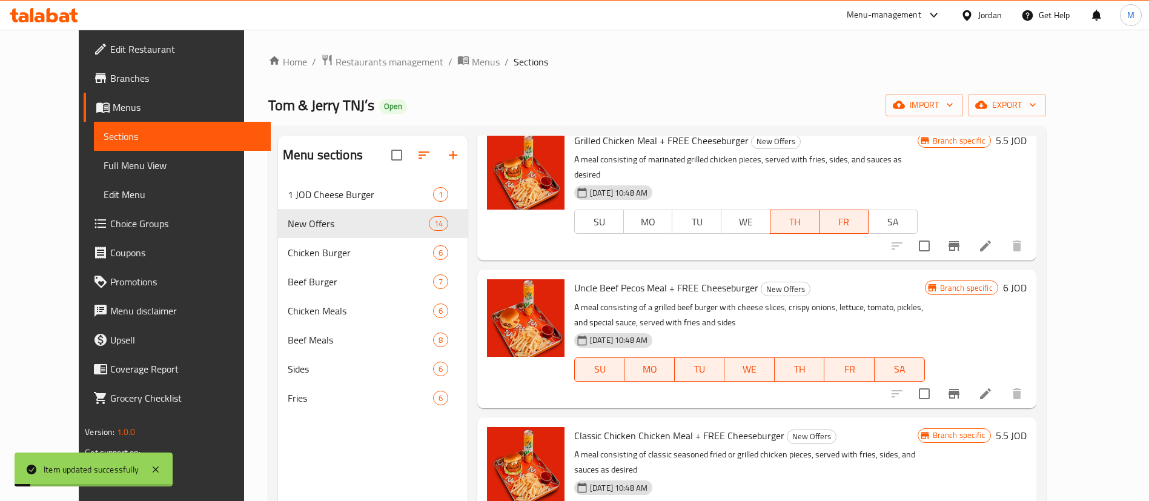
scroll to position [67, 0]
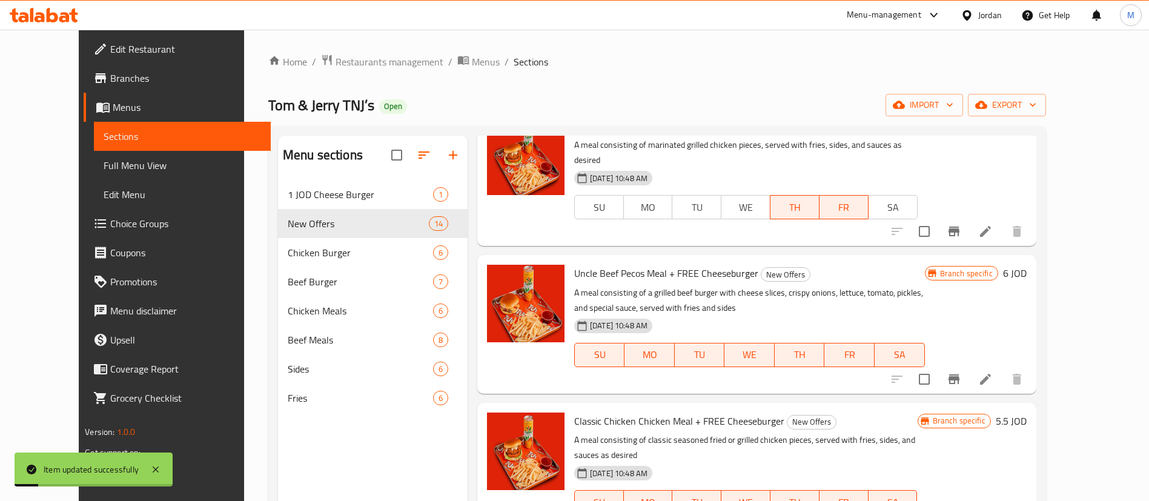
click at [1003, 371] on li at bounding box center [986, 379] width 34 height 22
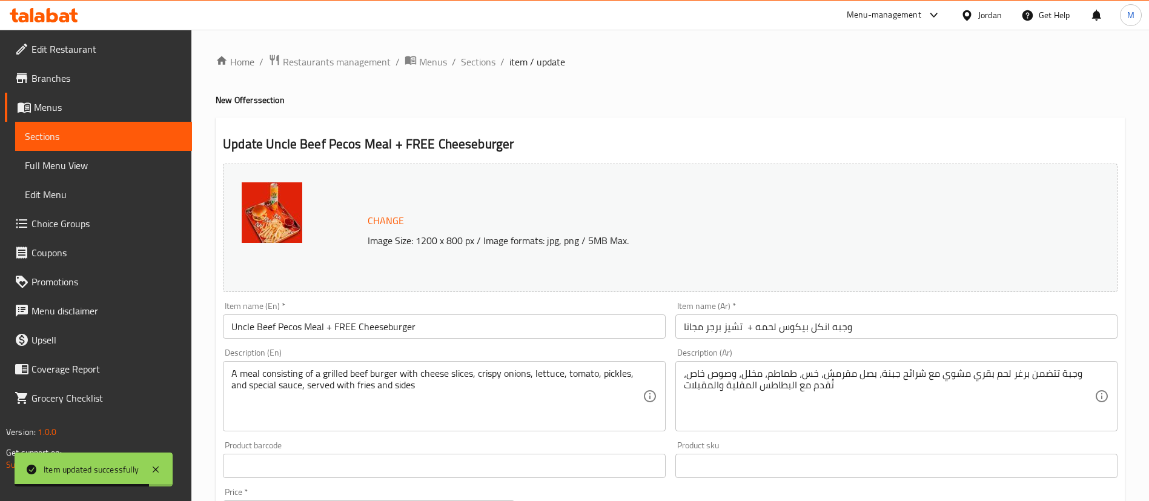
scroll to position [373, 0]
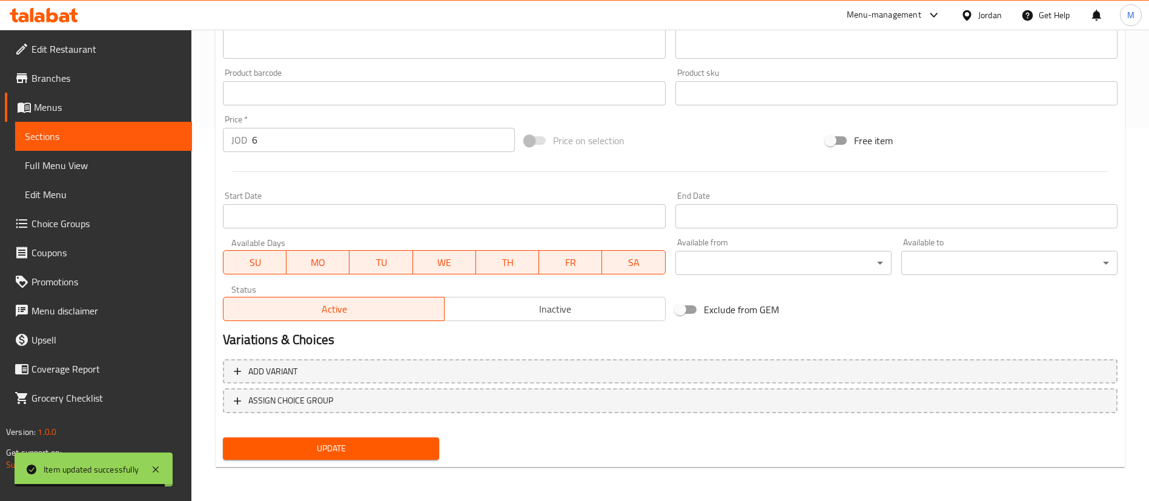
click at [623, 245] on div "SU MO TU WE TH FR SA" at bounding box center [444, 256] width 442 height 36
click at [626, 268] on span "SA" at bounding box center [633, 263] width 53 height 18
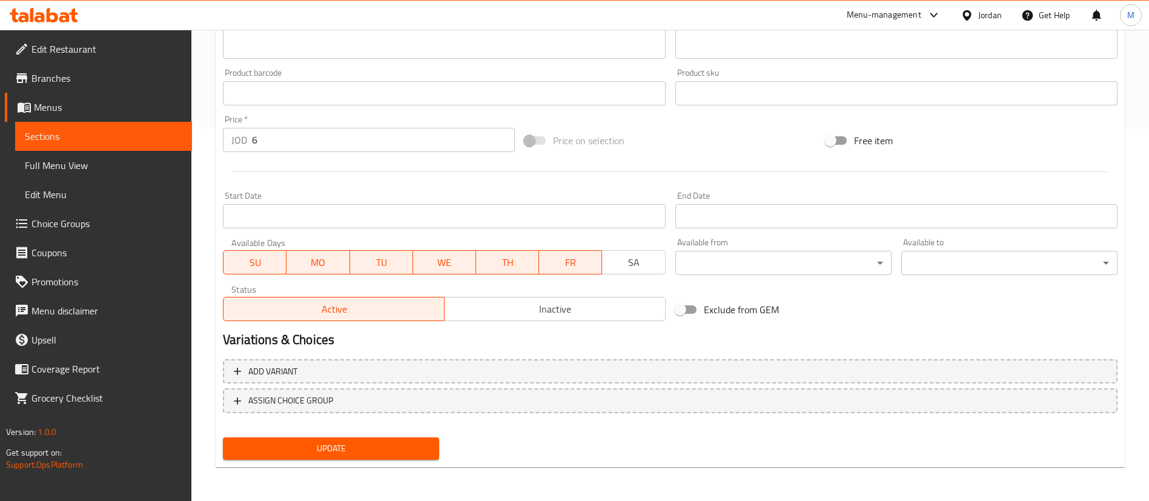
click at [423, 263] on span "WE" at bounding box center [444, 263] width 53 height 18
click at [362, 265] on span "TU" at bounding box center [381, 263] width 53 height 18
click at [313, 262] on span "MO" at bounding box center [317, 263] width 53 height 18
click at [250, 258] on span "SU" at bounding box center [254, 263] width 53 height 18
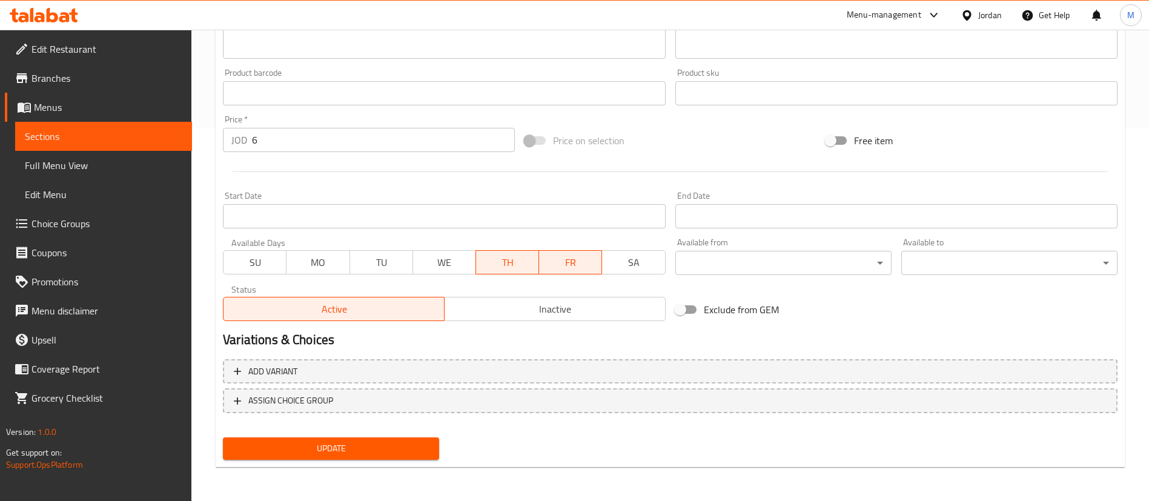
click at [385, 457] on button "Update" at bounding box center [331, 448] width 216 height 22
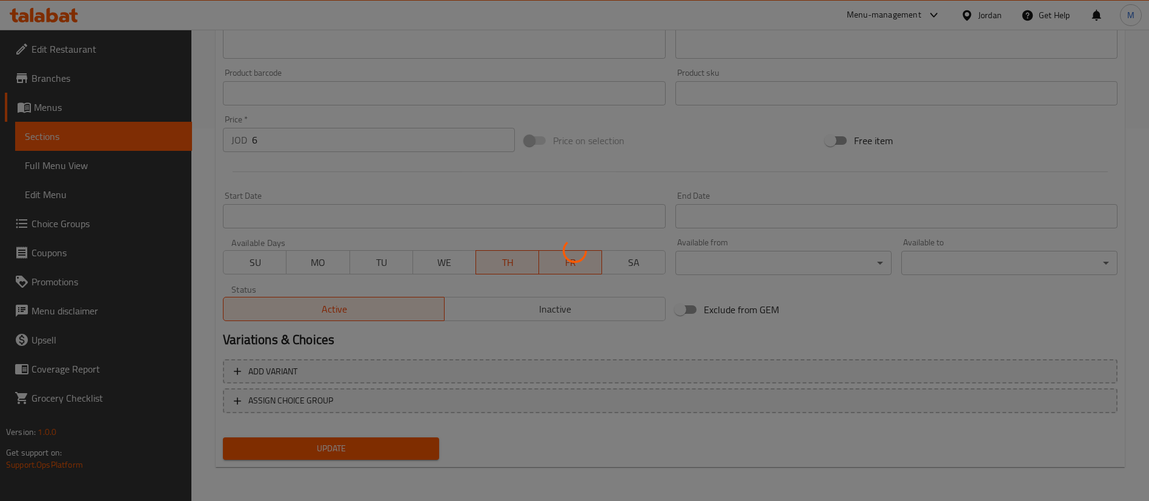
scroll to position [0, 0]
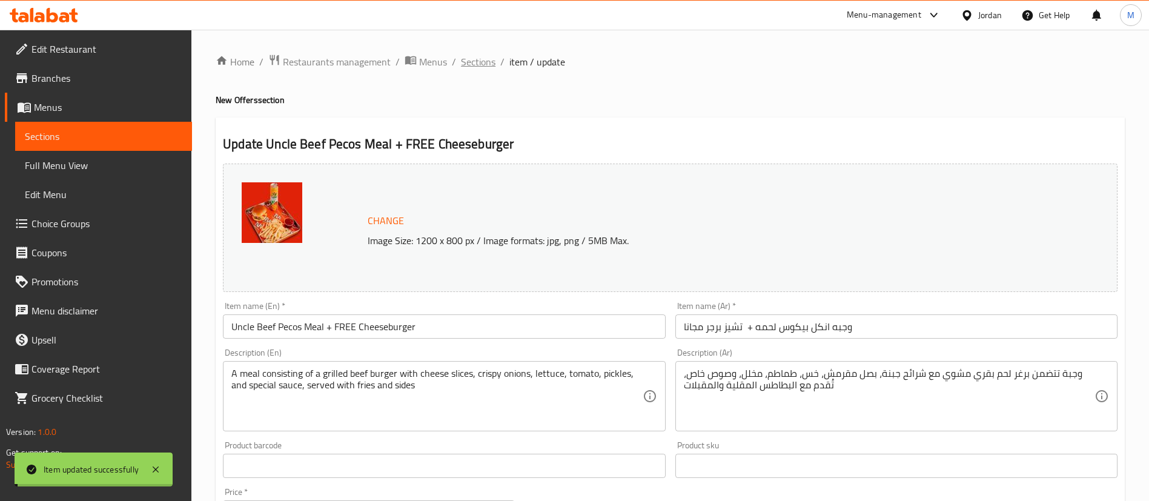
click at [477, 62] on span "Sections" at bounding box center [478, 62] width 35 height 15
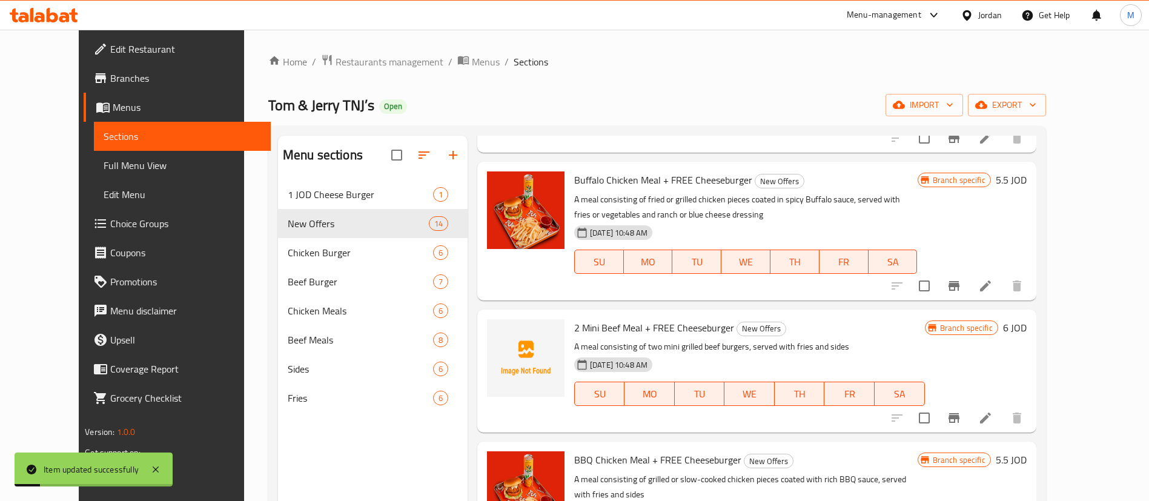
scroll to position [170, 0]
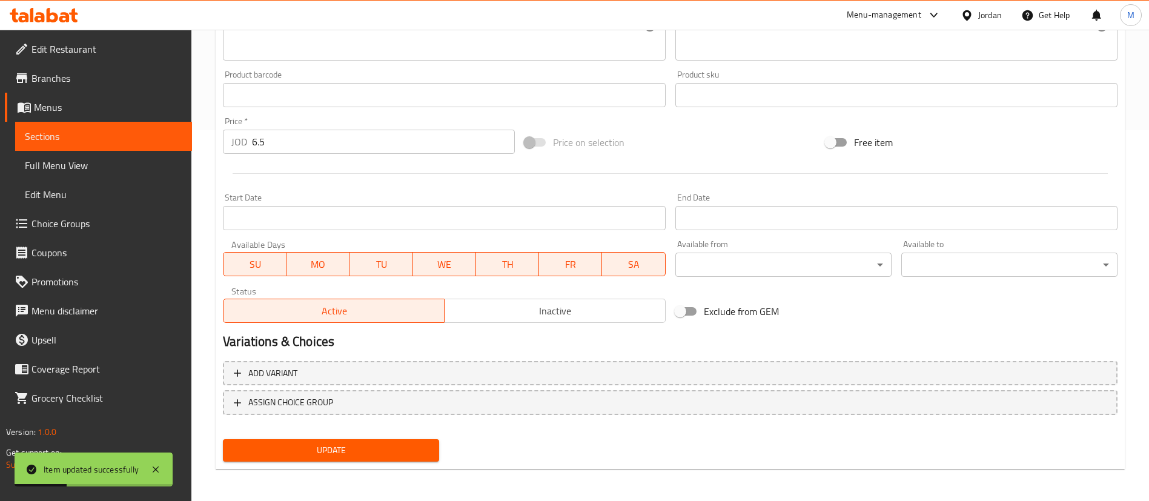
scroll to position [373, 0]
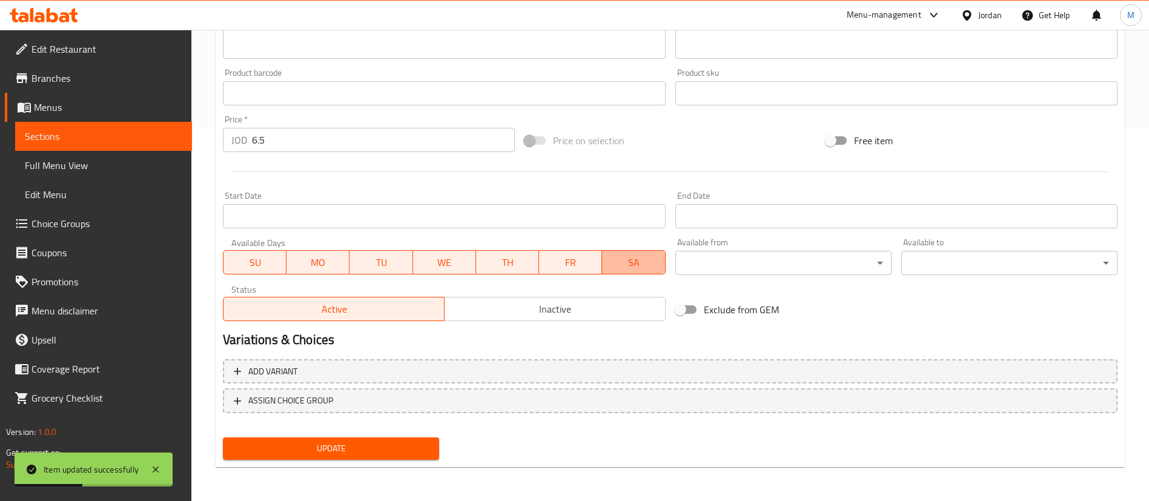
click at [641, 254] on span "SA" at bounding box center [633, 263] width 53 height 18
click at [429, 265] on span "WE" at bounding box center [444, 263] width 53 height 18
click at [368, 273] on button "TU" at bounding box center [381, 262] width 63 height 24
click at [299, 265] on span "MO" at bounding box center [317, 263] width 53 height 18
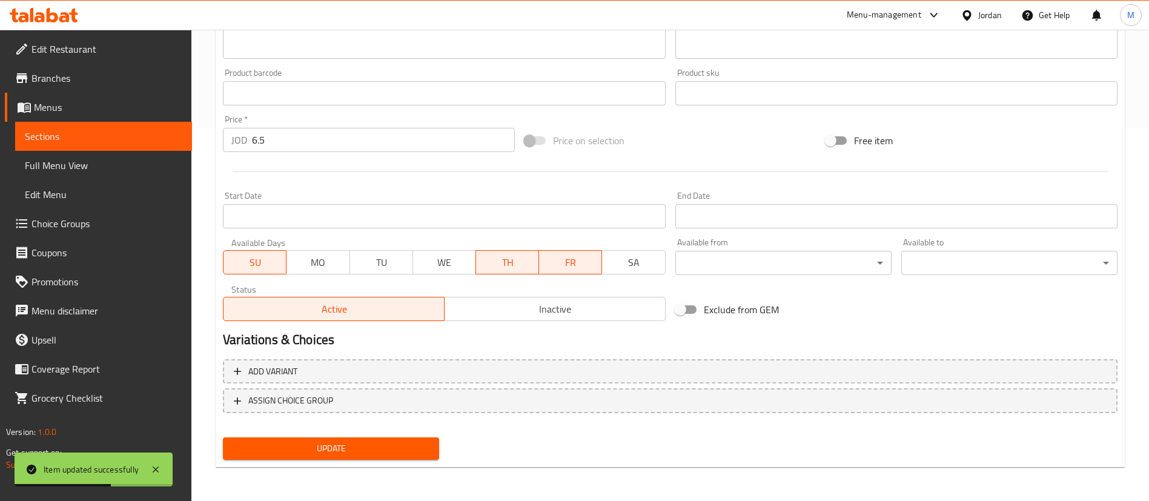
click at [268, 259] on span "SU" at bounding box center [254, 263] width 53 height 18
click at [389, 451] on span "Update" at bounding box center [331, 448] width 197 height 15
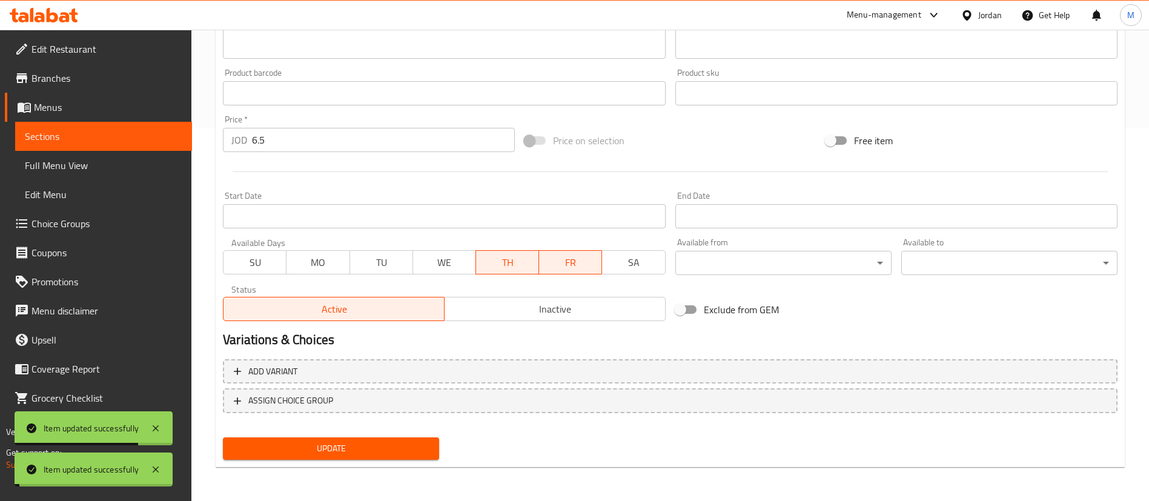
scroll to position [0, 0]
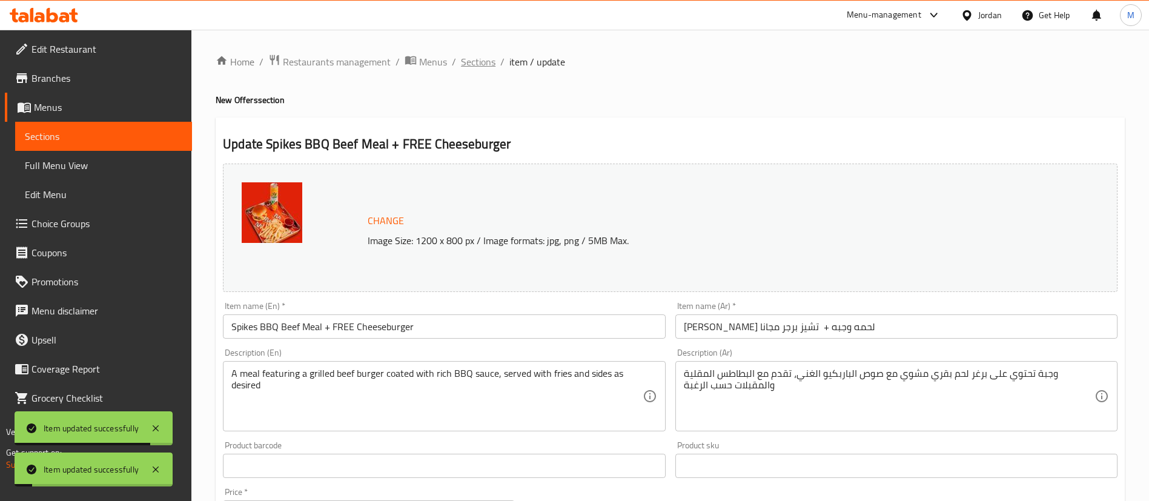
click at [477, 68] on span "Sections" at bounding box center [478, 62] width 35 height 15
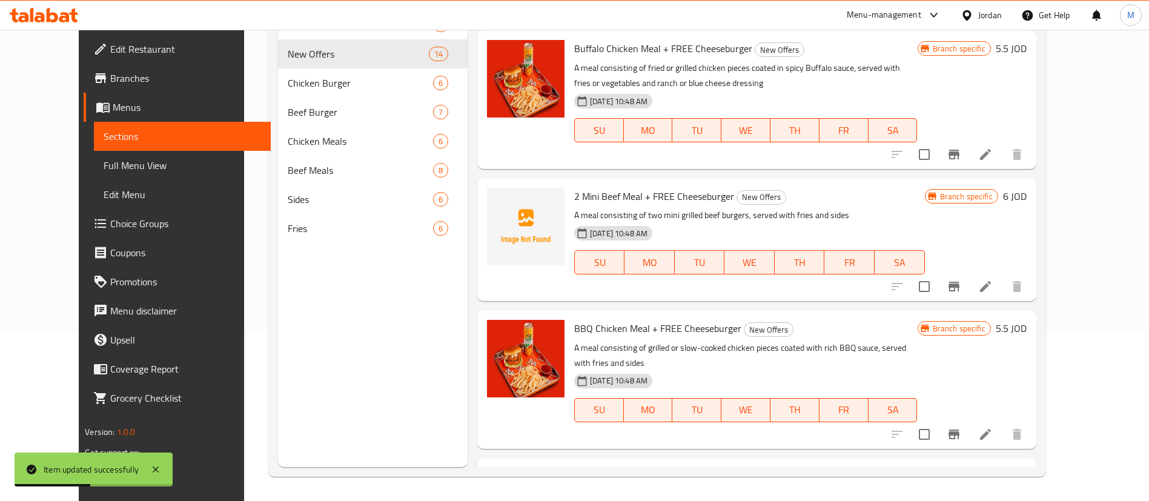
scroll to position [1436, 0]
click at [993, 278] on icon at bounding box center [985, 285] width 15 height 15
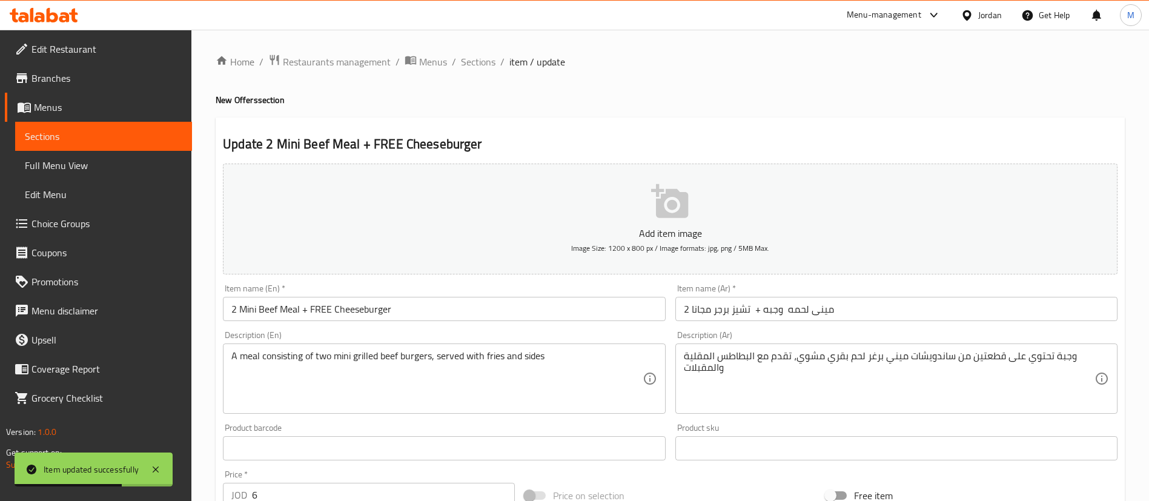
scroll to position [355, 0]
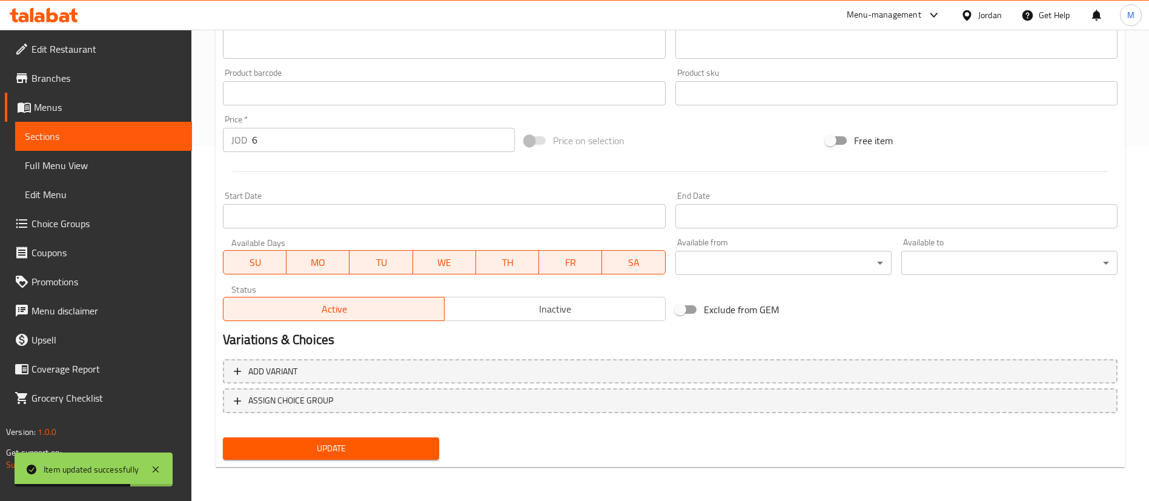
click at [630, 267] on span "SA" at bounding box center [633, 263] width 53 height 18
drag, startPoint x: 451, startPoint y: 264, endPoint x: 410, endPoint y: 263, distance: 41.2
click at [450, 264] on span "WE" at bounding box center [444, 263] width 53 height 18
click at [393, 263] on span "TU" at bounding box center [381, 263] width 53 height 18
click at [327, 265] on span "MO" at bounding box center [317, 263] width 53 height 18
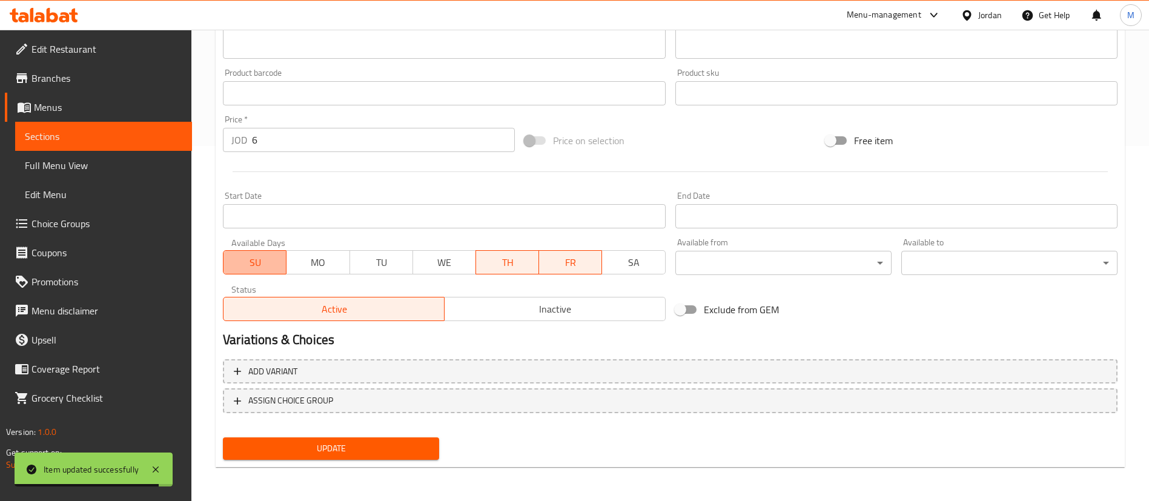
click at [284, 256] on button "SU" at bounding box center [255, 262] width 64 height 24
click at [372, 441] on span "Update" at bounding box center [331, 448] width 197 height 15
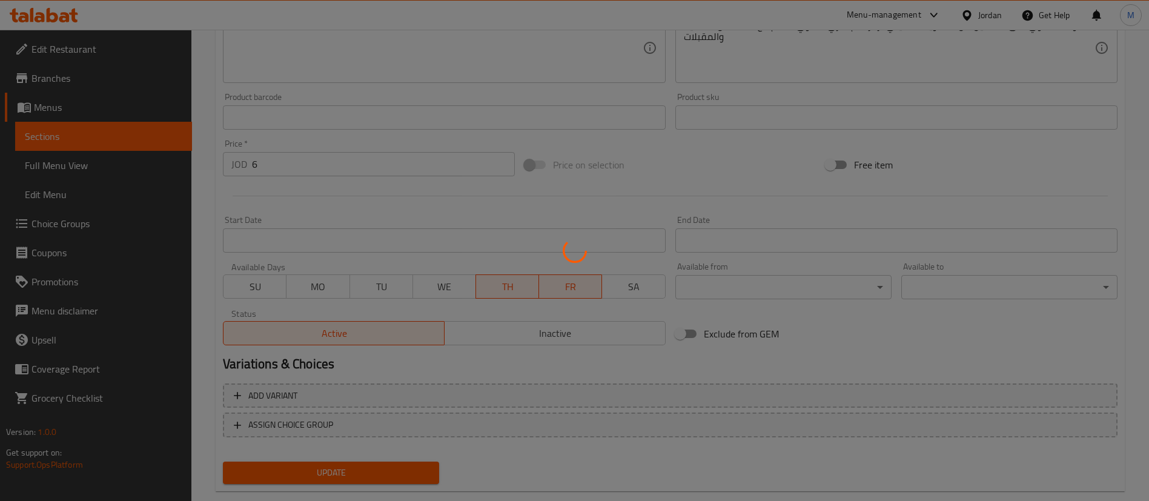
scroll to position [0, 0]
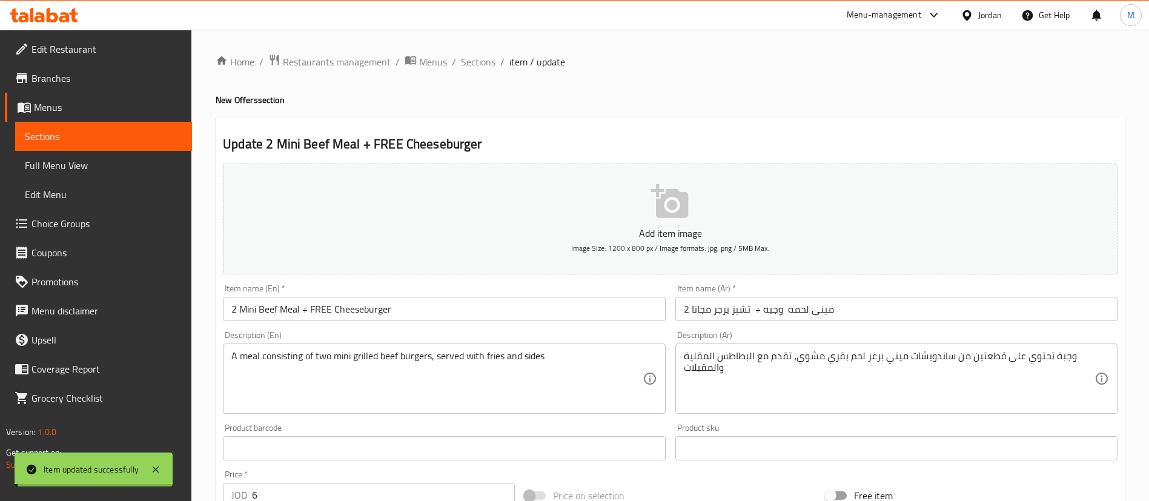
click at [476, 61] on span "Sections" at bounding box center [478, 62] width 35 height 15
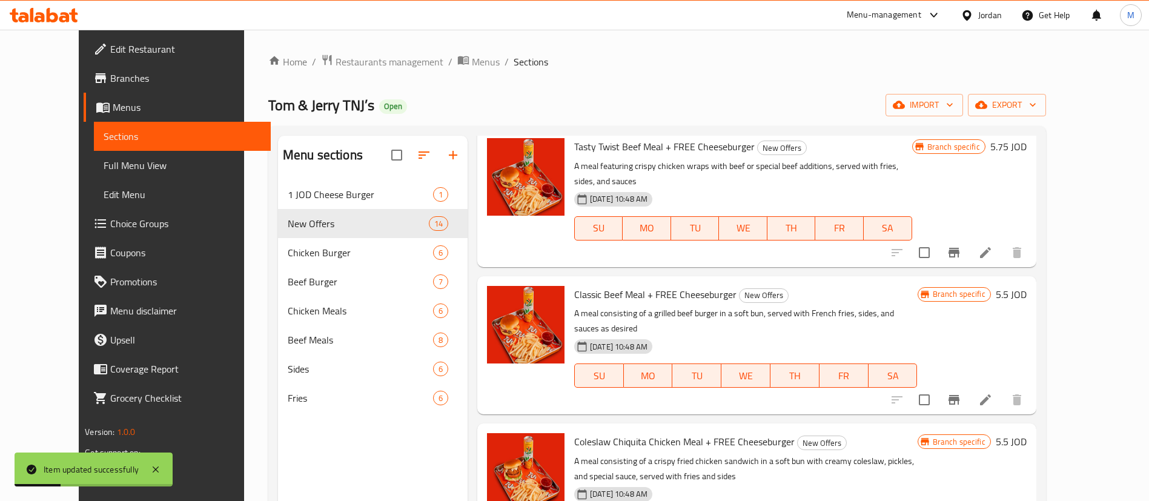
scroll to position [499, 0]
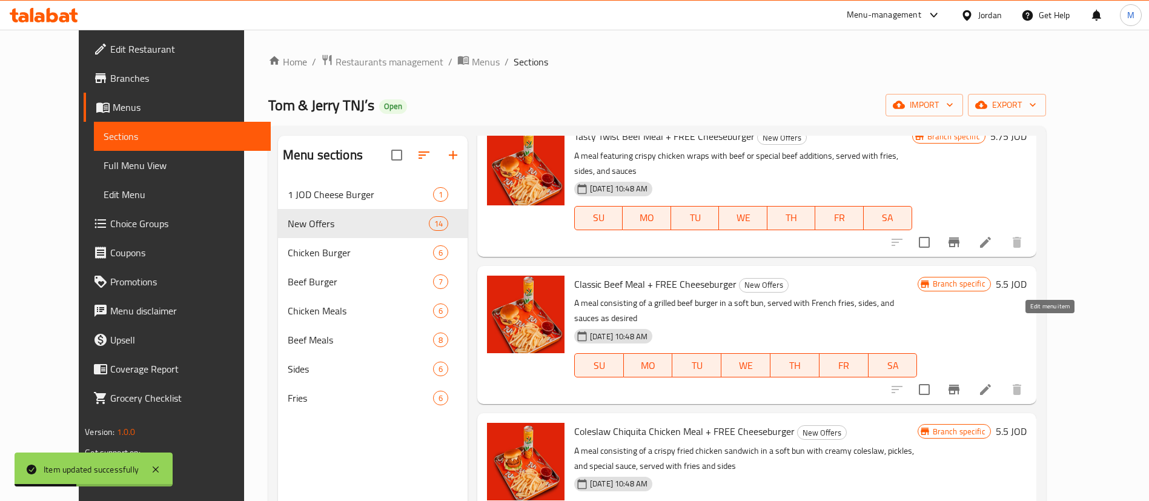
click at [991, 384] on icon at bounding box center [985, 389] width 11 height 11
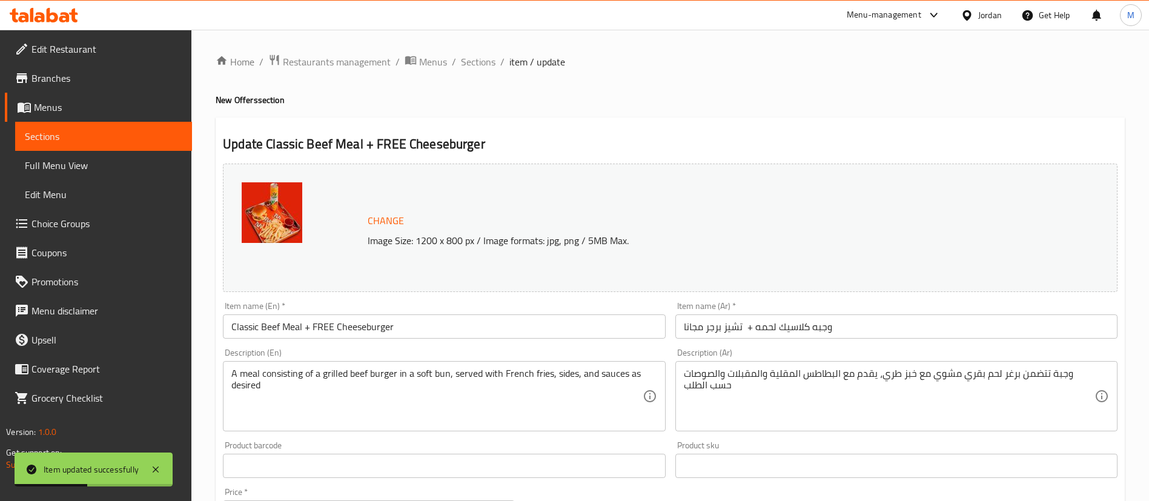
scroll to position [373, 0]
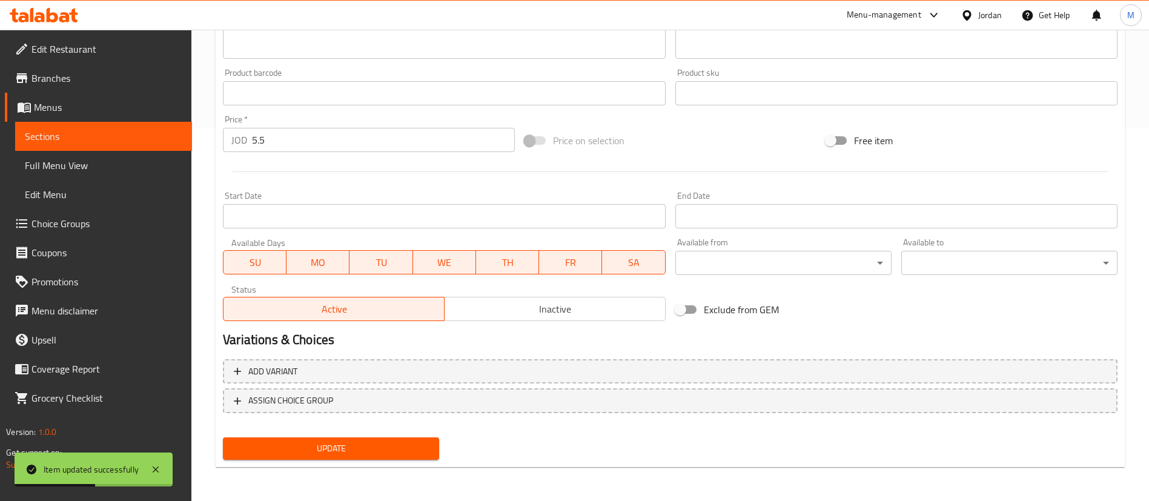
click at [634, 276] on div "Available Days SU MO TU WE TH FR SA" at bounding box center [444, 256] width 452 height 47
click at [633, 267] on span "SA" at bounding box center [633, 263] width 53 height 18
click at [423, 259] on span "WE" at bounding box center [444, 263] width 53 height 18
click at [381, 261] on span "TU" at bounding box center [381, 263] width 53 height 18
click at [300, 266] on span "MO" at bounding box center [317, 263] width 53 height 18
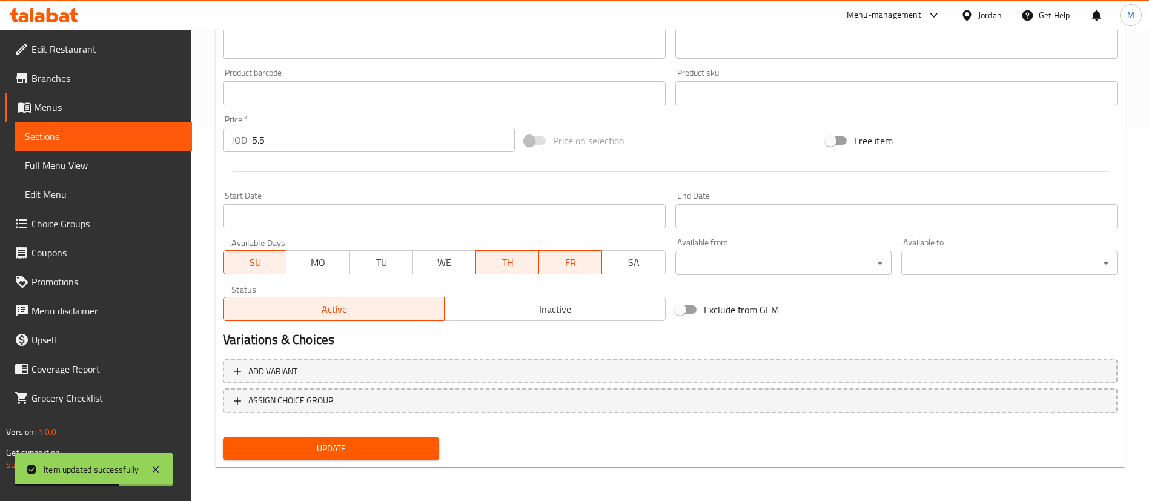
click at [262, 264] on span "SU" at bounding box center [254, 263] width 53 height 18
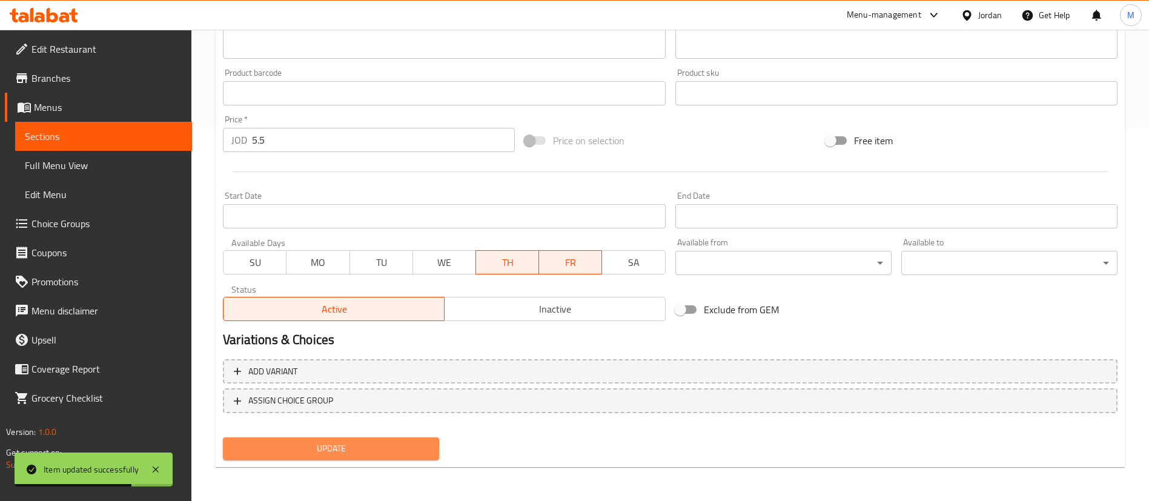
click at [342, 437] on button "Update" at bounding box center [331, 448] width 216 height 22
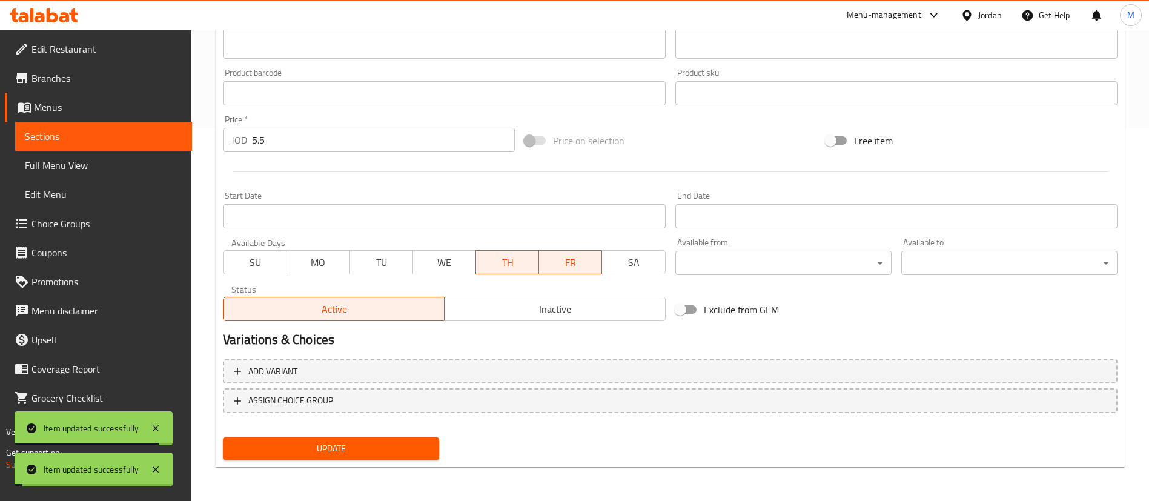
scroll to position [0, 0]
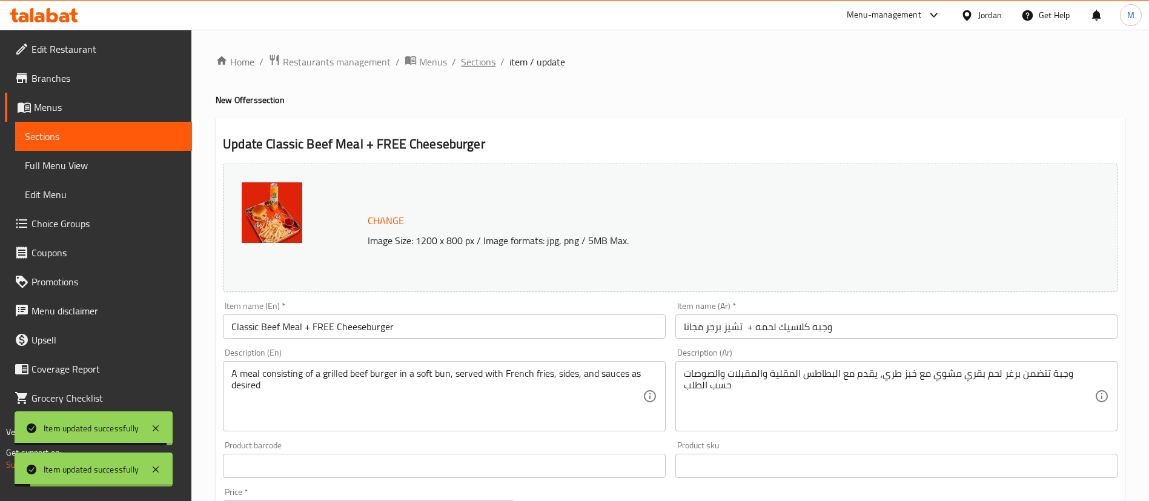
click at [477, 62] on span "Sections" at bounding box center [478, 62] width 35 height 15
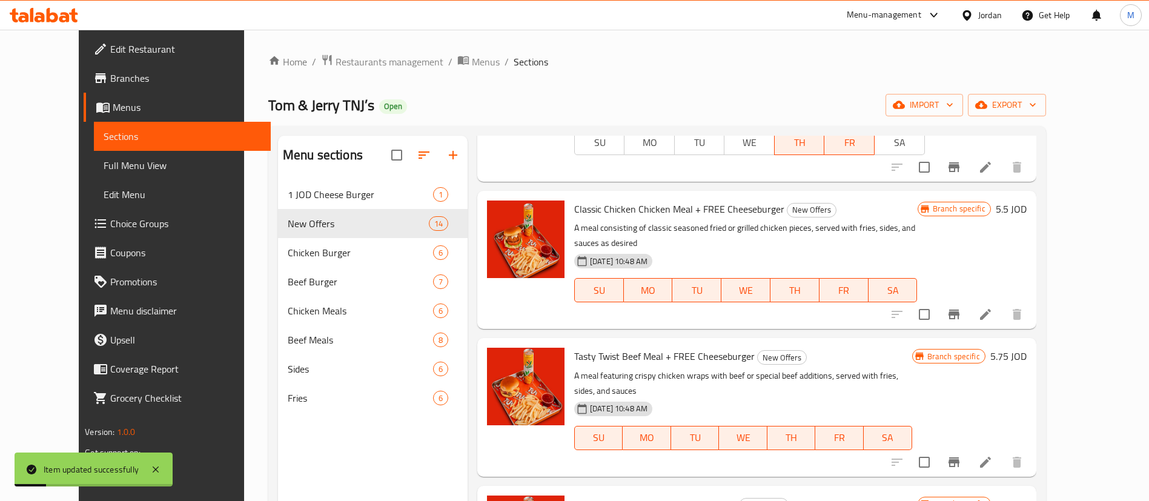
scroll to position [285, 0]
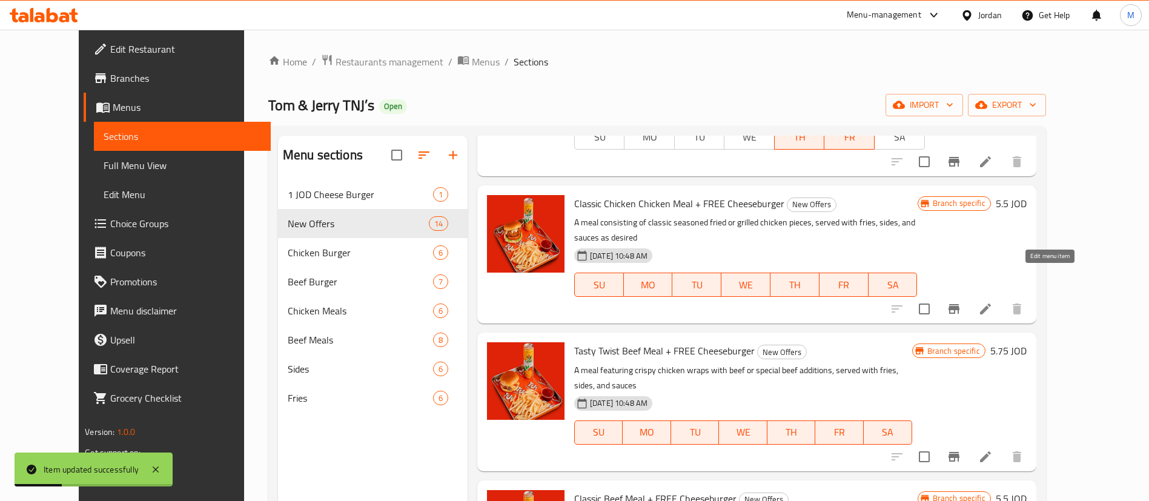
click at [993, 302] on icon at bounding box center [985, 309] width 15 height 15
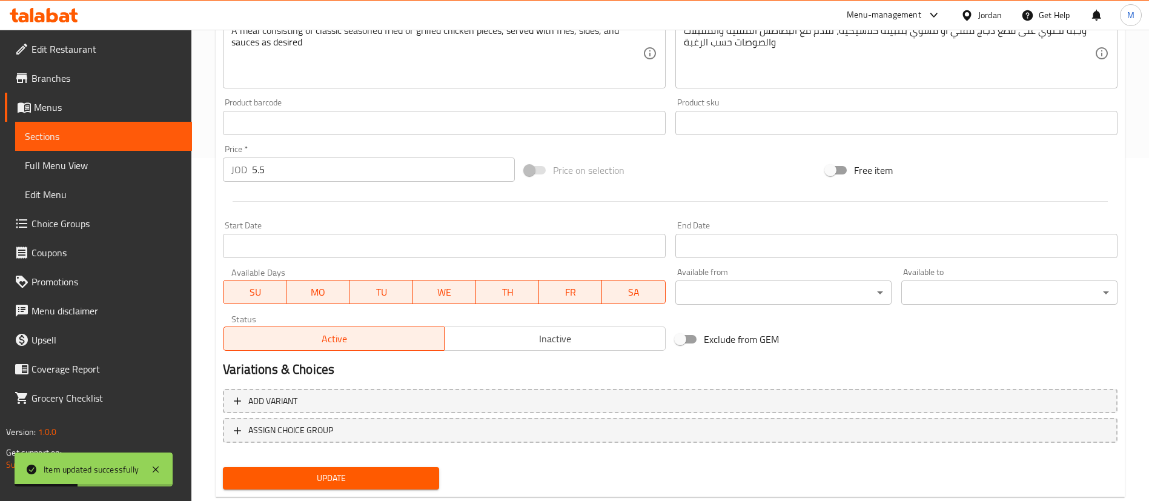
scroll to position [373, 0]
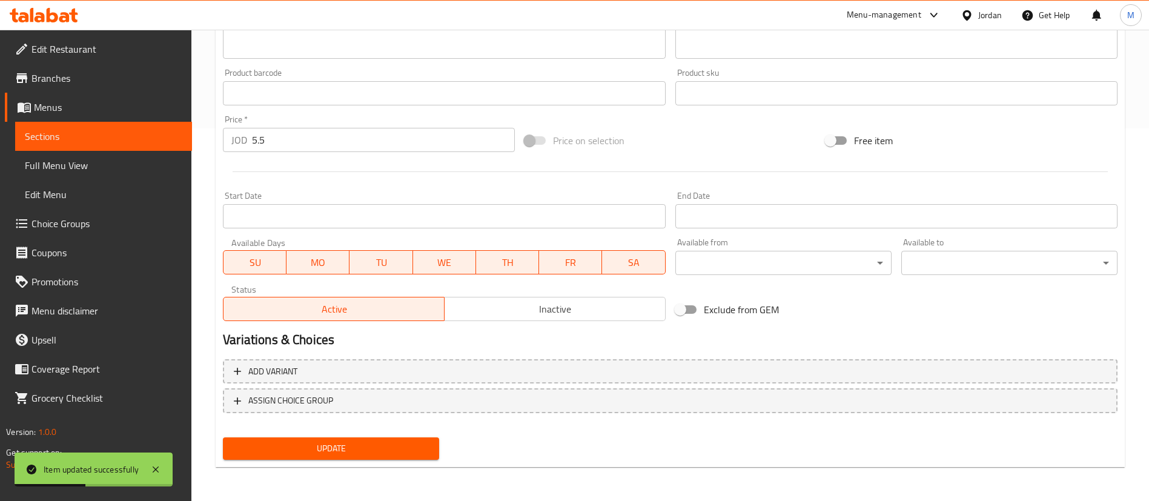
click at [633, 263] on span "SA" at bounding box center [633, 263] width 53 height 18
click at [451, 264] on span "WE" at bounding box center [444, 263] width 53 height 18
click at [388, 265] on span "TU" at bounding box center [381, 263] width 53 height 18
click at [322, 271] on button "MO" at bounding box center [318, 262] width 63 height 24
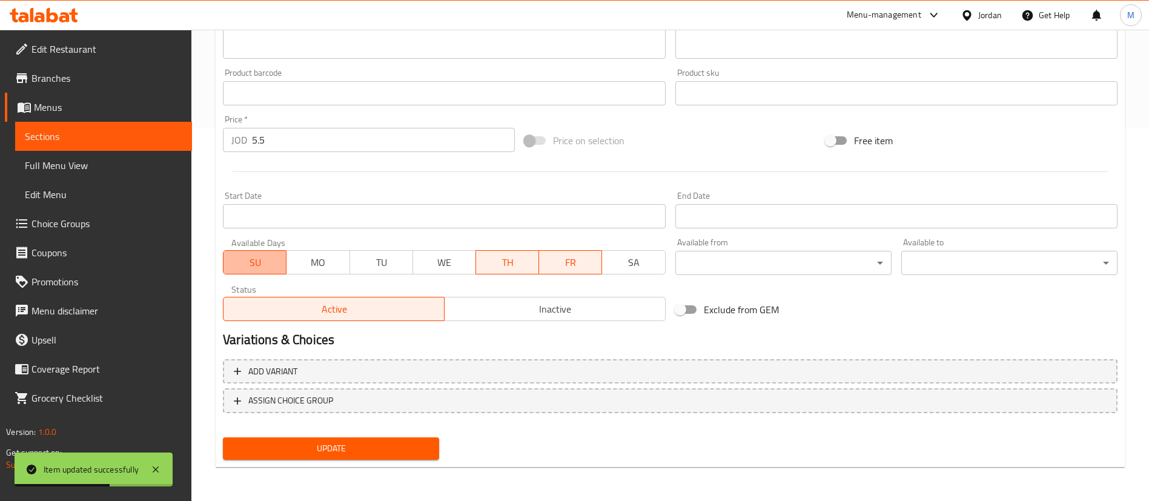
click at [270, 268] on span "SU" at bounding box center [254, 263] width 53 height 18
click at [345, 451] on span "Update" at bounding box center [331, 448] width 197 height 15
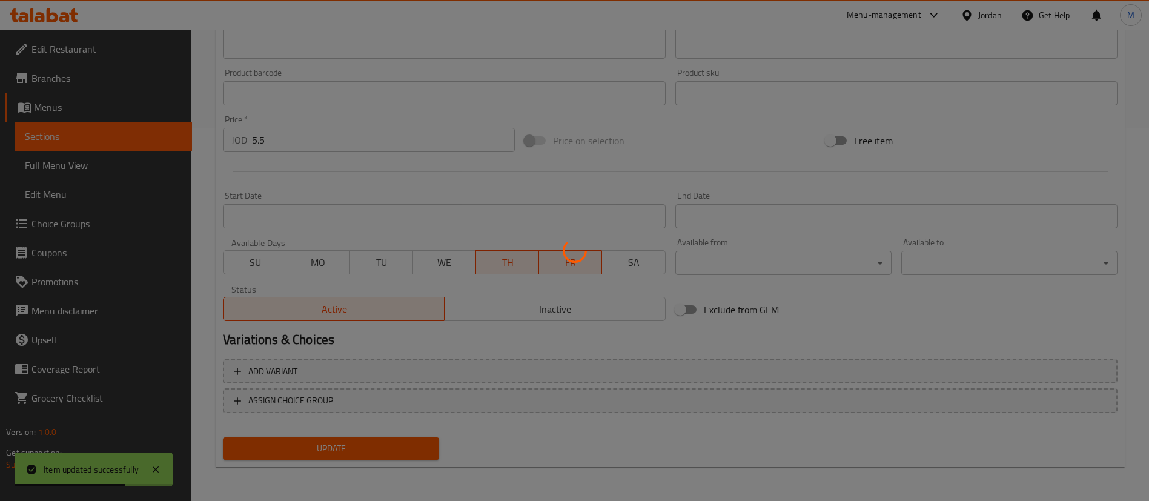
scroll to position [0, 0]
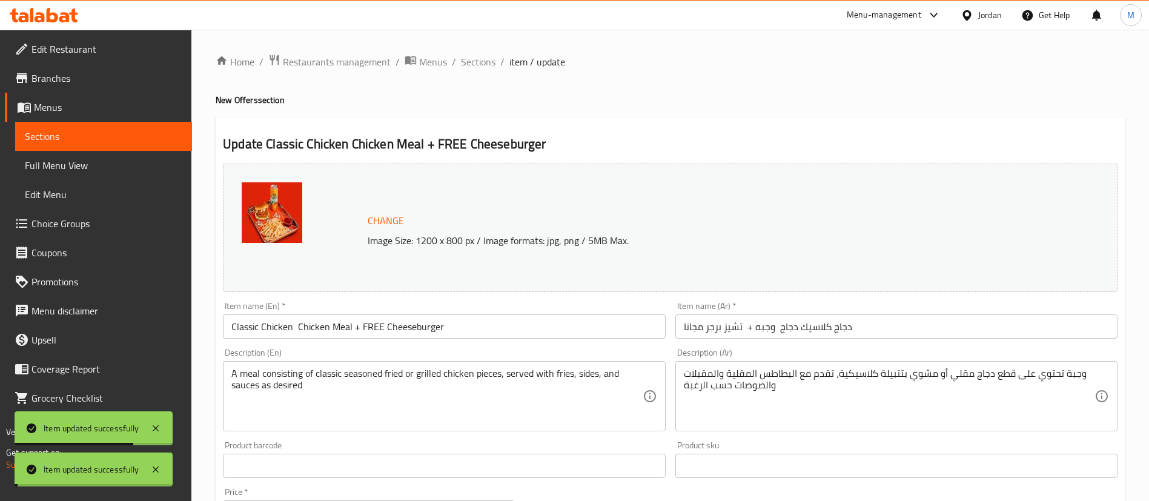
click at [473, 71] on div "Home / Restaurants management / Menus / Sections / item / update New Offers sec…" at bounding box center [670, 451] width 909 height 795
click at [485, 58] on span "Sections" at bounding box center [478, 62] width 35 height 15
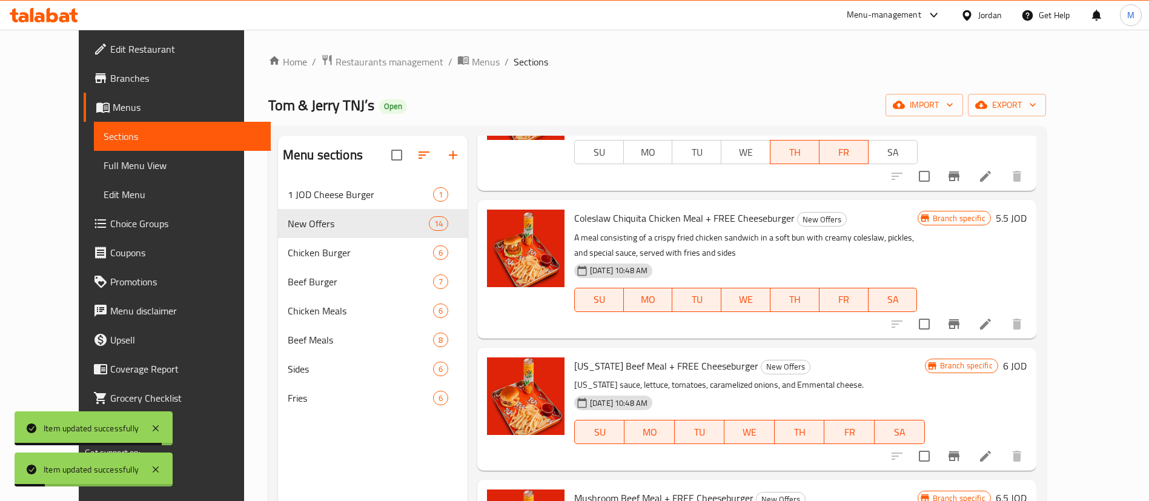
scroll to position [714, 0]
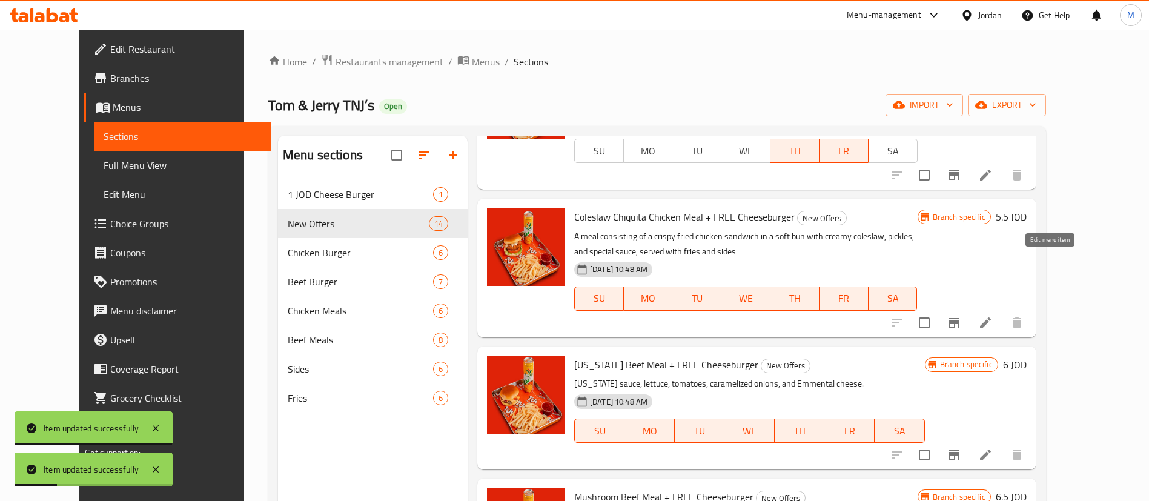
click at [993, 316] on icon at bounding box center [985, 323] width 15 height 15
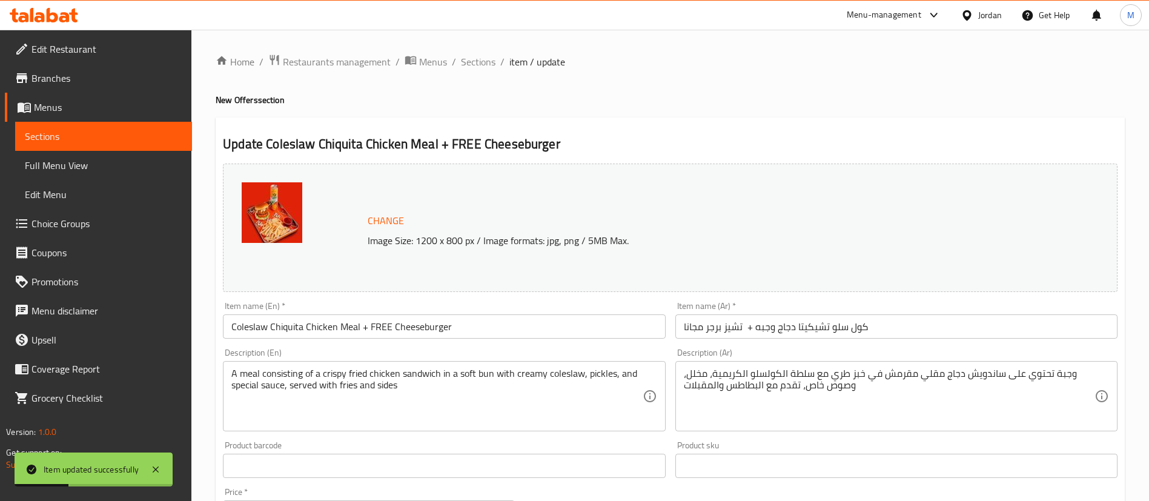
scroll to position [373, 0]
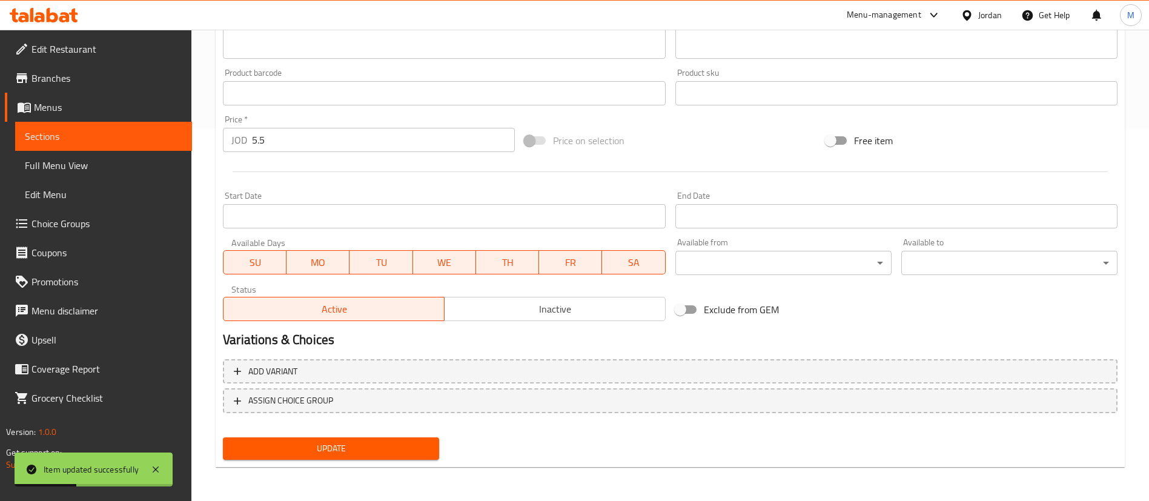
click at [629, 267] on span "SA" at bounding box center [633, 263] width 53 height 18
click at [437, 250] on button "WE" at bounding box center [444, 262] width 63 height 24
click at [395, 265] on span "TU" at bounding box center [381, 263] width 53 height 18
click at [321, 272] on button "MO" at bounding box center [318, 262] width 63 height 24
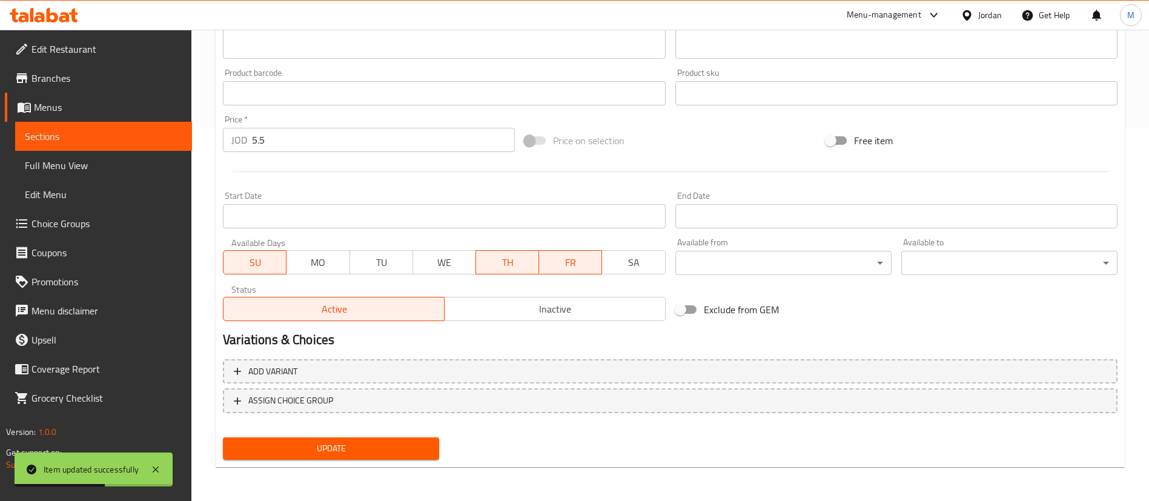
click at [246, 264] on span "SU" at bounding box center [254, 263] width 53 height 18
click at [386, 455] on span "Update" at bounding box center [331, 448] width 197 height 15
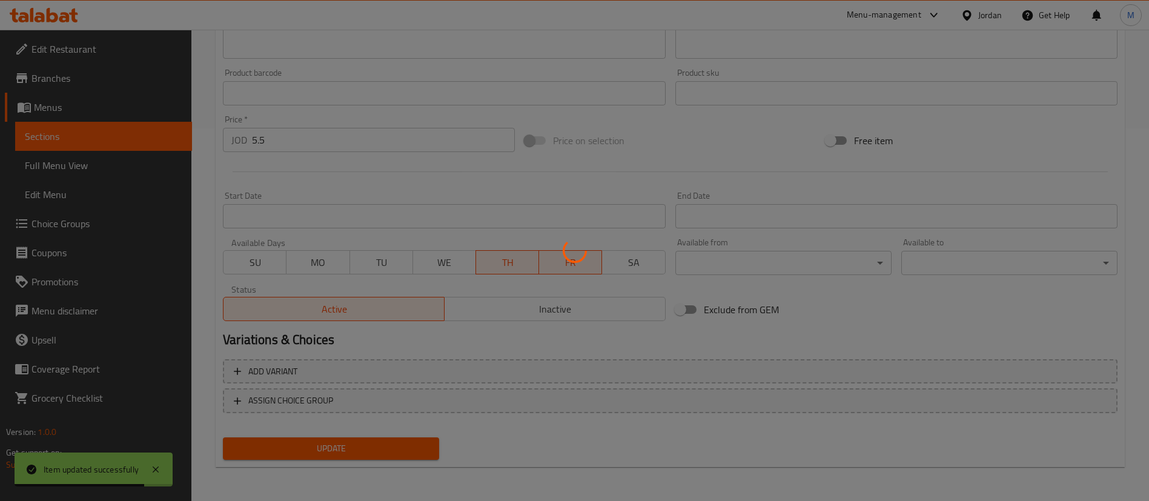
scroll to position [0, 0]
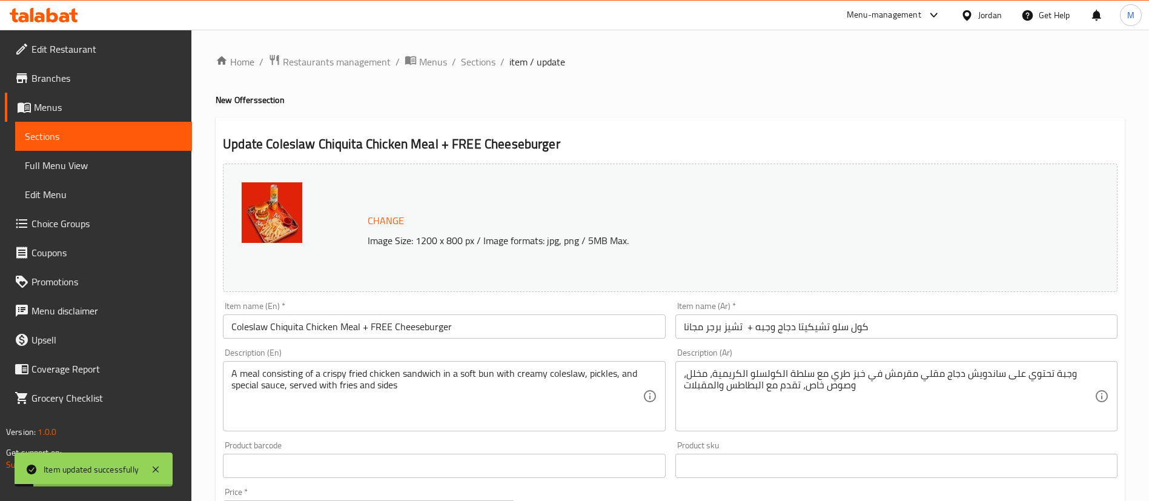
click at [479, 65] on span "Sections" at bounding box center [478, 62] width 35 height 15
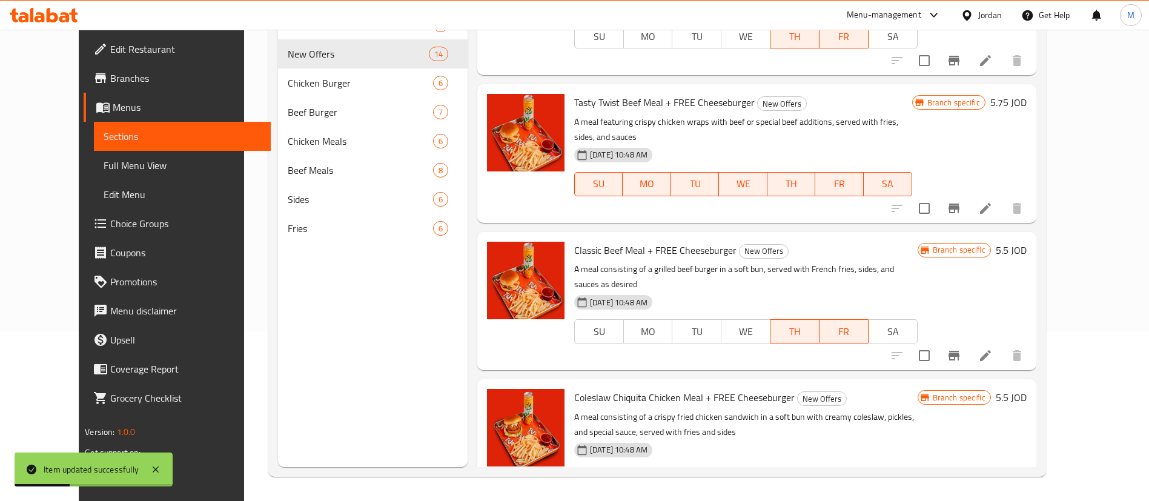
scroll to position [347, 0]
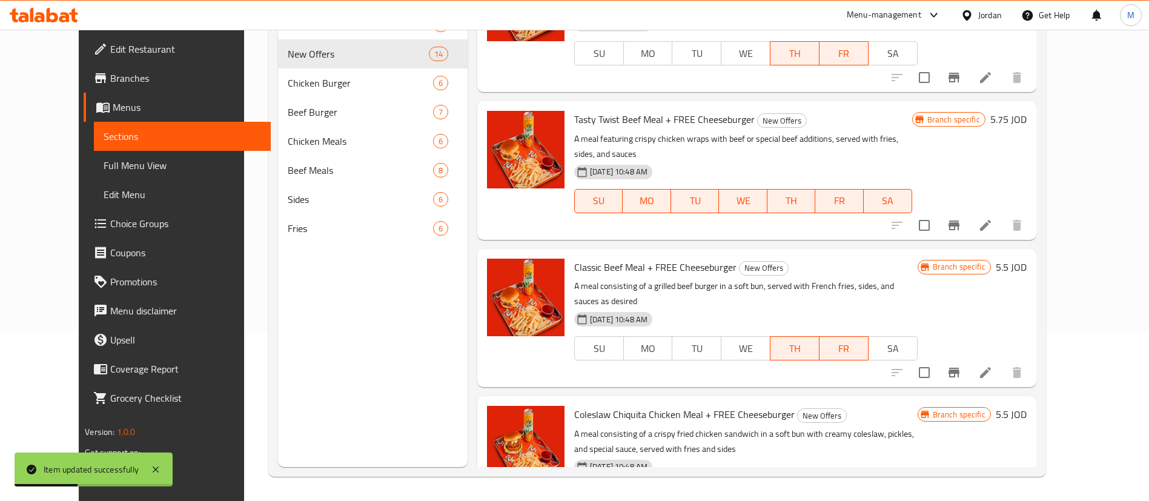
click at [993, 218] on icon at bounding box center [985, 225] width 15 height 15
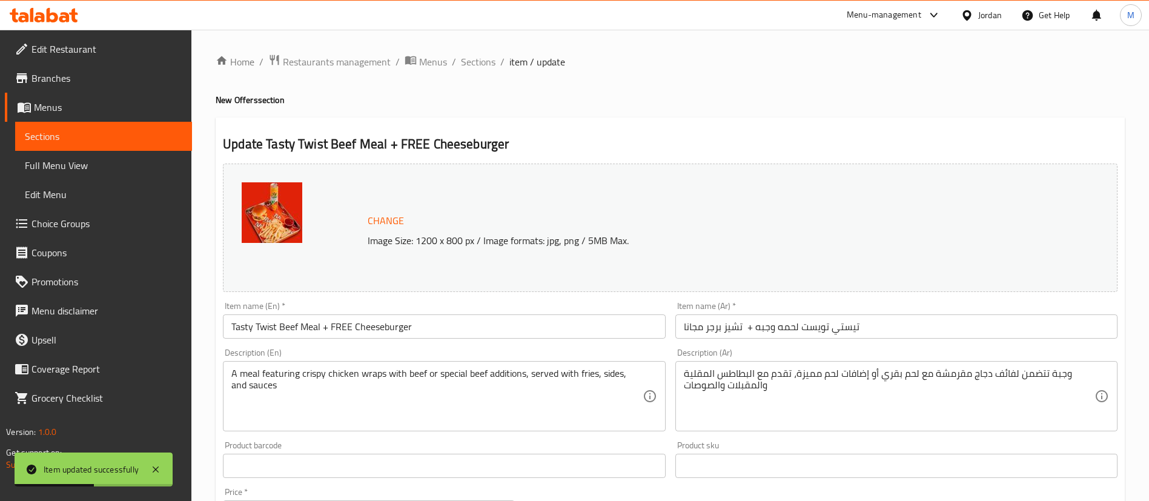
scroll to position [373, 0]
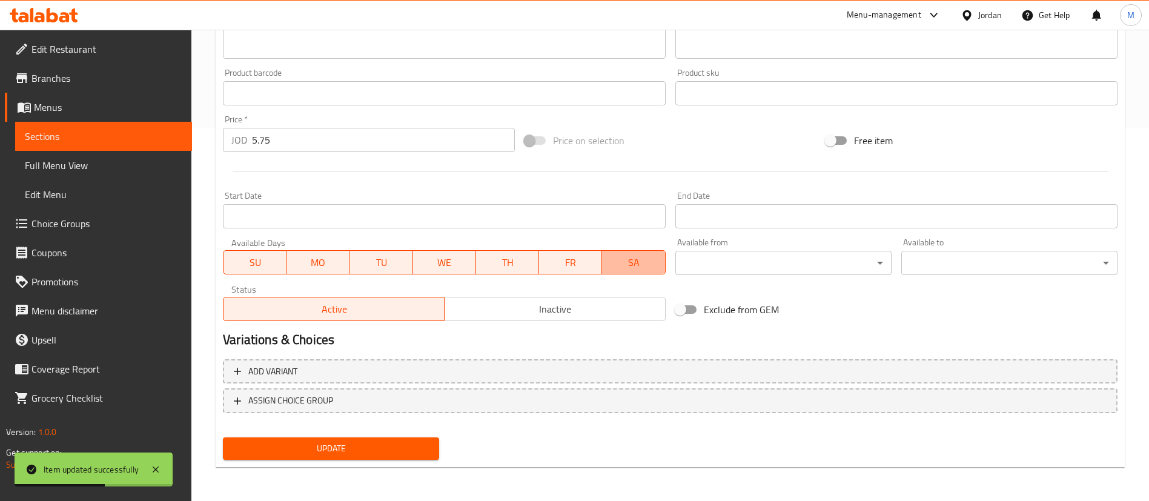
click at [625, 274] on button "SA" at bounding box center [633, 262] width 63 height 24
click at [451, 268] on span "WE" at bounding box center [444, 263] width 53 height 18
click at [394, 261] on span "TU" at bounding box center [381, 263] width 53 height 18
click at [336, 256] on span "MO" at bounding box center [317, 263] width 53 height 18
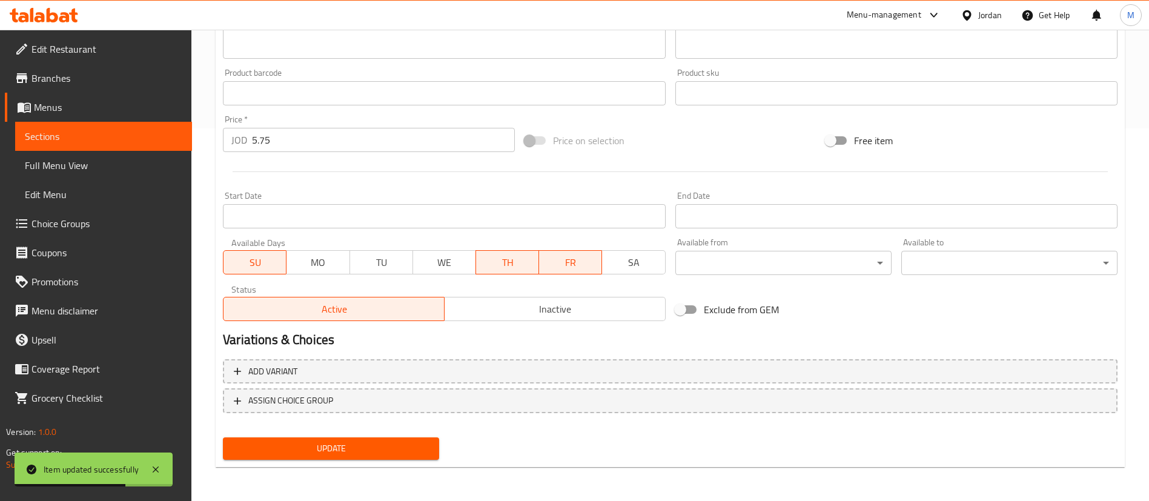
click at [253, 262] on span "SU" at bounding box center [254, 263] width 53 height 18
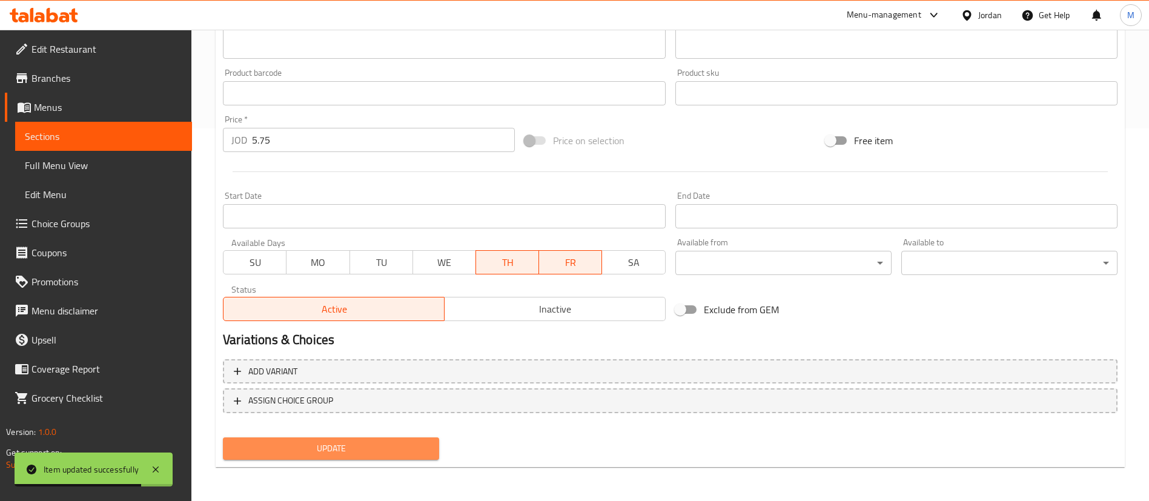
click at [368, 441] on button "Update" at bounding box center [331, 448] width 216 height 22
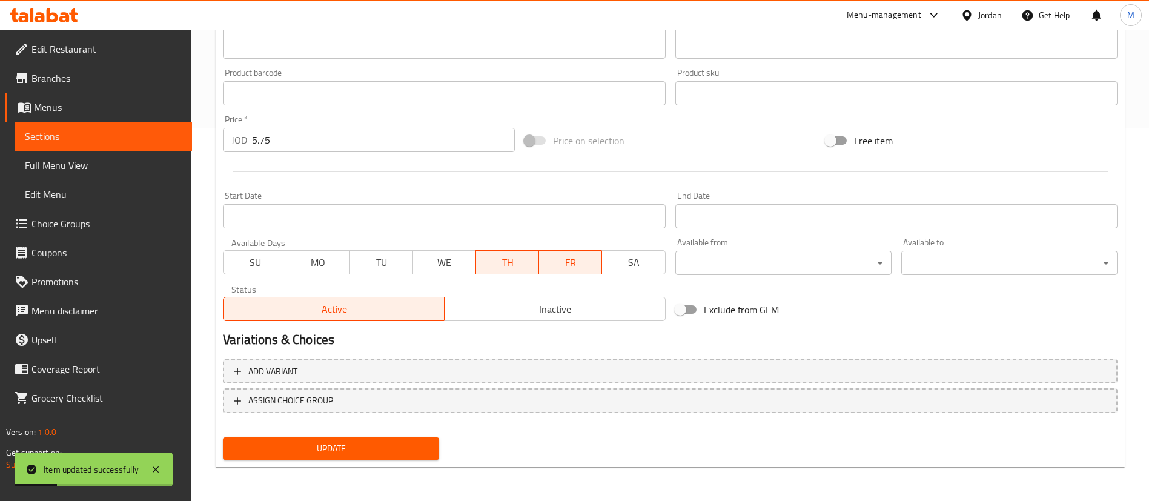
scroll to position [0, 0]
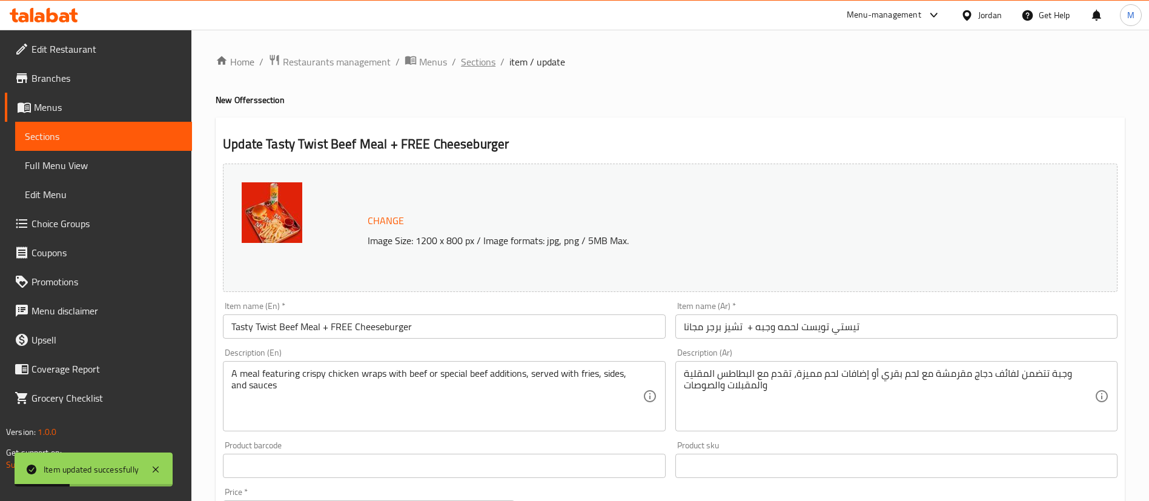
click at [480, 66] on span "Sections" at bounding box center [478, 62] width 35 height 15
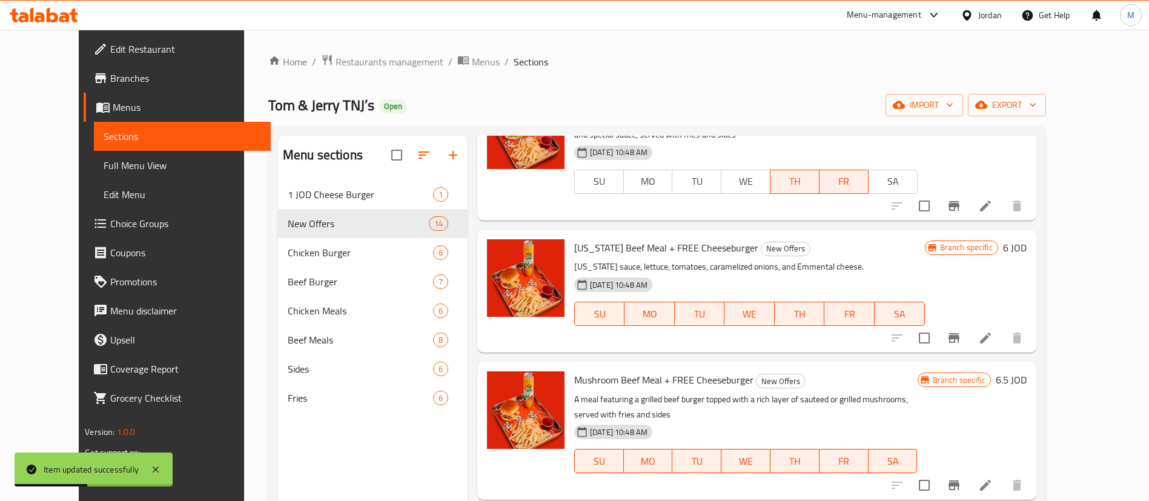
scroll to position [834, 0]
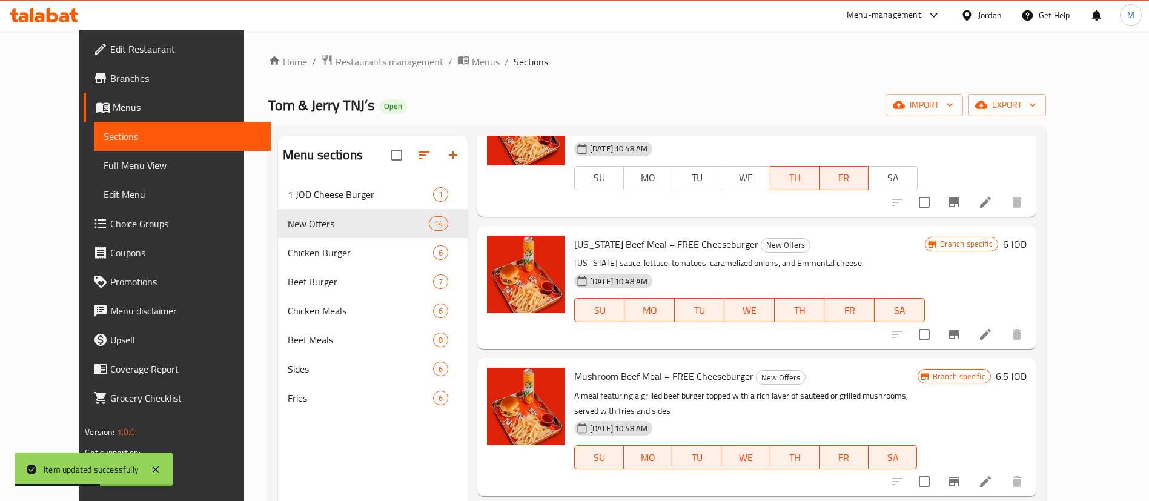
click at [993, 327] on icon at bounding box center [985, 334] width 15 height 15
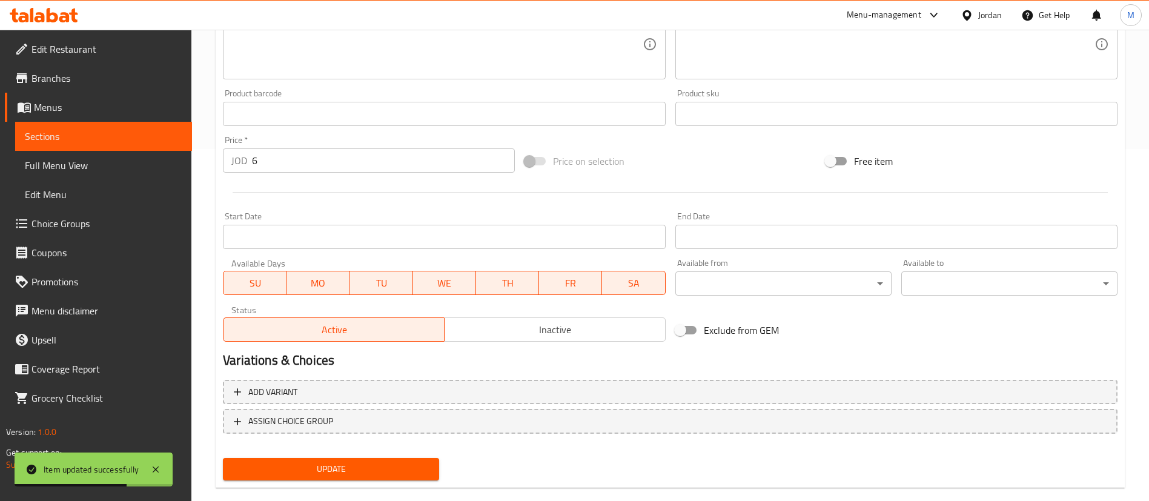
scroll to position [373, 0]
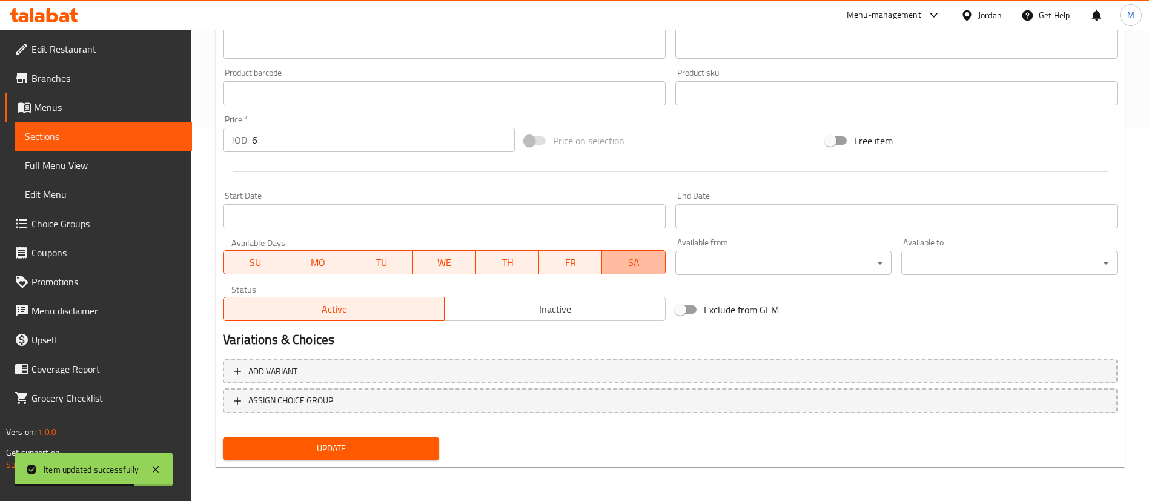
click at [629, 264] on span "SA" at bounding box center [633, 263] width 53 height 18
click at [431, 253] on button "WE" at bounding box center [444, 262] width 63 height 24
click at [372, 260] on span "TU" at bounding box center [381, 263] width 53 height 18
click at [298, 258] on span "MO" at bounding box center [317, 263] width 53 height 18
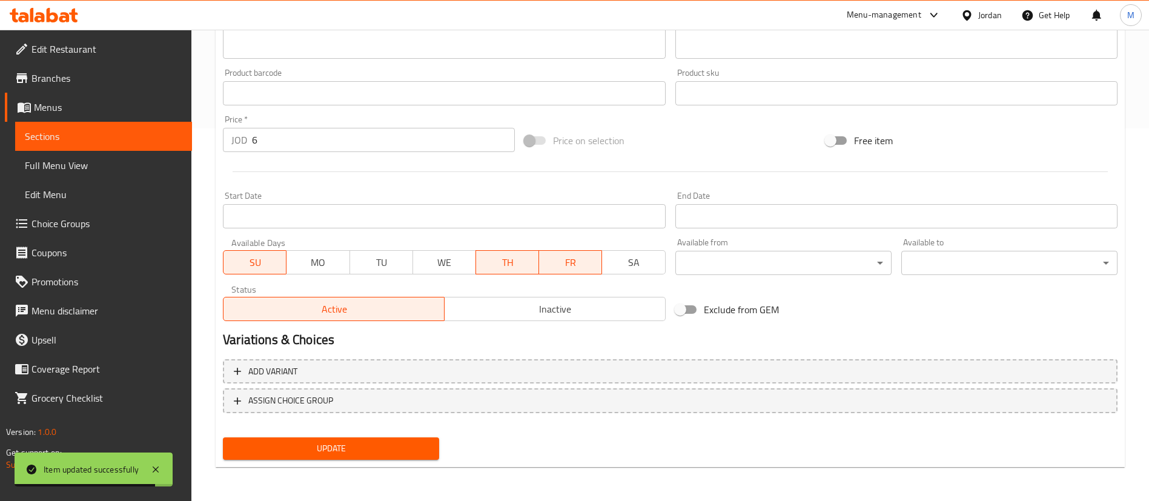
click at [274, 265] on span "SU" at bounding box center [254, 263] width 53 height 18
click at [370, 445] on span "Update" at bounding box center [331, 448] width 197 height 15
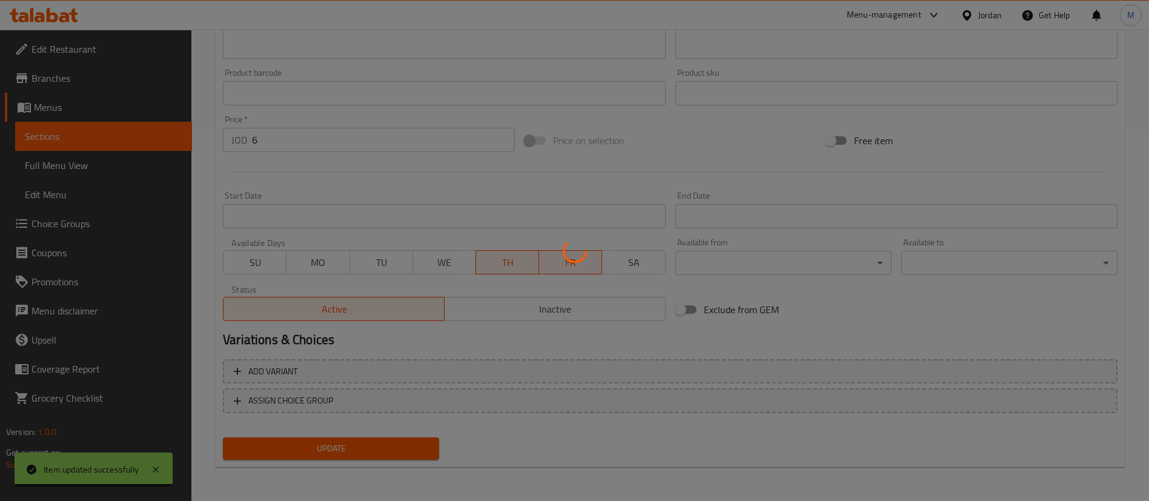
scroll to position [0, 0]
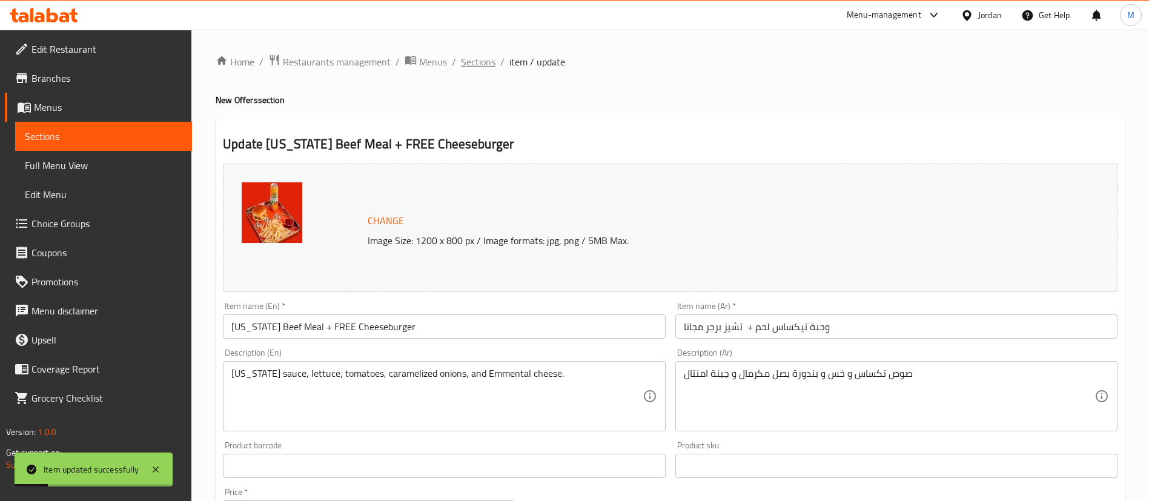
click at [483, 66] on span "Sections" at bounding box center [478, 62] width 35 height 15
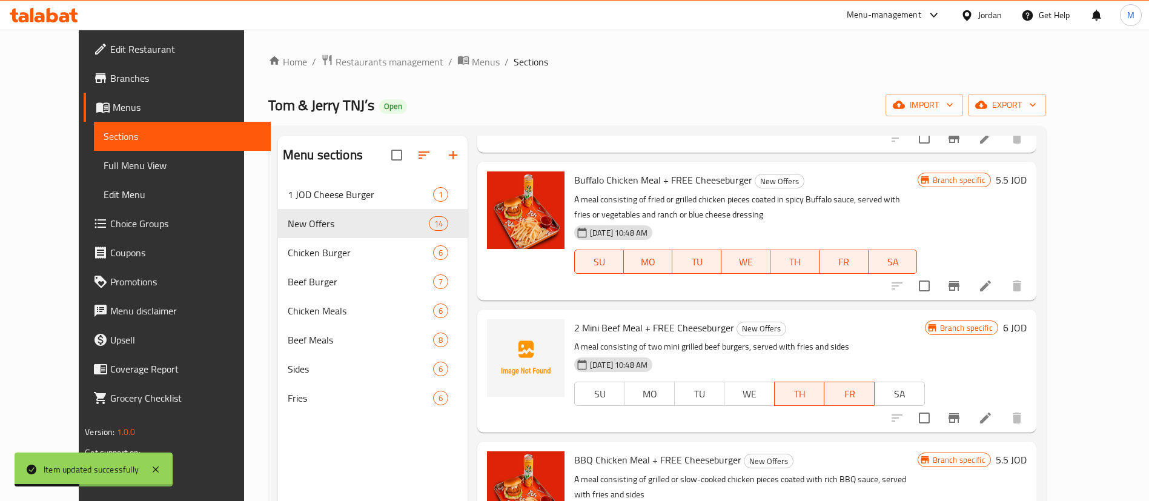
scroll to position [170, 0]
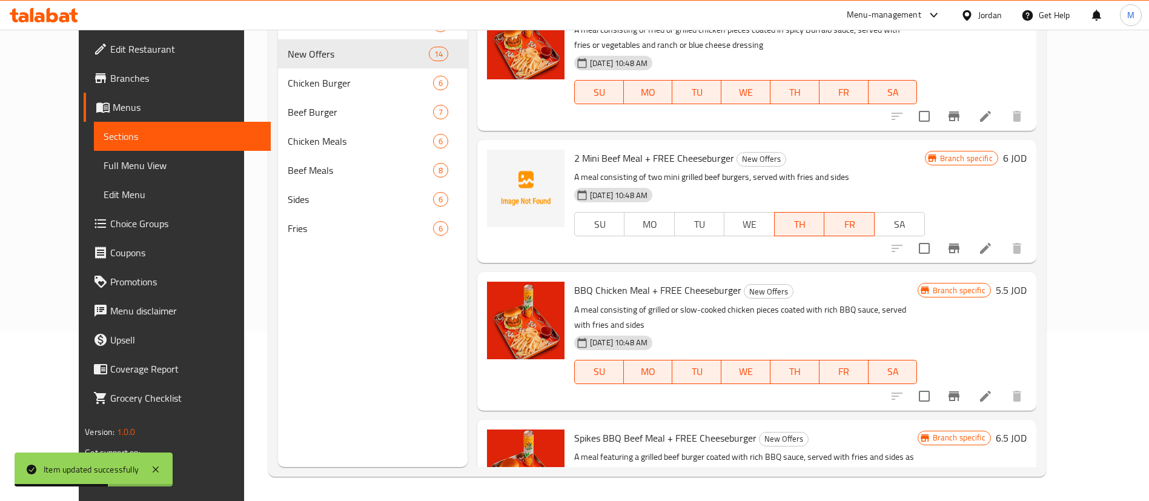
click at [991, 391] on icon at bounding box center [985, 396] width 11 height 11
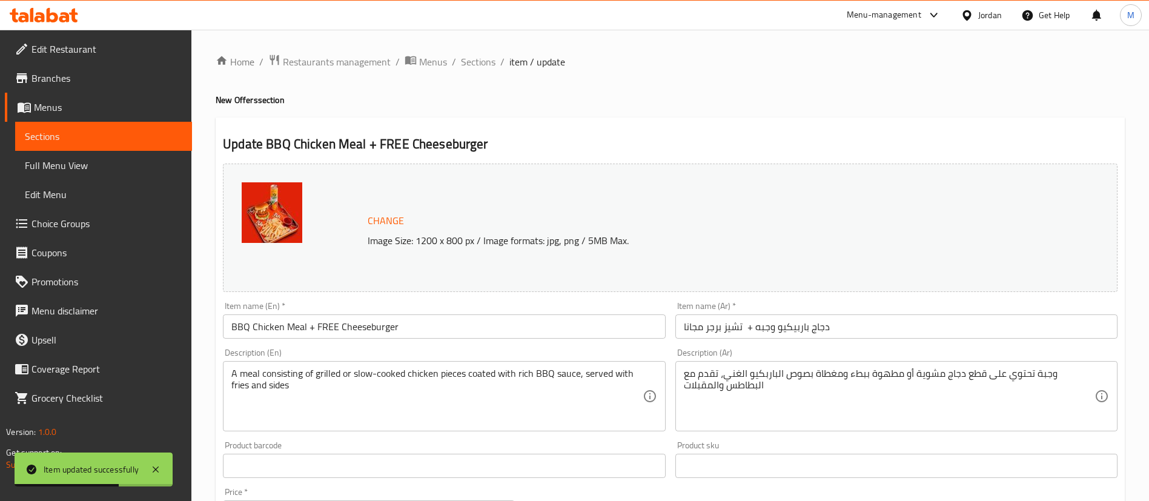
scroll to position [373, 0]
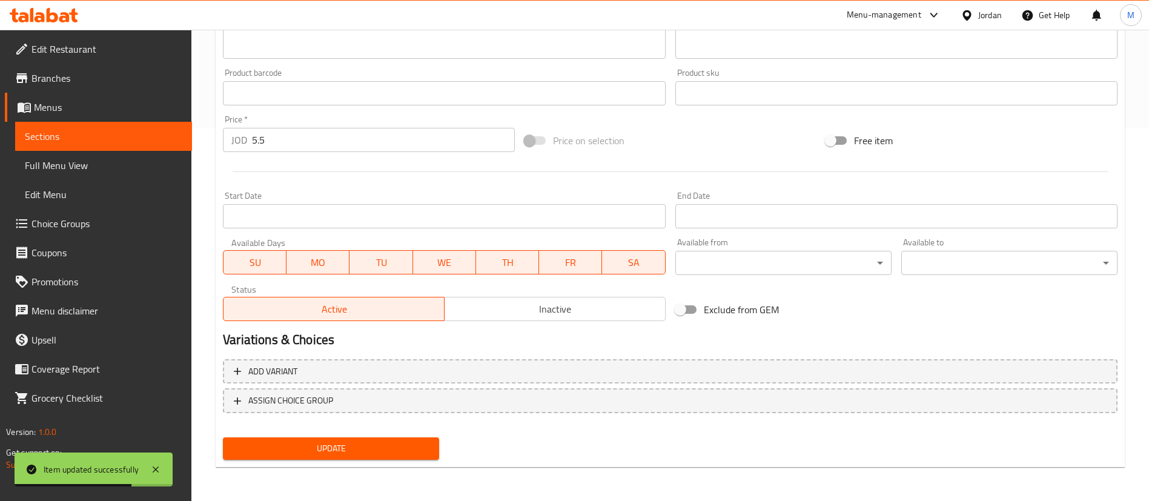
click at [623, 254] on span "SA" at bounding box center [633, 263] width 53 height 18
click at [439, 259] on span "WE" at bounding box center [444, 263] width 53 height 18
click at [363, 264] on span "TU" at bounding box center [381, 263] width 53 height 18
click at [327, 268] on span "MO" at bounding box center [317, 263] width 53 height 18
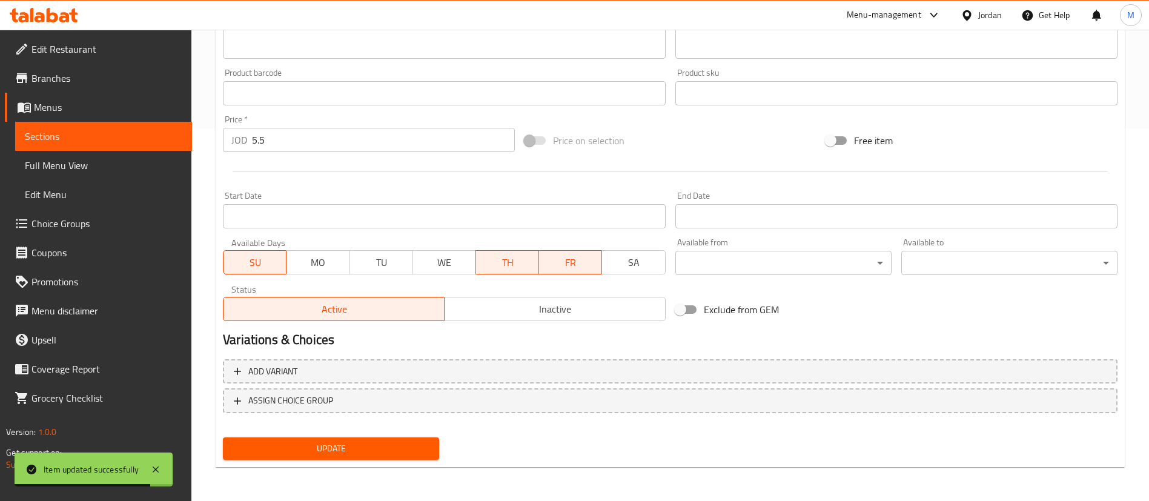
click at [275, 262] on span "SU" at bounding box center [254, 263] width 53 height 18
click at [375, 445] on span "Update" at bounding box center [331, 448] width 197 height 15
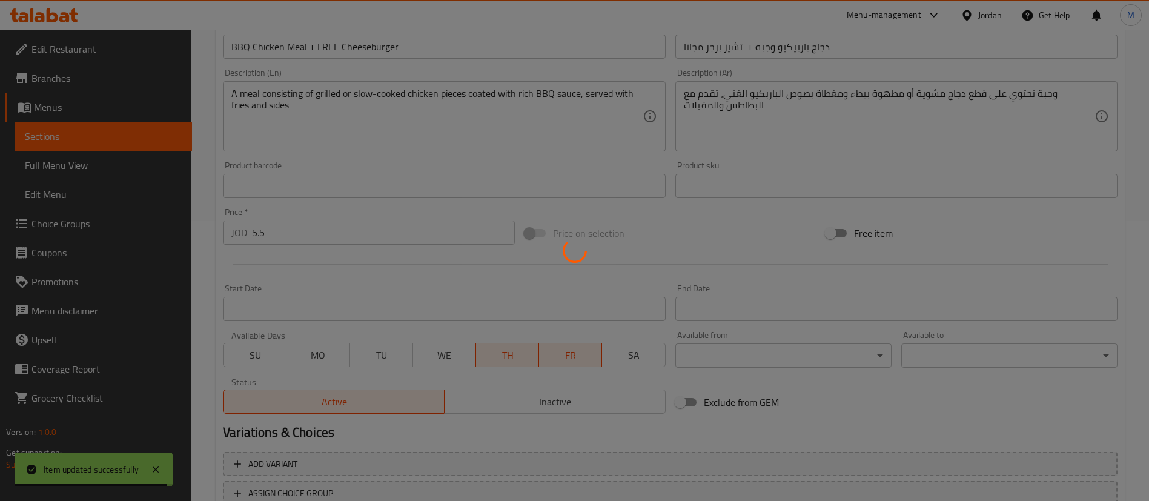
scroll to position [0, 0]
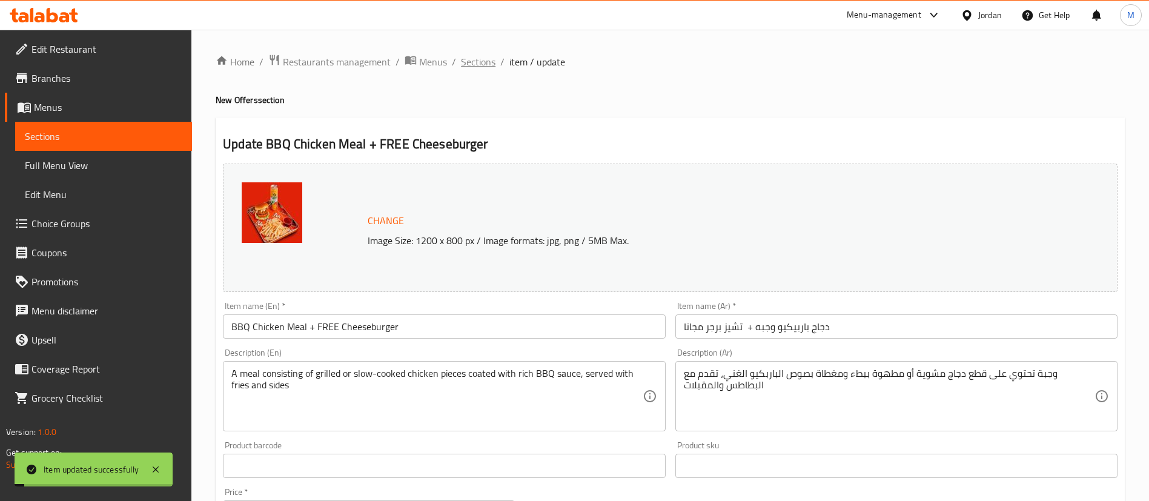
click at [490, 65] on span "Sections" at bounding box center [478, 62] width 35 height 15
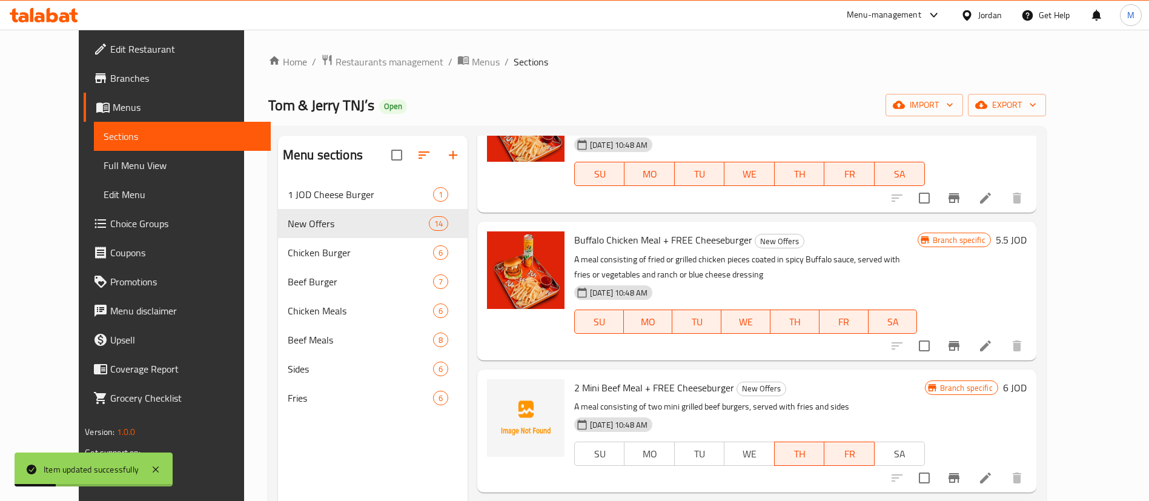
scroll to position [1396, 0]
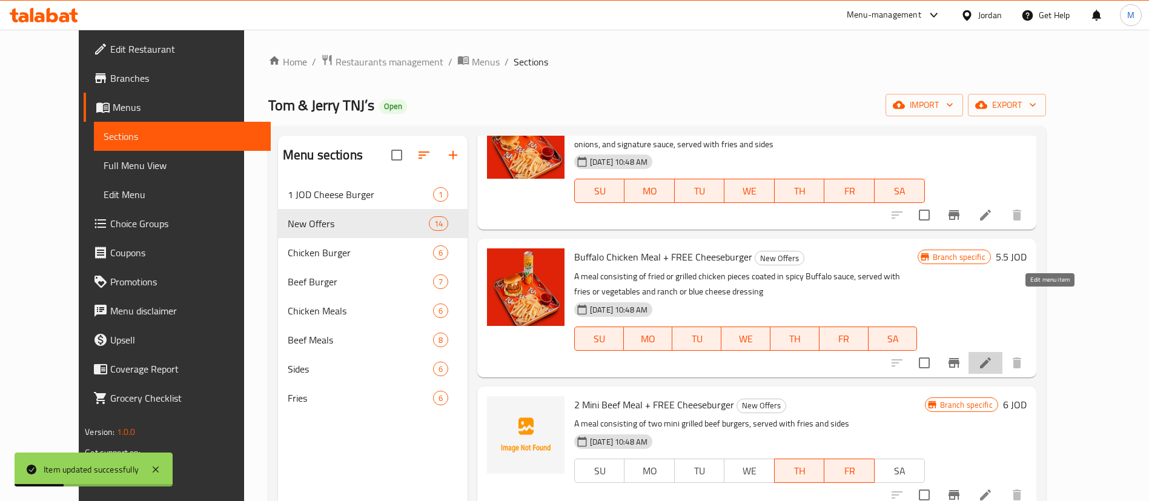
click at [993, 356] on icon at bounding box center [985, 363] width 15 height 15
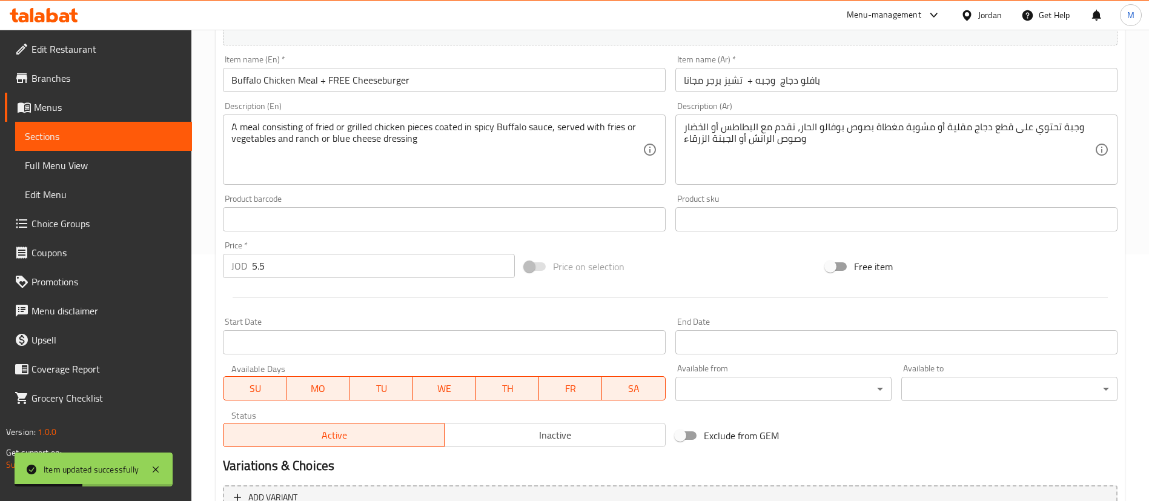
scroll to position [373, 0]
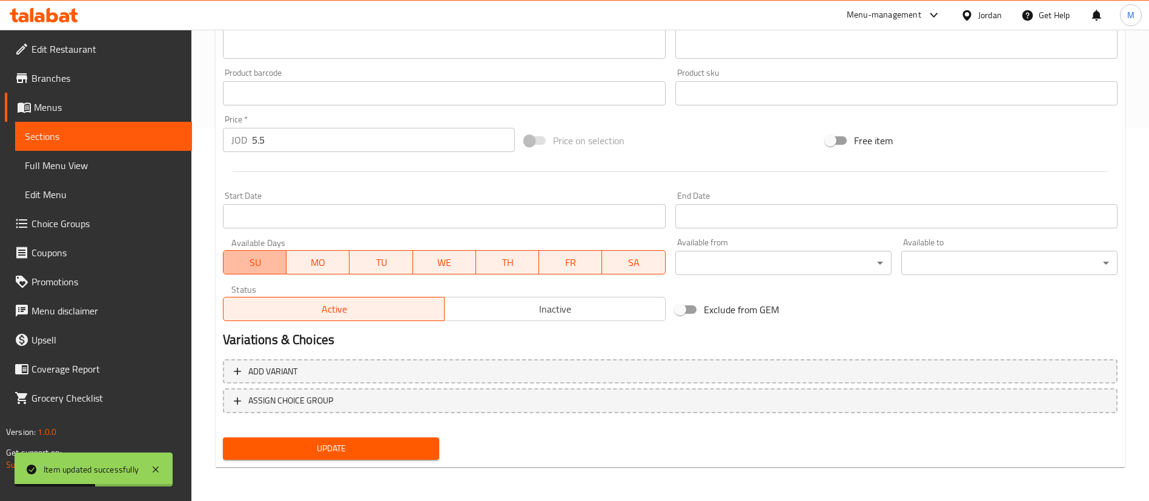
click at [267, 254] on span "SU" at bounding box center [254, 263] width 53 height 18
click at [302, 244] on div "SU MO TU WE TH FR SA" at bounding box center [444, 256] width 442 height 36
click at [343, 257] on span "MO" at bounding box center [317, 263] width 53 height 18
drag, startPoint x: 370, startPoint y: 257, endPoint x: 445, endPoint y: 265, distance: 74.9
click at [371, 257] on span "TU" at bounding box center [380, 263] width 53 height 18
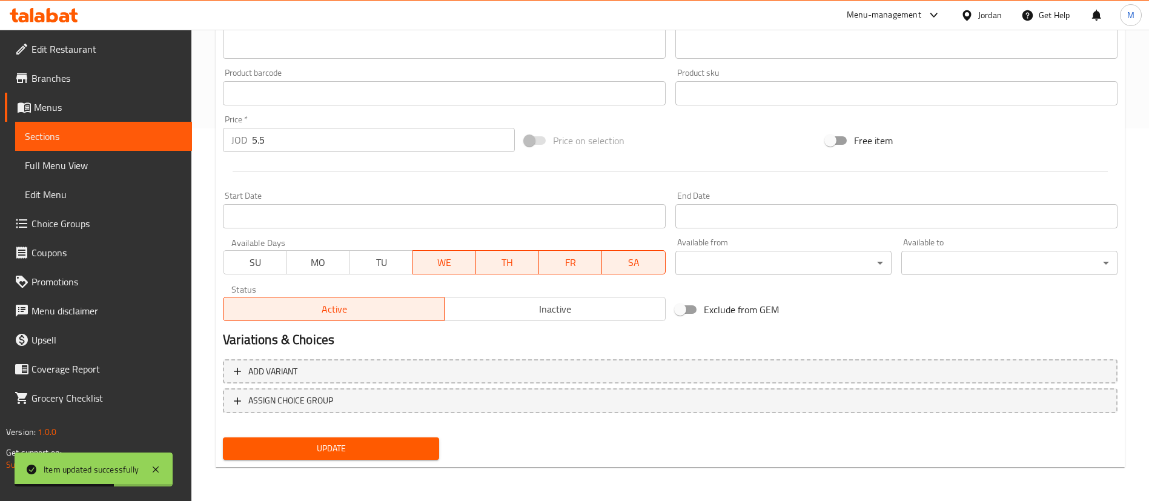
click at [448, 265] on span "WE" at bounding box center [444, 263] width 53 height 18
click at [614, 256] on span "SA" at bounding box center [633, 263] width 53 height 18
click at [378, 448] on span "Update" at bounding box center [331, 448] width 197 height 15
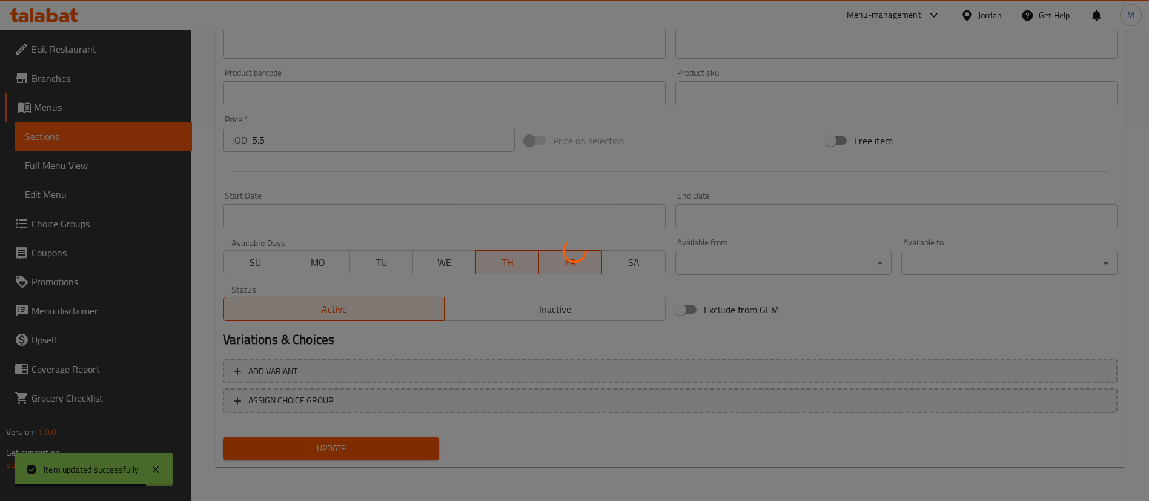
scroll to position [0, 0]
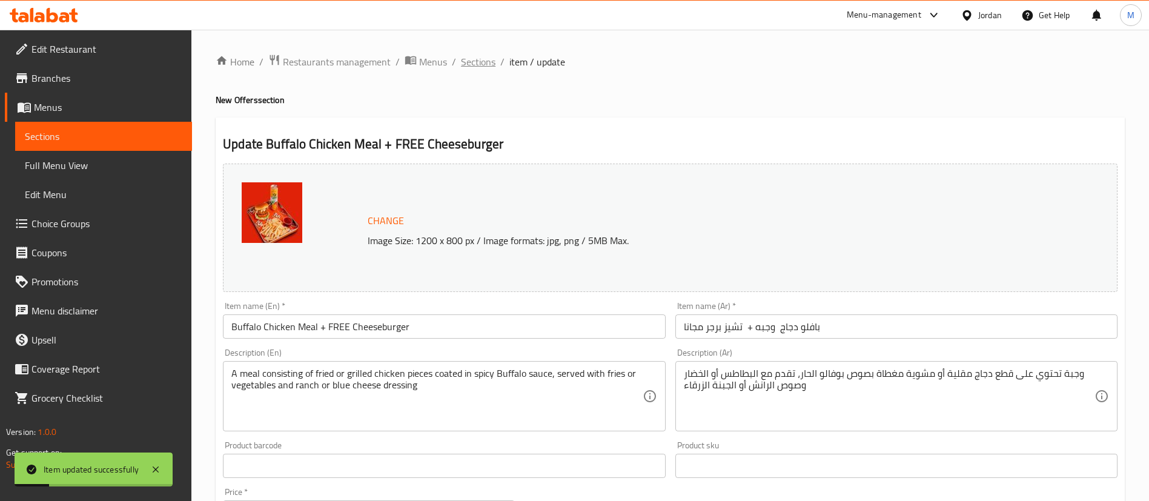
click at [487, 56] on span "Sections" at bounding box center [478, 62] width 35 height 15
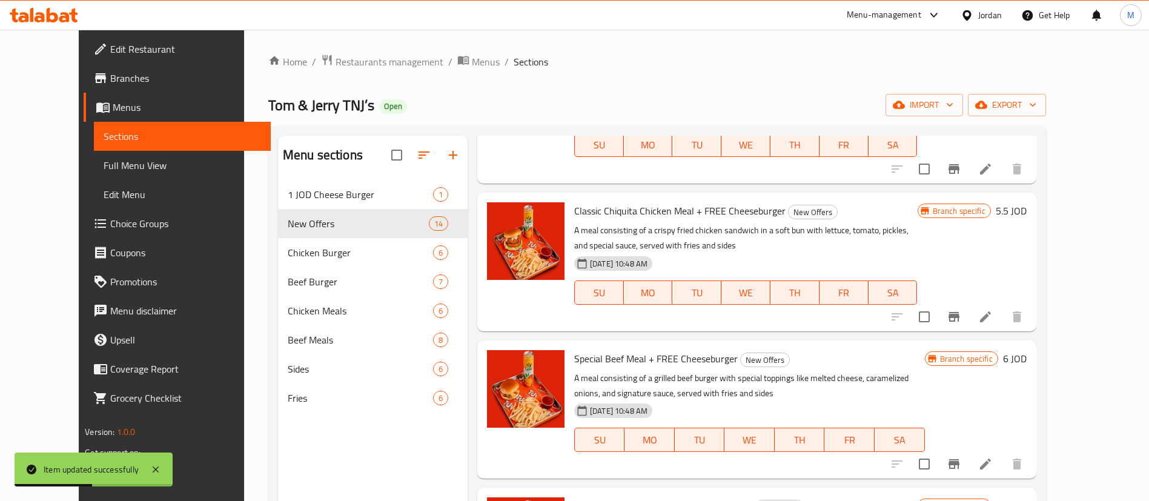
scroll to position [1149, 0]
click at [1003, 451] on li at bounding box center [986, 462] width 34 height 22
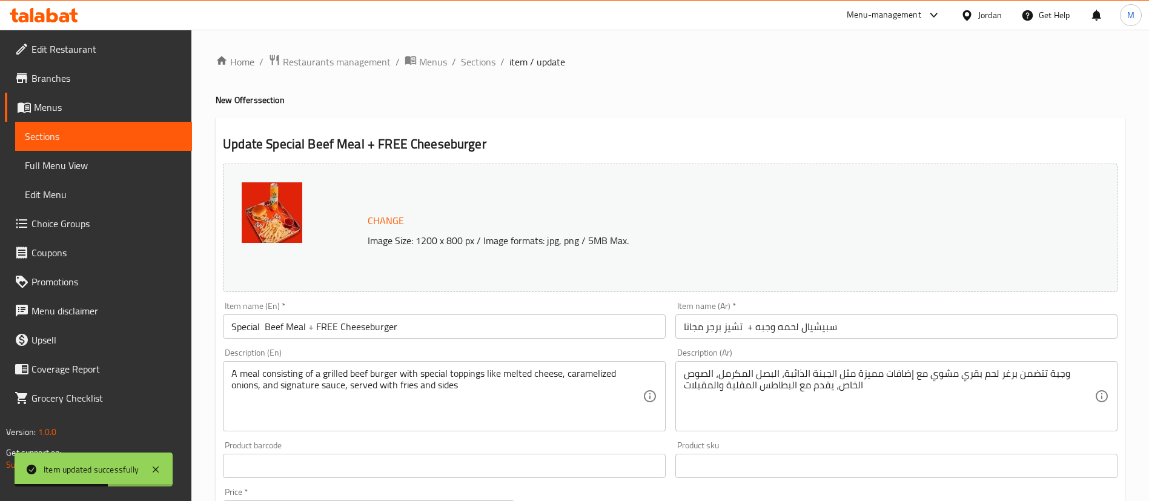
scroll to position [373, 0]
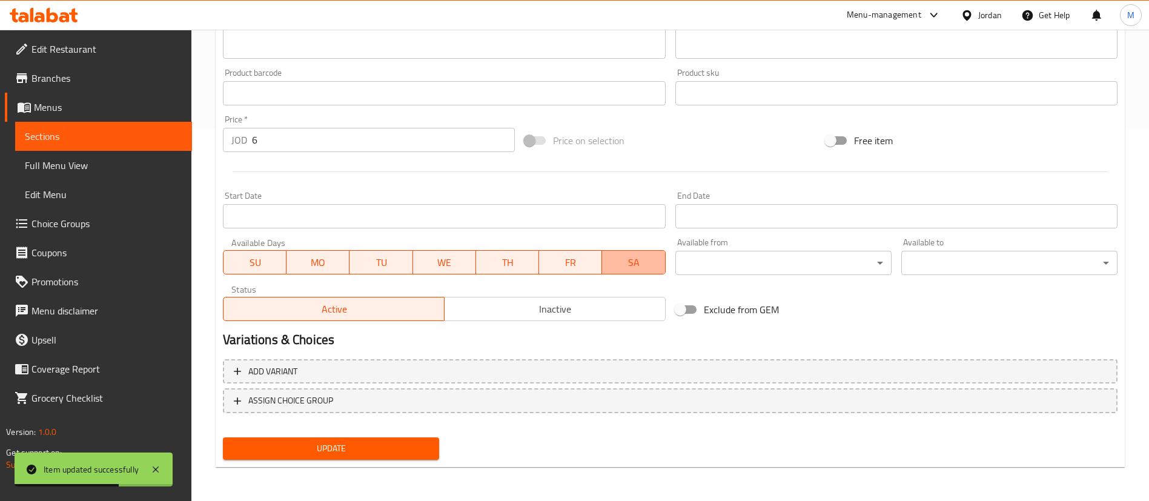
click at [628, 271] on span "SA" at bounding box center [633, 263] width 53 height 18
click at [406, 254] on span "TU" at bounding box center [381, 263] width 53 height 18
click at [426, 264] on span "WE" at bounding box center [444, 263] width 53 height 18
click at [301, 269] on span "MO" at bounding box center [317, 263] width 53 height 18
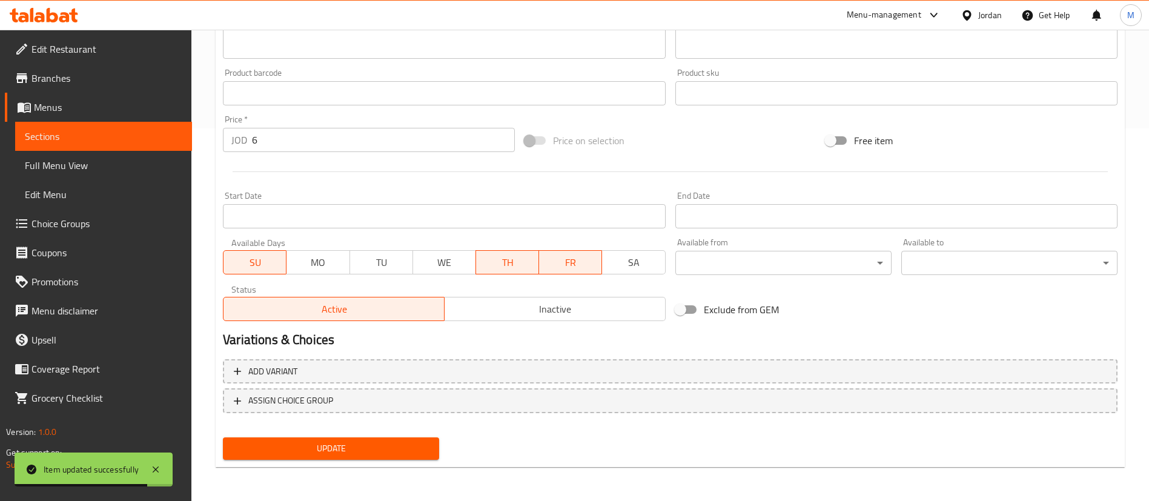
click at [272, 266] on span "SU" at bounding box center [254, 263] width 53 height 18
click at [377, 453] on span "Update" at bounding box center [331, 448] width 197 height 15
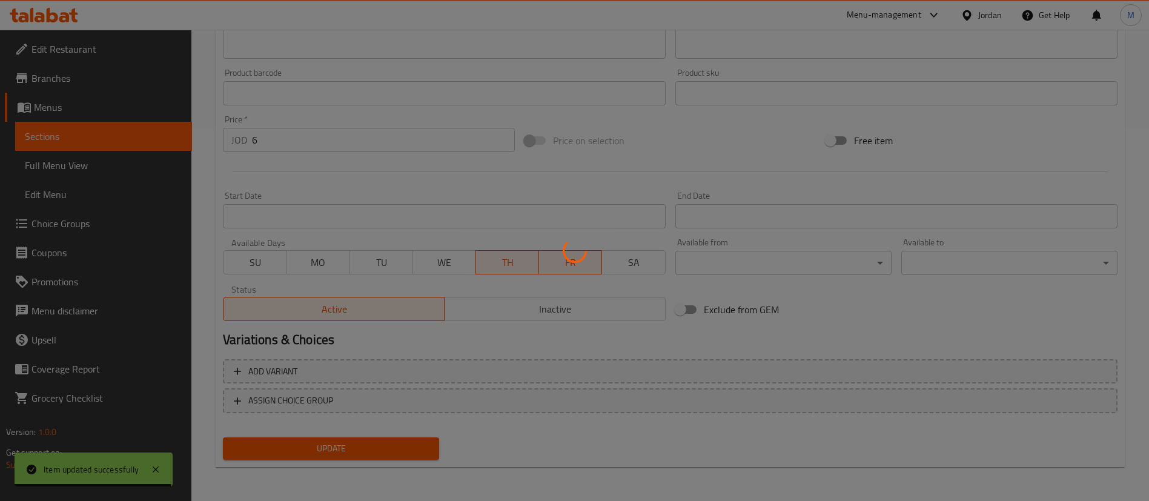
scroll to position [0, 0]
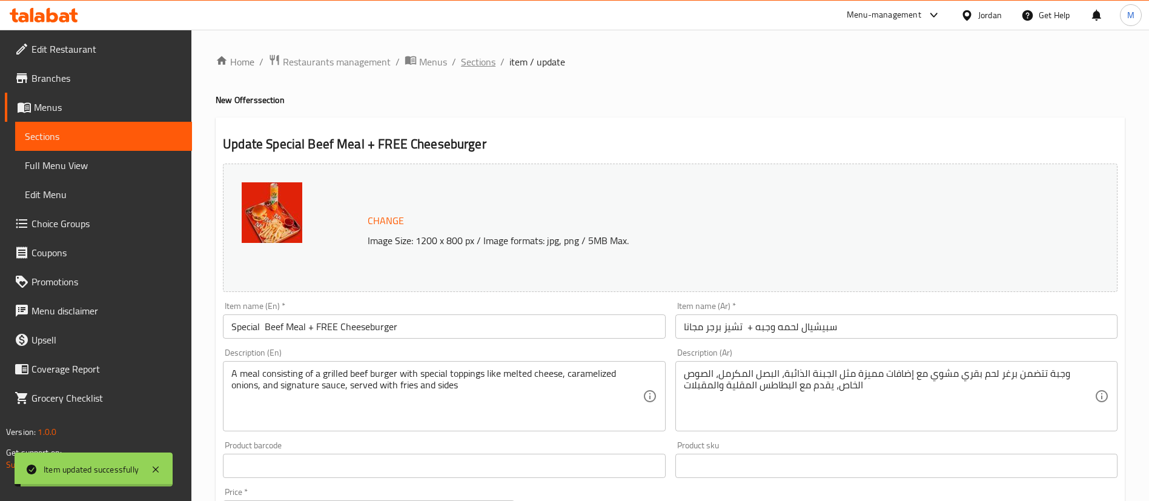
click at [478, 62] on span "Sections" at bounding box center [478, 62] width 35 height 15
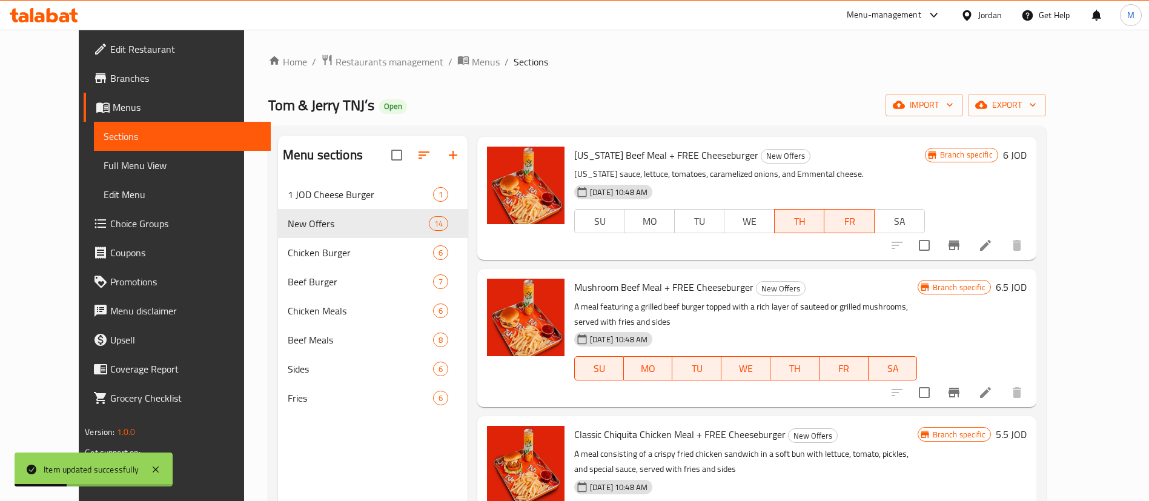
scroll to position [967, 0]
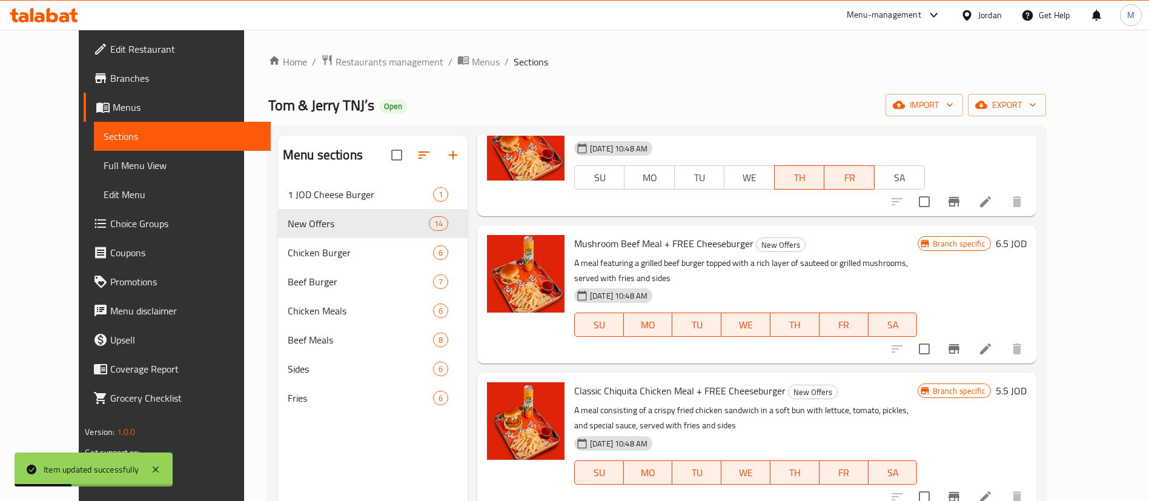
click at [1003, 338] on li at bounding box center [986, 349] width 34 height 22
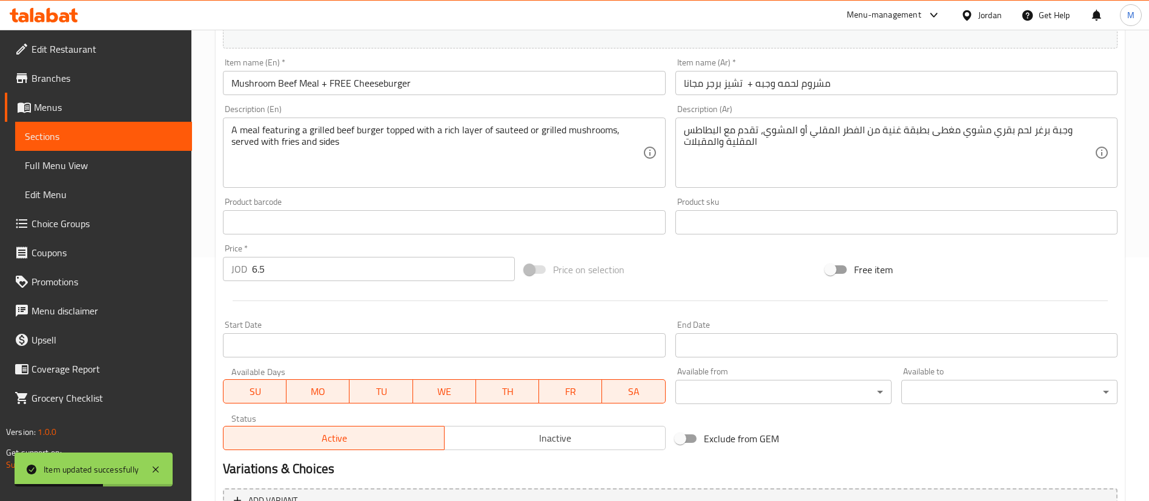
scroll to position [245, 0]
drag, startPoint x: 619, startPoint y: 403, endPoint x: 613, endPoint y: 397, distance: 8.2
click at [619, 403] on div "Available Days SU MO TU WE TH FR SA" at bounding box center [444, 383] width 452 height 47
click at [612, 397] on span "SA" at bounding box center [633, 390] width 53 height 18
click at [470, 397] on span "WE" at bounding box center [444, 390] width 53 height 18
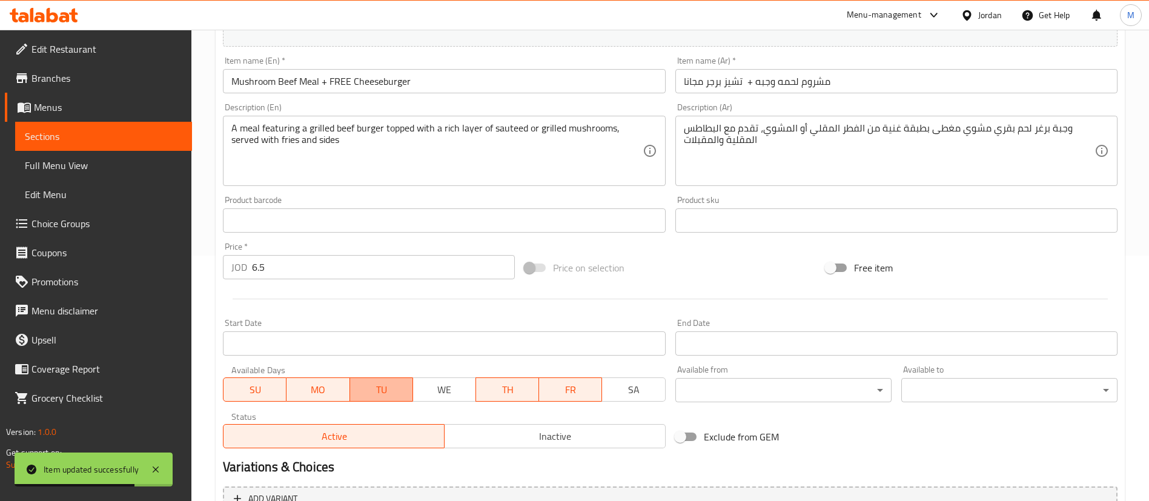
drag, startPoint x: 376, startPoint y: 398, endPoint x: 351, endPoint y: 400, distance: 25.5
click at [376, 399] on button "TU" at bounding box center [381, 389] width 63 height 24
click at [333, 396] on span "MO" at bounding box center [317, 390] width 53 height 18
click at [277, 391] on span "SU" at bounding box center [254, 390] width 53 height 18
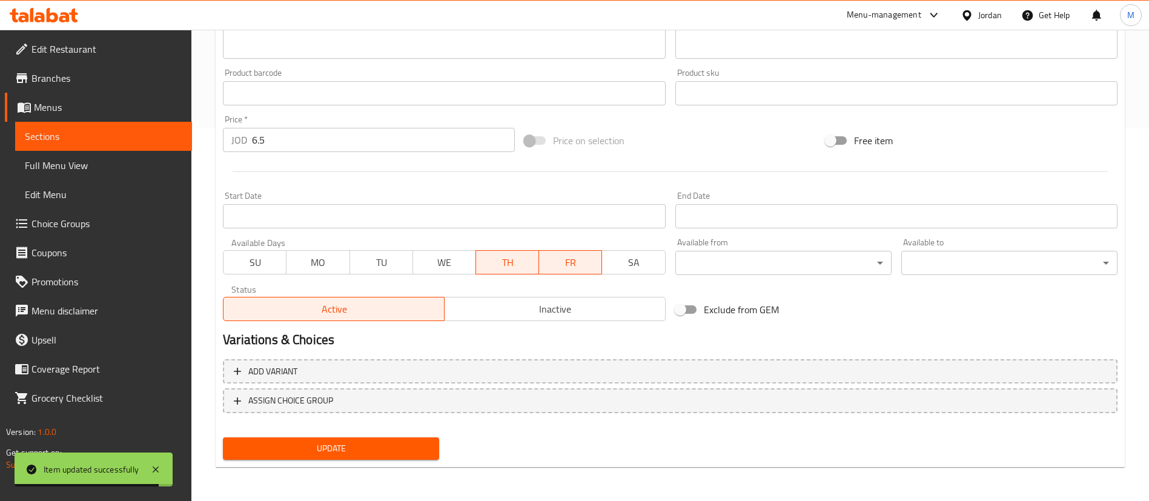
click at [377, 459] on button "Update" at bounding box center [331, 448] width 216 height 22
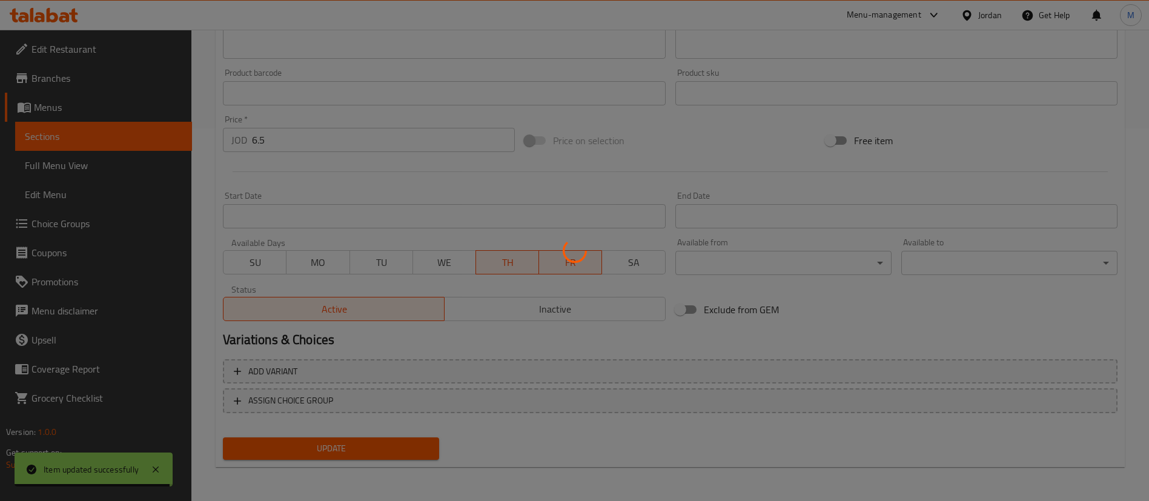
scroll to position [0, 0]
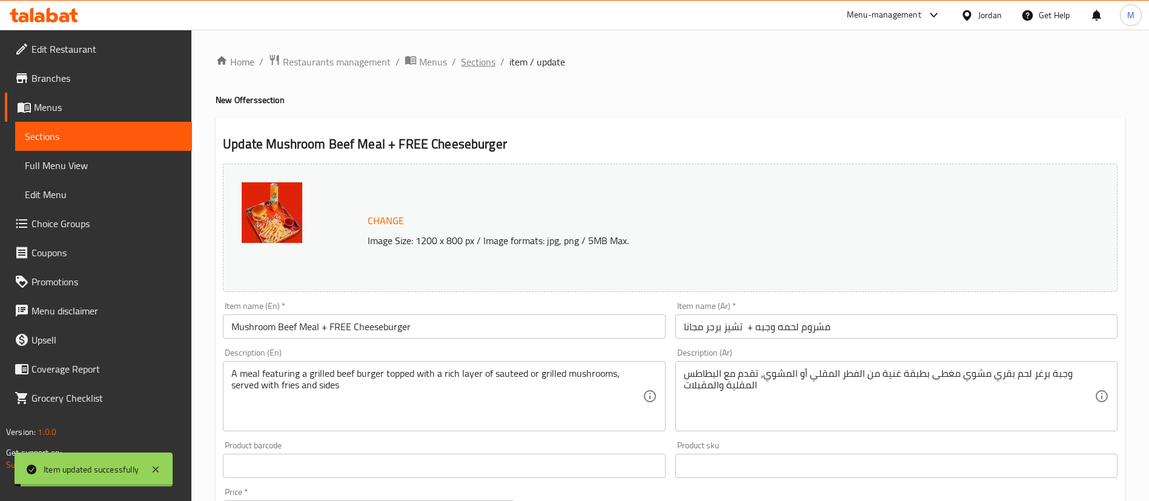
click at [480, 62] on span "Sections" at bounding box center [478, 62] width 35 height 15
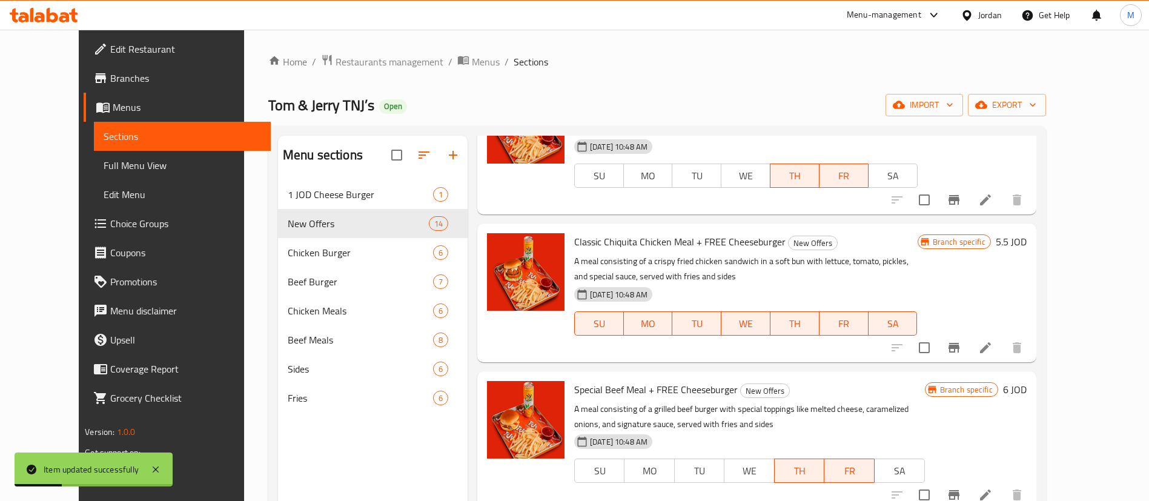
scroll to position [1117, 0]
click at [993, 339] on icon at bounding box center [985, 346] width 15 height 15
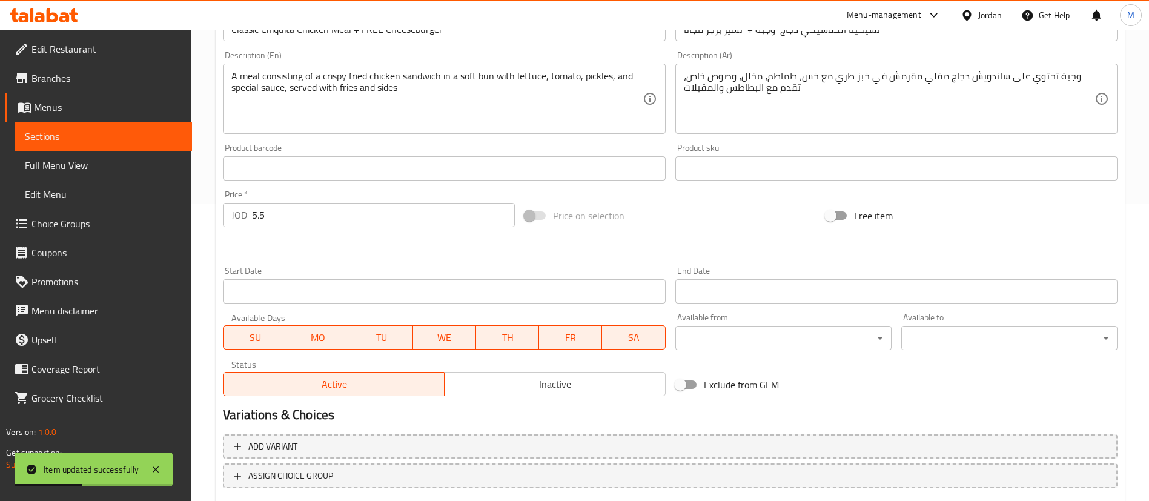
scroll to position [373, 0]
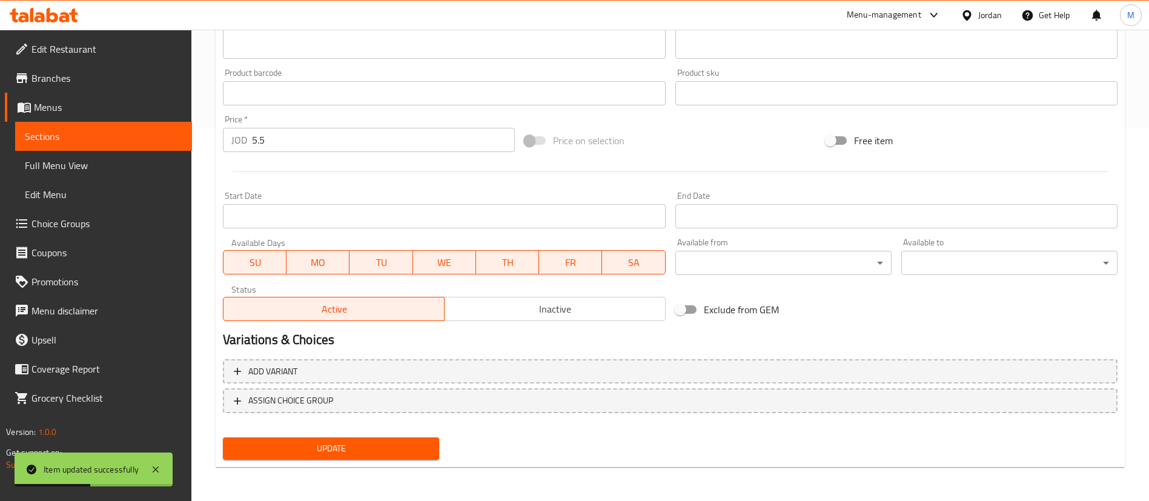
drag, startPoint x: 628, startPoint y: 271, endPoint x: 559, endPoint y: 267, distance: 69.2
click at [628, 270] on button "SA" at bounding box center [633, 262] width 63 height 24
click at [445, 254] on span "WE" at bounding box center [444, 263] width 53 height 18
click at [382, 262] on span "TU" at bounding box center [381, 263] width 53 height 18
click at [310, 271] on span "MO" at bounding box center [317, 263] width 53 height 18
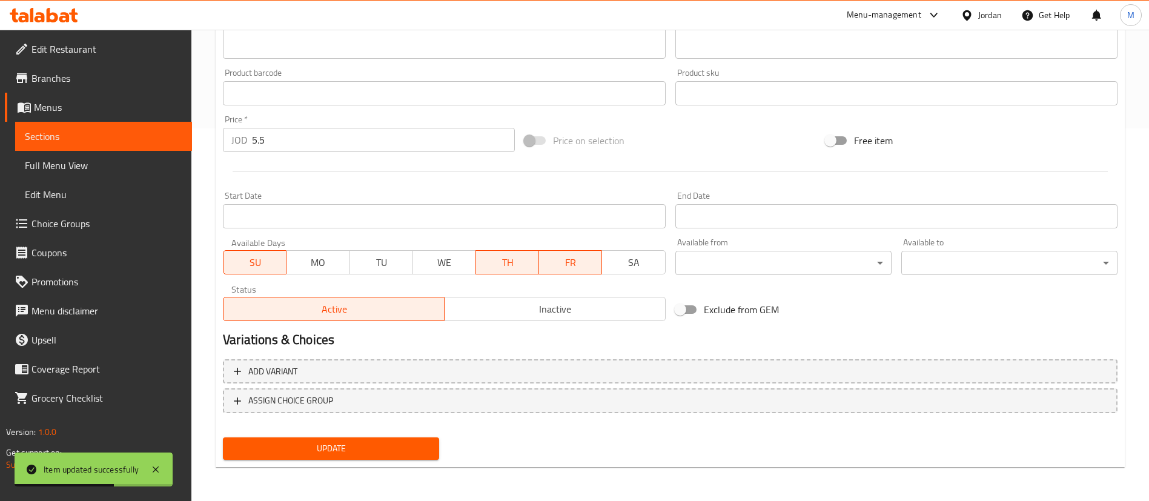
click at [257, 275] on div "Available Days SU MO TU WE TH FR SA" at bounding box center [444, 256] width 452 height 47
click at [265, 269] on span "SU" at bounding box center [254, 263] width 53 height 18
click at [354, 463] on div "Update" at bounding box center [331, 449] width 226 height 32
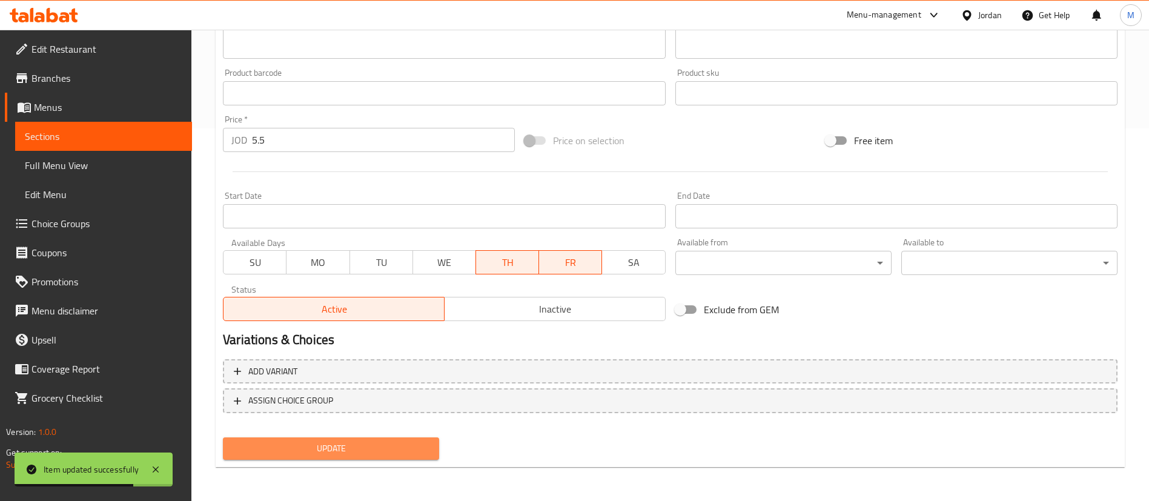
click at [362, 451] on span "Update" at bounding box center [331, 448] width 197 height 15
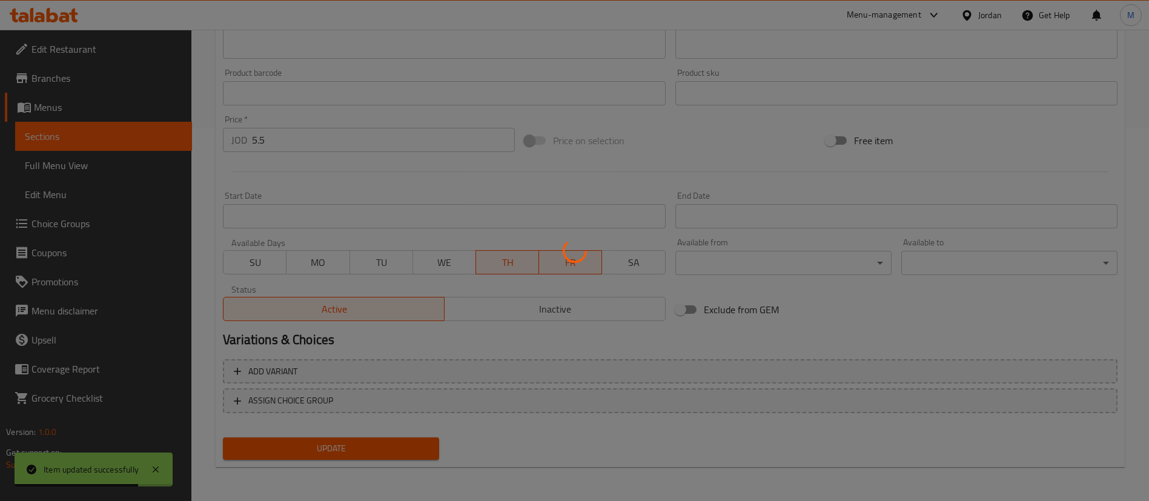
scroll to position [0, 0]
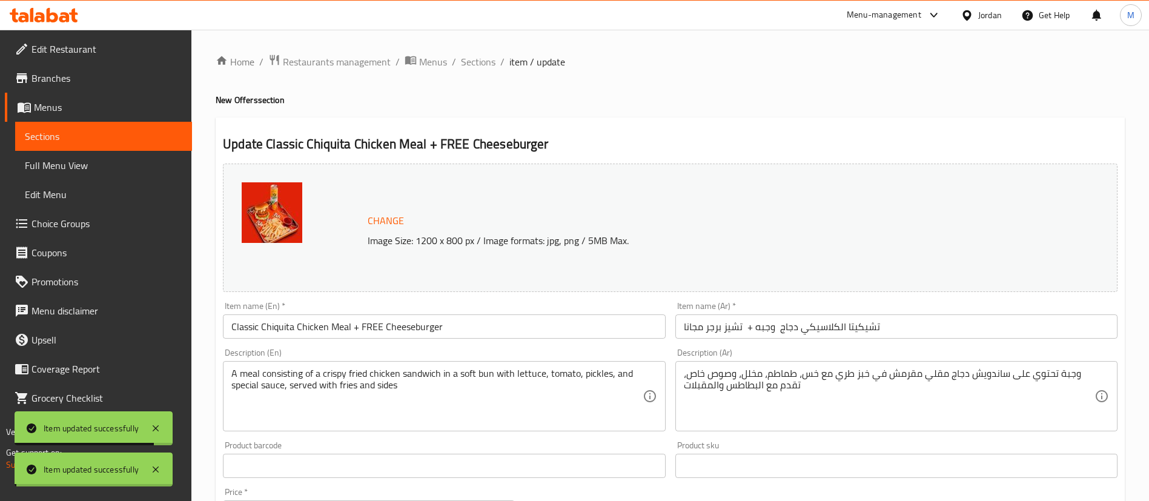
click at [476, 61] on span "Sections" at bounding box center [478, 62] width 35 height 15
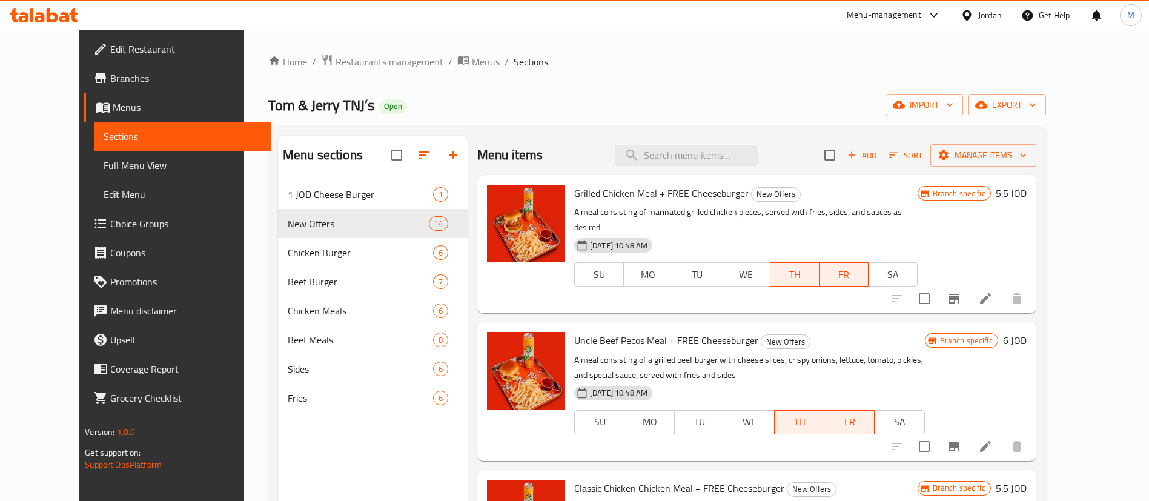
click at [110, 81] on span "Branches" at bounding box center [185, 78] width 151 height 15
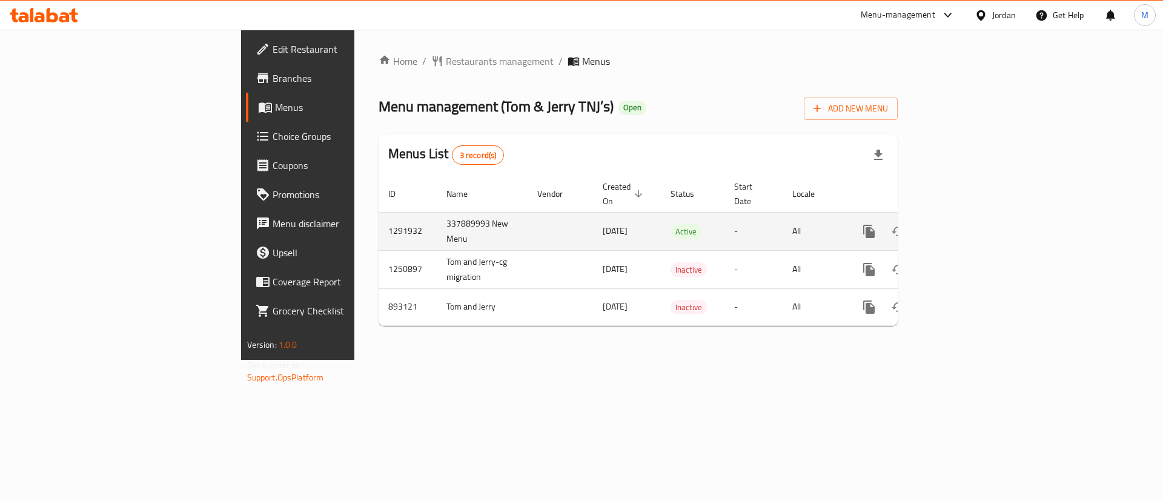
click at [971, 217] on link "enhanced table" at bounding box center [956, 231] width 29 height 29
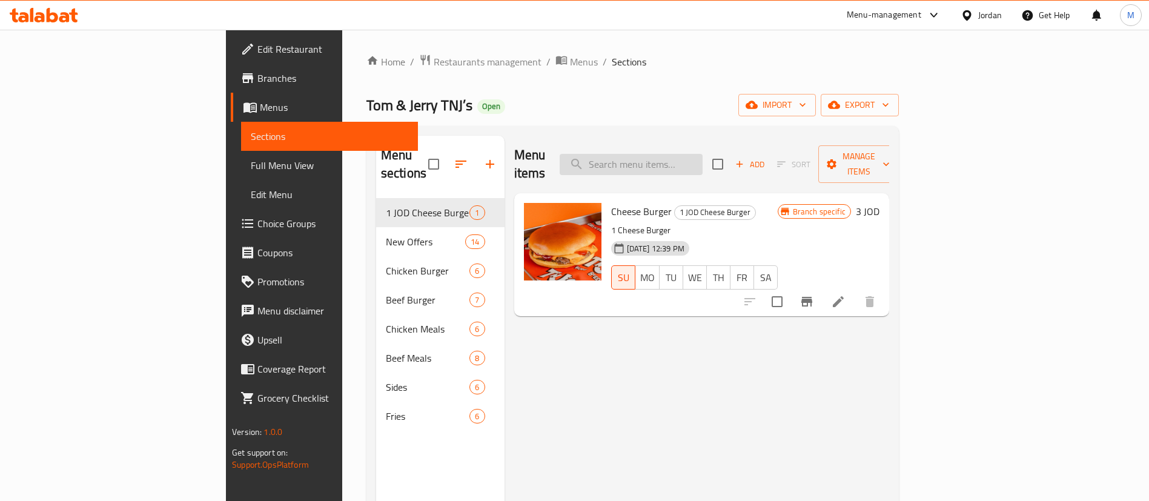
click at [703, 154] on input "search" at bounding box center [631, 164] width 143 height 21
type input "c"
click at [434, 55] on span "Restaurants management" at bounding box center [488, 62] width 108 height 15
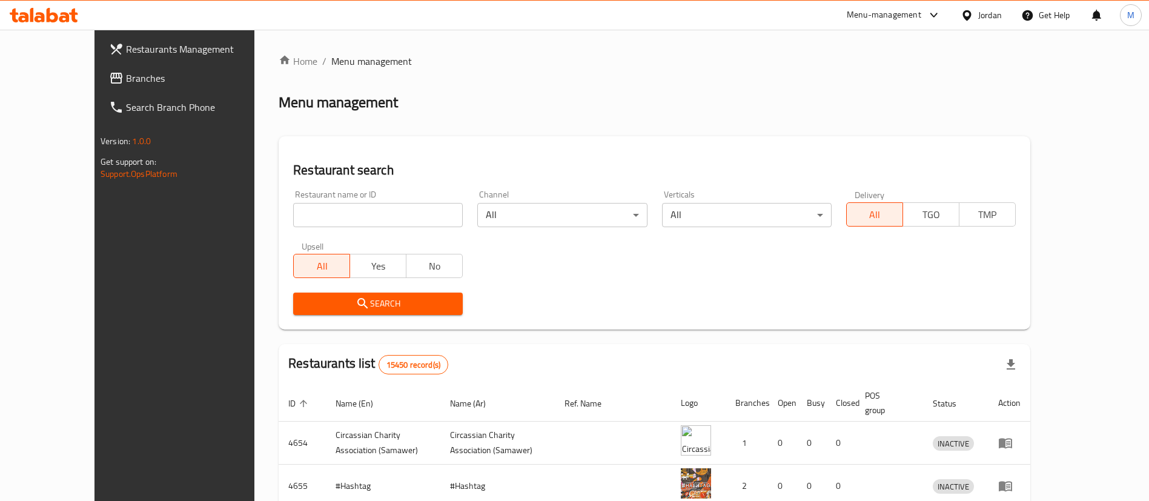
click at [134, 42] on span "Restaurants Management" at bounding box center [201, 49] width 151 height 15
